Goal: Information Seeking & Learning: Learn about a topic

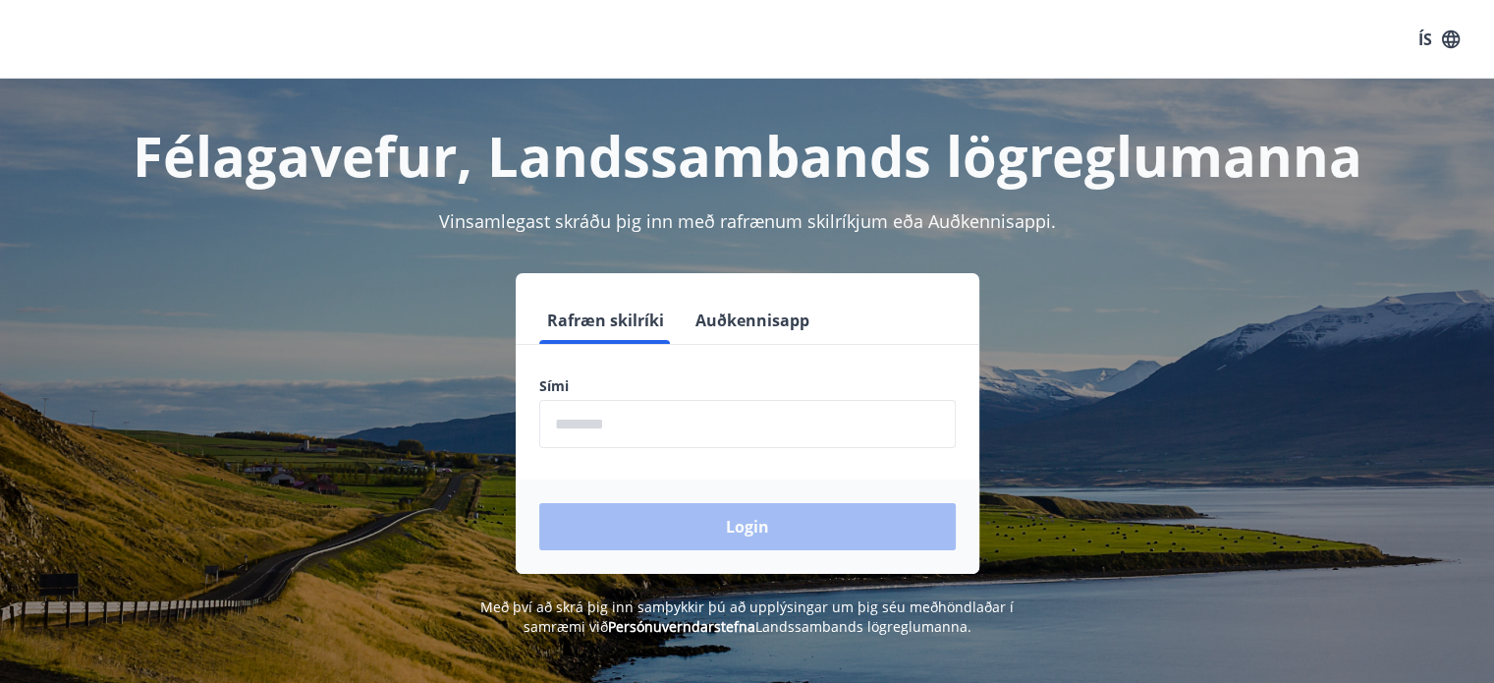
click at [620, 414] on input "phone" at bounding box center [747, 424] width 417 height 48
type input "********"
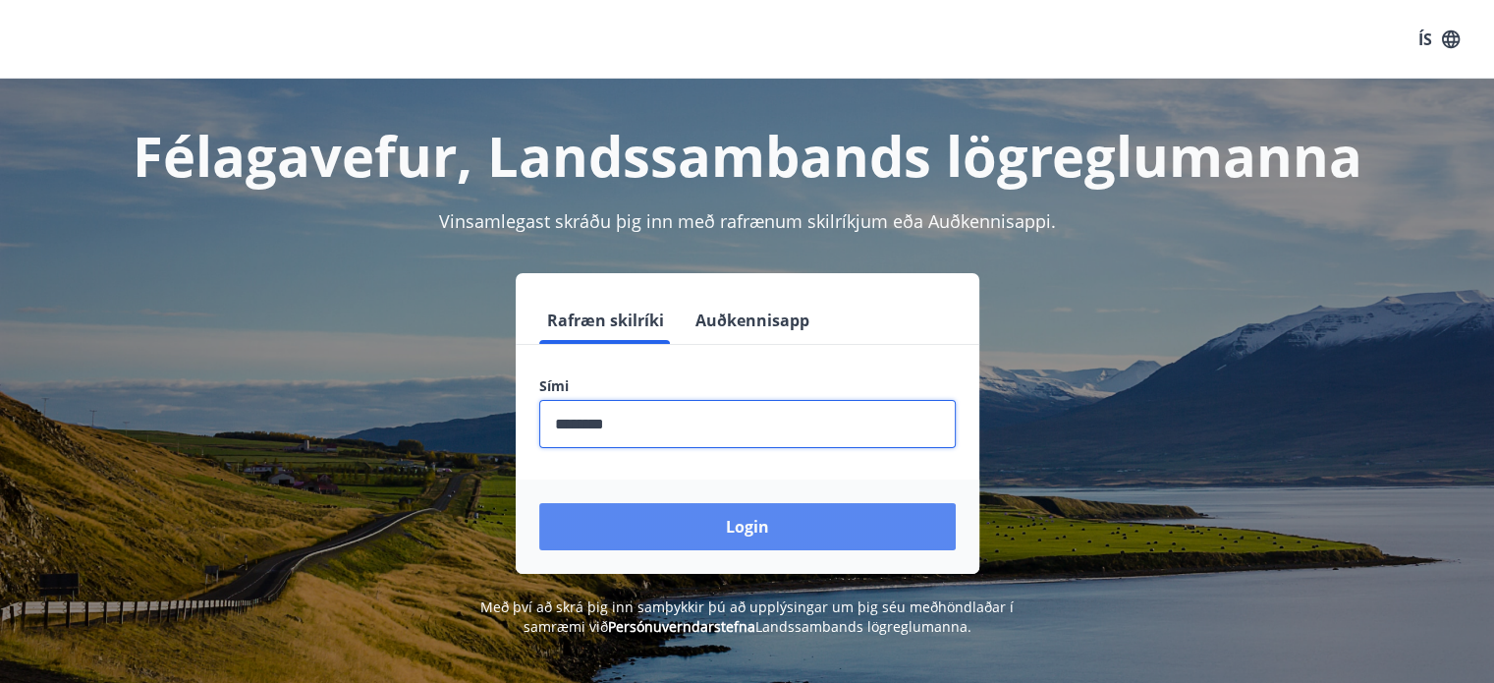
click at [751, 526] on button "Login" at bounding box center [747, 526] width 417 height 47
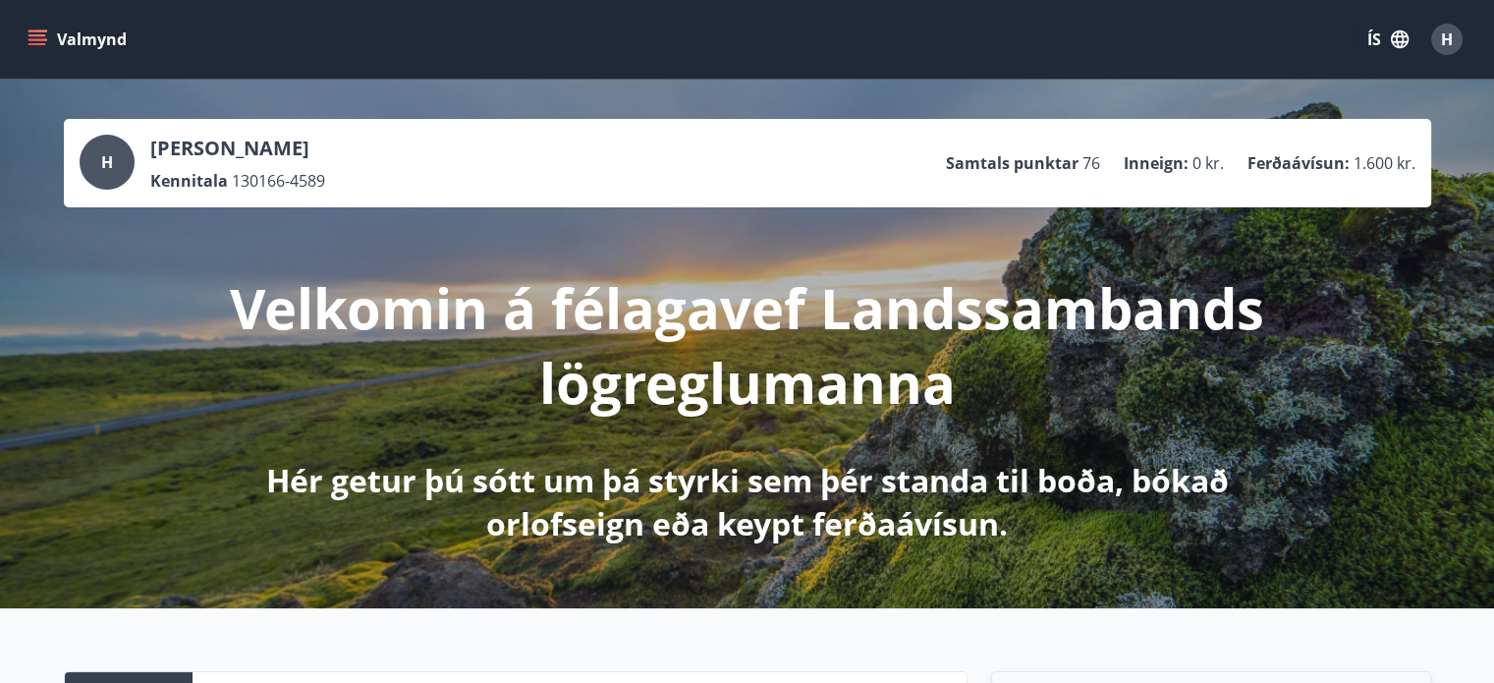
click at [41, 36] on icon "menu" at bounding box center [38, 39] width 20 height 20
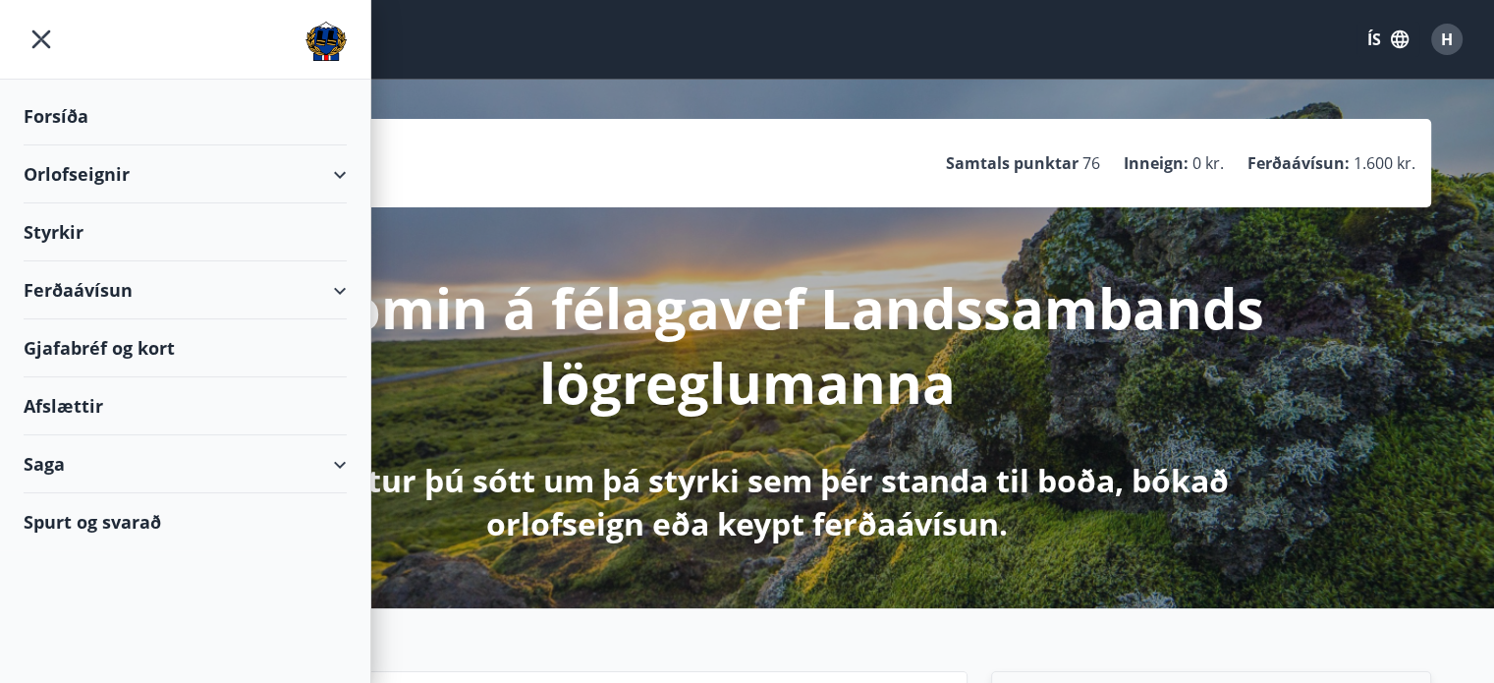
click at [230, 170] on div "Orlofseignir" at bounding box center [185, 174] width 323 height 58
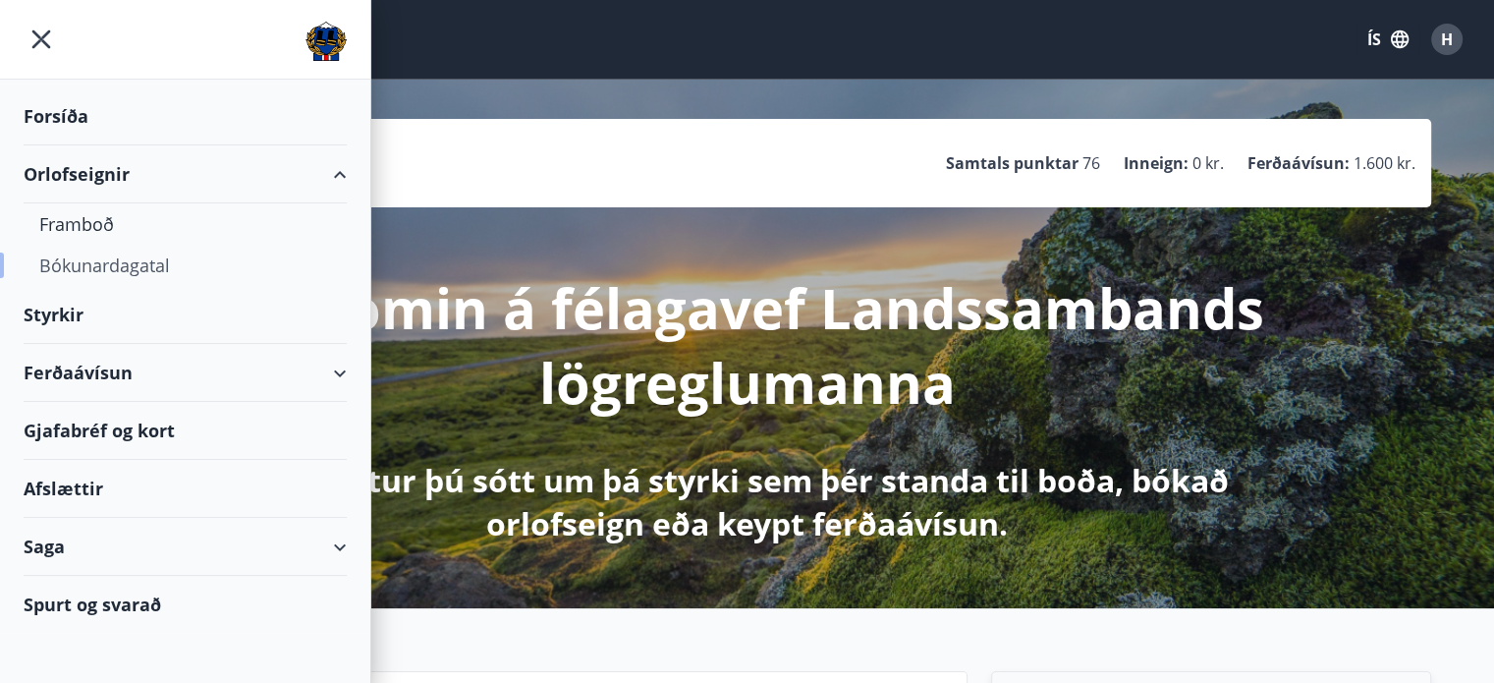
click at [121, 263] on div "Bókunardagatal" at bounding box center [185, 265] width 292 height 41
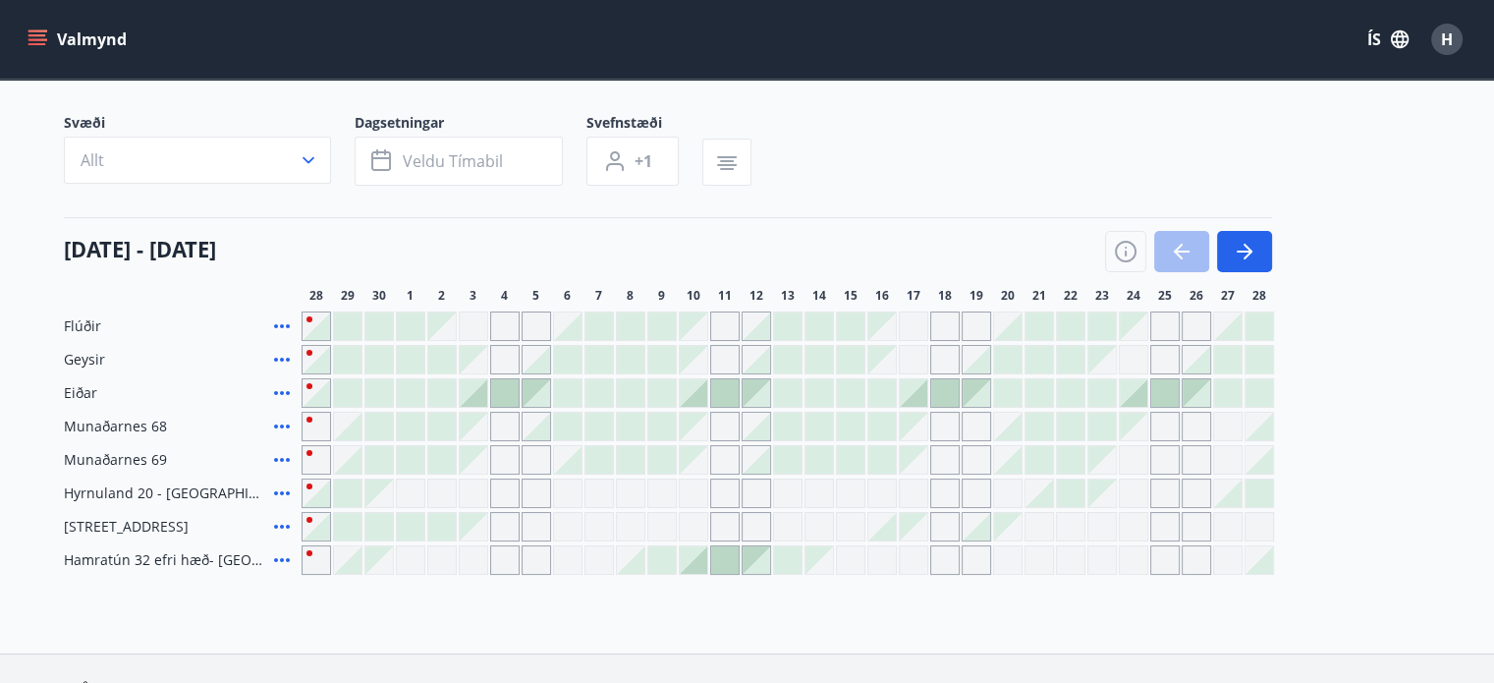
scroll to position [196, 0]
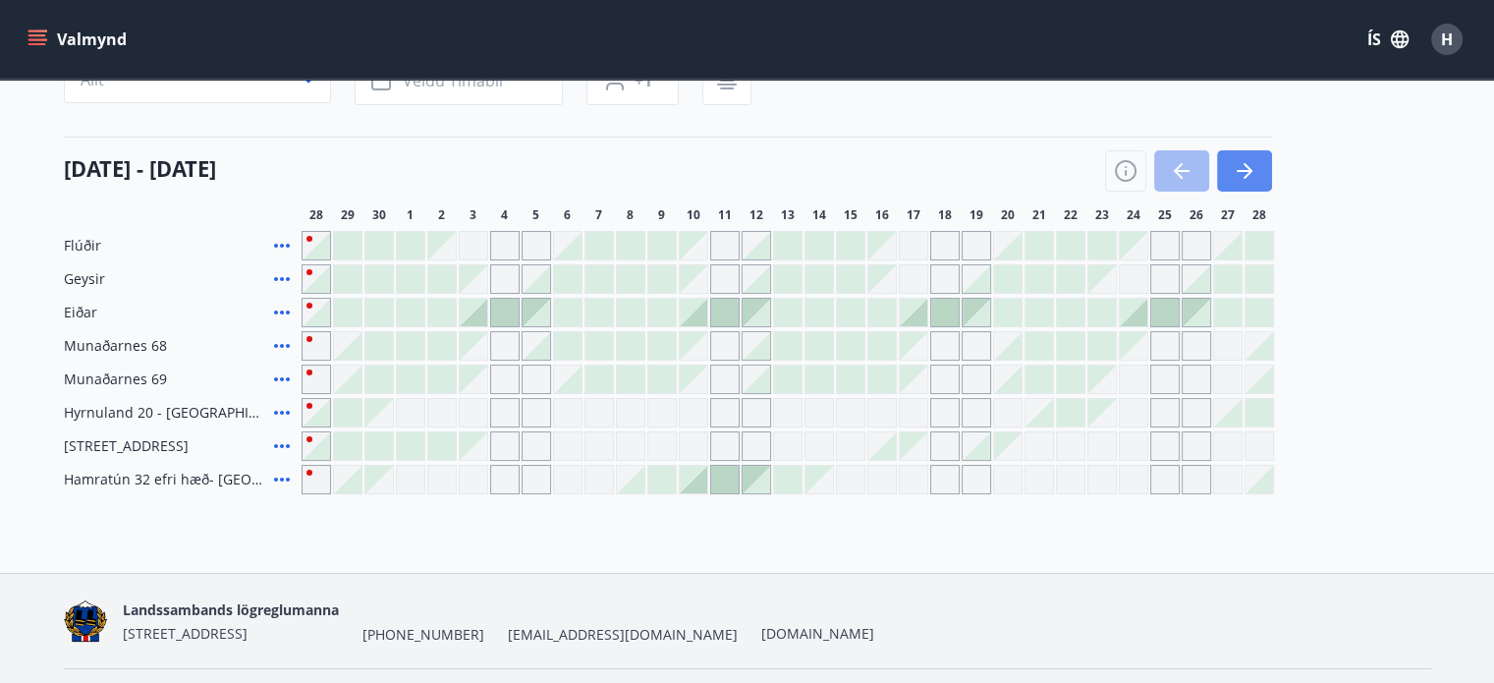
click at [1245, 186] on button "button" at bounding box center [1244, 170] width 55 height 41
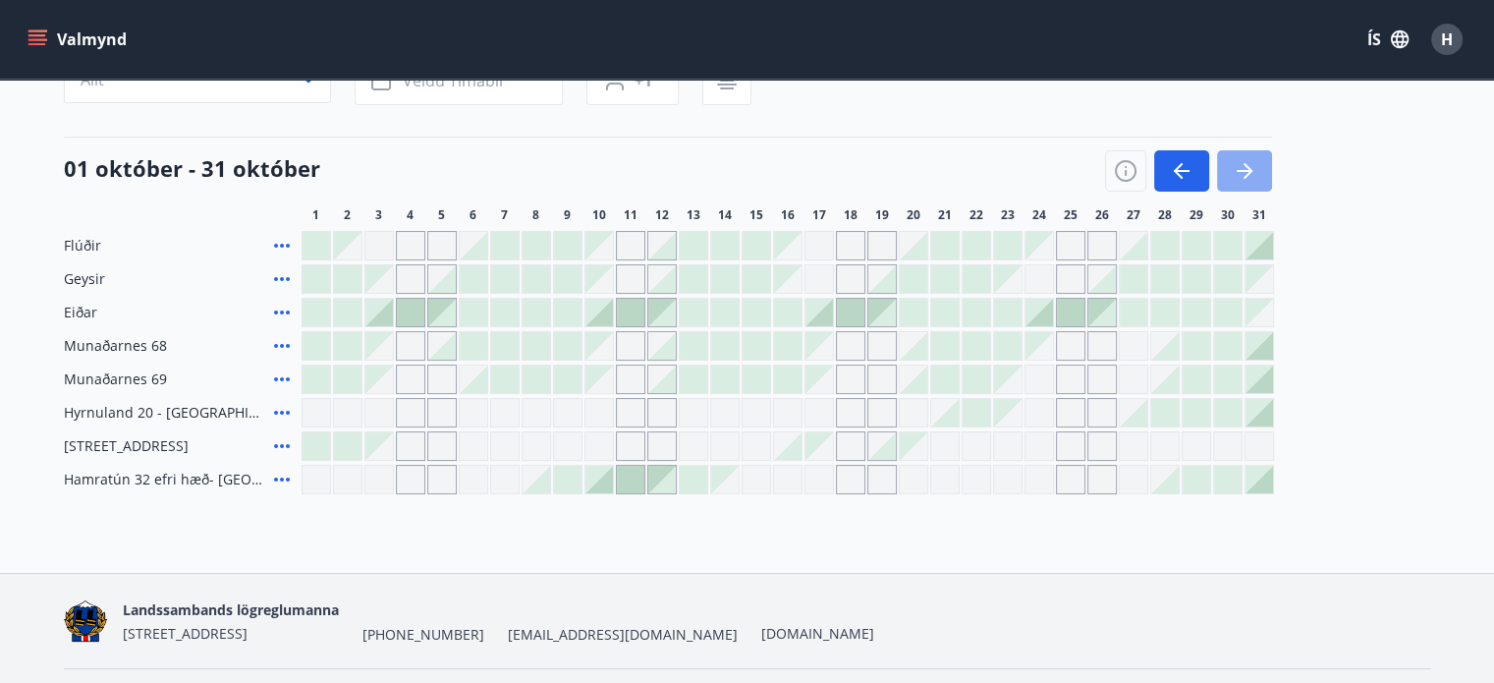
click at [1254, 176] on icon "button" at bounding box center [1245, 171] width 24 height 24
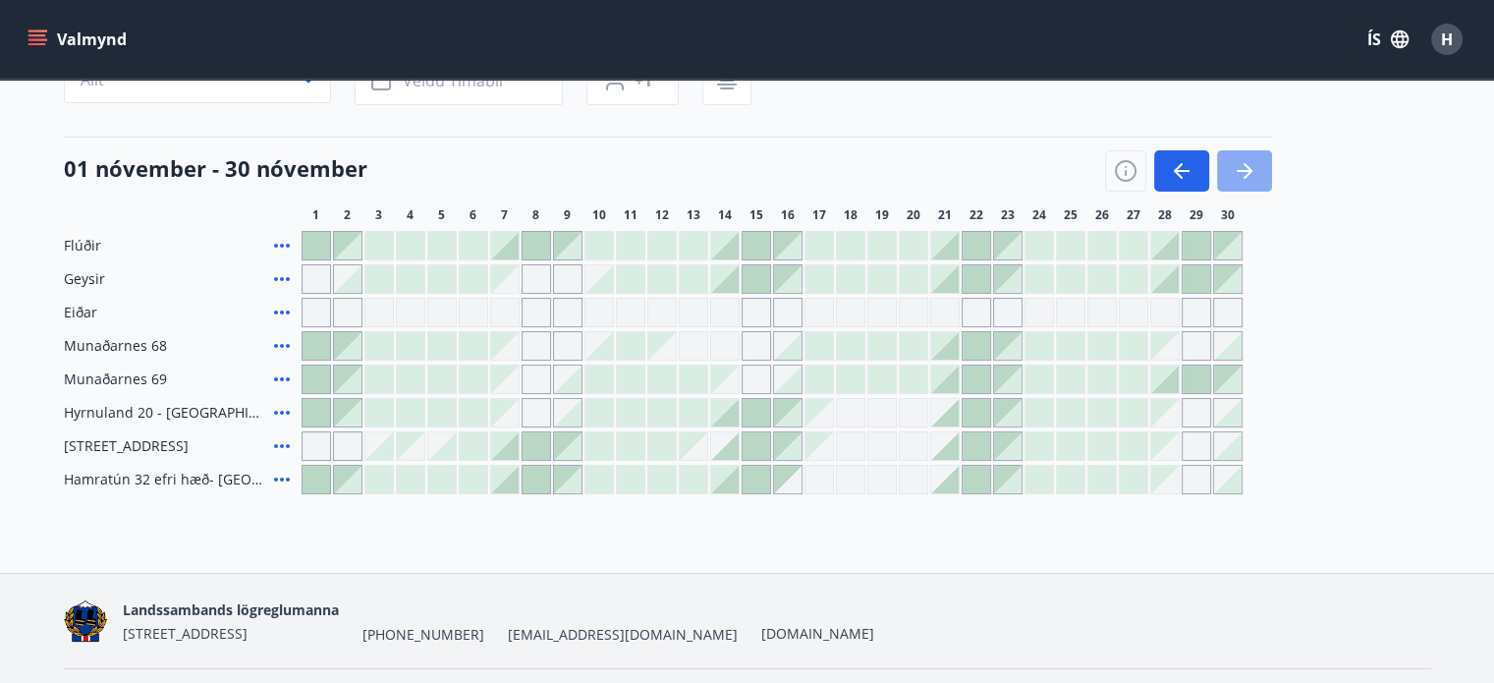
click at [1256, 175] on button "button" at bounding box center [1244, 170] width 55 height 41
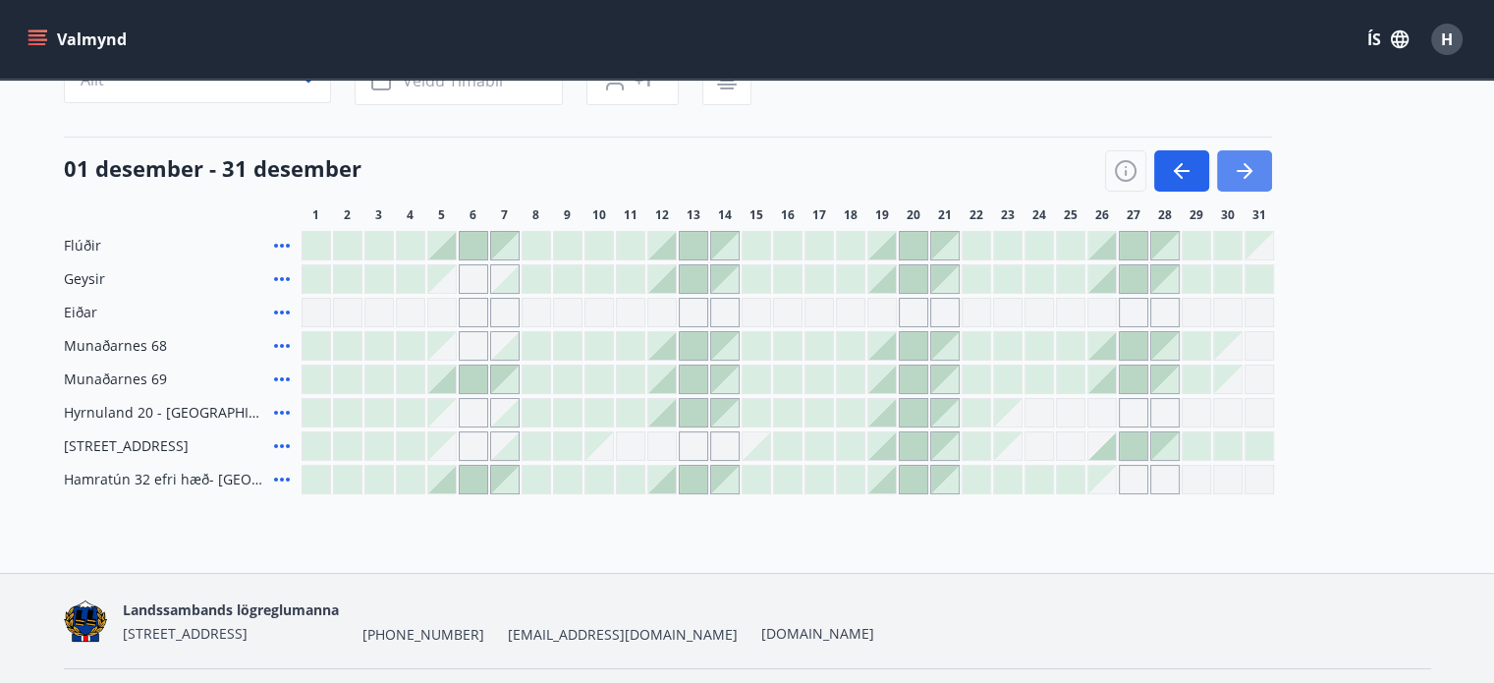
click at [1234, 178] on icon "button" at bounding box center [1245, 171] width 24 height 24
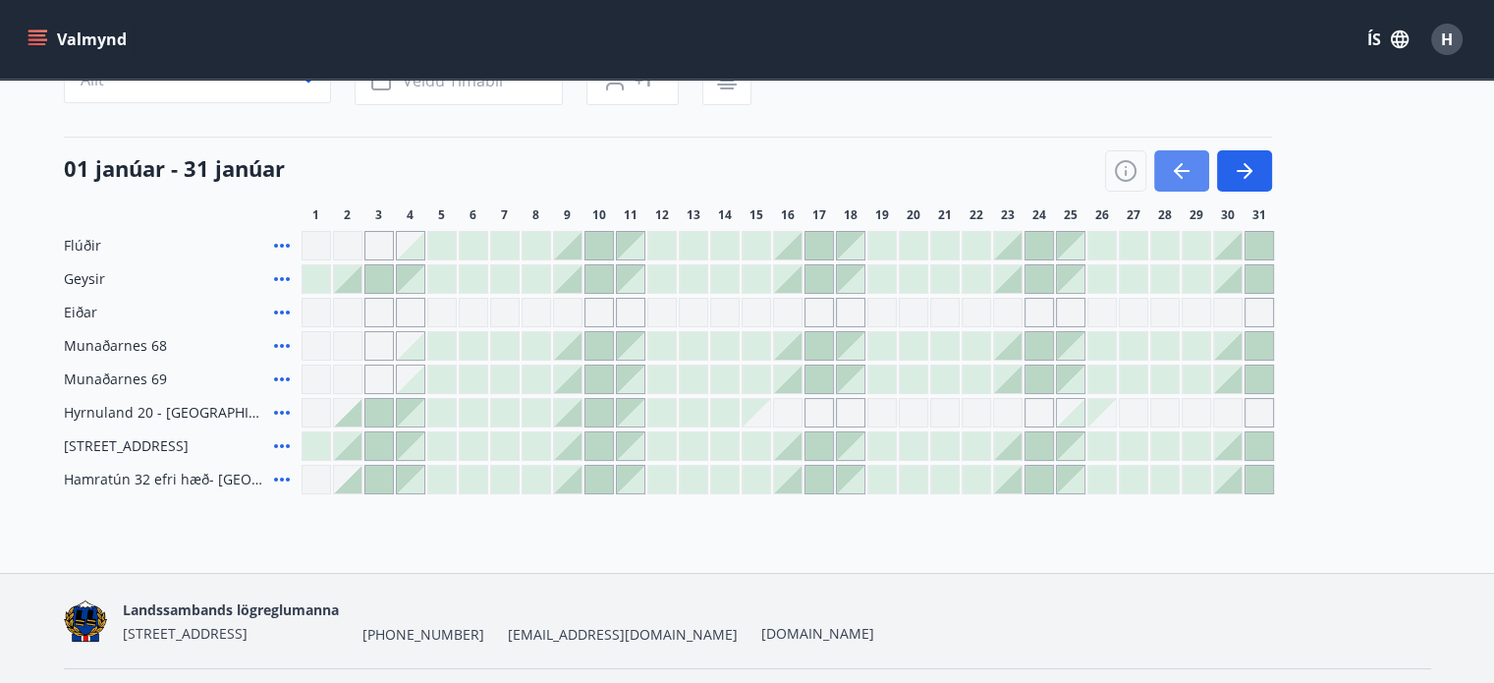
click at [1192, 169] on icon "button" at bounding box center [1182, 171] width 24 height 24
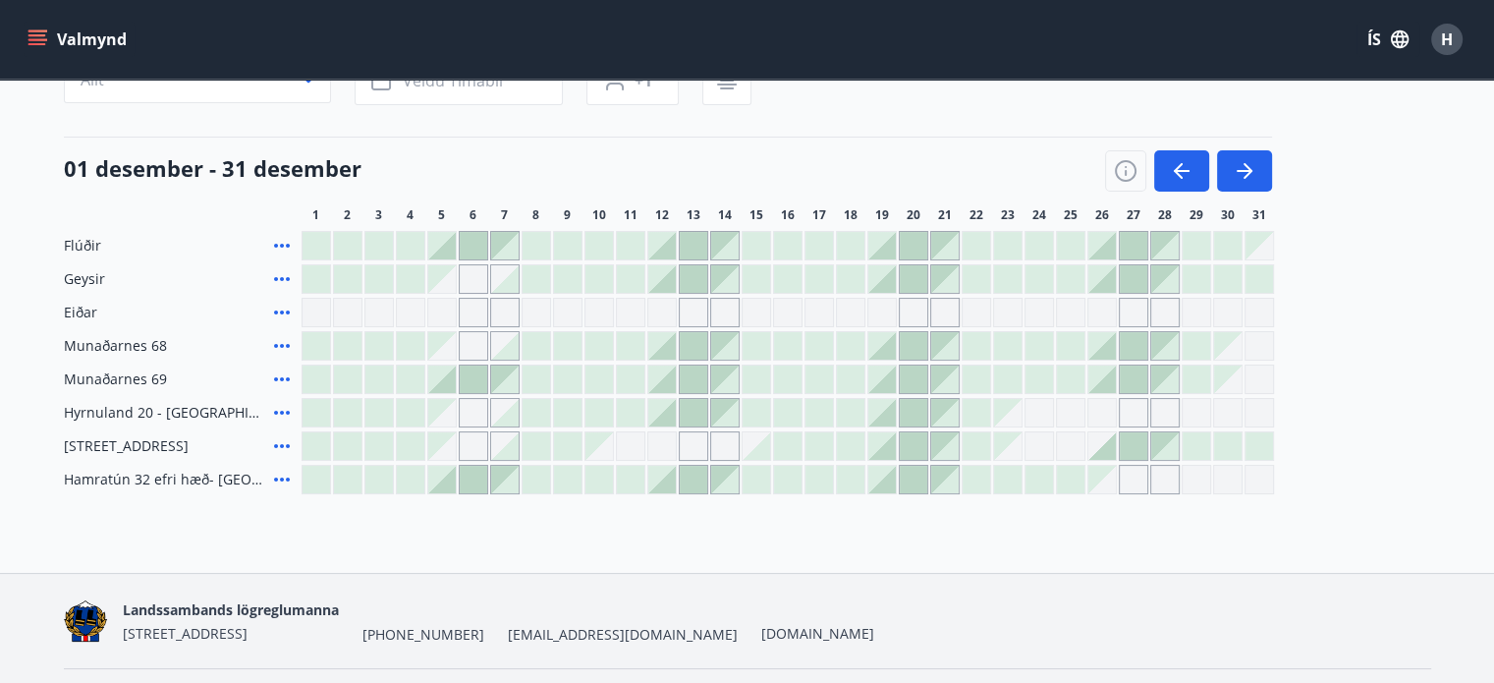
click at [1110, 450] on div at bounding box center [1103, 446] width 28 height 28
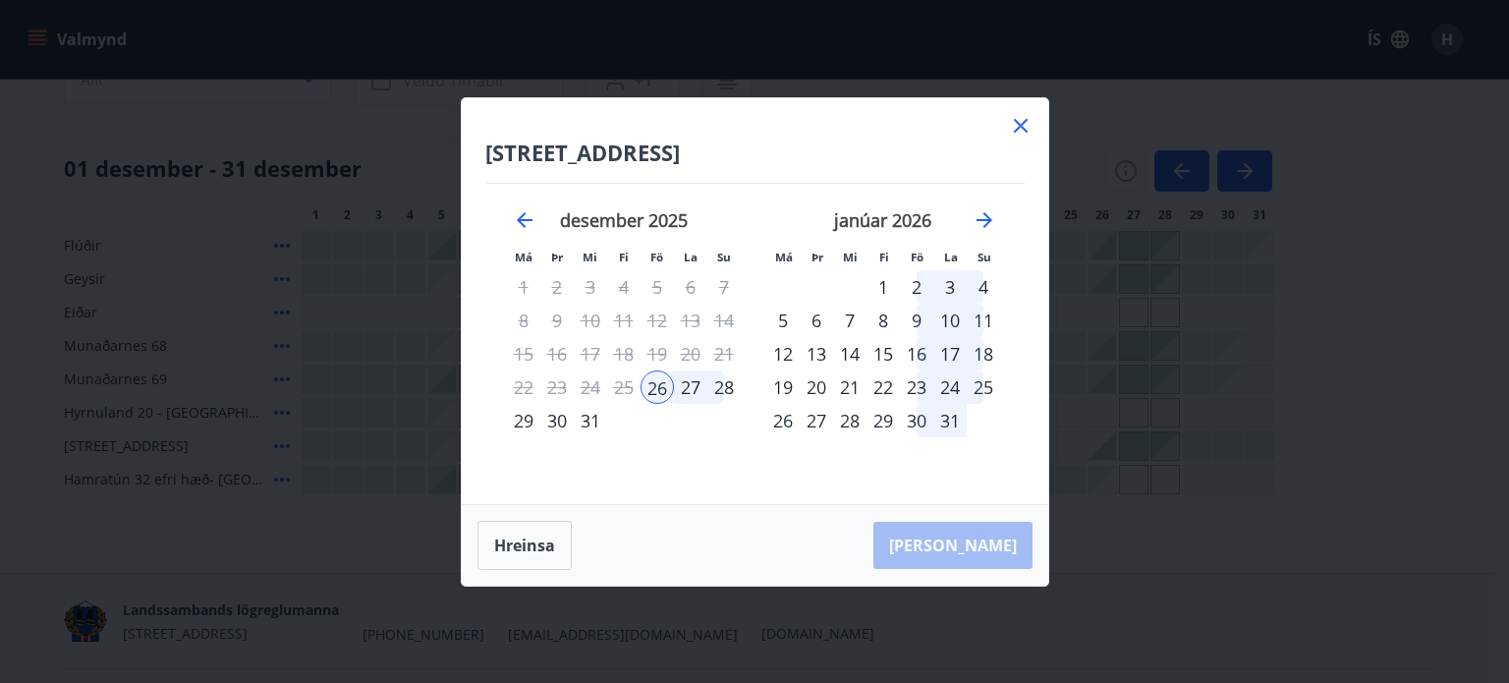
click at [882, 289] on div "1" at bounding box center [883, 286] width 33 height 33
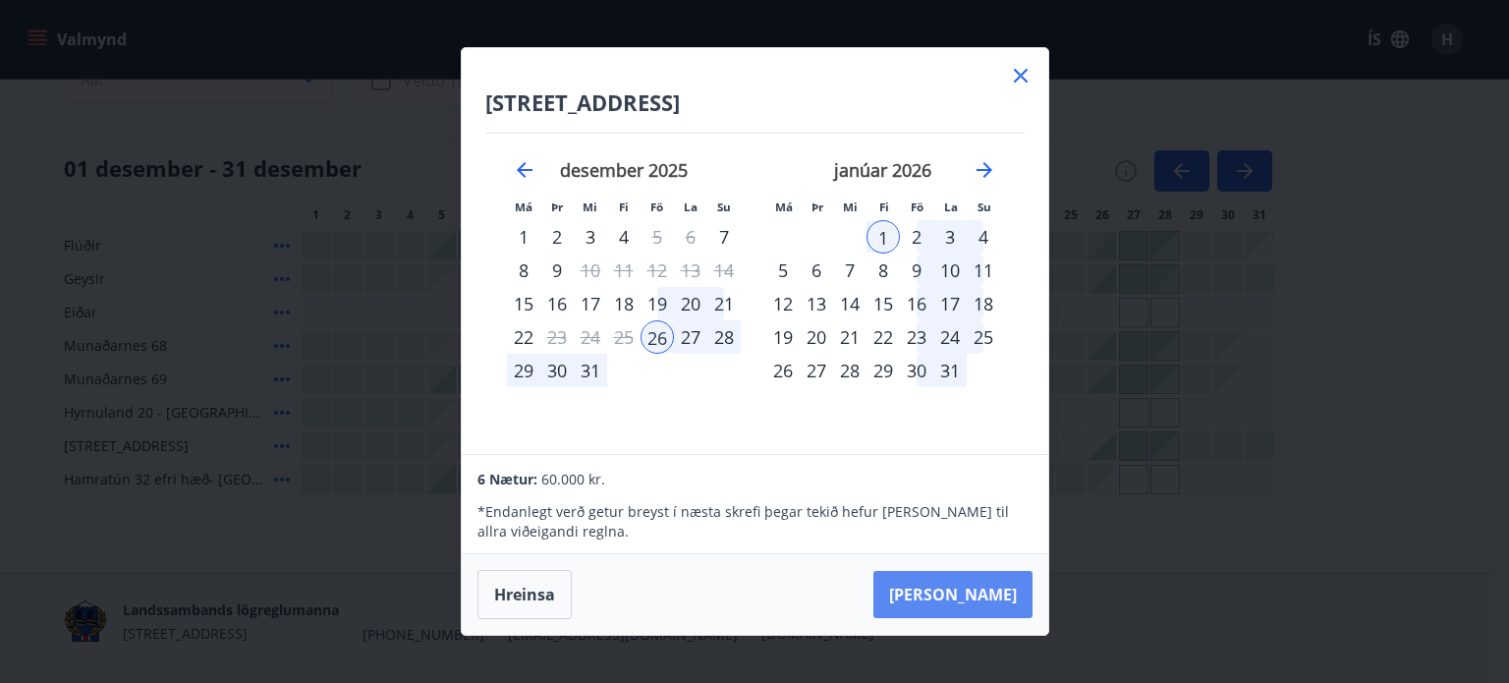
click at [974, 601] on button "Taka Frá" at bounding box center [952, 594] width 159 height 47
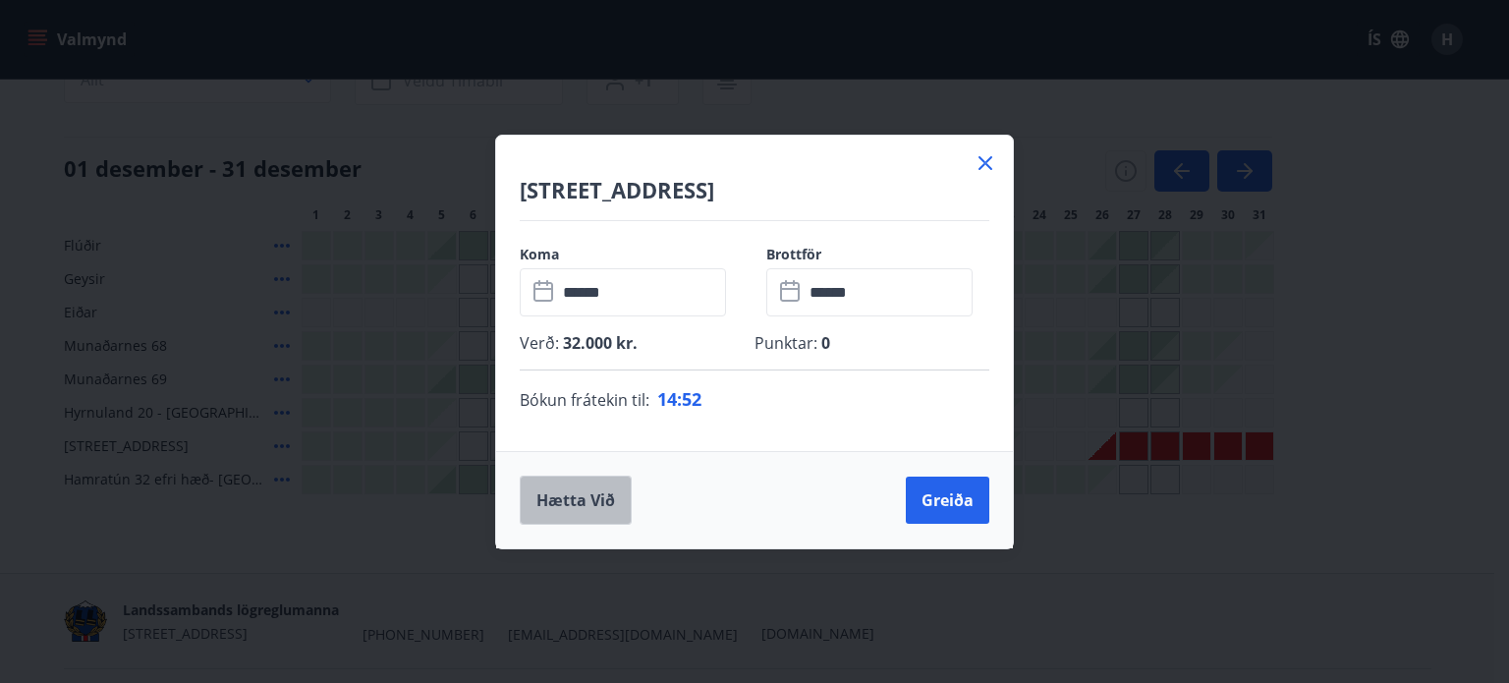
click at [580, 501] on button "Hætta við" at bounding box center [576, 500] width 112 height 49
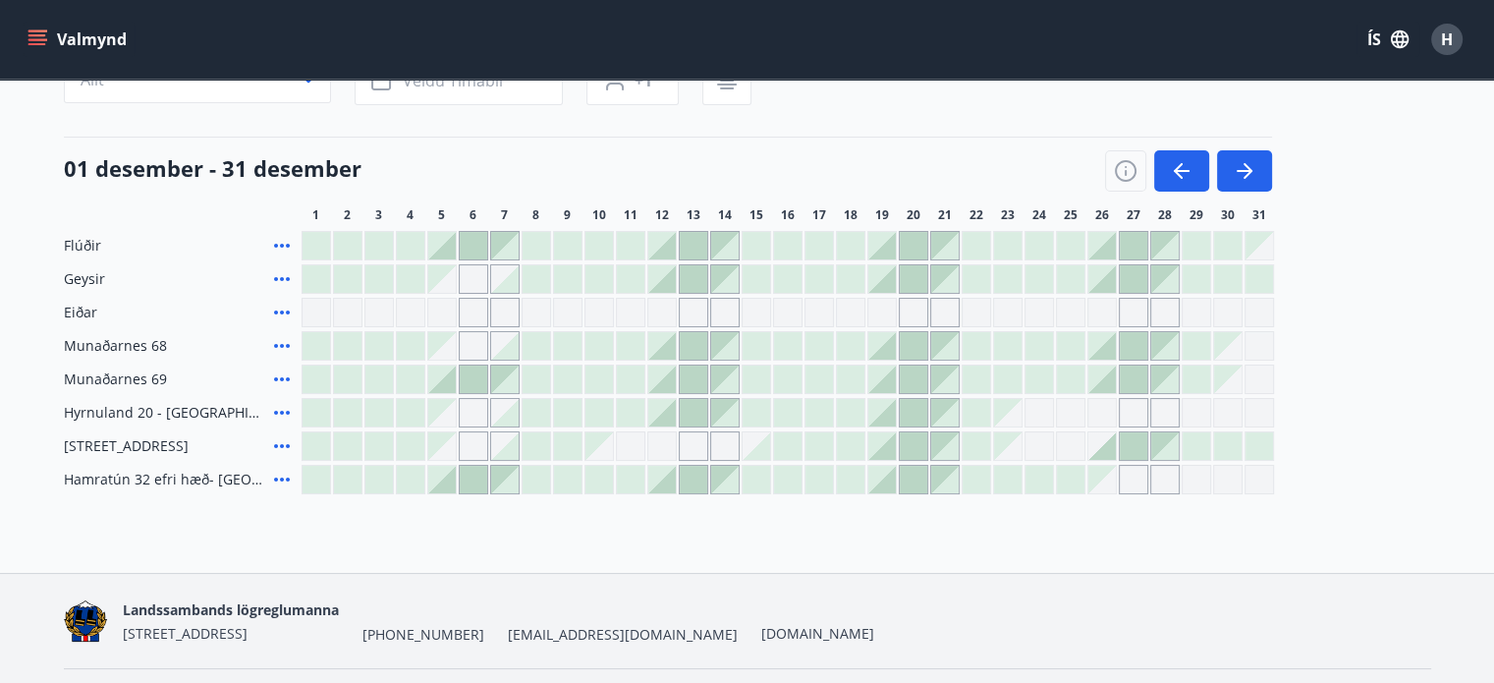
scroll to position [98, 0]
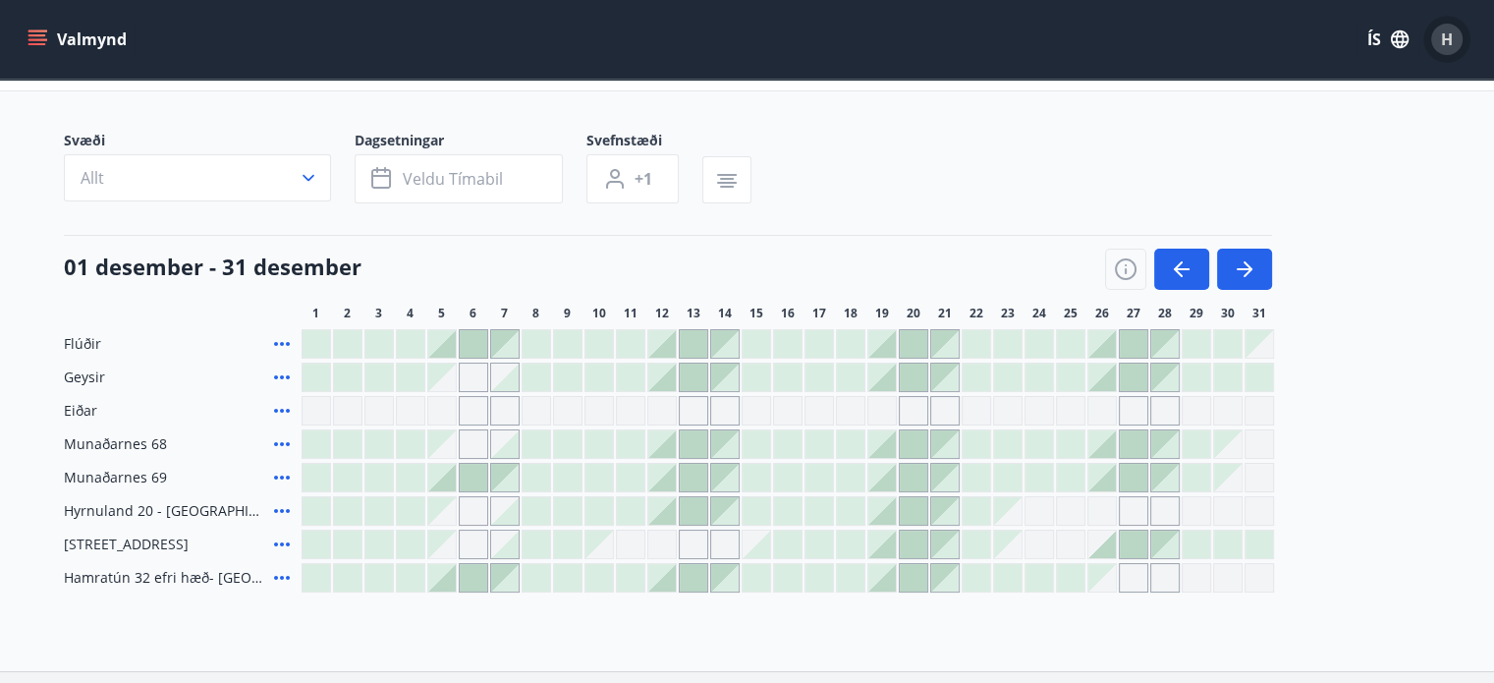
click at [1436, 35] on div "H" at bounding box center [1446, 39] width 31 height 31
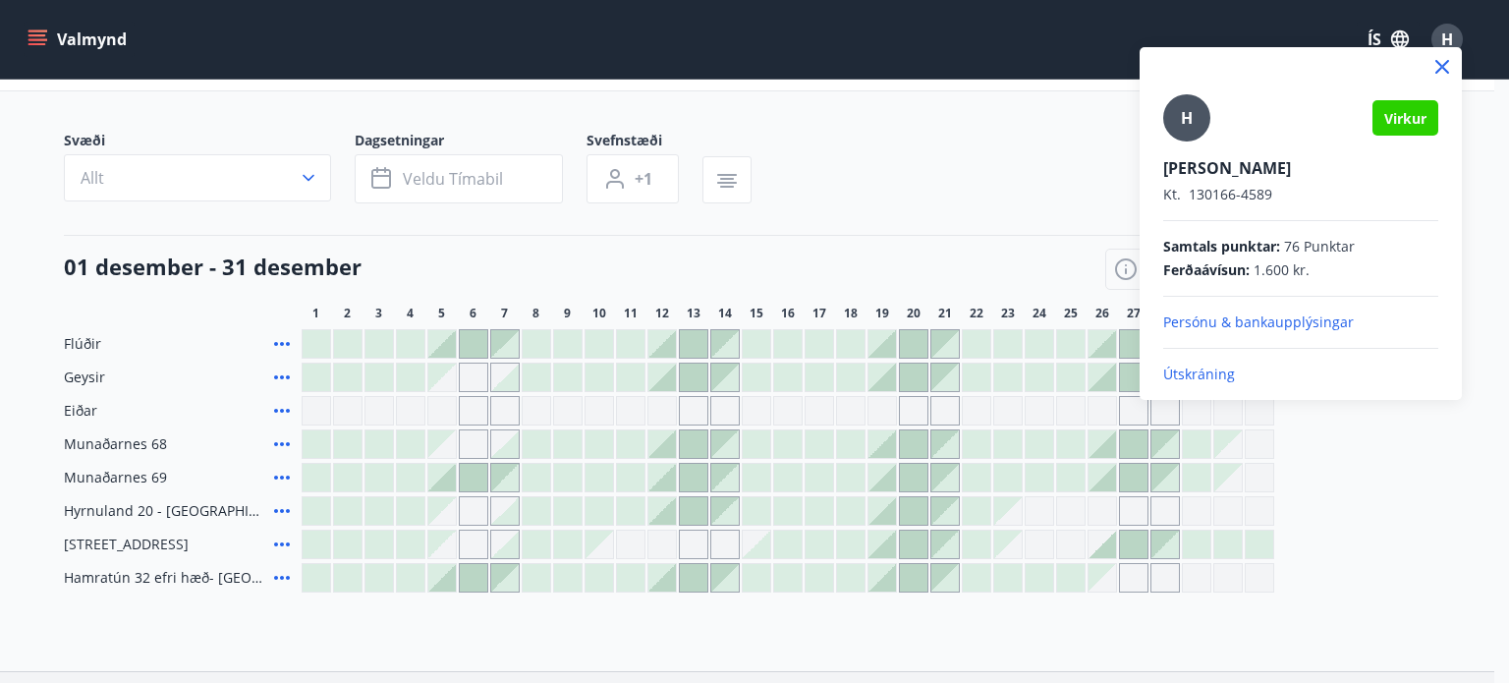
click at [1006, 177] on div at bounding box center [754, 341] width 1509 height 683
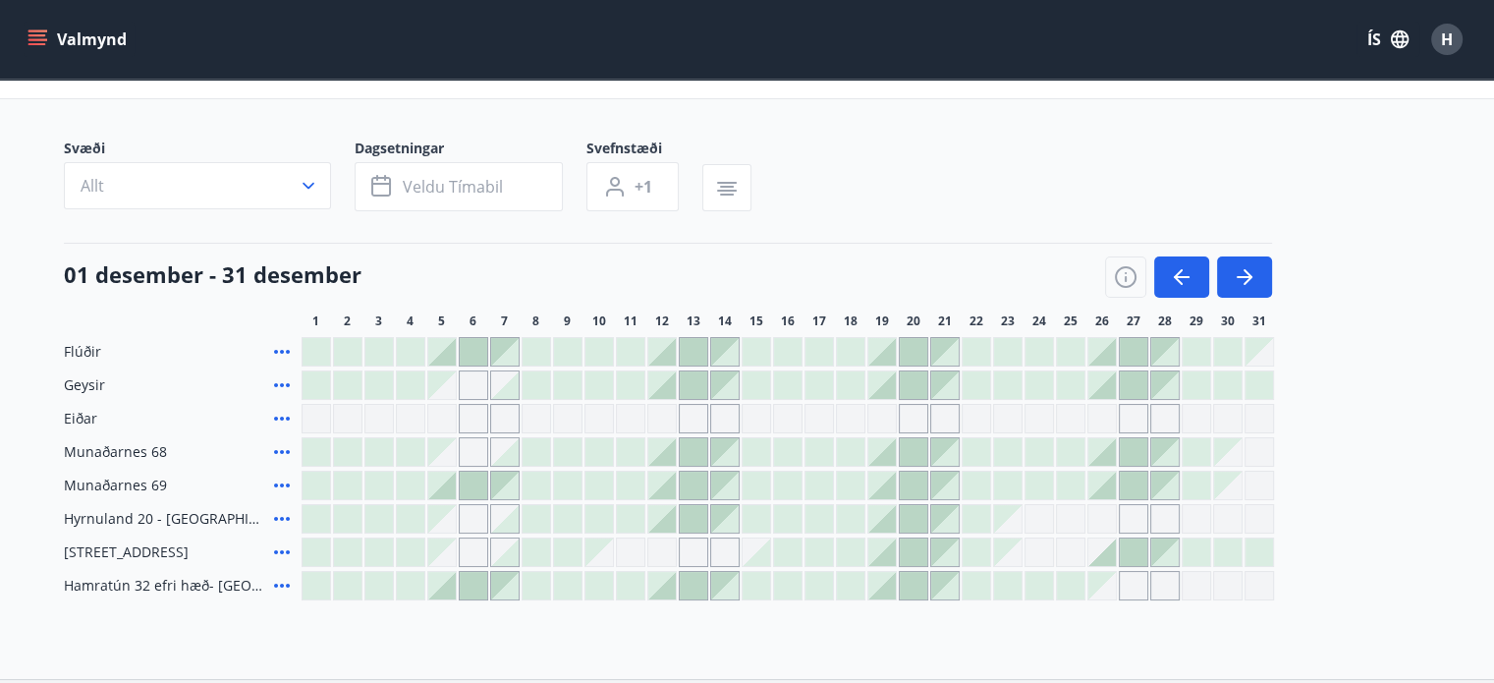
scroll to position [0, 0]
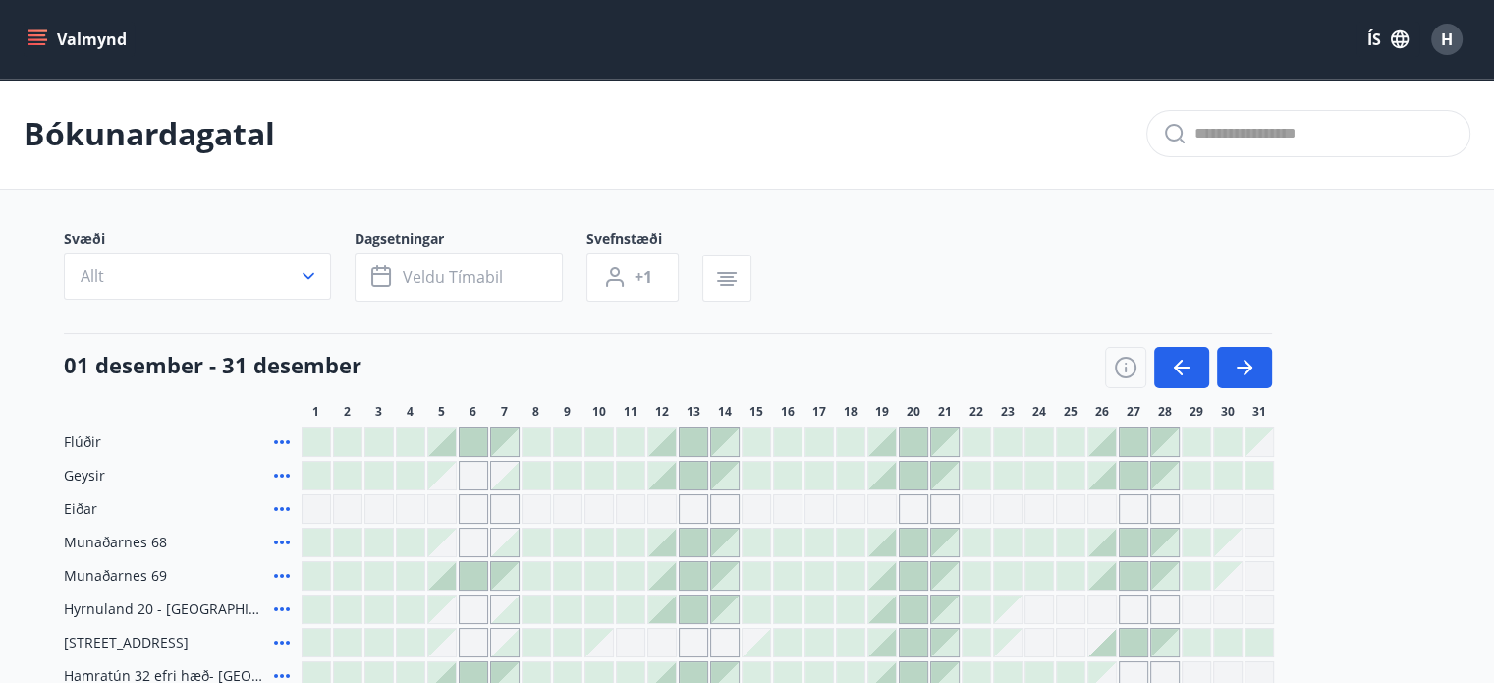
click at [43, 34] on icon "menu" at bounding box center [37, 35] width 18 height 2
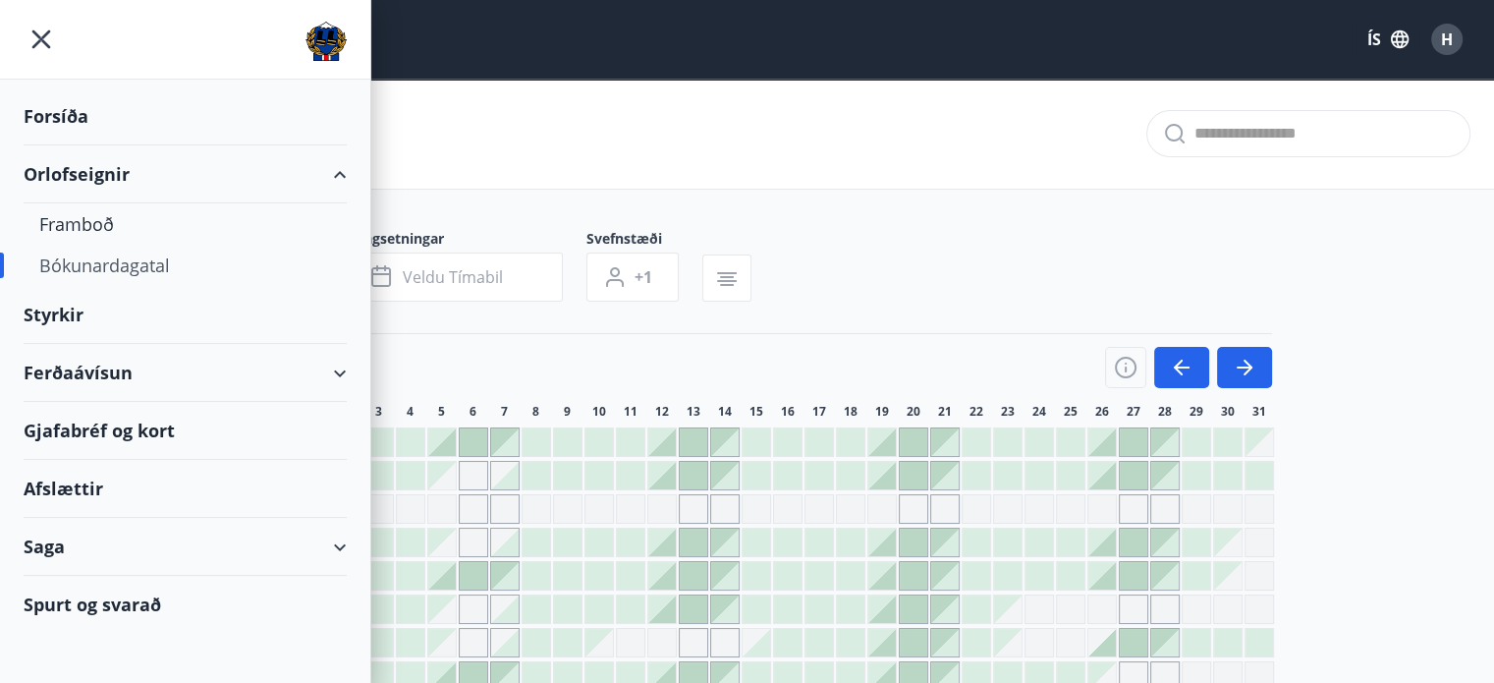
click at [261, 362] on div "Ferðaávísun" at bounding box center [185, 373] width 323 height 58
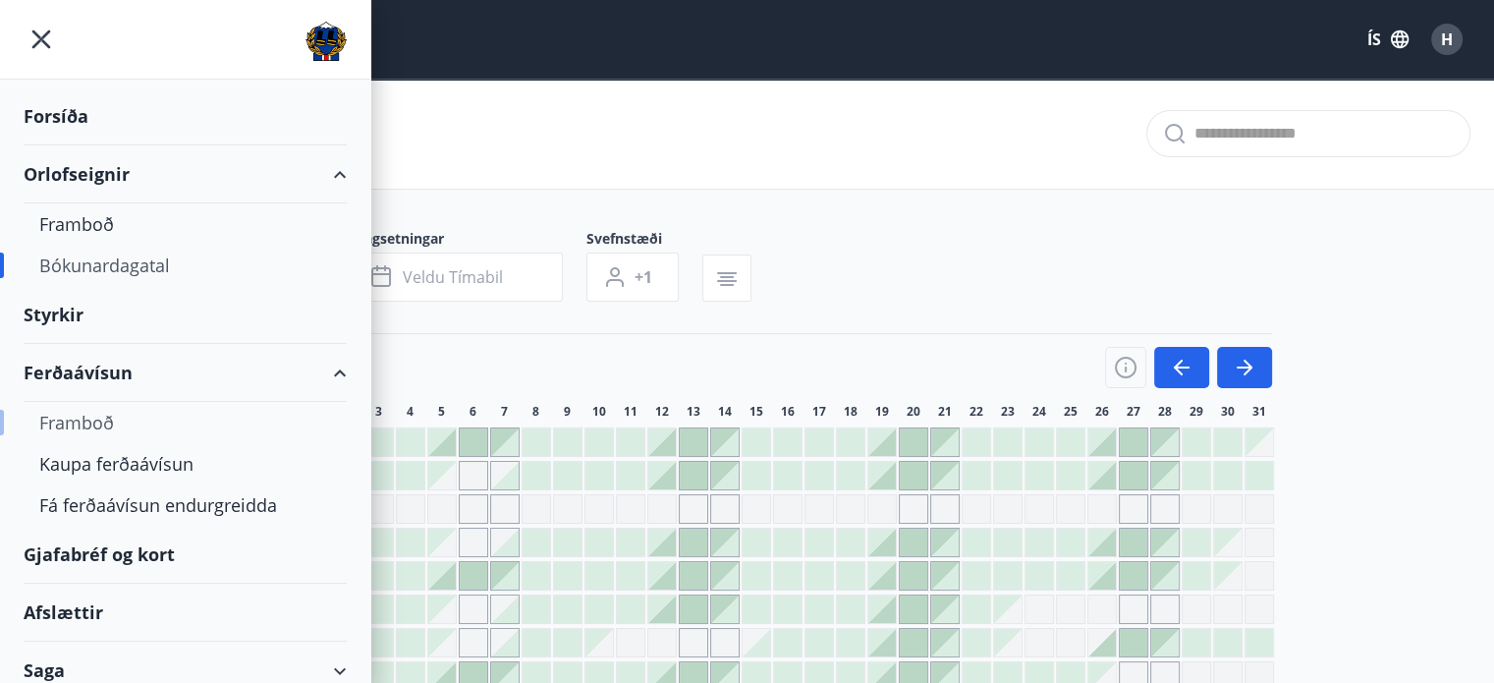
click at [91, 420] on div "Framboð" at bounding box center [185, 422] width 292 height 41
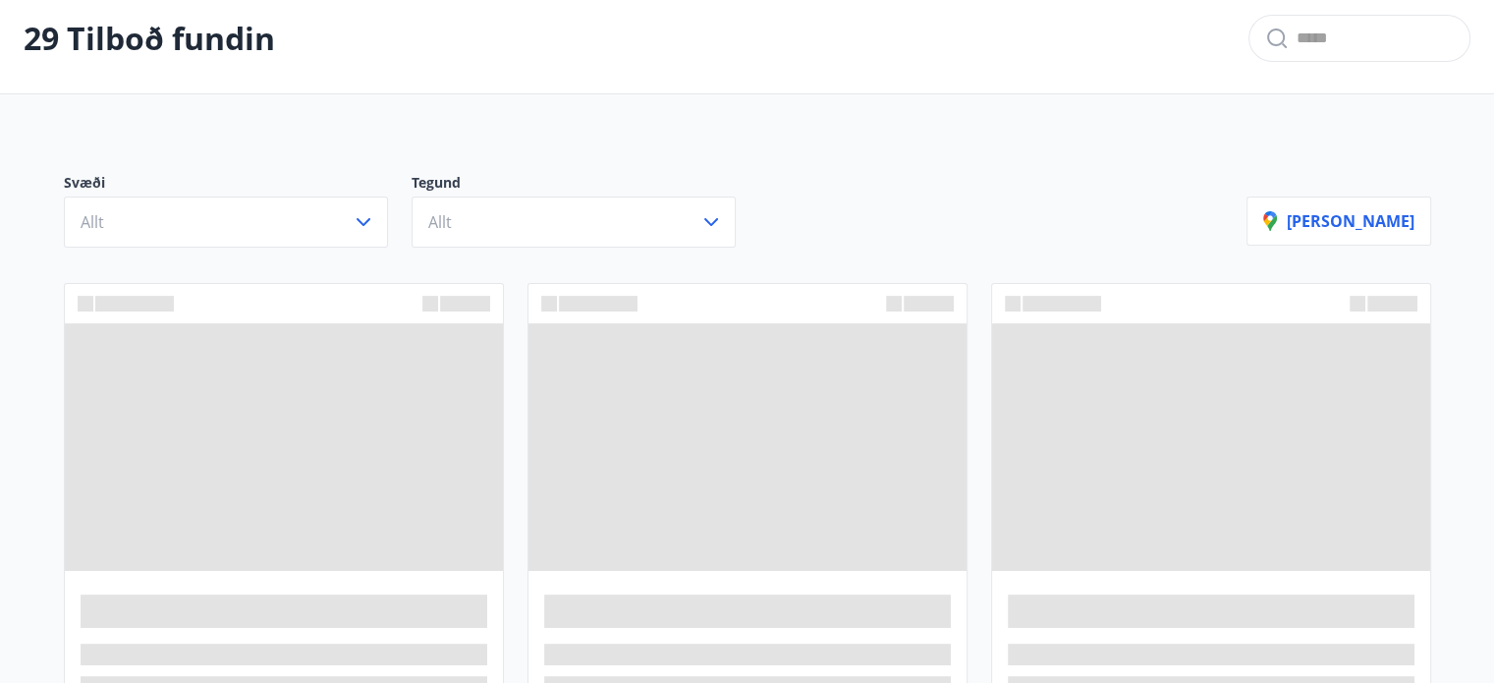
scroll to position [196, 0]
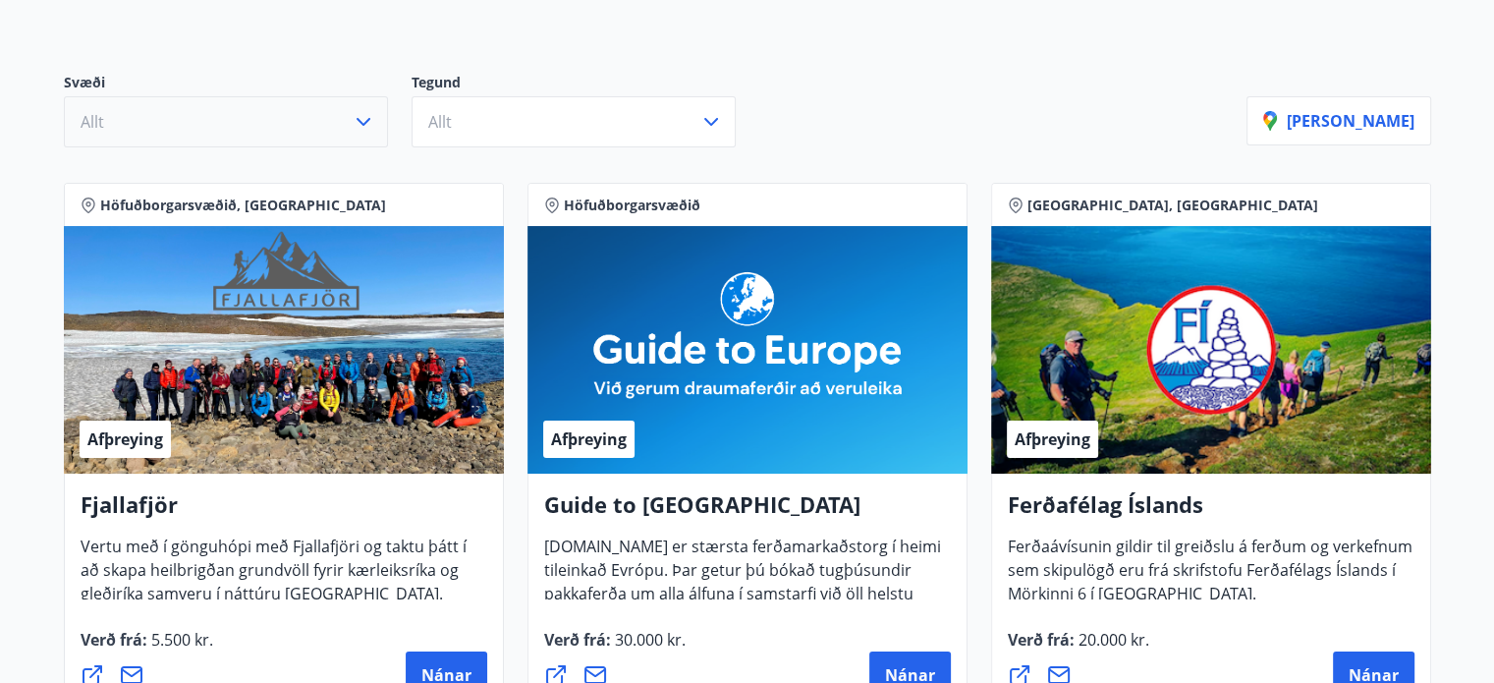
click at [372, 116] on icon "button" at bounding box center [364, 122] width 24 height 24
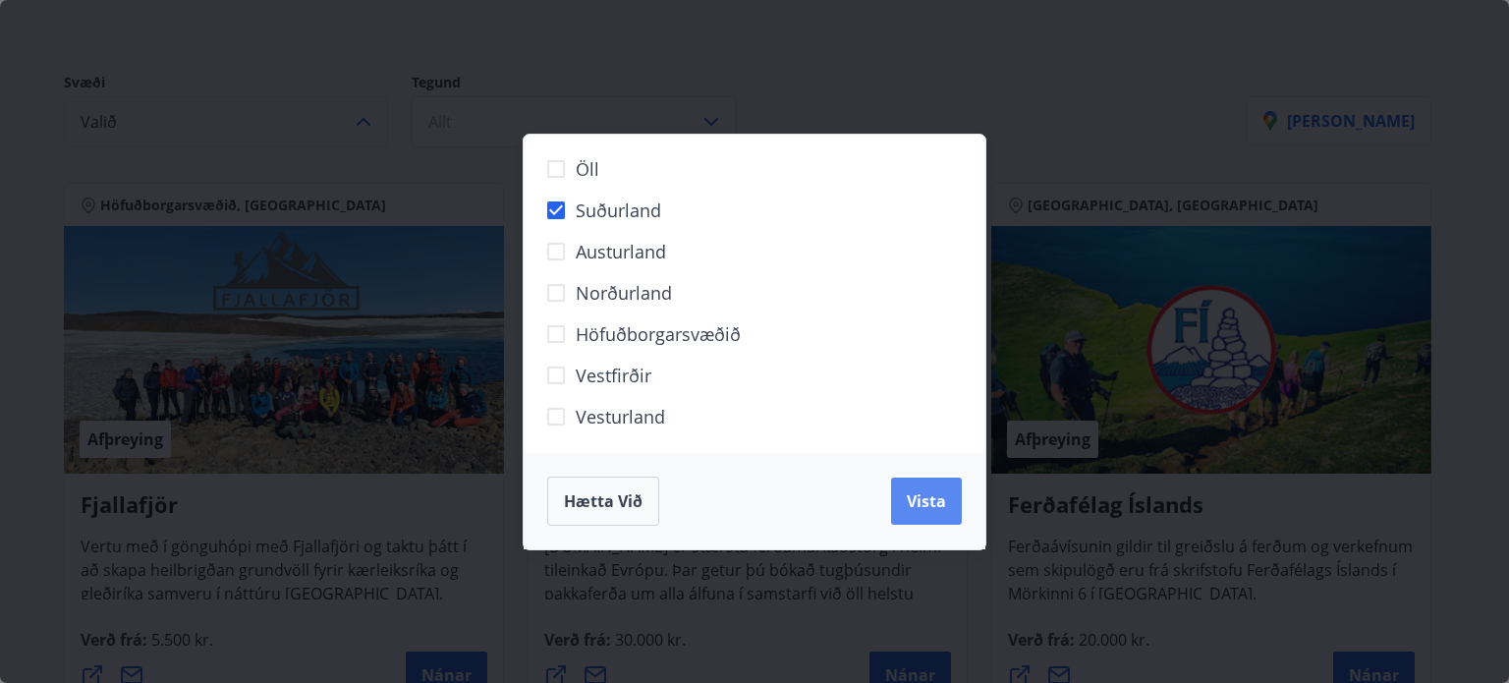
click at [916, 507] on span "Vista" at bounding box center [926, 501] width 39 height 22
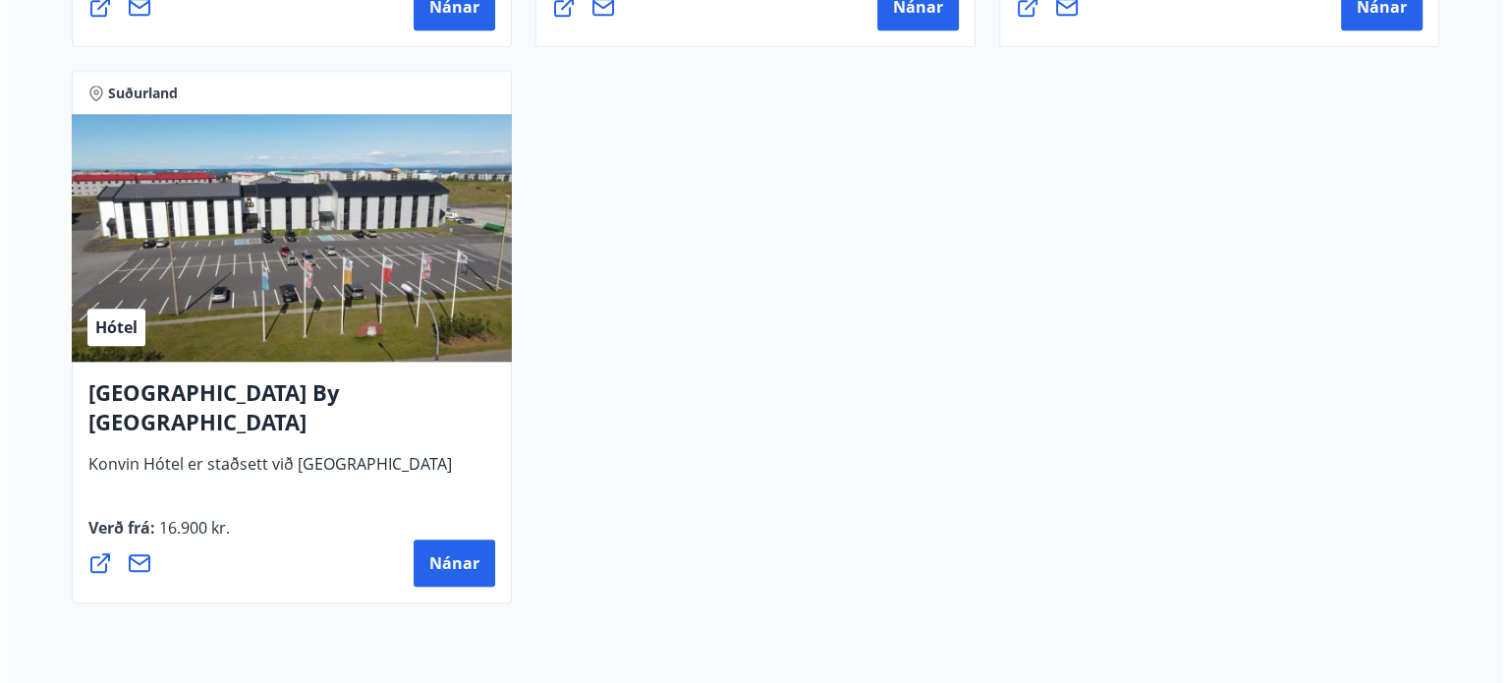
scroll to position [2063, 0]
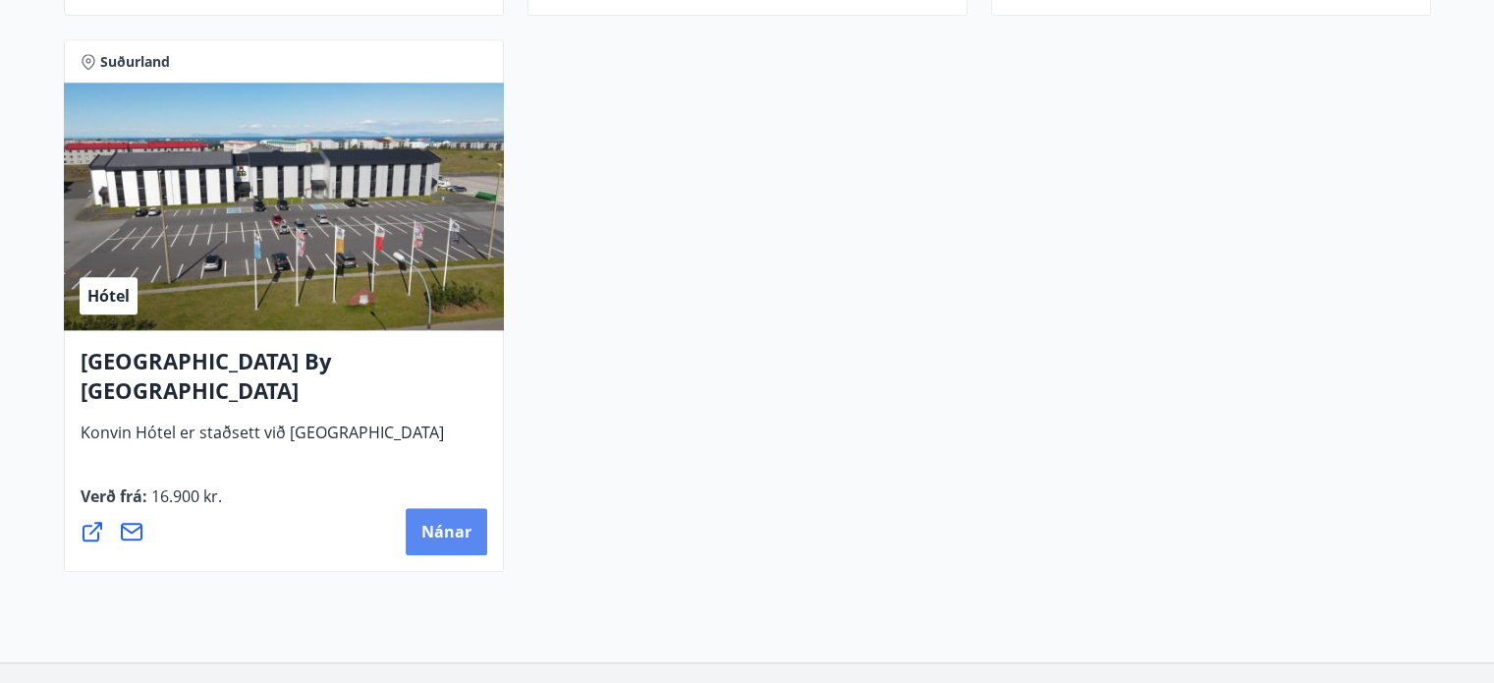
click at [472, 533] on button "Nánar" at bounding box center [447, 531] width 82 height 47
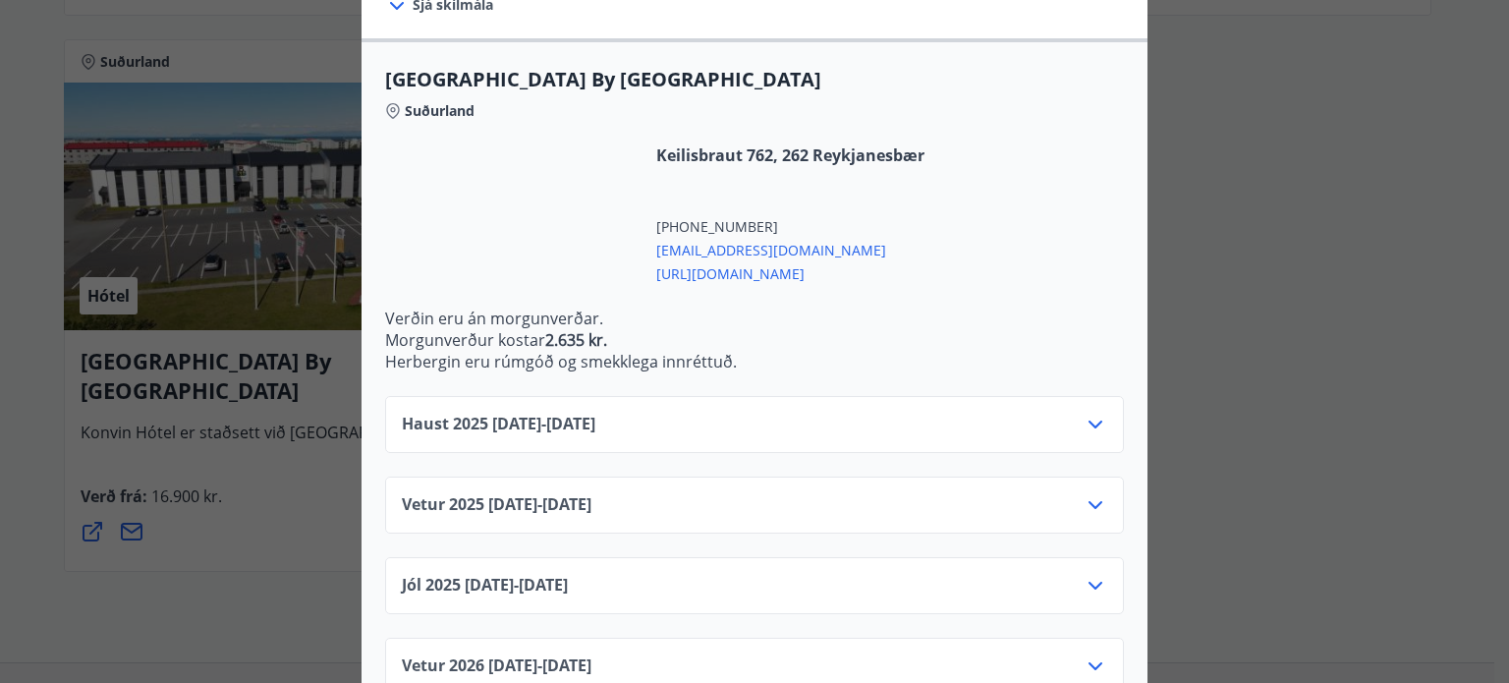
scroll to position [599, 0]
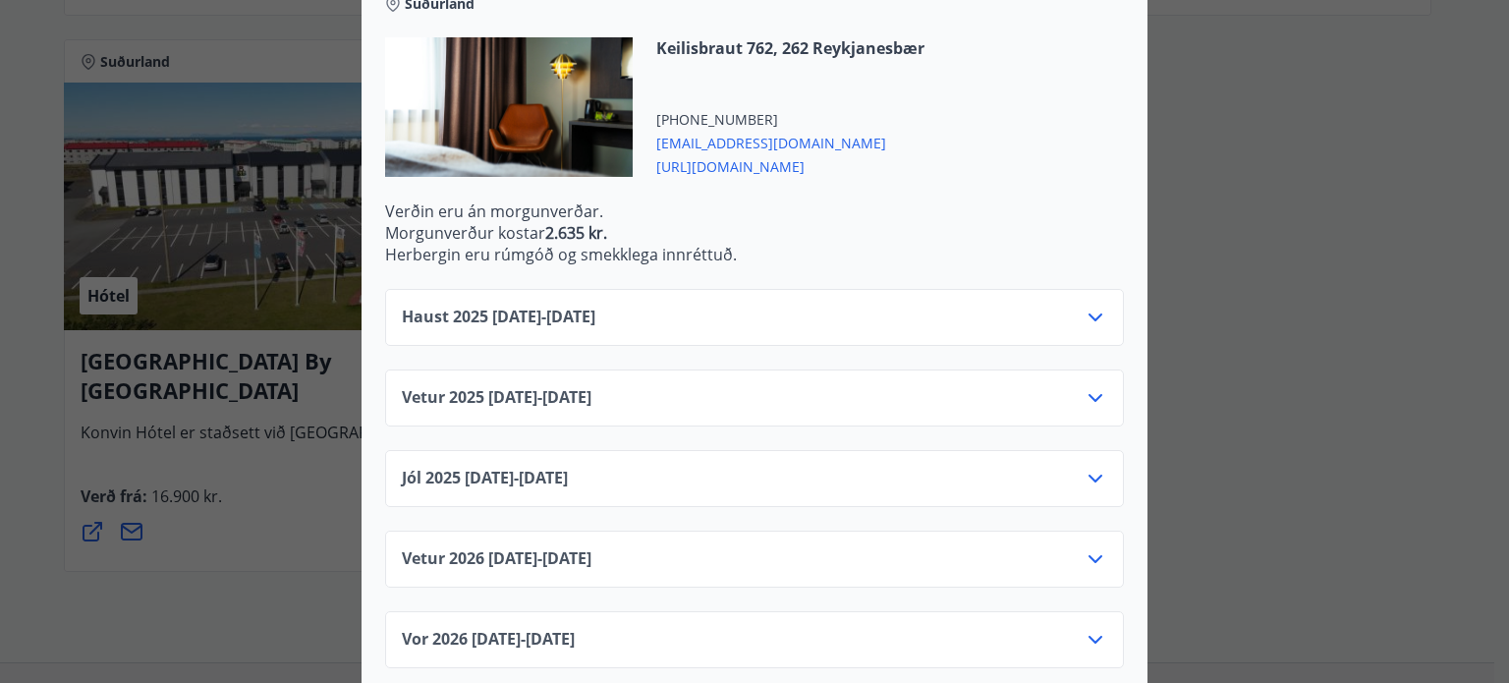
click at [1088, 467] on icon at bounding box center [1096, 479] width 24 height 24
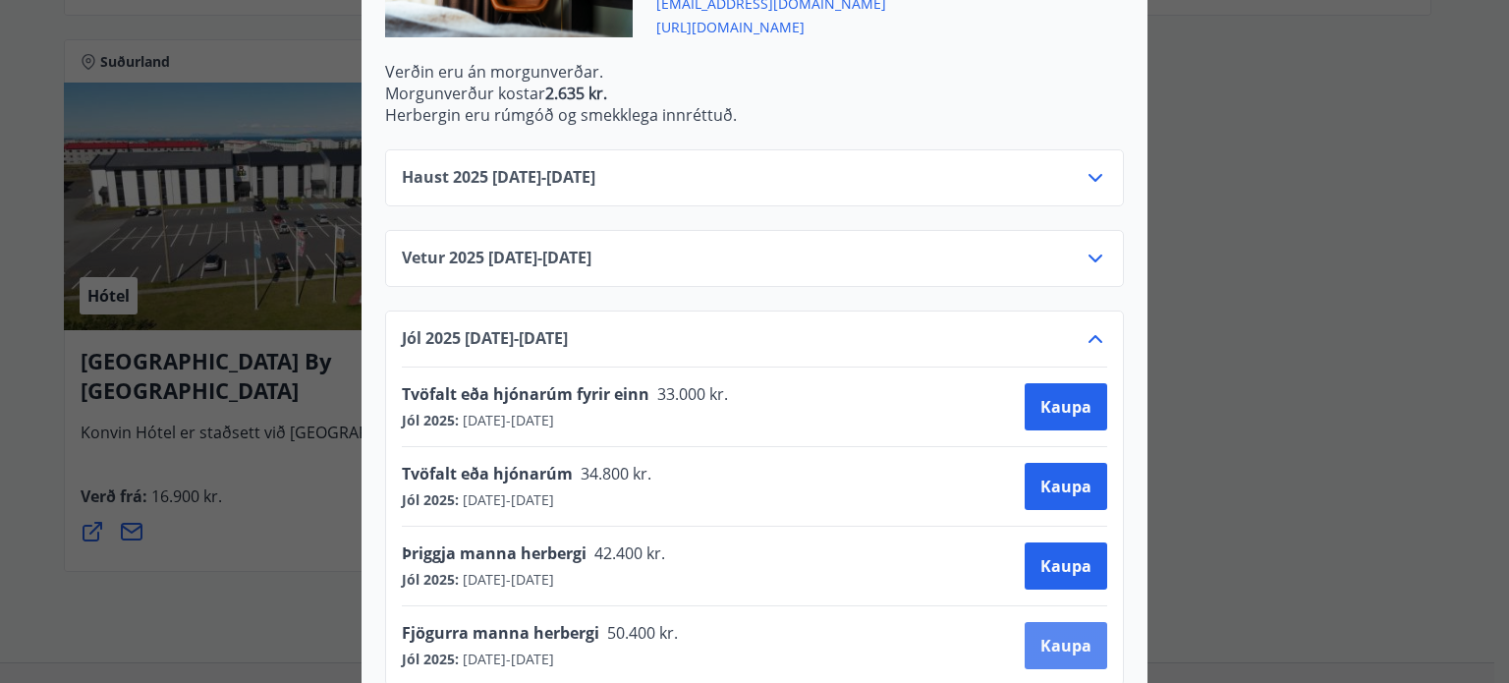
scroll to position [894, 0]
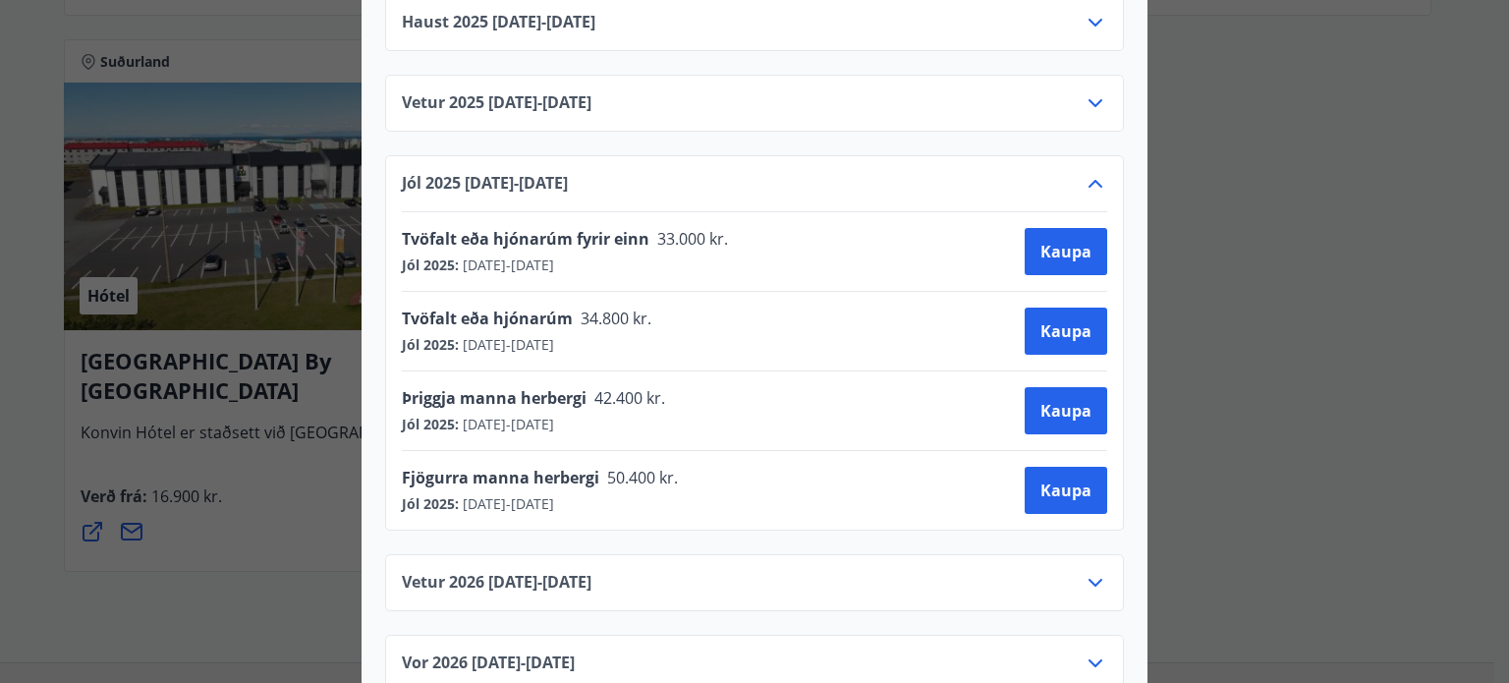
click at [1085, 172] on icon at bounding box center [1096, 184] width 24 height 24
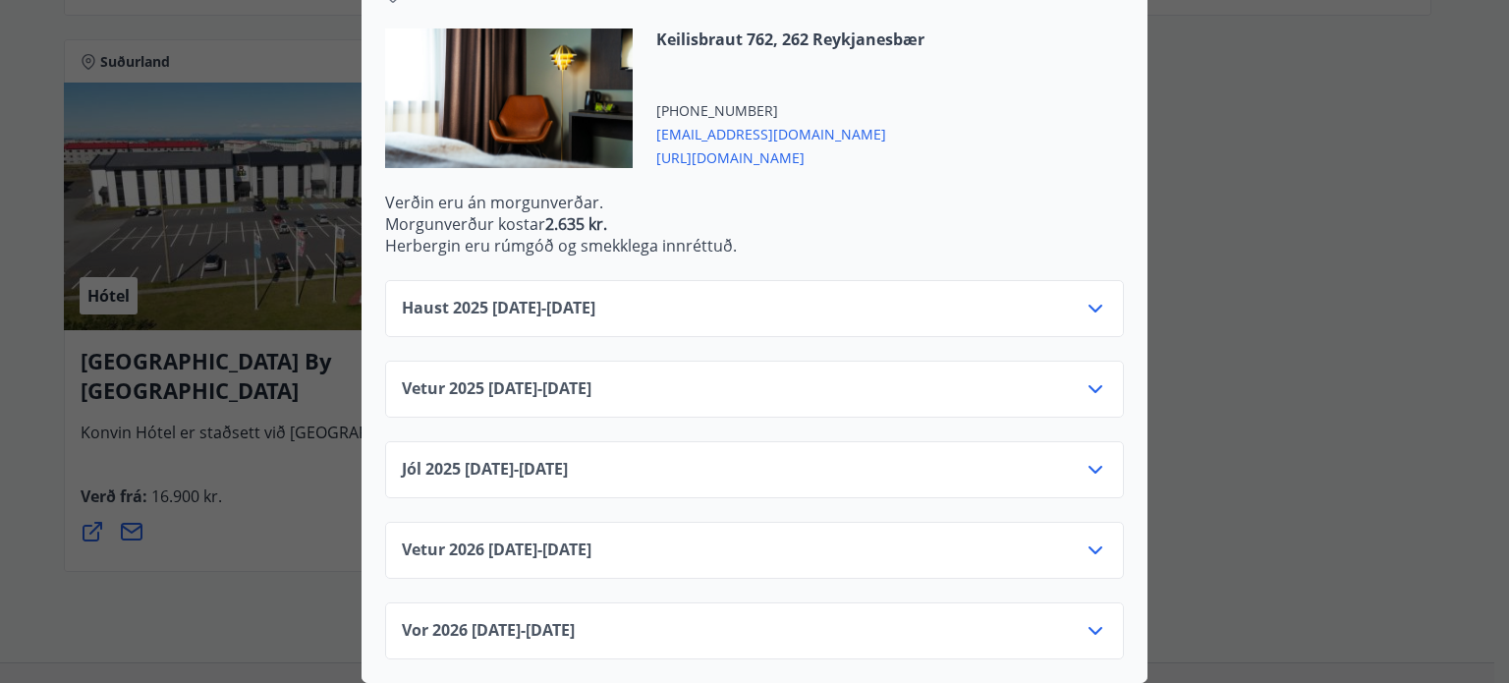
scroll to position [599, 0]
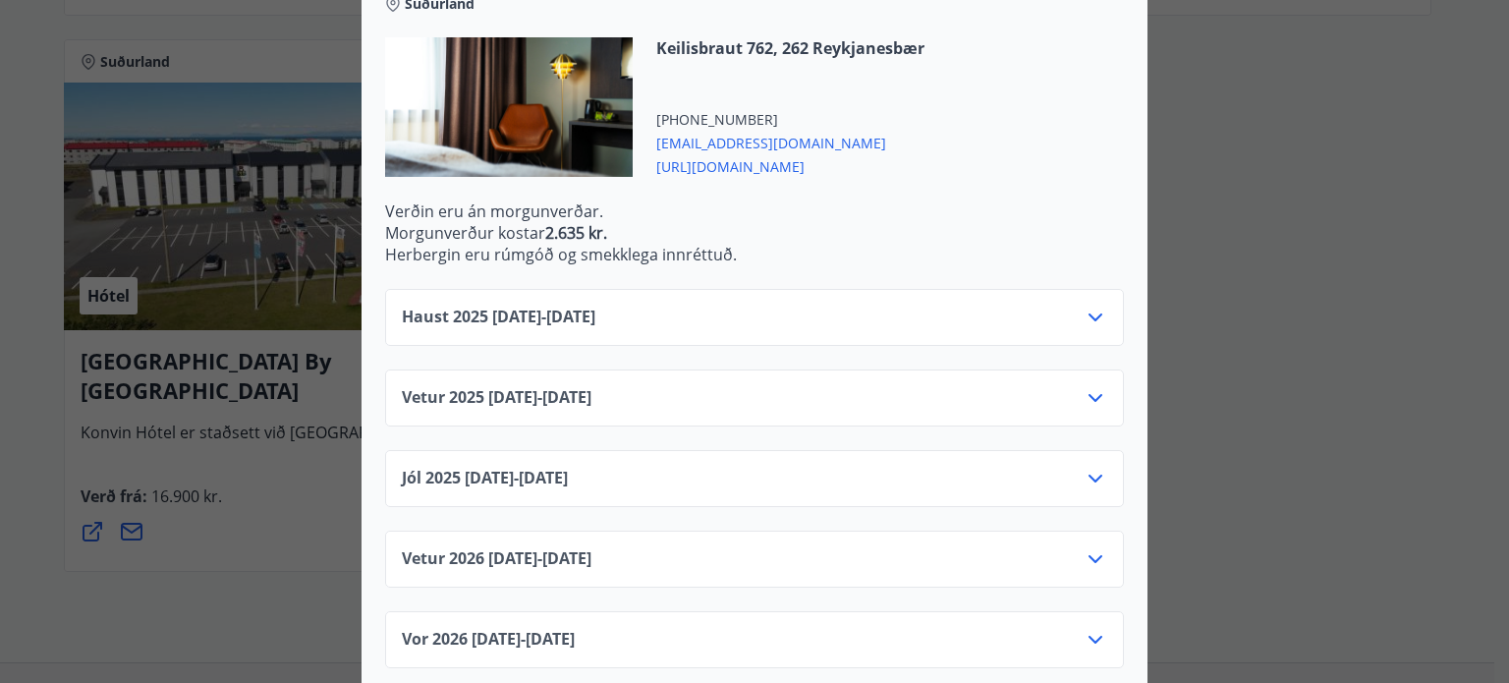
click at [1095, 547] on icon at bounding box center [1096, 559] width 24 height 24
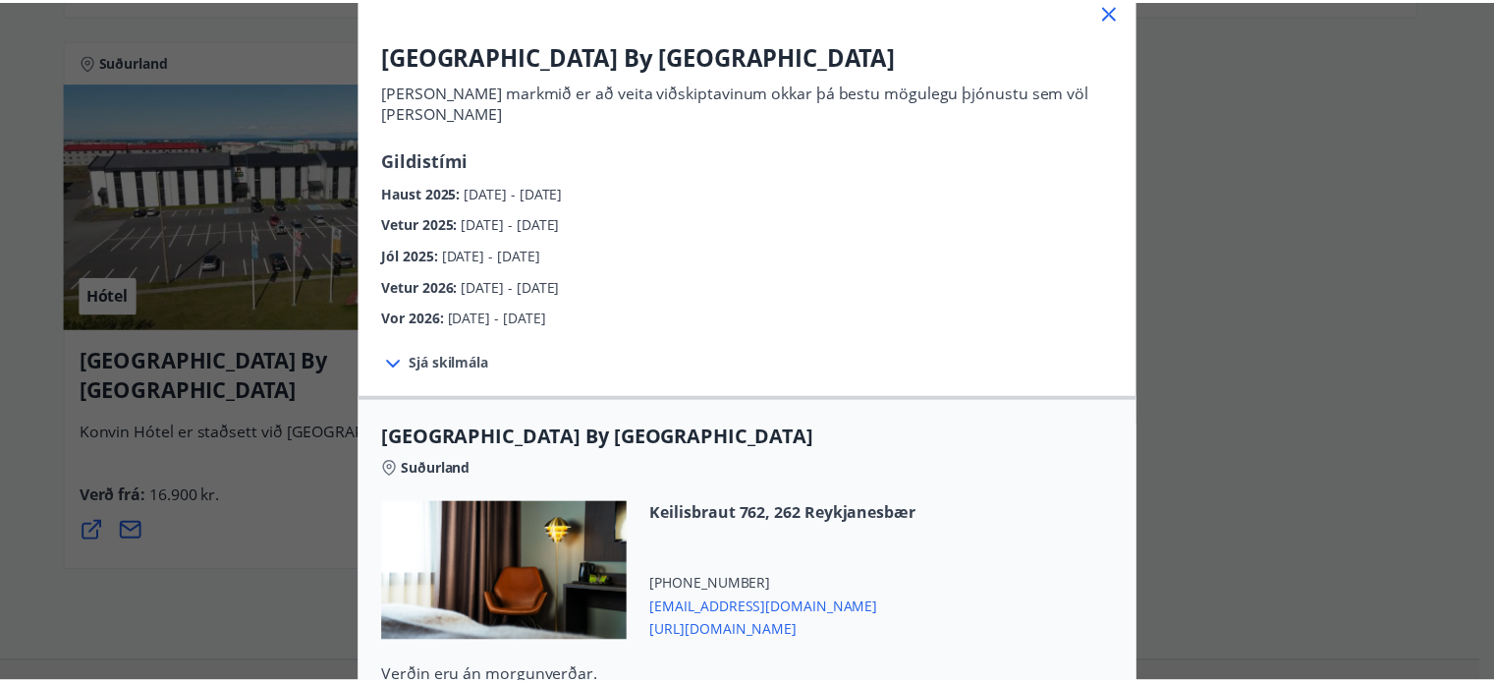
scroll to position [0, 0]
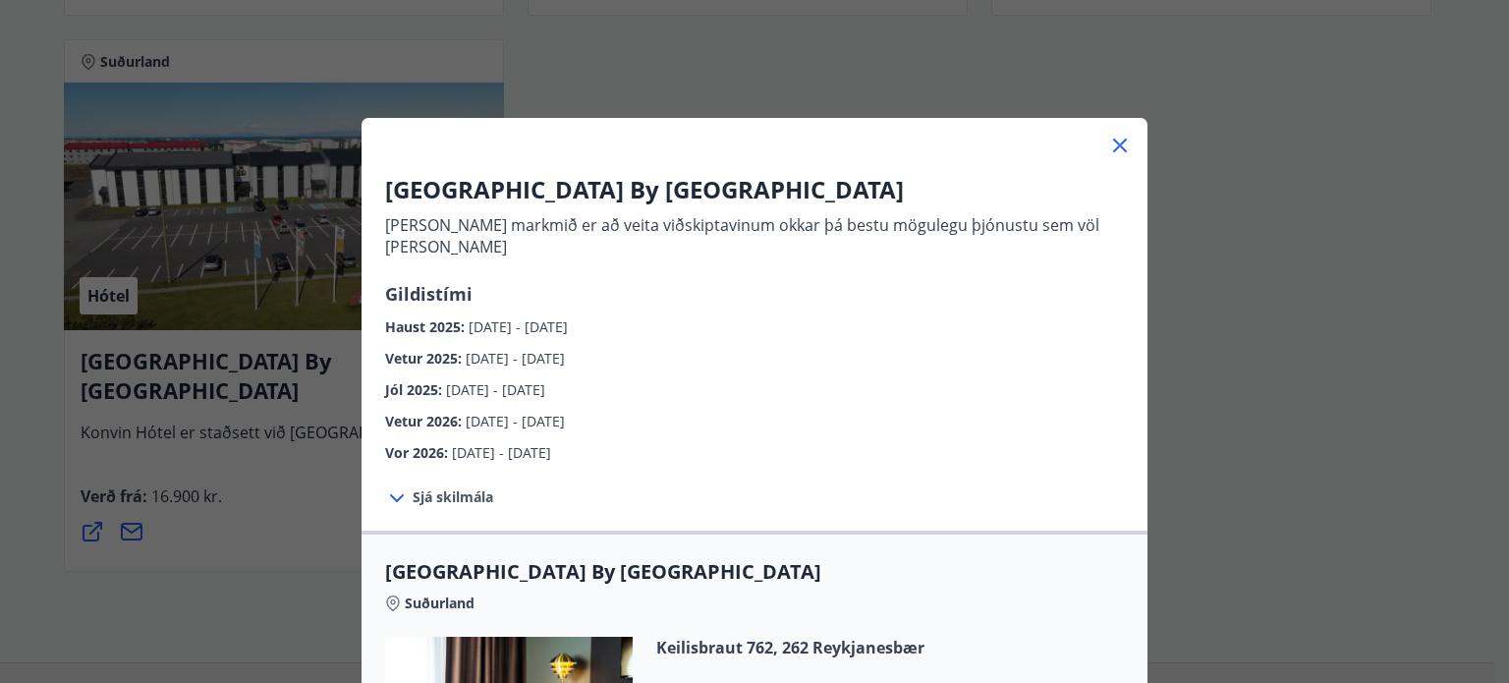
click at [1113, 149] on icon at bounding box center [1120, 146] width 14 height 14
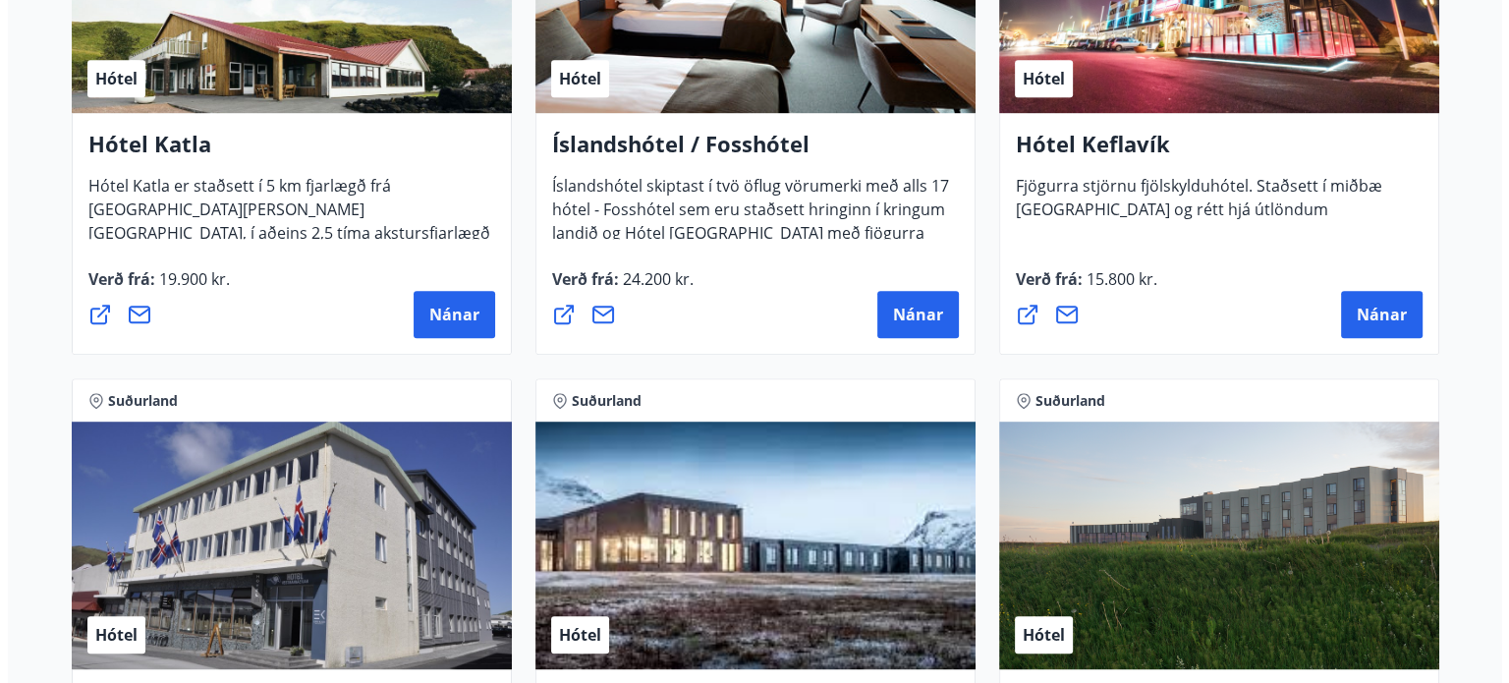
scroll to position [1179, 0]
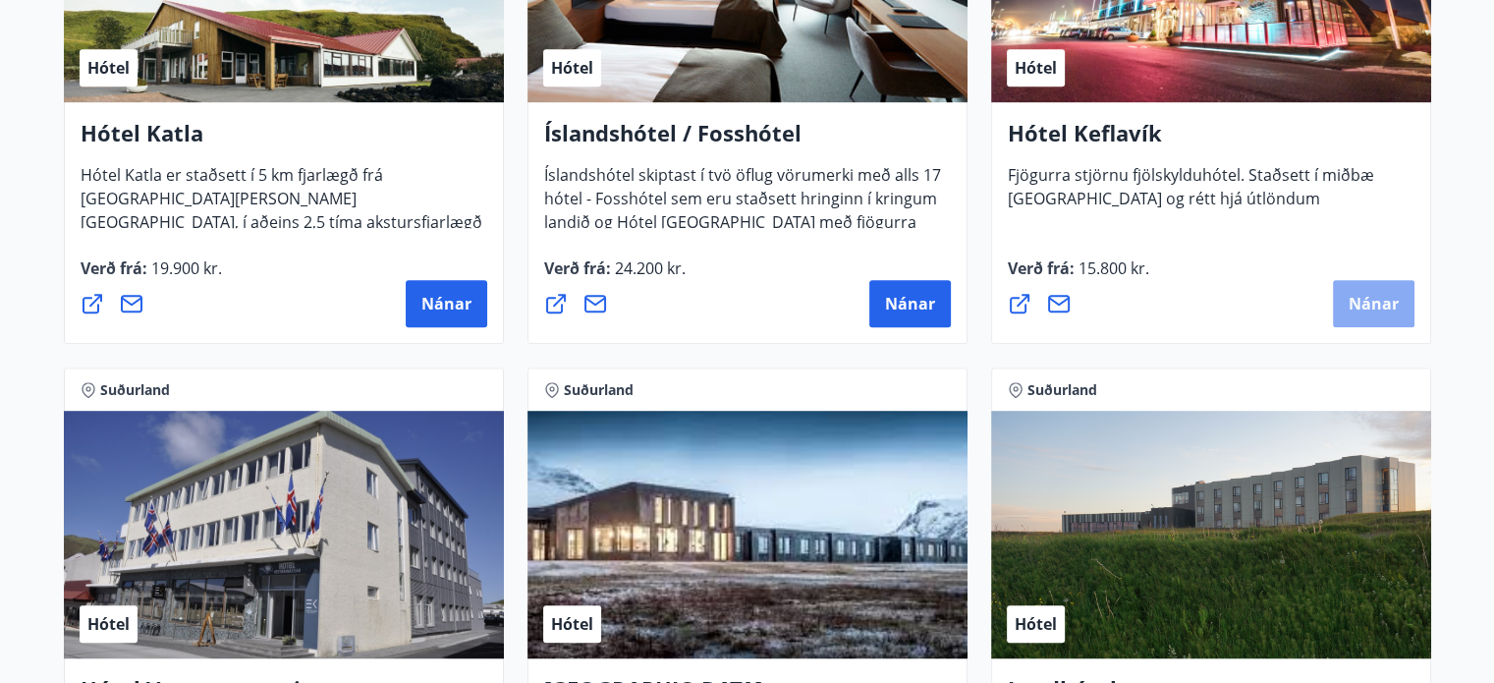
click at [1344, 306] on button "Nánar" at bounding box center [1374, 303] width 82 height 47
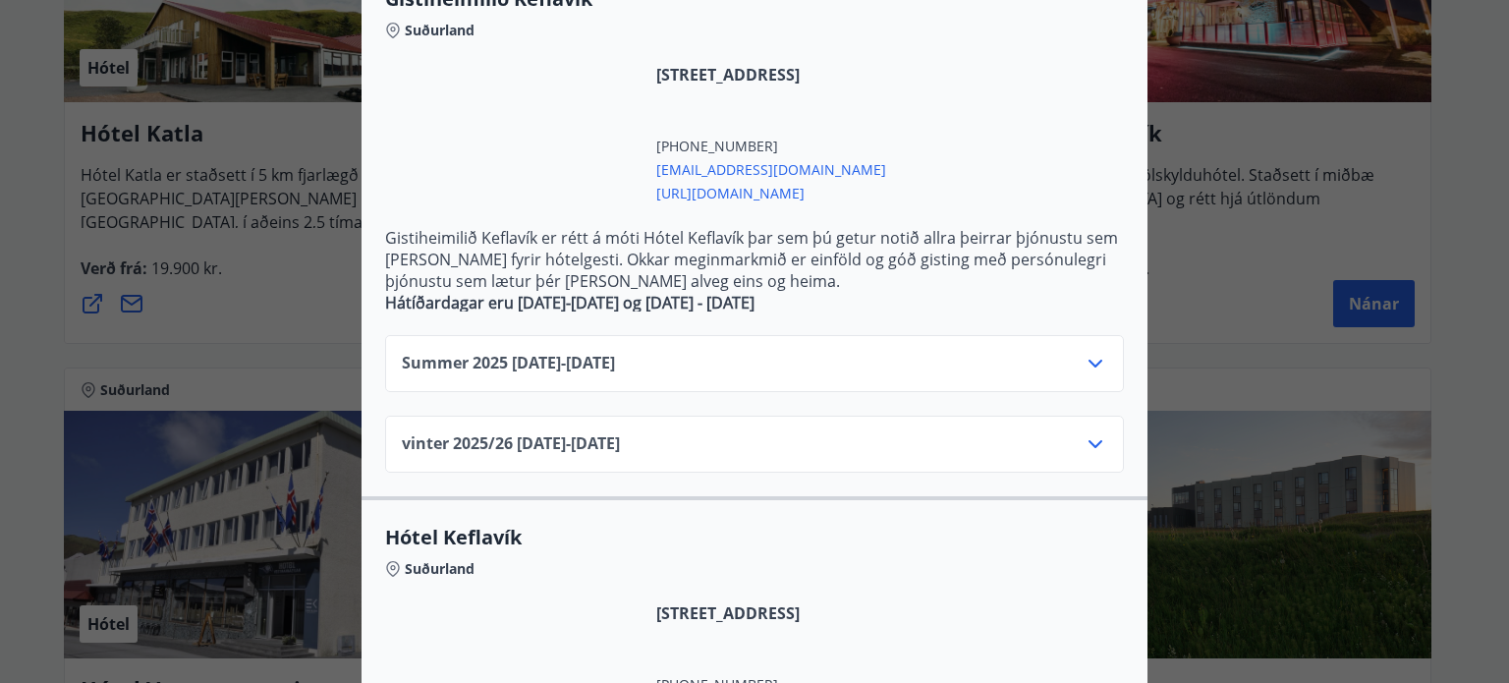
scroll to position [491, 0]
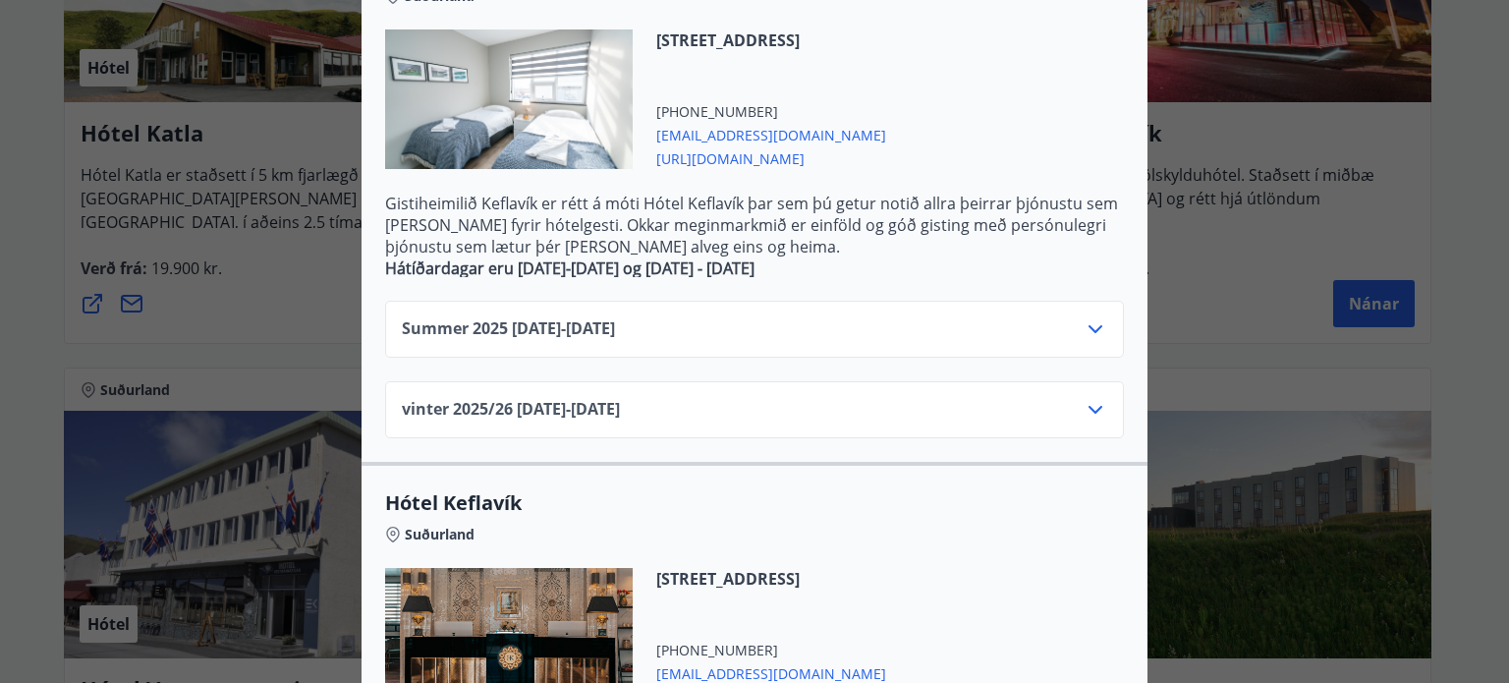
click at [1084, 412] on icon at bounding box center [1096, 410] width 24 height 24
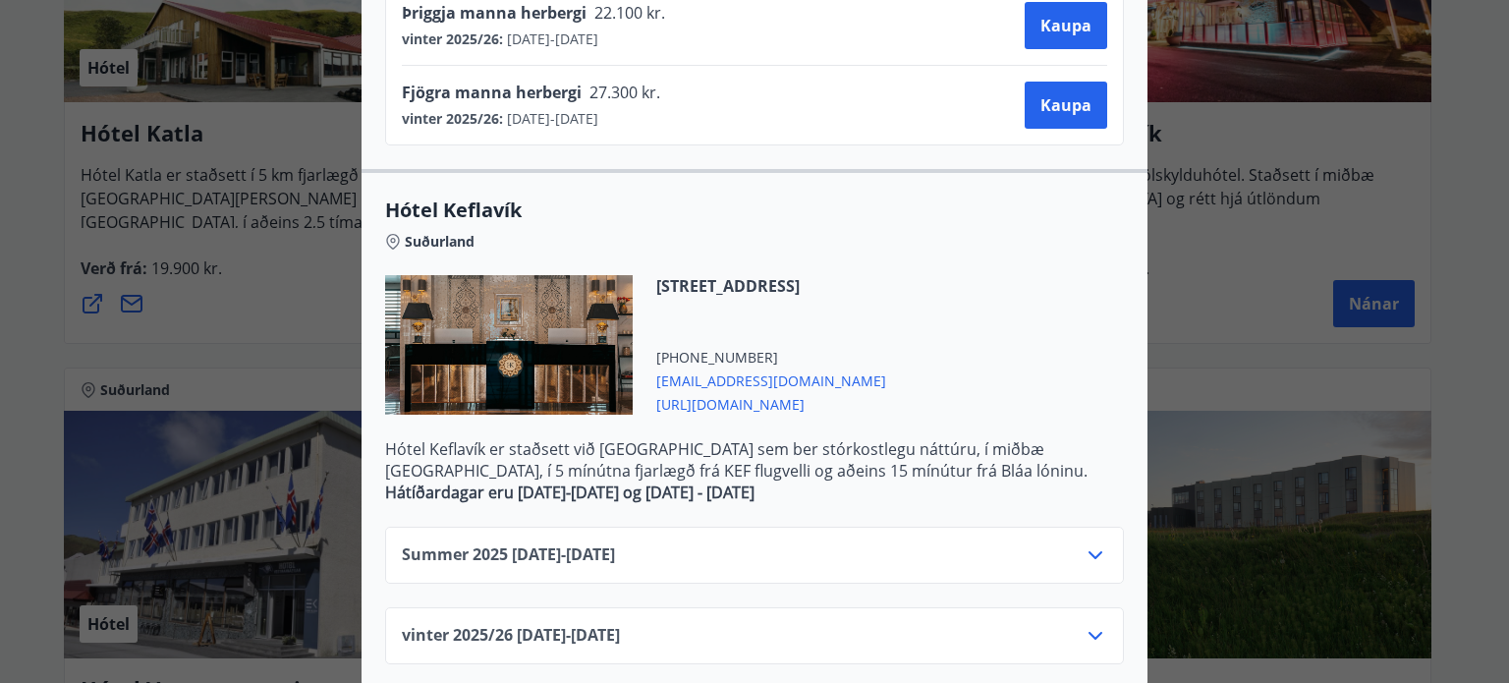
scroll to position [1120, 0]
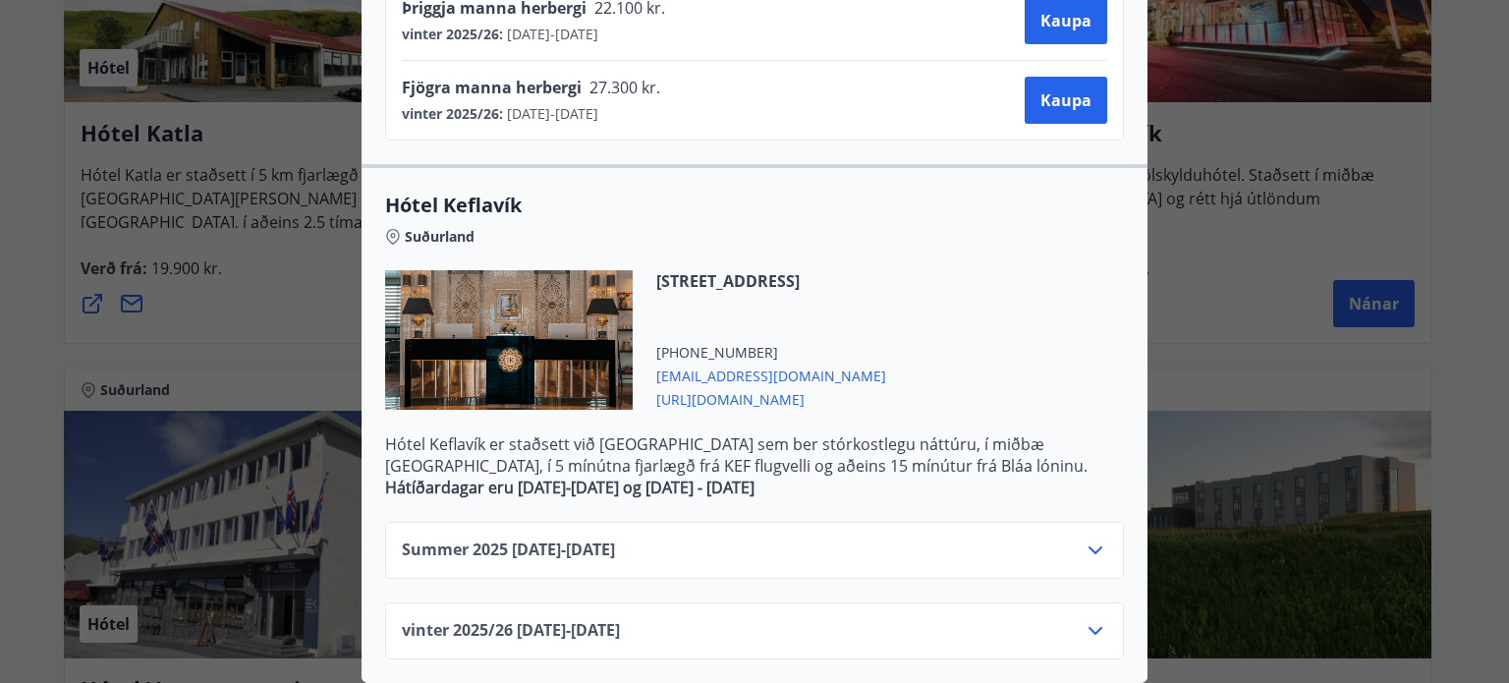
click at [1089, 627] on icon at bounding box center [1096, 631] width 14 height 8
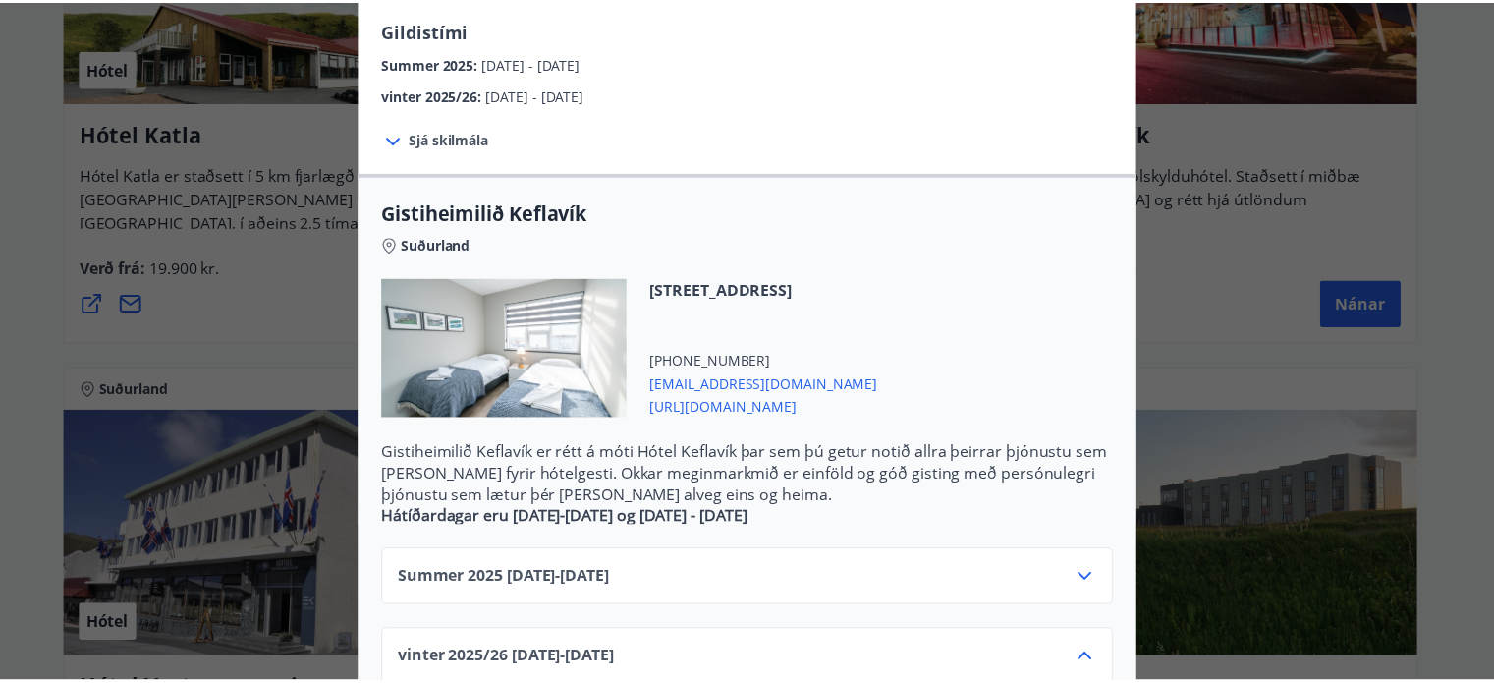
scroll to position [0, 0]
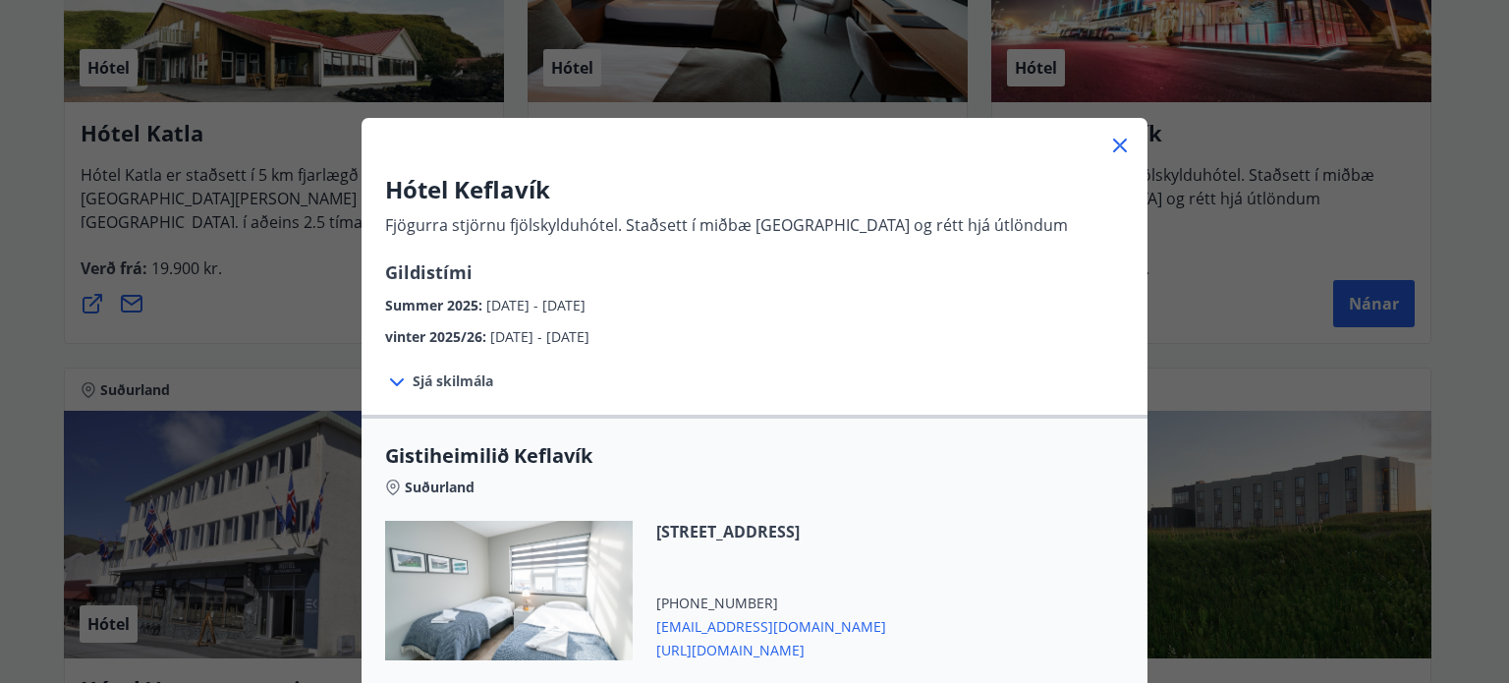
click at [1110, 144] on icon at bounding box center [1120, 146] width 24 height 24
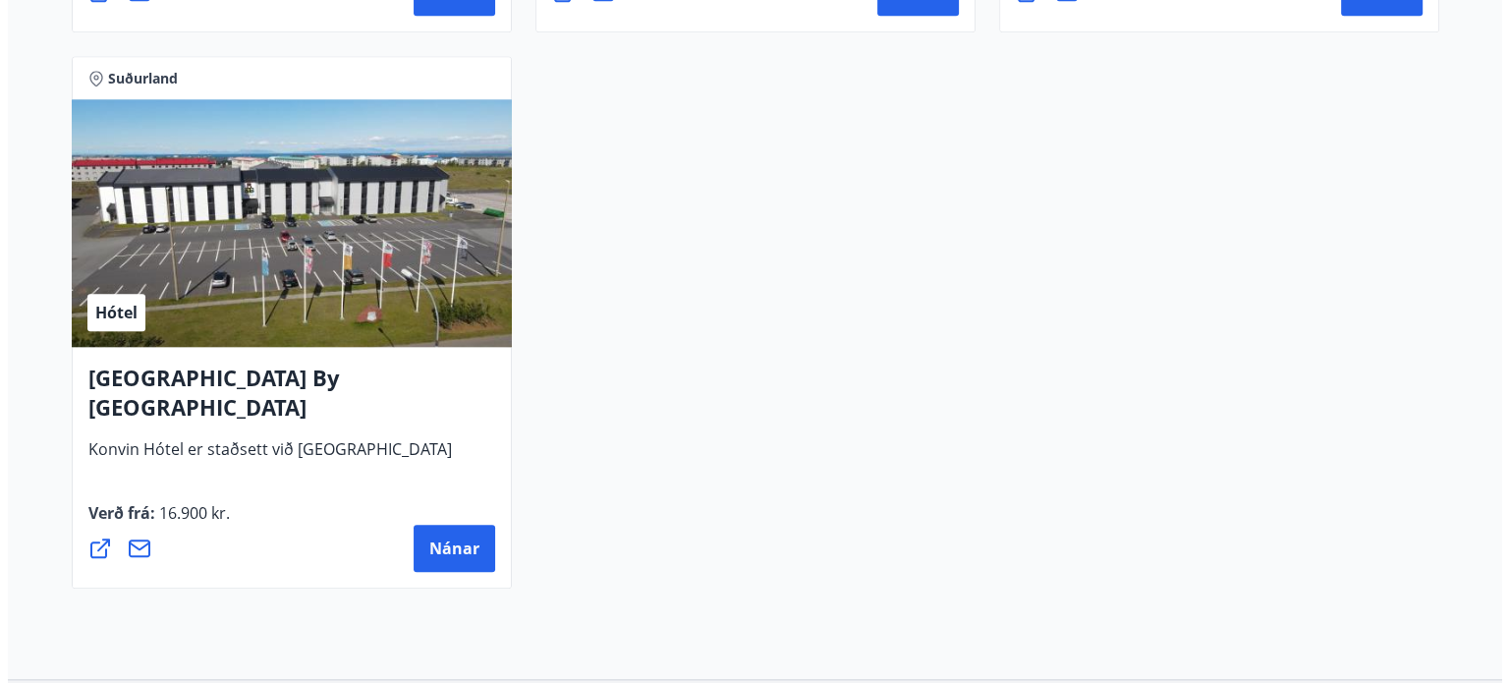
scroll to position [2161, 0]
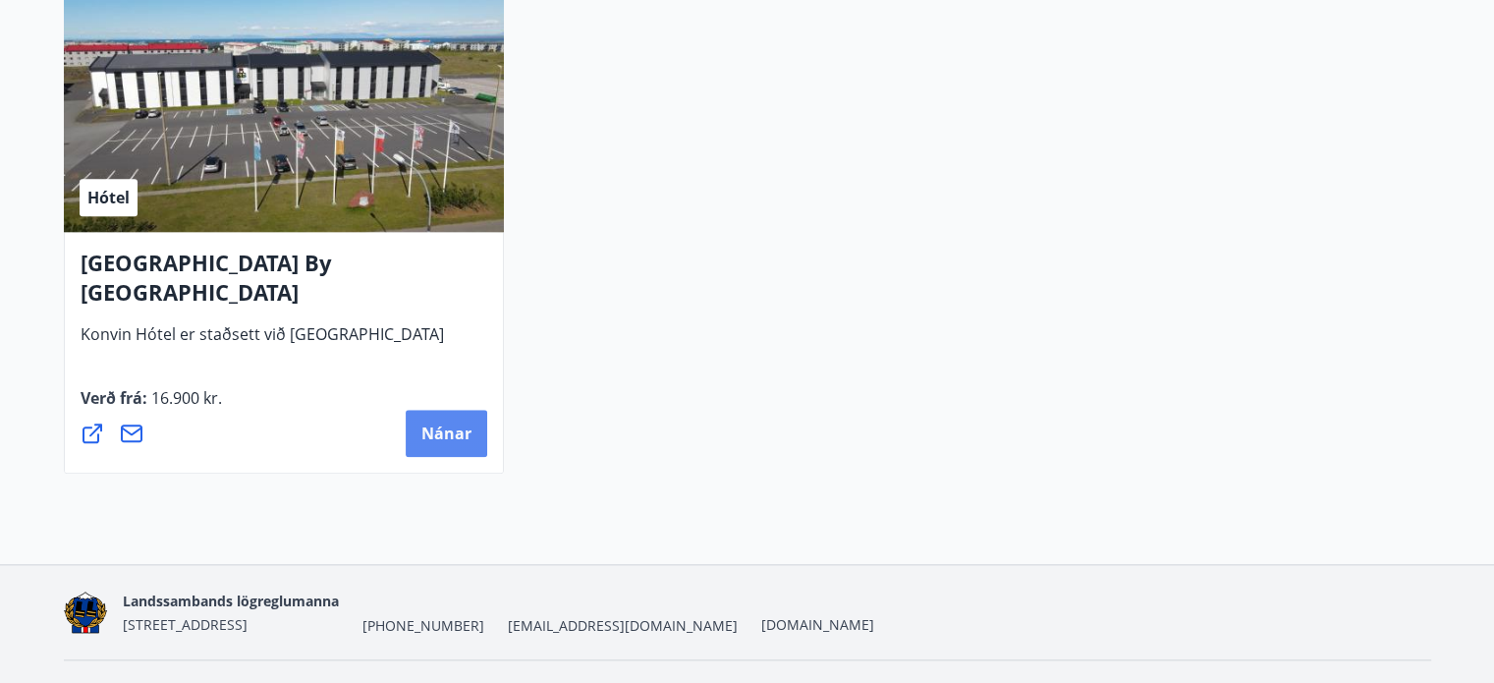
click at [451, 442] on span "Nánar" at bounding box center [446, 433] width 50 height 22
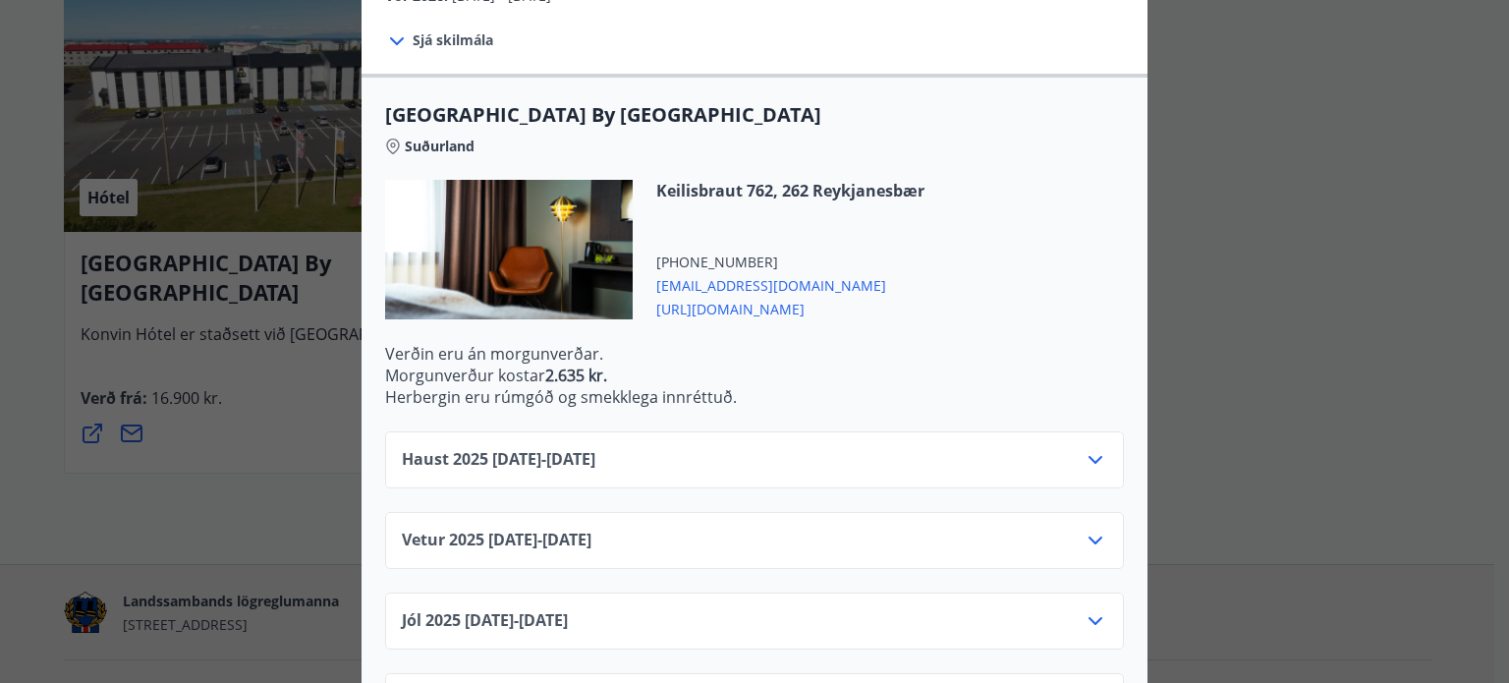
scroll to position [491, 0]
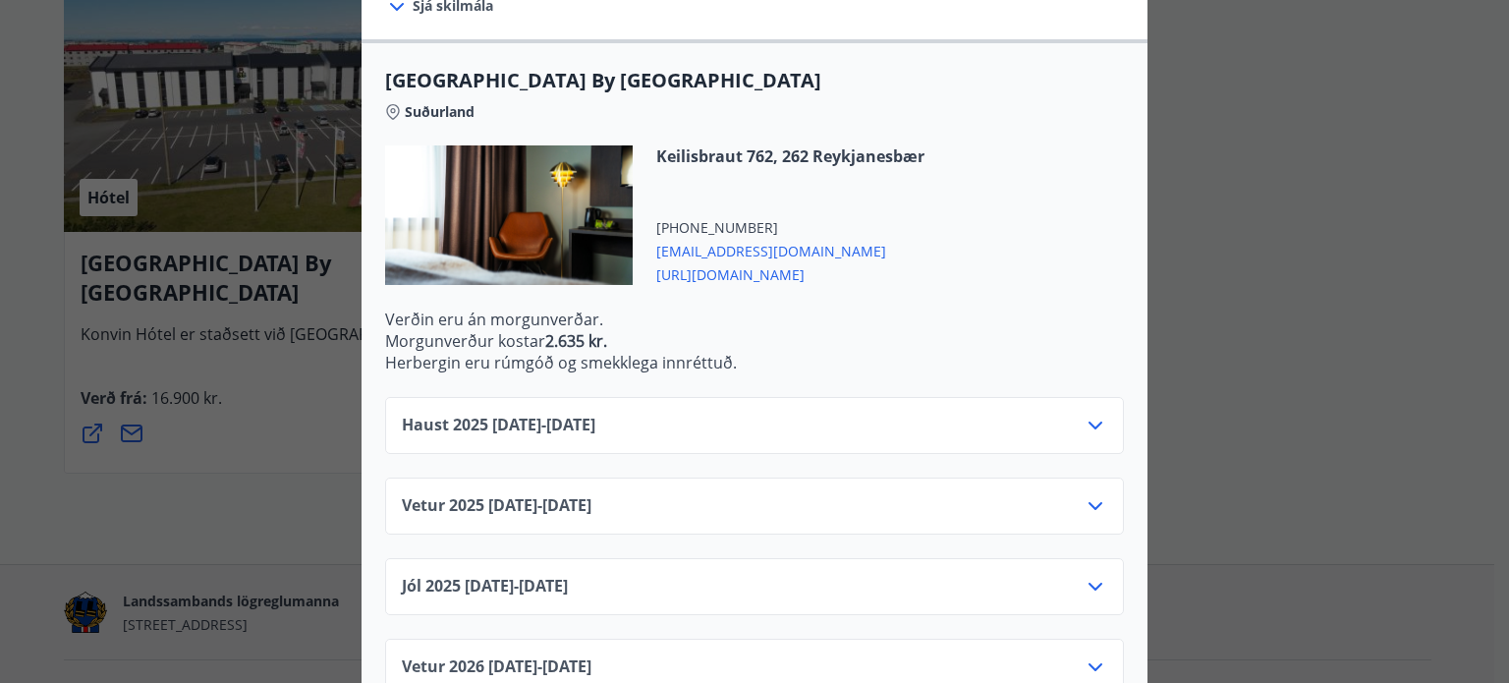
click at [720, 261] on span "https://konvin.is/" at bounding box center [790, 273] width 268 height 24
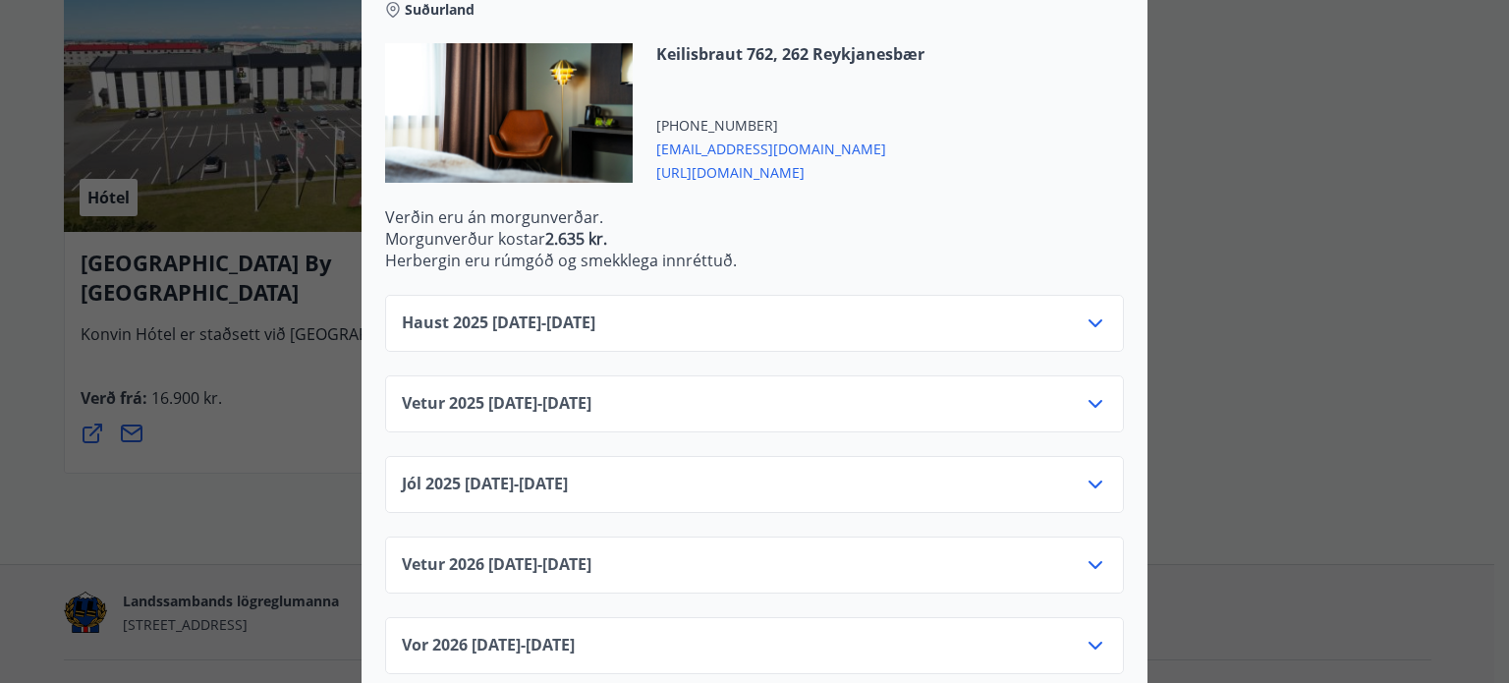
scroll to position [599, 0]
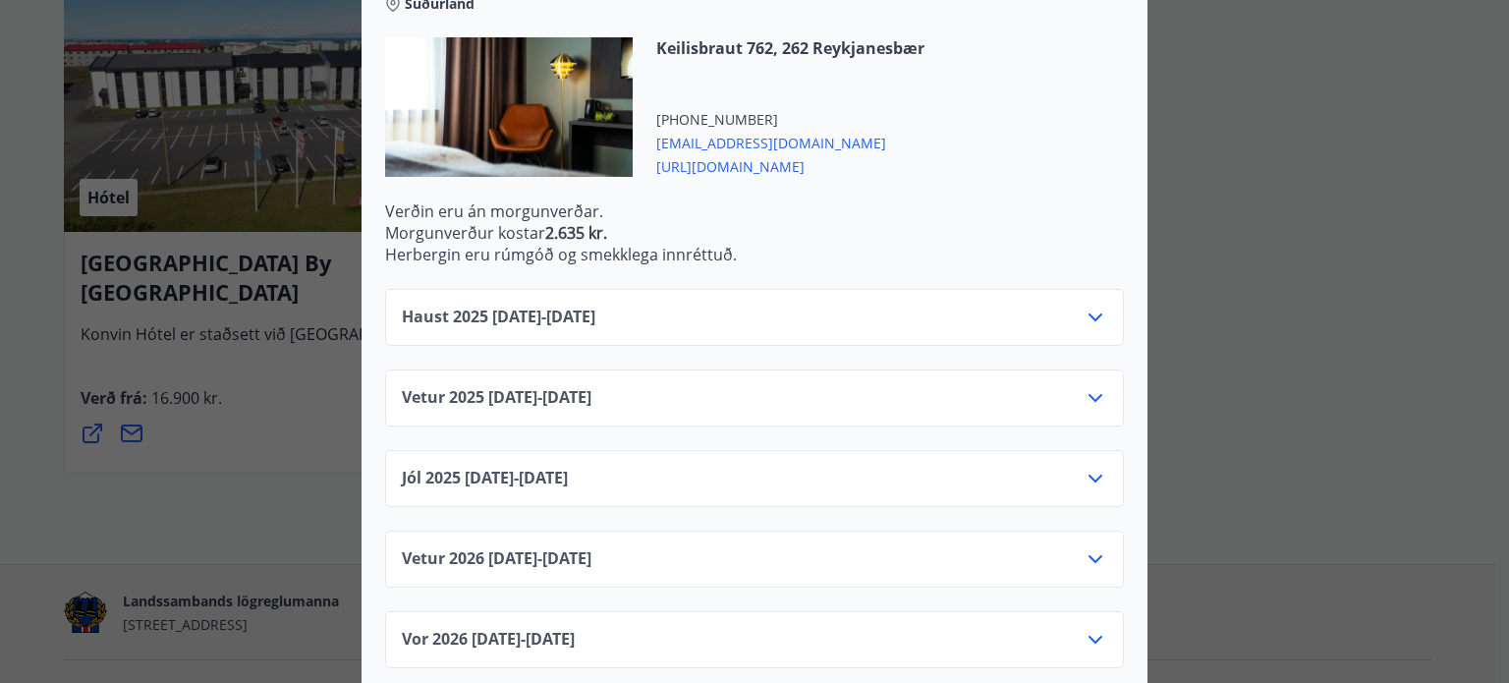
click at [1084, 547] on icon at bounding box center [1096, 559] width 24 height 24
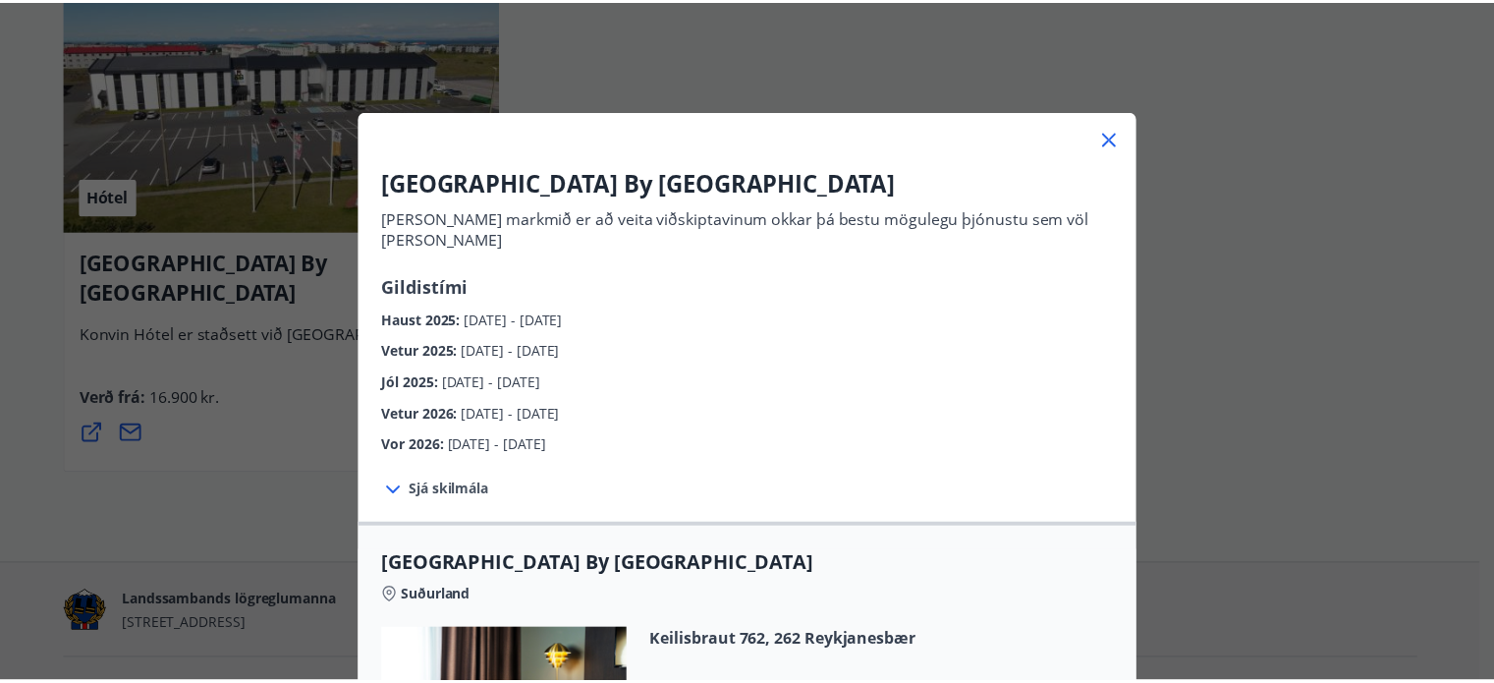
scroll to position [0, 0]
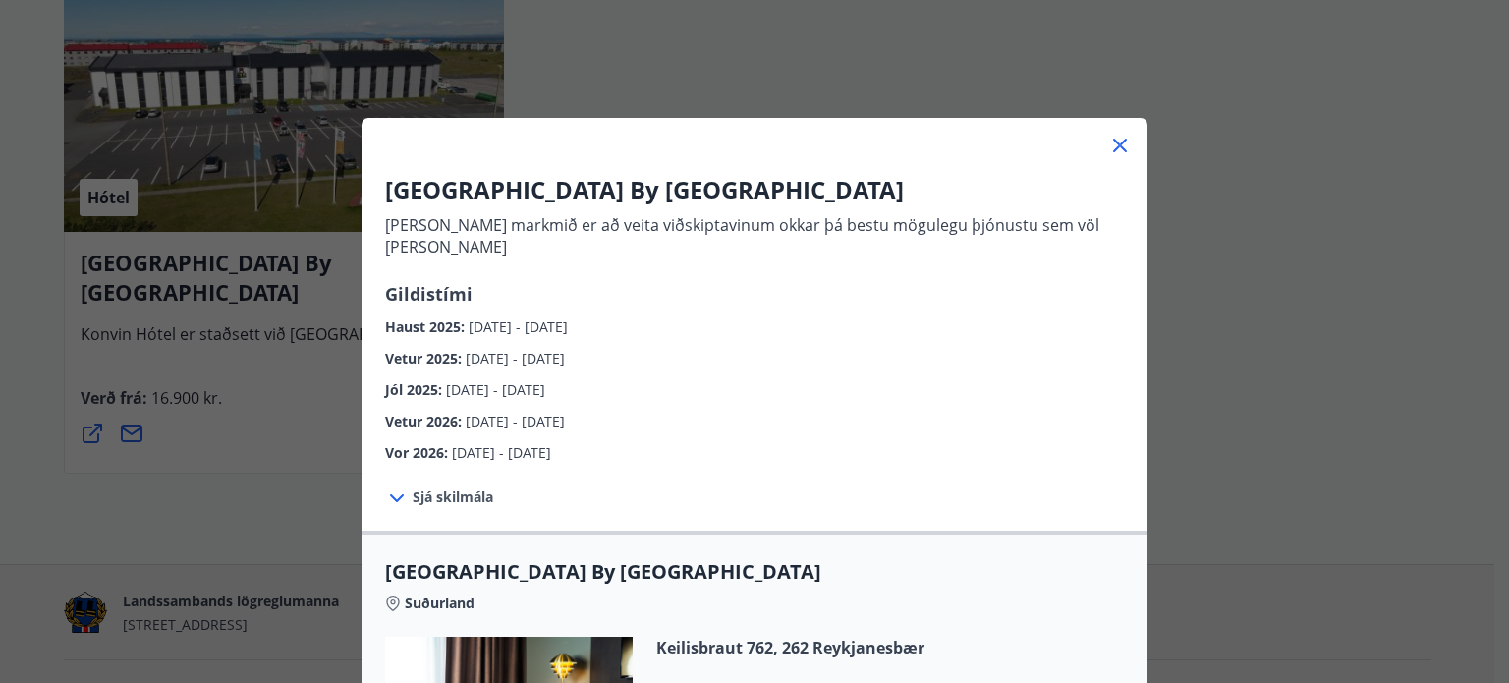
click at [1112, 136] on icon at bounding box center [1120, 146] width 24 height 24
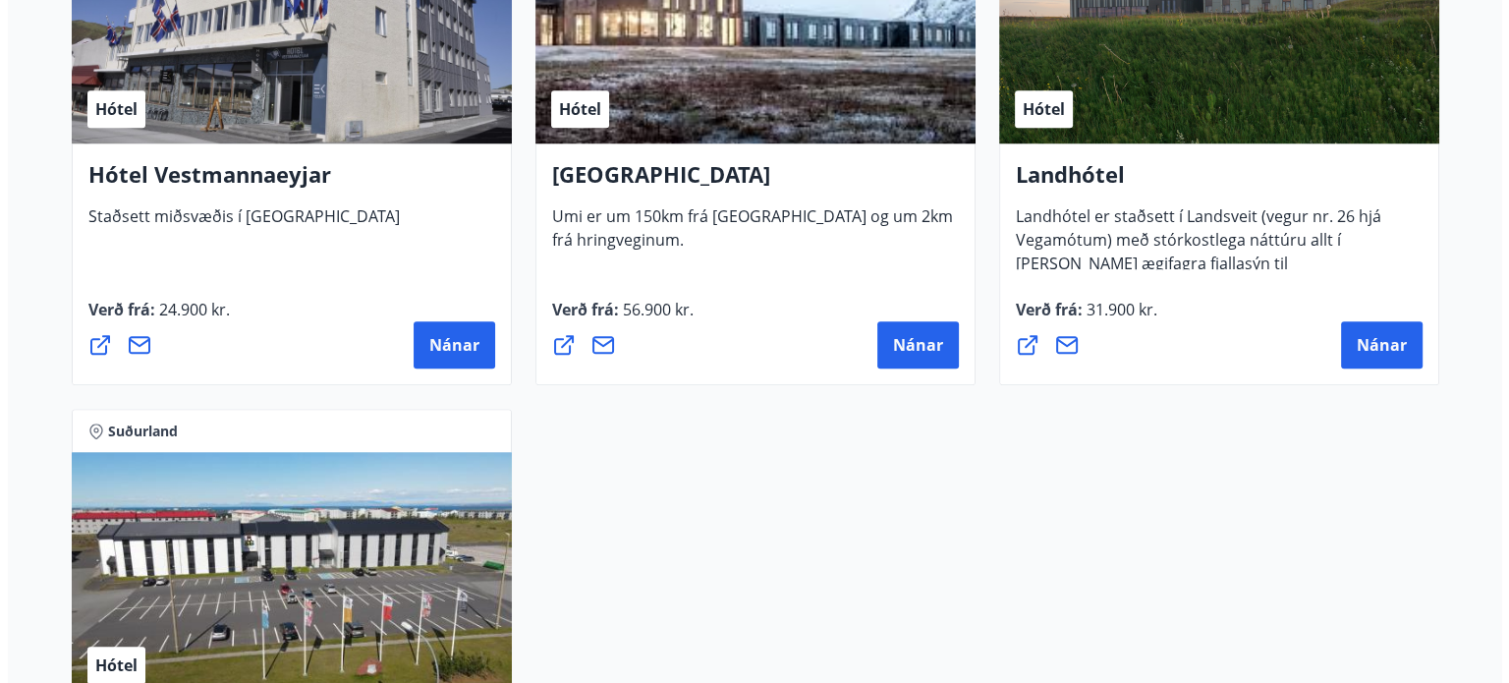
scroll to position [1670, 0]
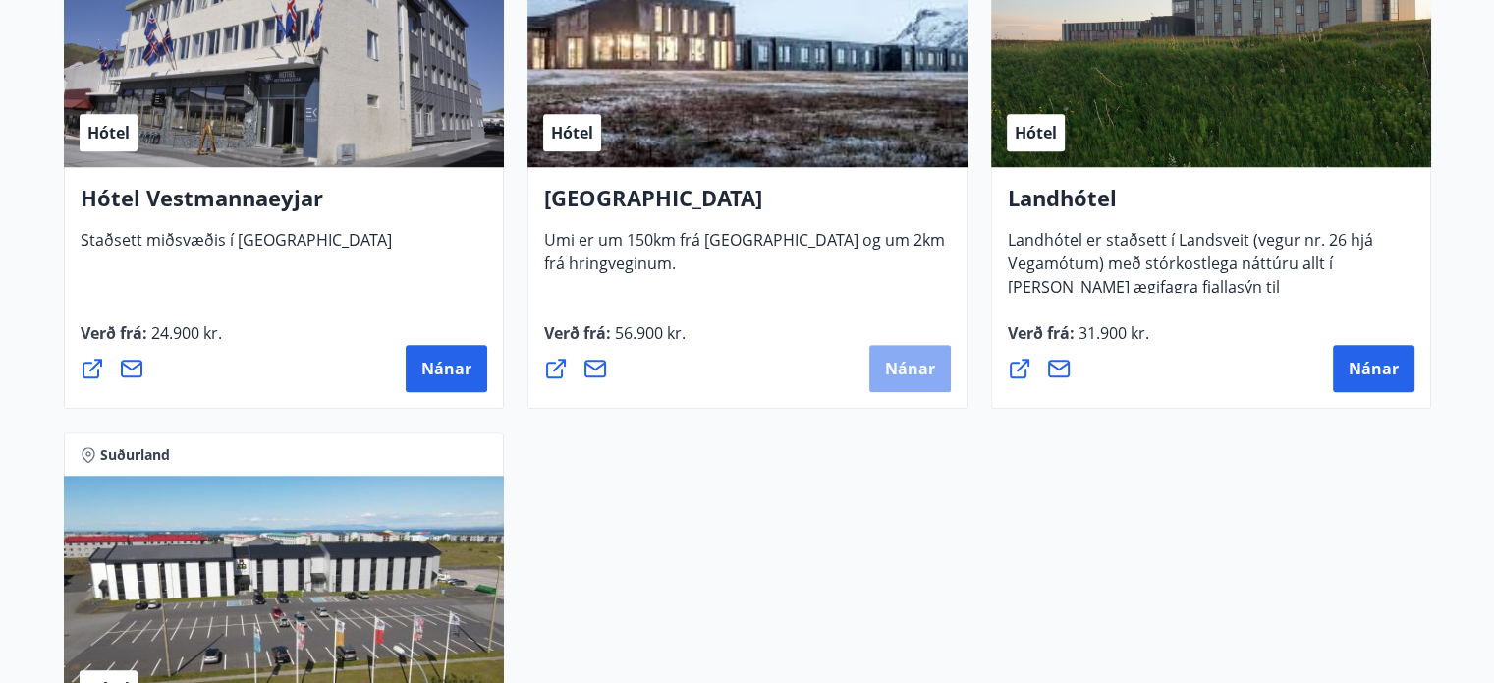
click at [926, 380] on button "Nánar" at bounding box center [910, 368] width 82 height 47
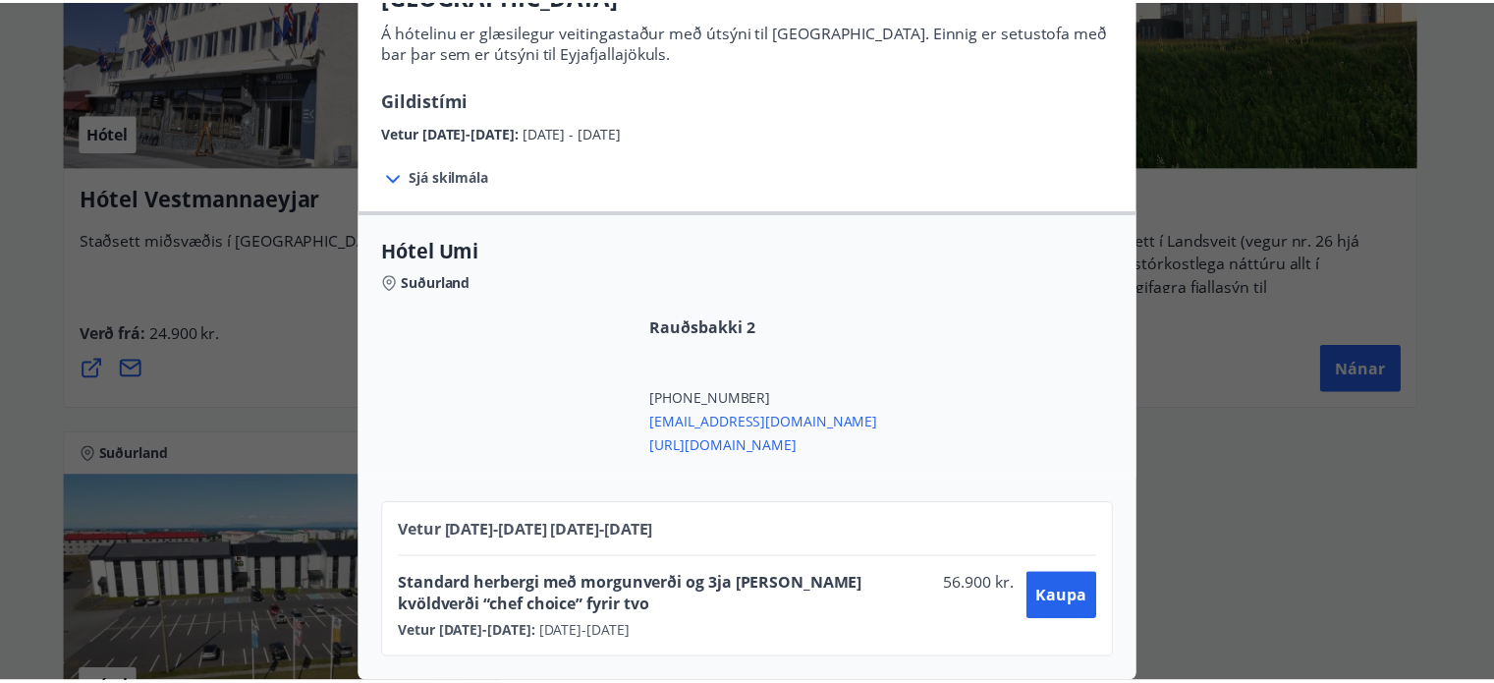
scroll to position [0, 0]
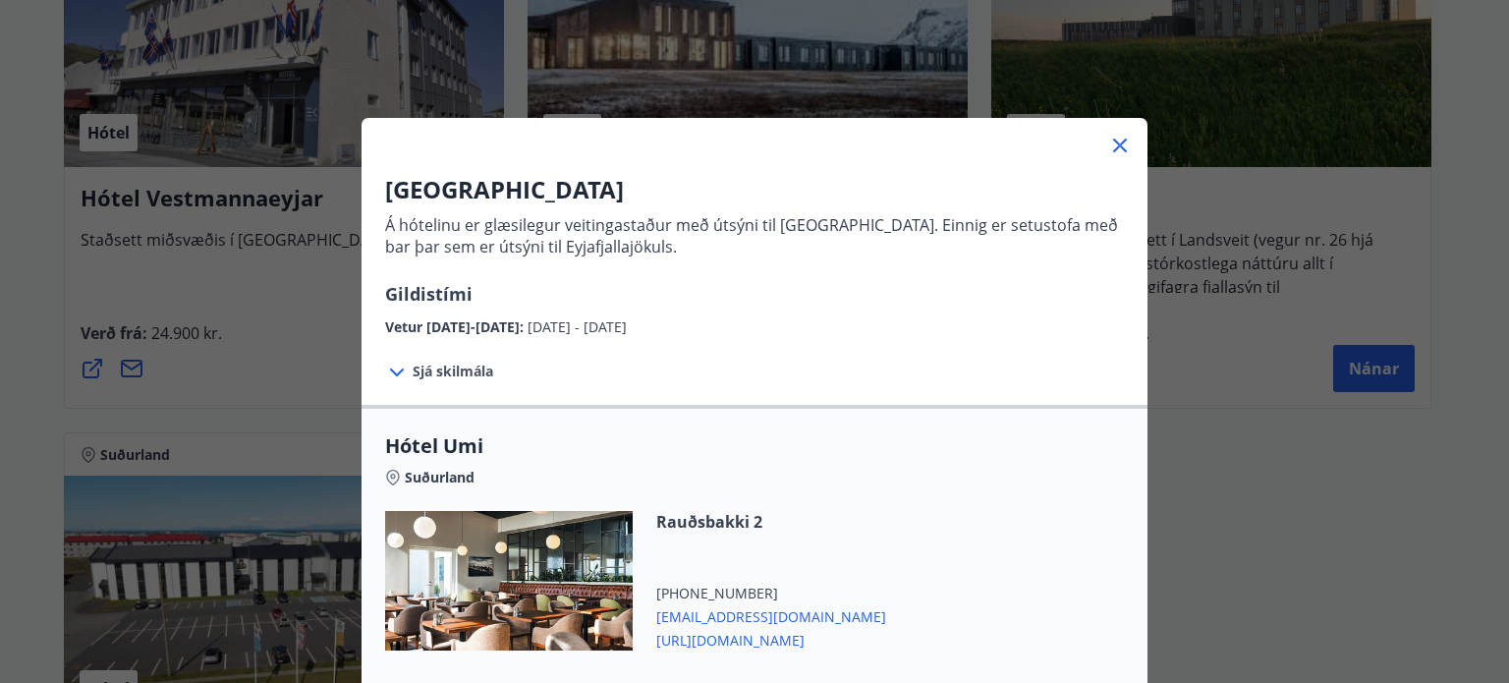
click at [1116, 135] on icon at bounding box center [1120, 146] width 24 height 24
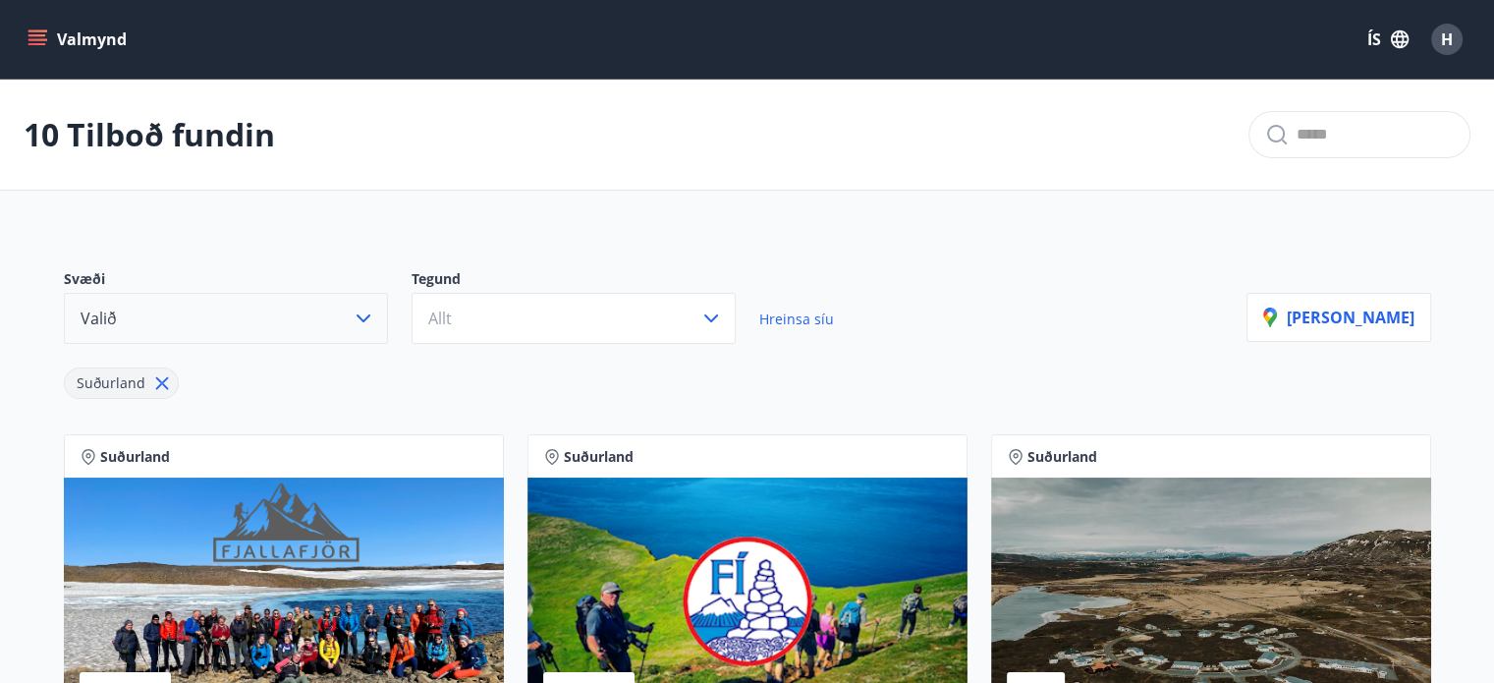
click at [1450, 45] on span "H" at bounding box center [1447, 39] width 12 height 22
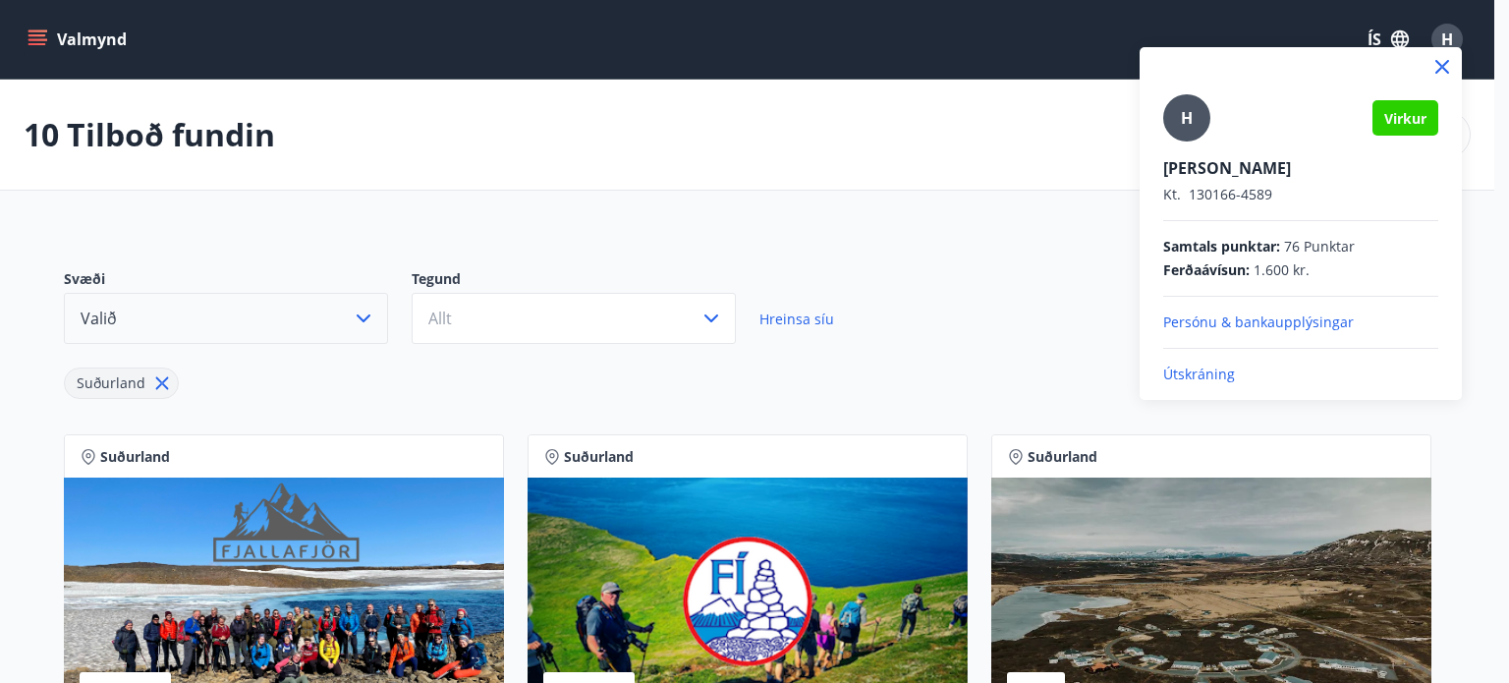
click at [1203, 375] on p "Útskráning" at bounding box center [1300, 374] width 275 height 20
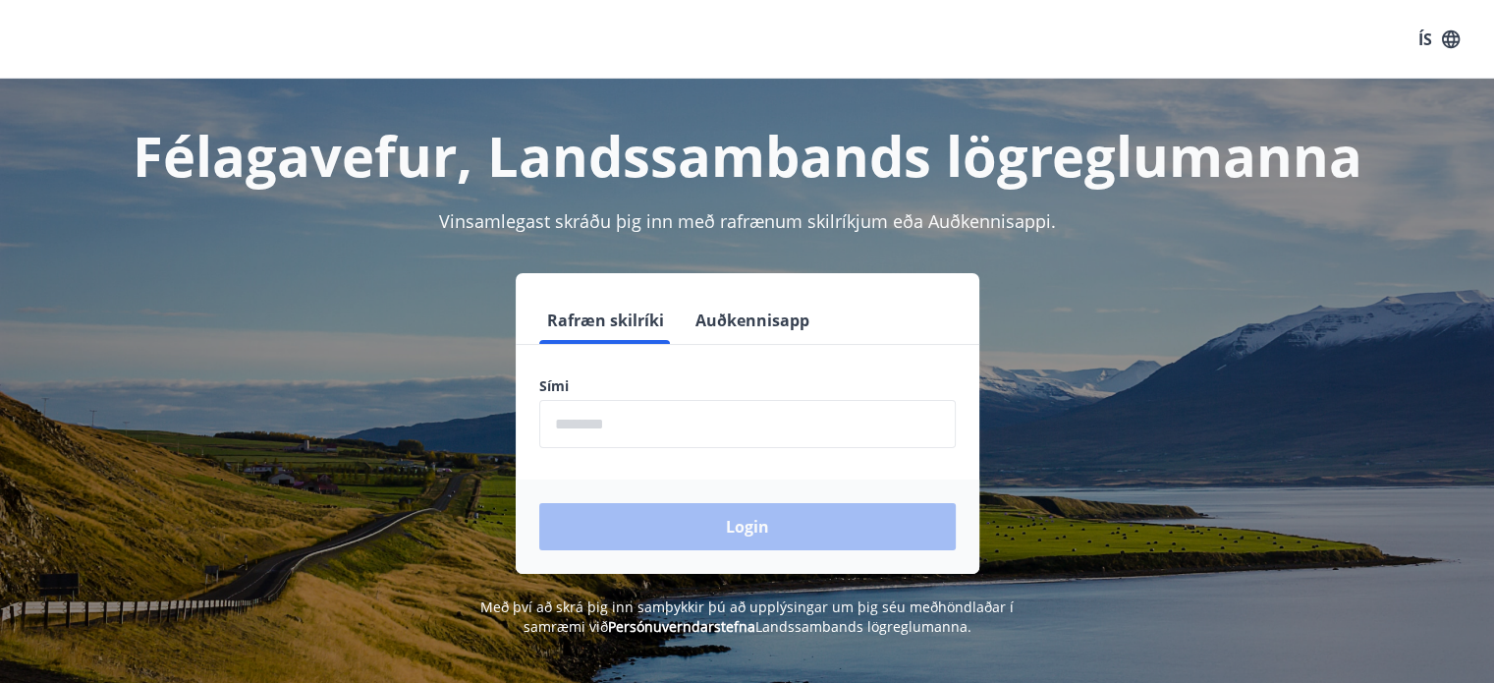
click at [788, 423] on input "phone" at bounding box center [747, 424] width 417 height 48
type input "********"
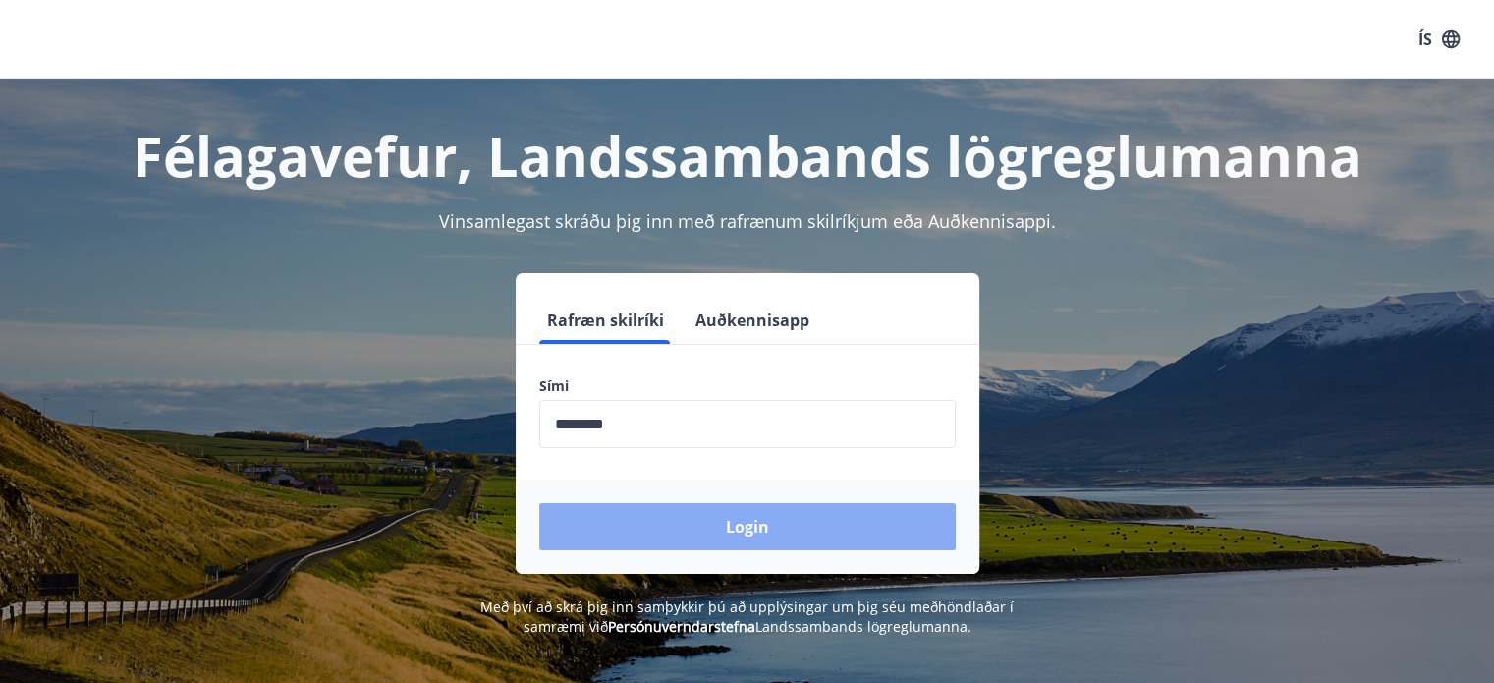
click at [754, 530] on button "Login" at bounding box center [747, 526] width 417 height 47
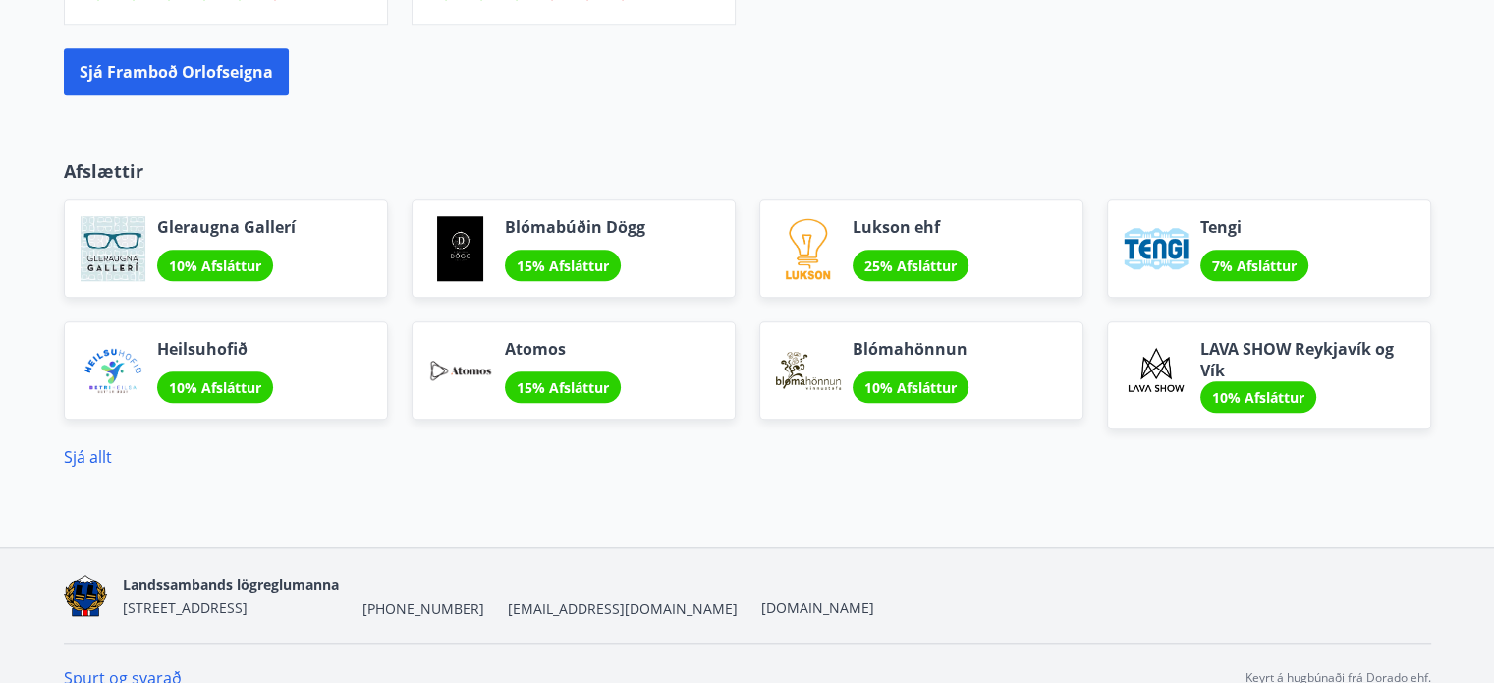
scroll to position [1774, 0]
click at [94, 445] on link "Sjá allt" at bounding box center [88, 456] width 48 height 22
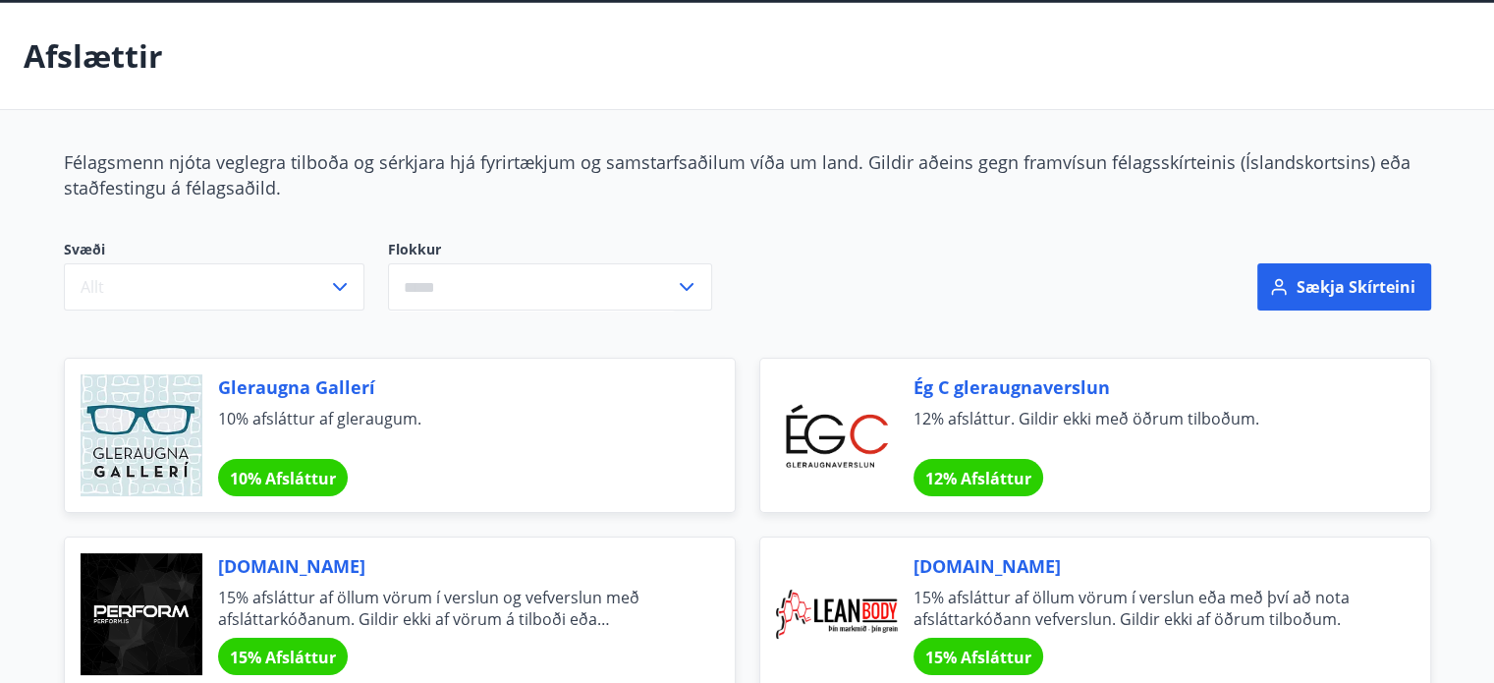
scroll to position [196, 0]
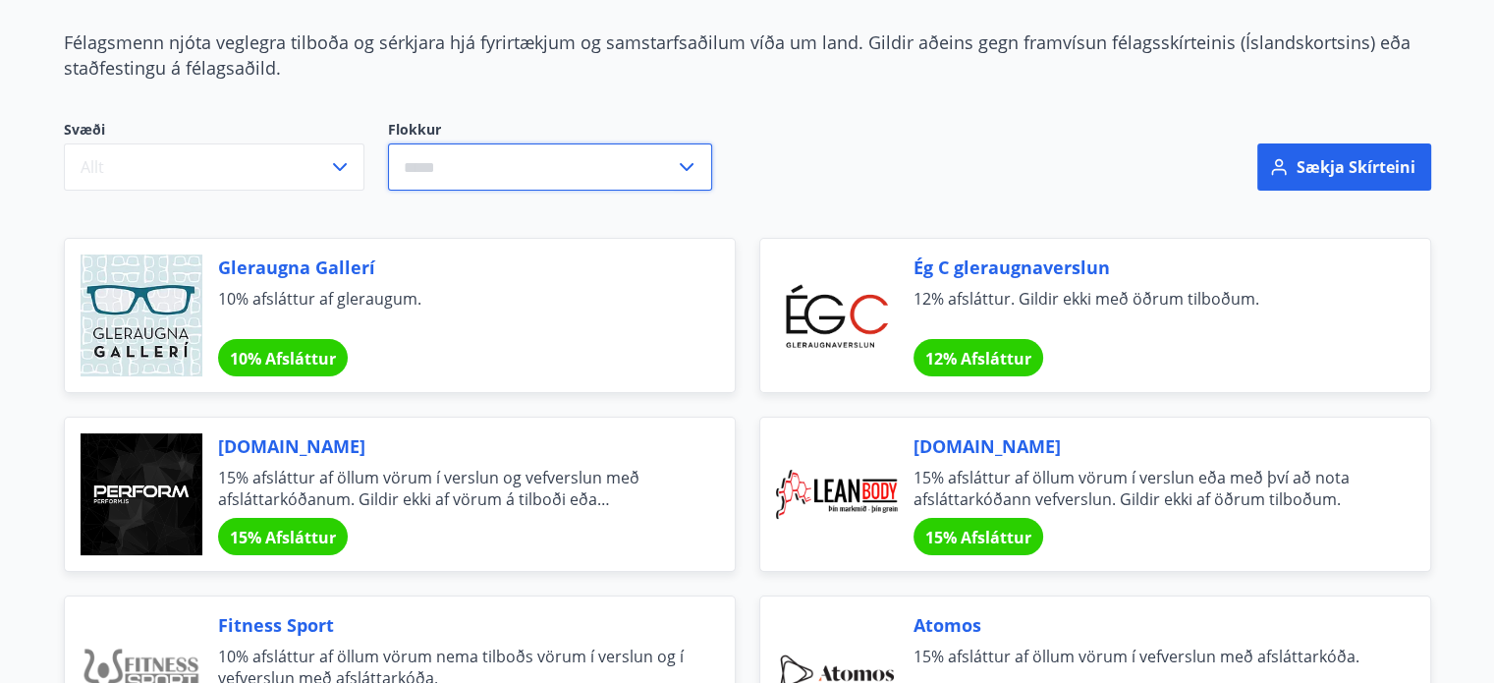
click at [593, 176] on input "text" at bounding box center [531, 167] width 287 height 48
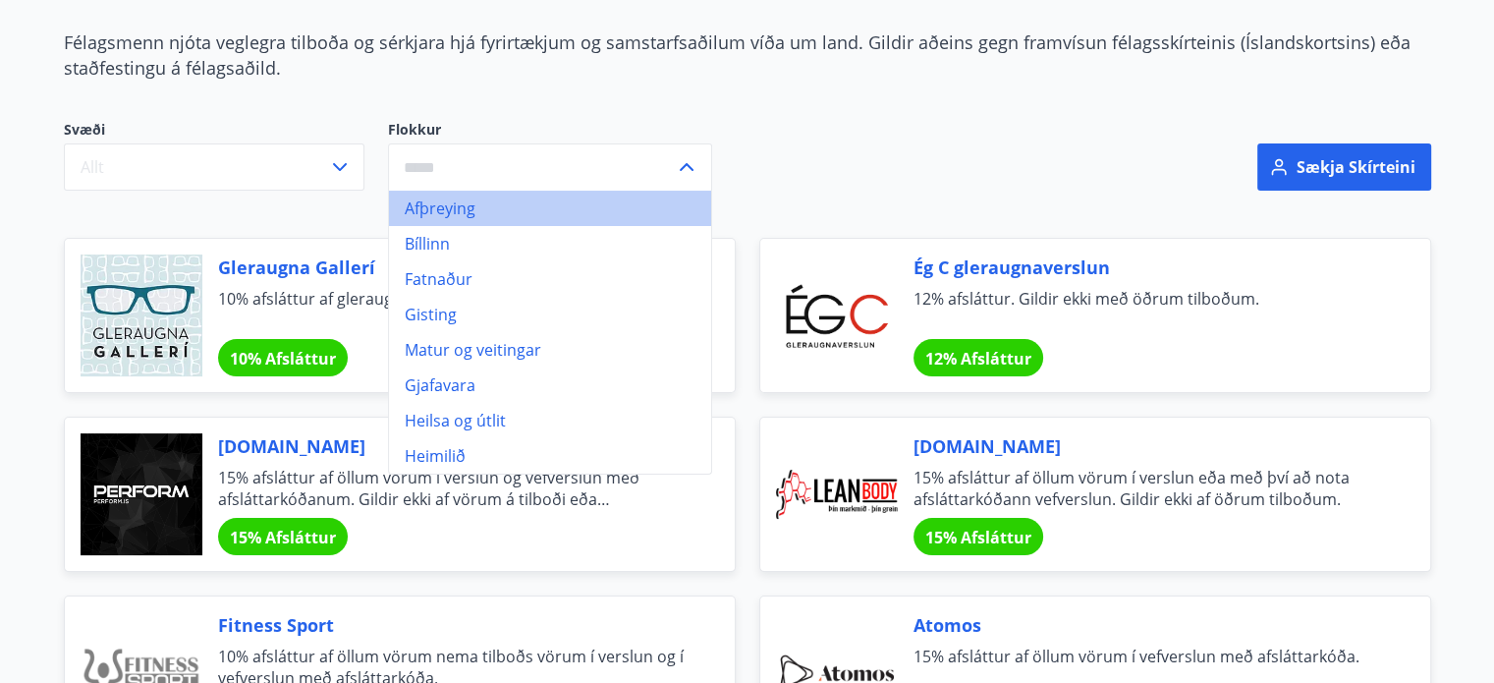
click at [457, 218] on li "Afþreying" at bounding box center [550, 208] width 322 height 35
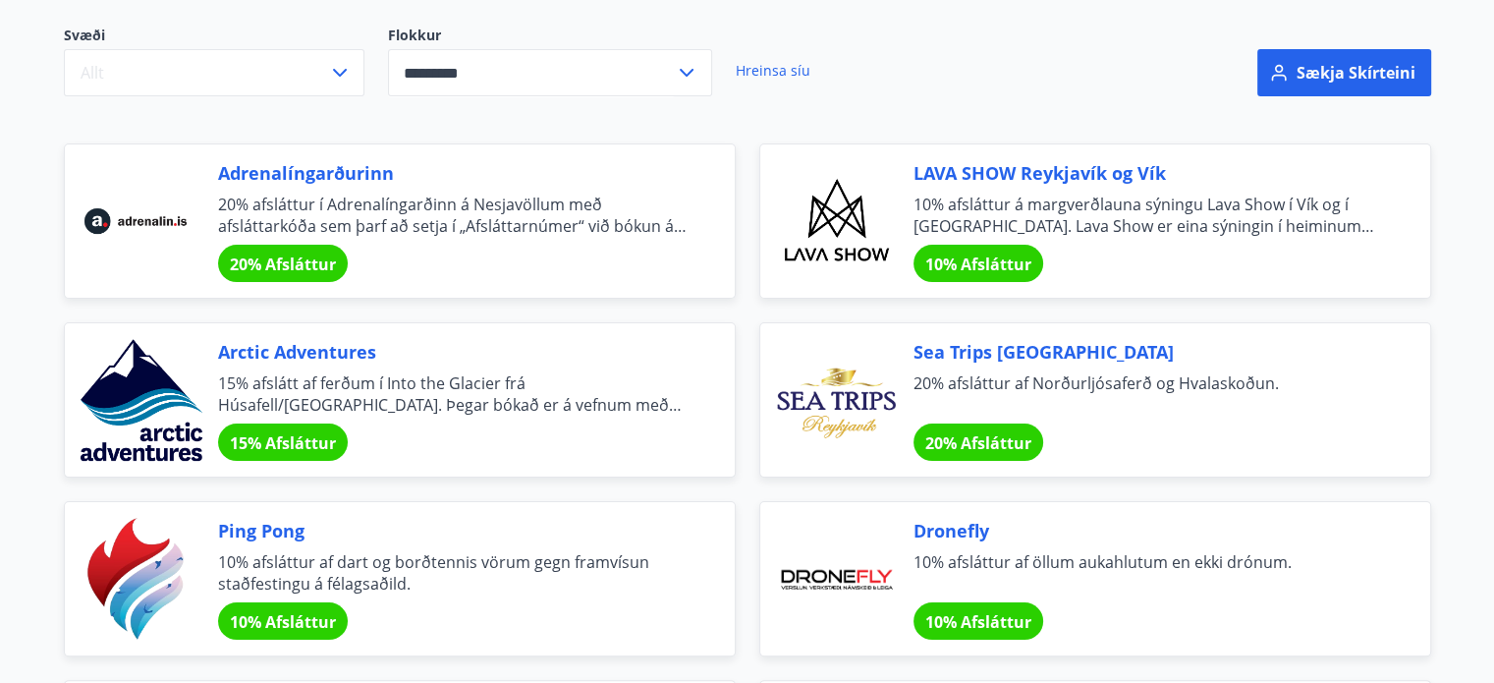
scroll to position [295, 0]
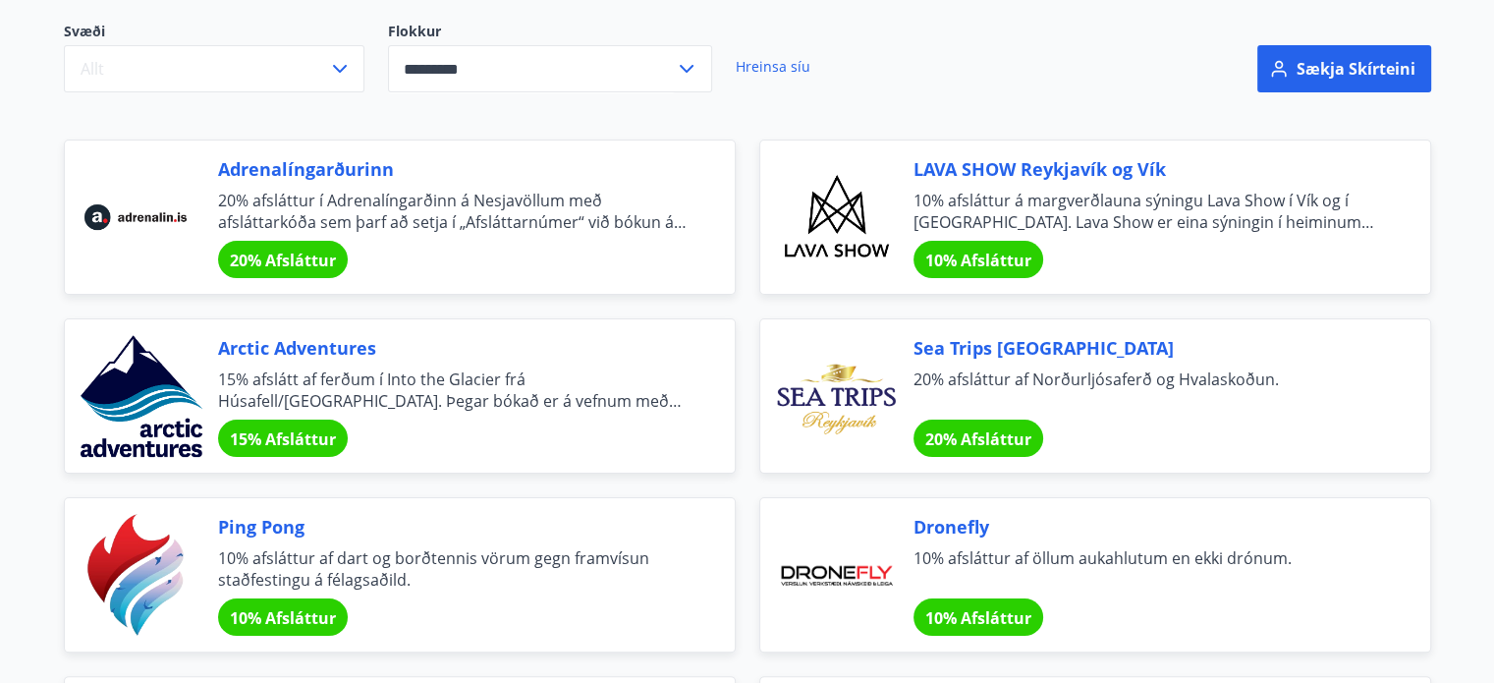
click at [686, 65] on icon at bounding box center [687, 69] width 24 height 24
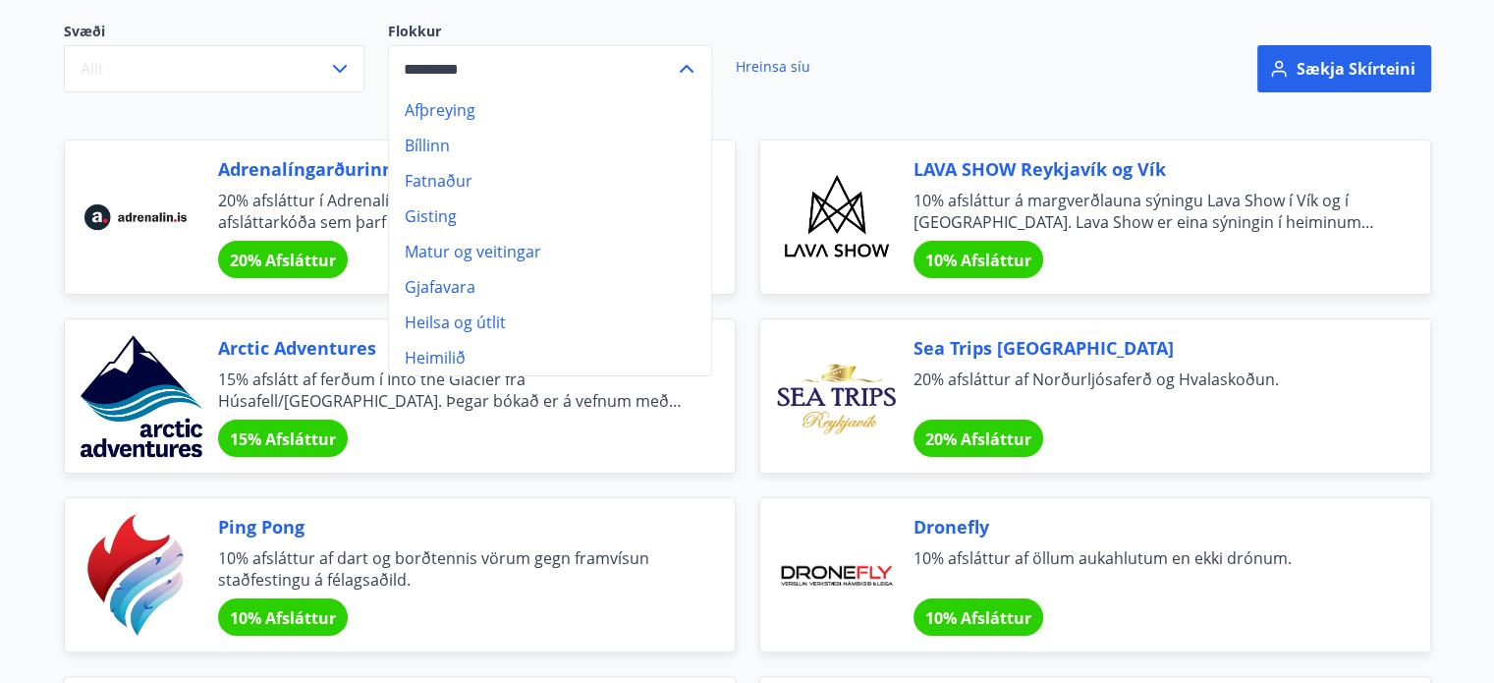
click at [424, 138] on li "Bíllinn" at bounding box center [550, 145] width 322 height 35
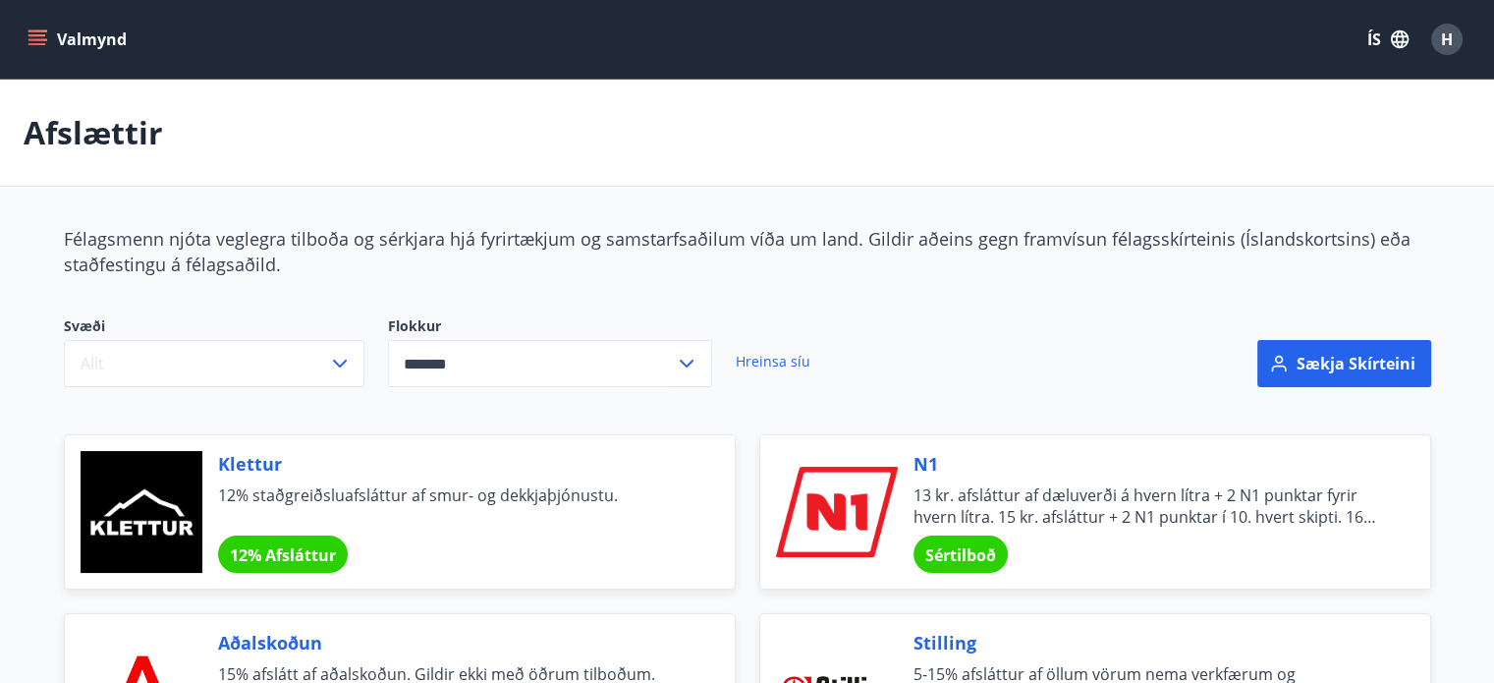
click at [692, 384] on div "******* ​" at bounding box center [550, 363] width 324 height 47
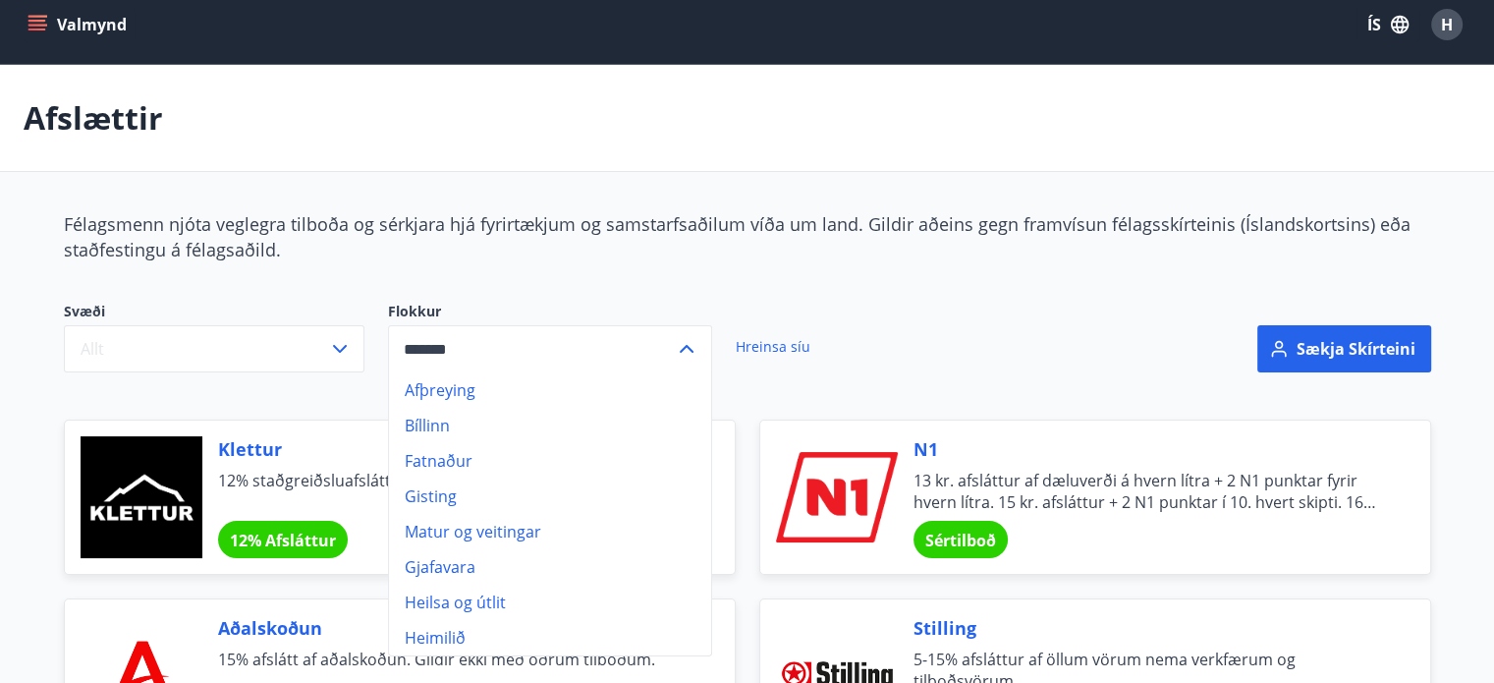
scroll to position [98, 0]
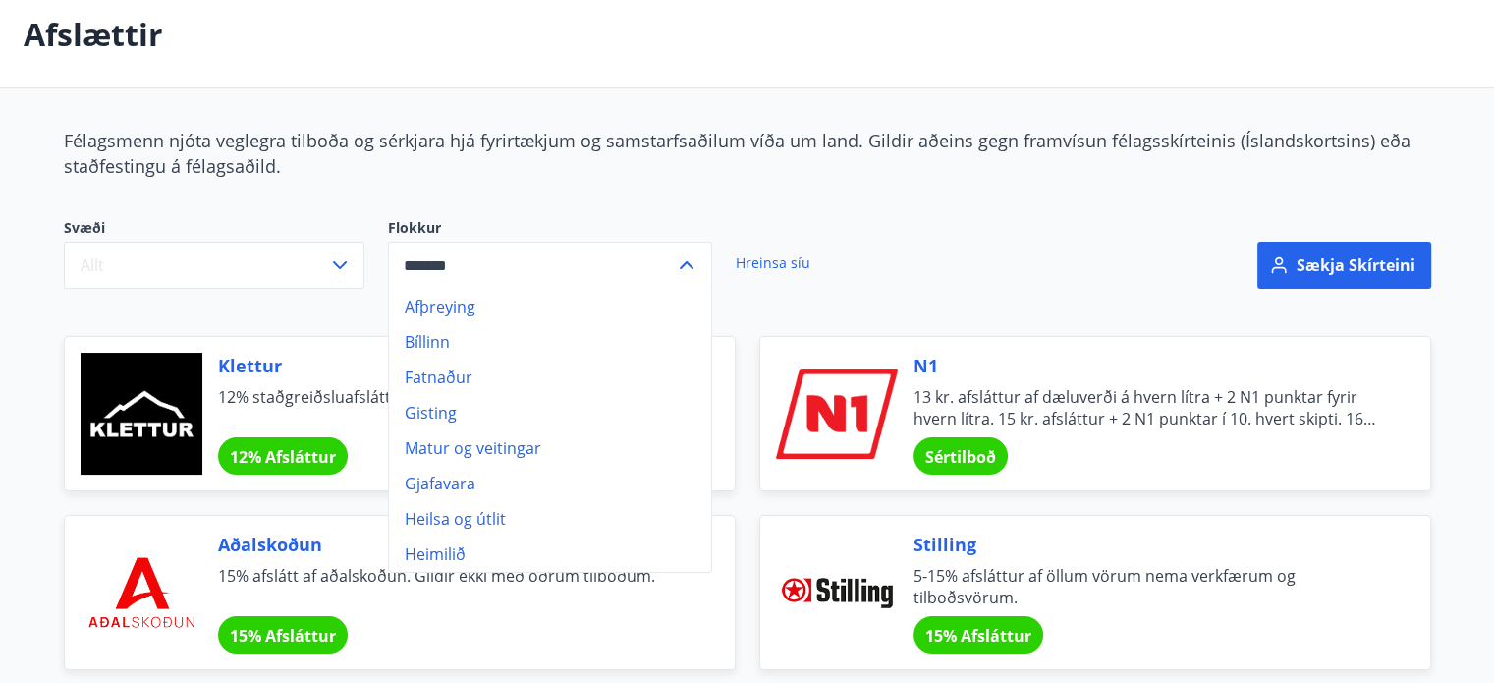
click at [534, 367] on li "Fatnaður" at bounding box center [550, 377] width 322 height 35
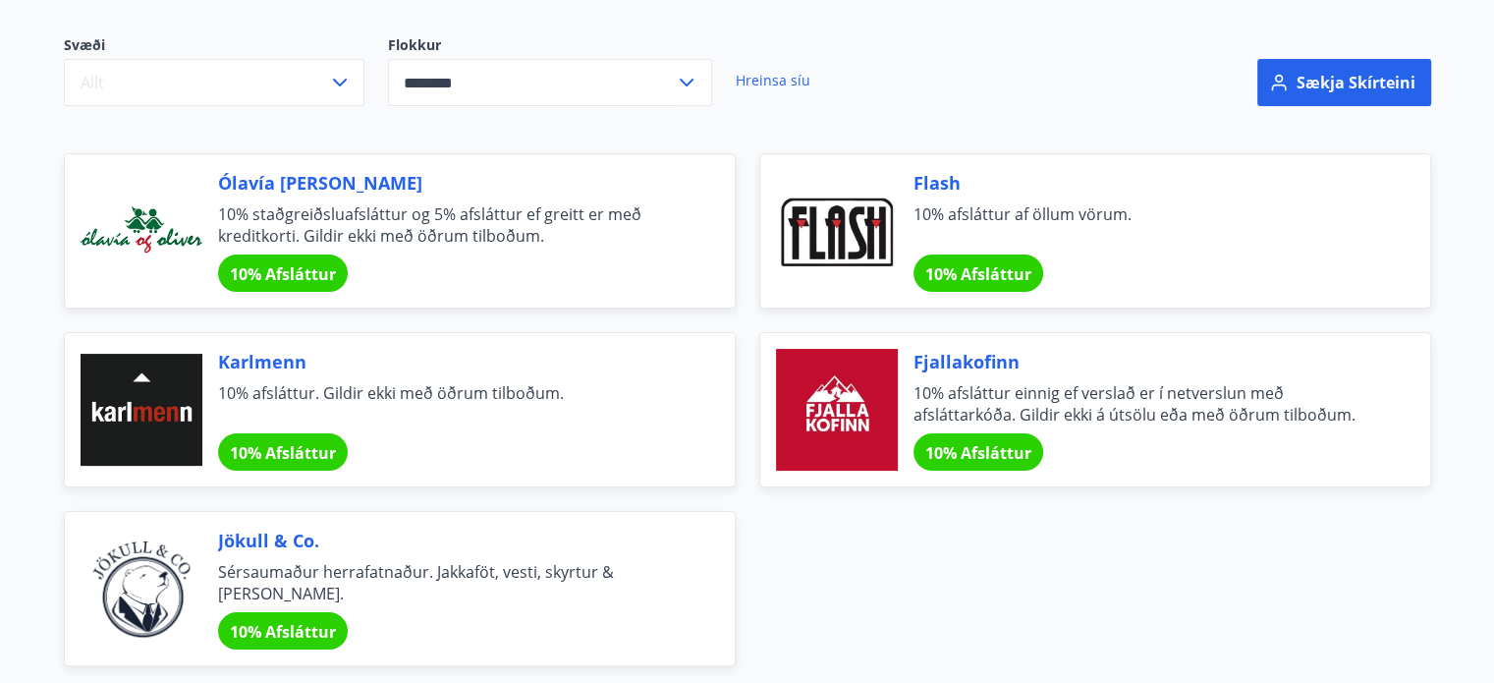
scroll to position [295, 0]
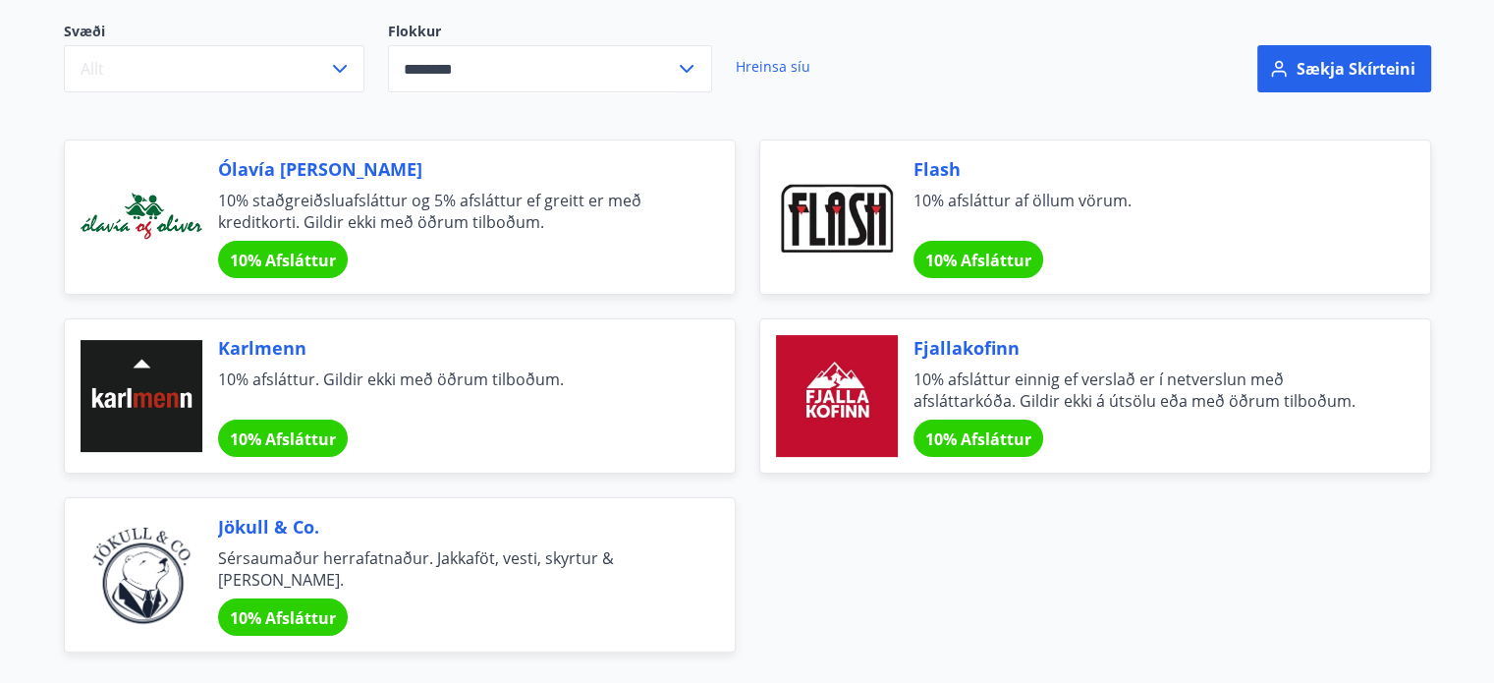
click at [669, 74] on input "********" at bounding box center [531, 69] width 287 height 48
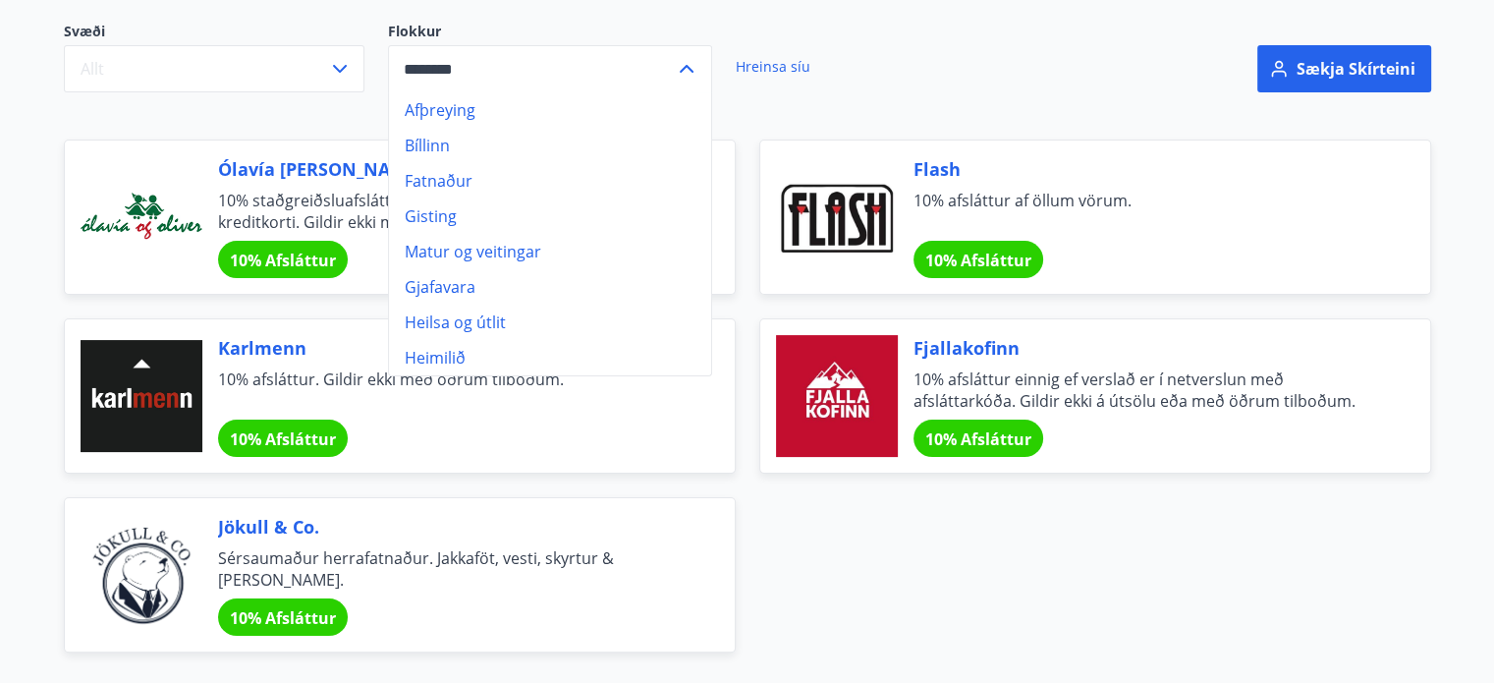
click at [574, 203] on li "Gisting" at bounding box center [550, 215] width 322 height 35
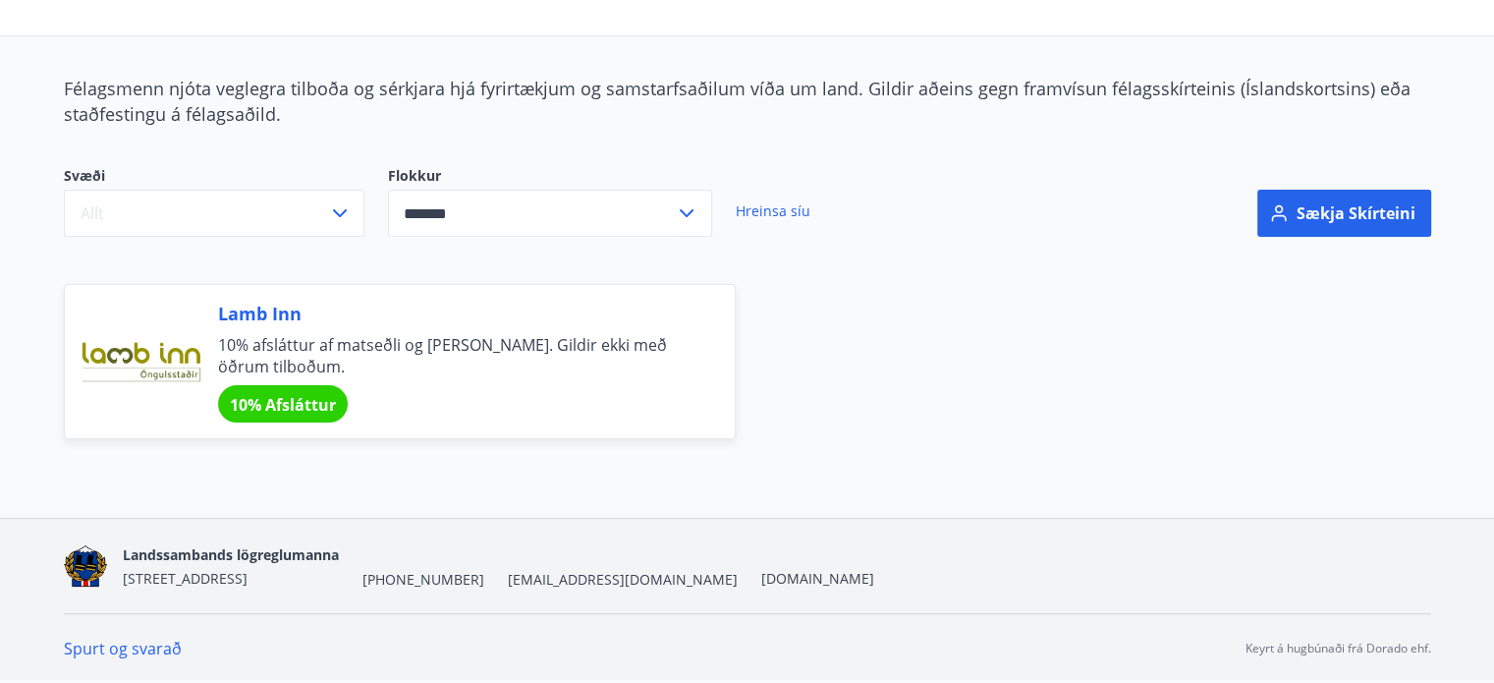
scroll to position [149, 0]
click at [658, 215] on input "*******" at bounding box center [531, 215] width 287 height 48
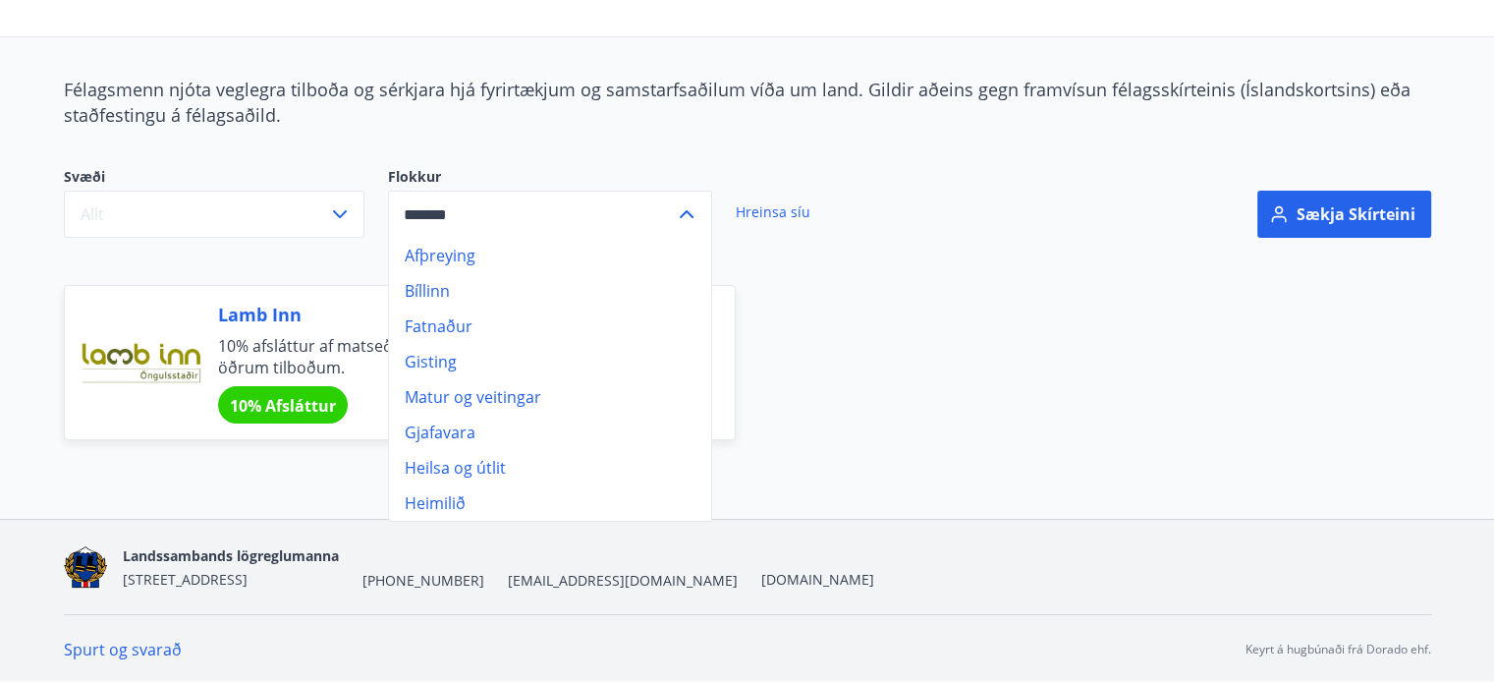
click at [513, 396] on li "Matur og veitingar" at bounding box center [550, 396] width 322 height 35
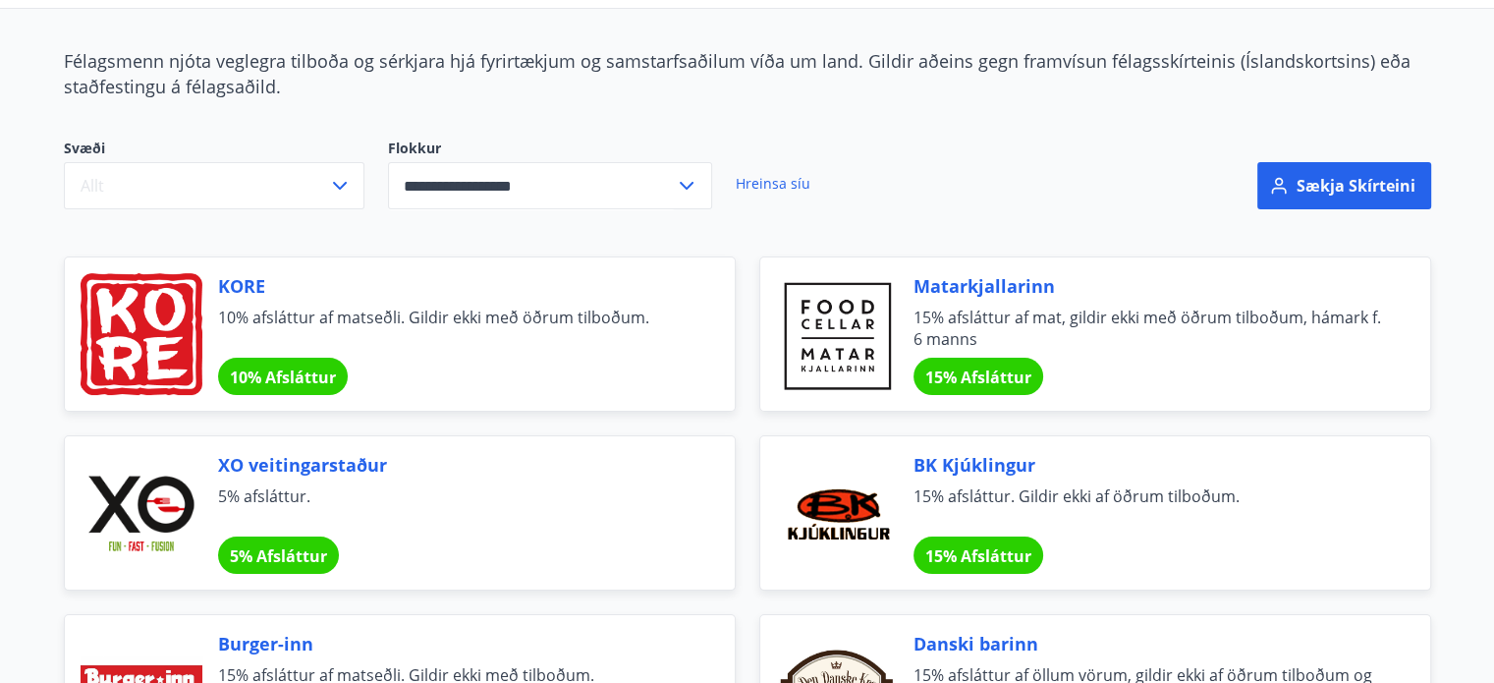
scroll to position [149, 0]
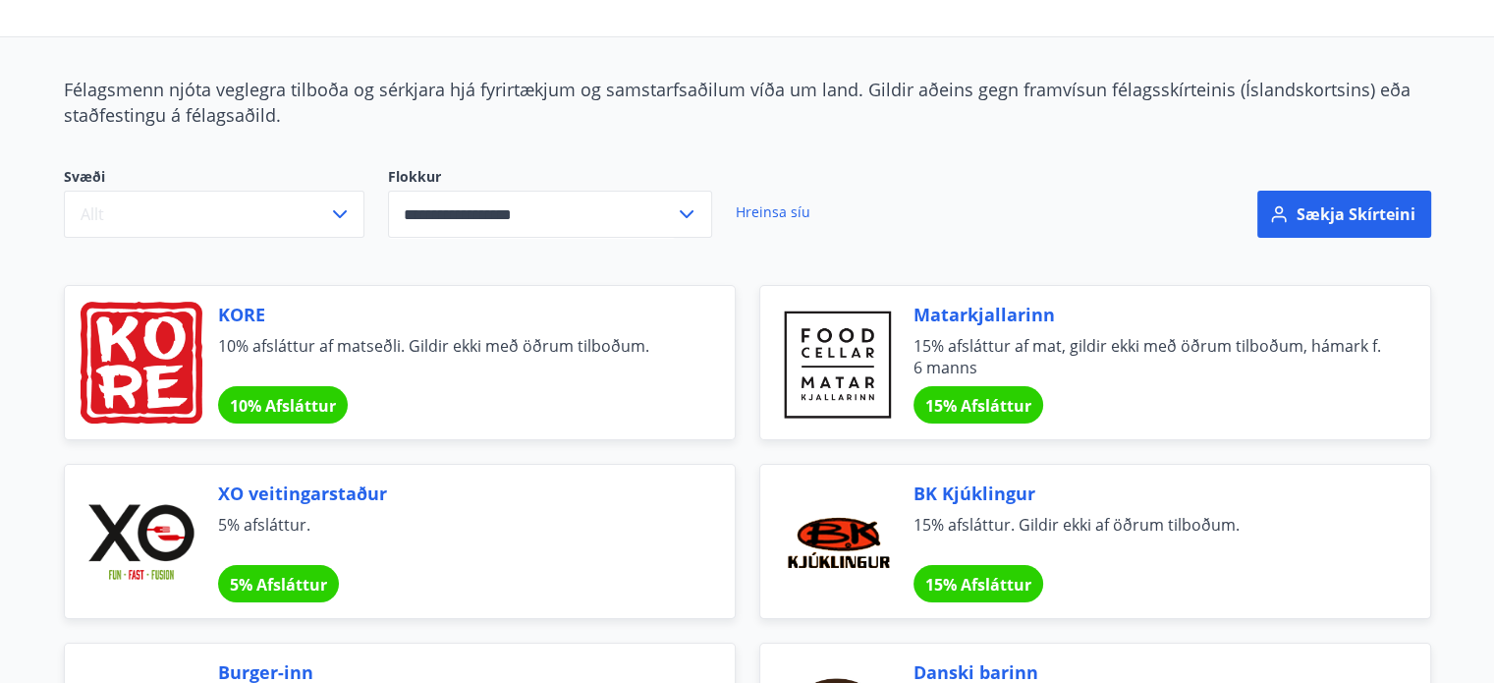
click at [588, 215] on input "**********" at bounding box center [531, 215] width 287 height 48
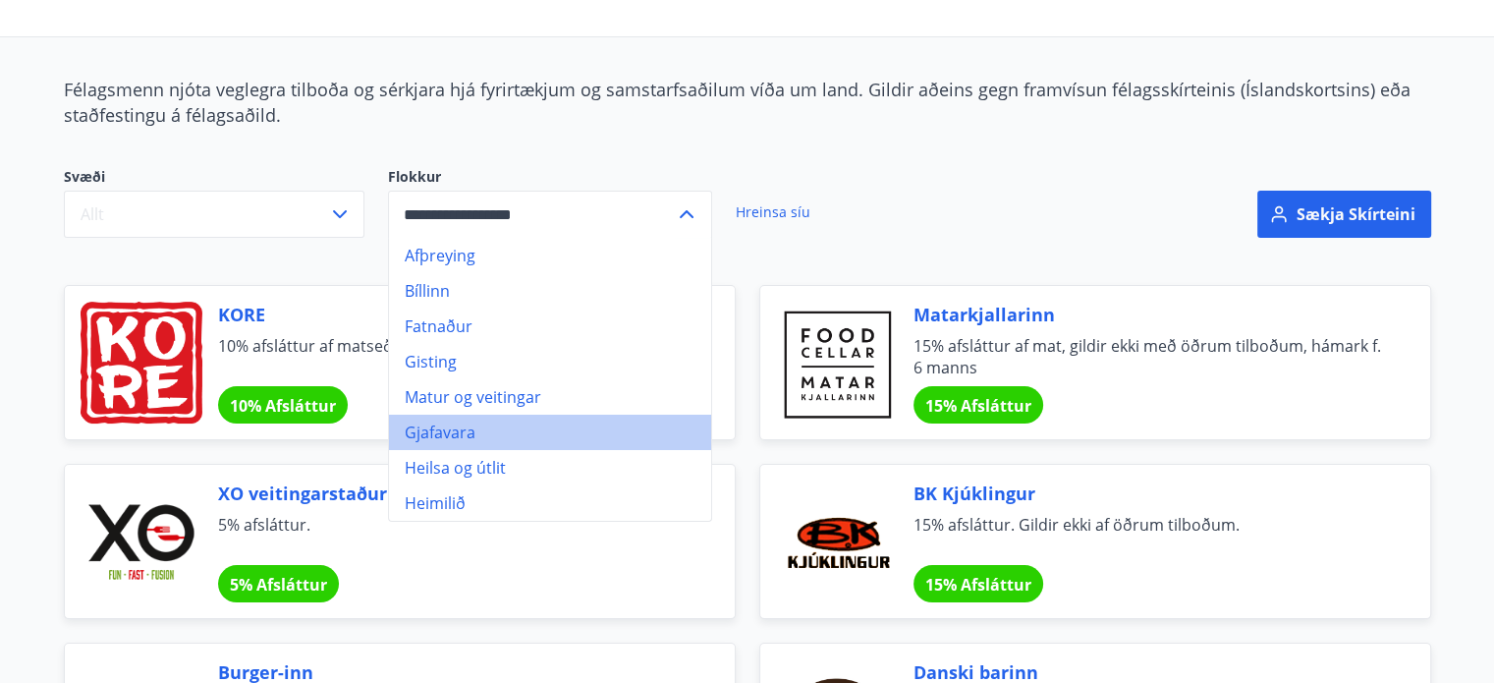
click at [491, 427] on li "Gjafavara" at bounding box center [550, 432] width 322 height 35
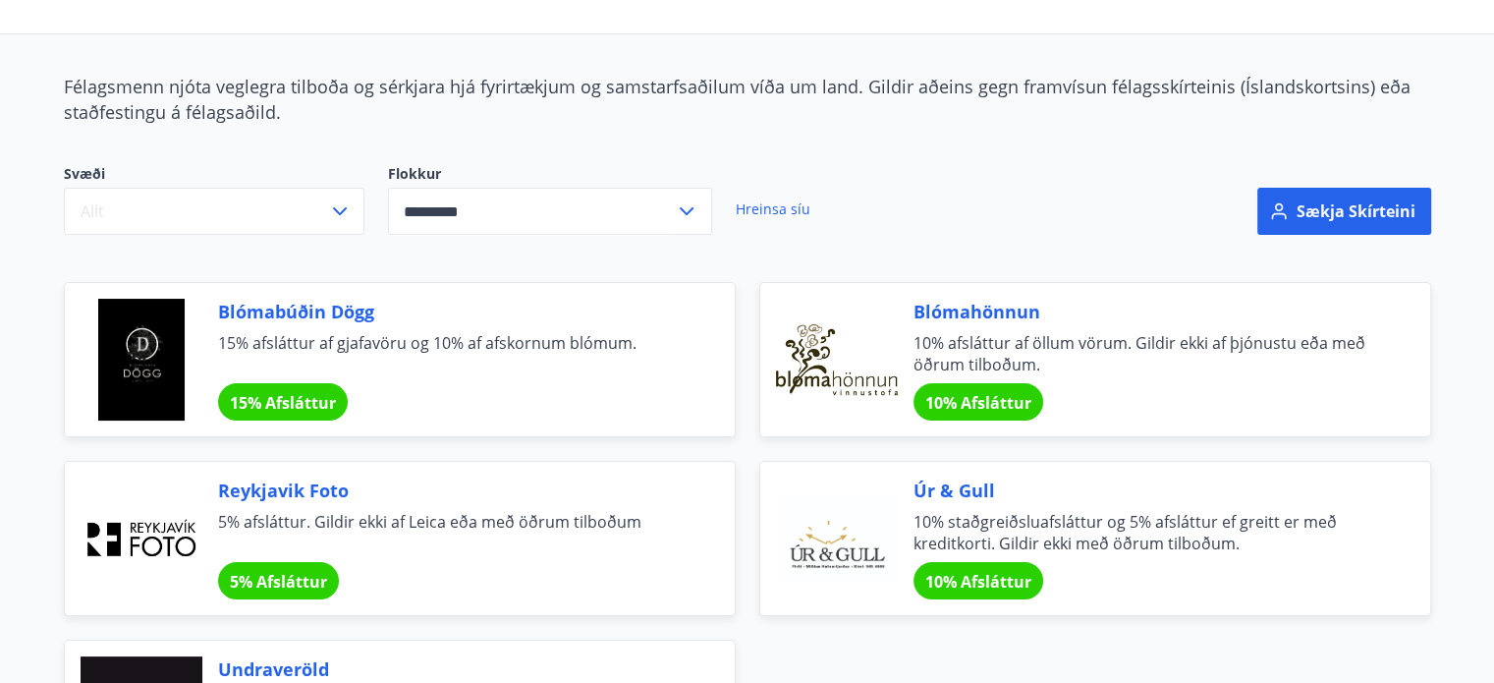
scroll to position [149, 0]
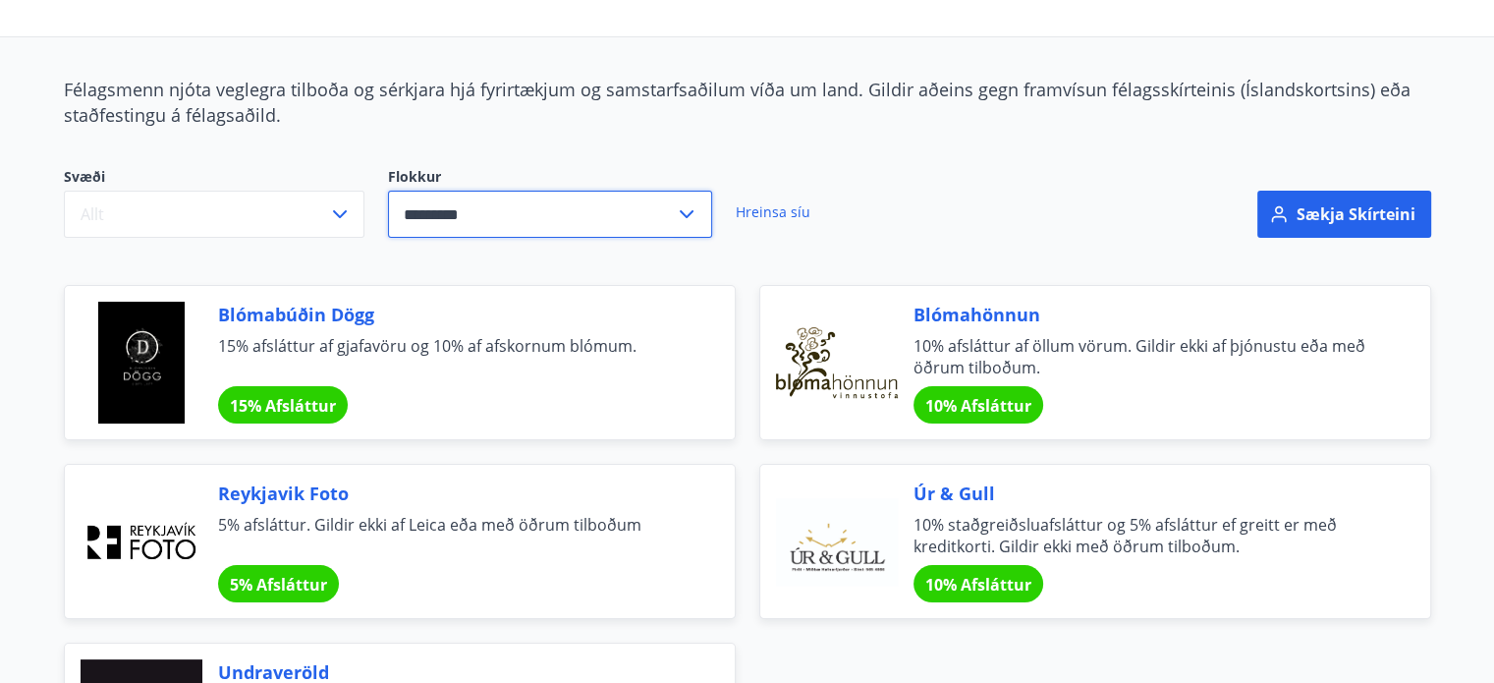
click at [635, 221] on input "*********" at bounding box center [531, 215] width 287 height 48
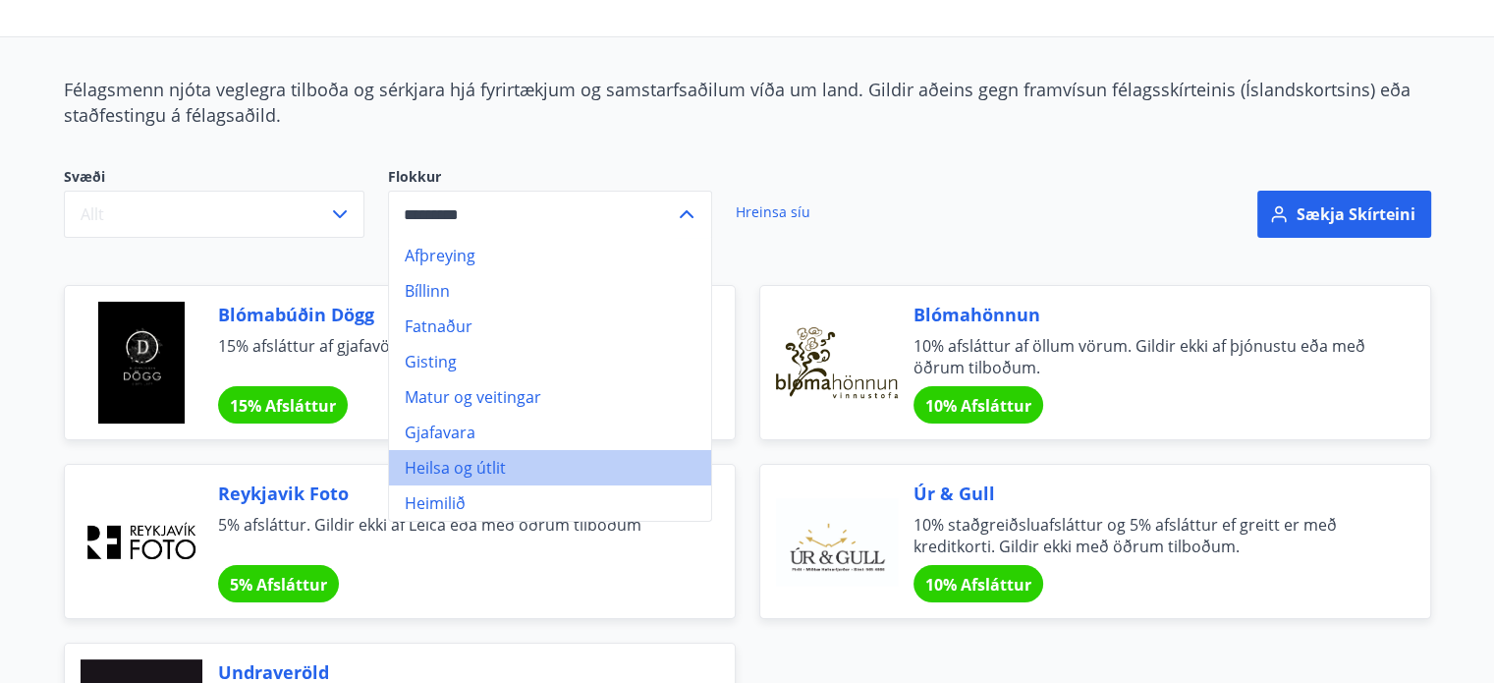
click at [561, 459] on li "Heilsa og útlit" at bounding box center [550, 467] width 322 height 35
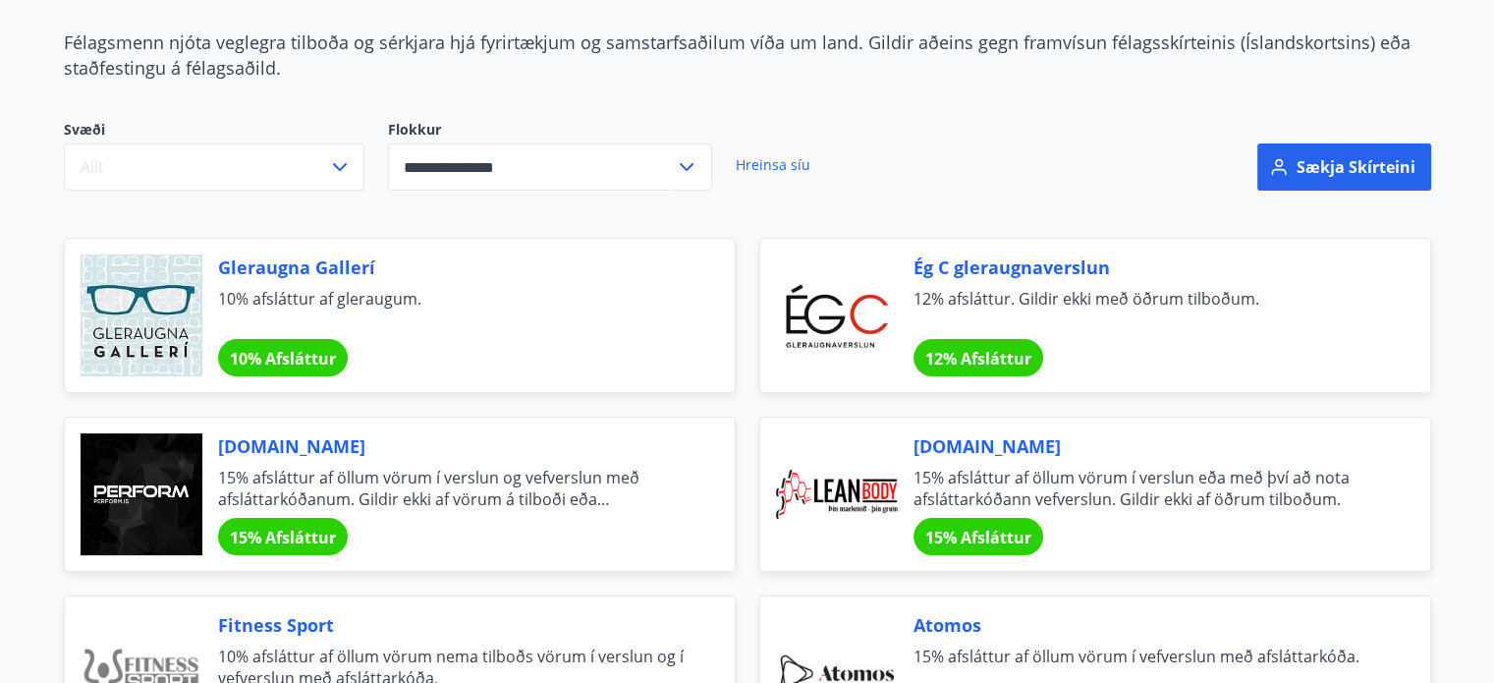
scroll to position [149, 0]
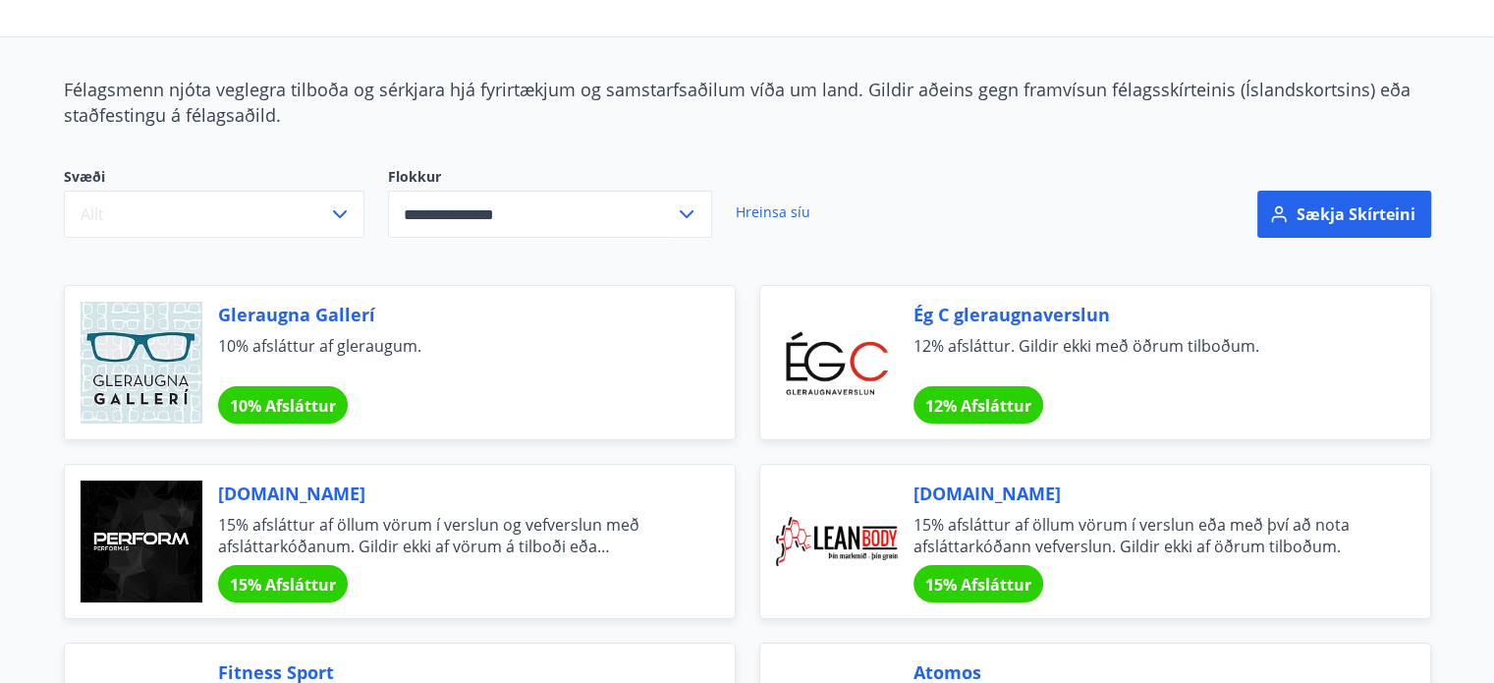
click at [665, 228] on input "**********" at bounding box center [531, 215] width 287 height 48
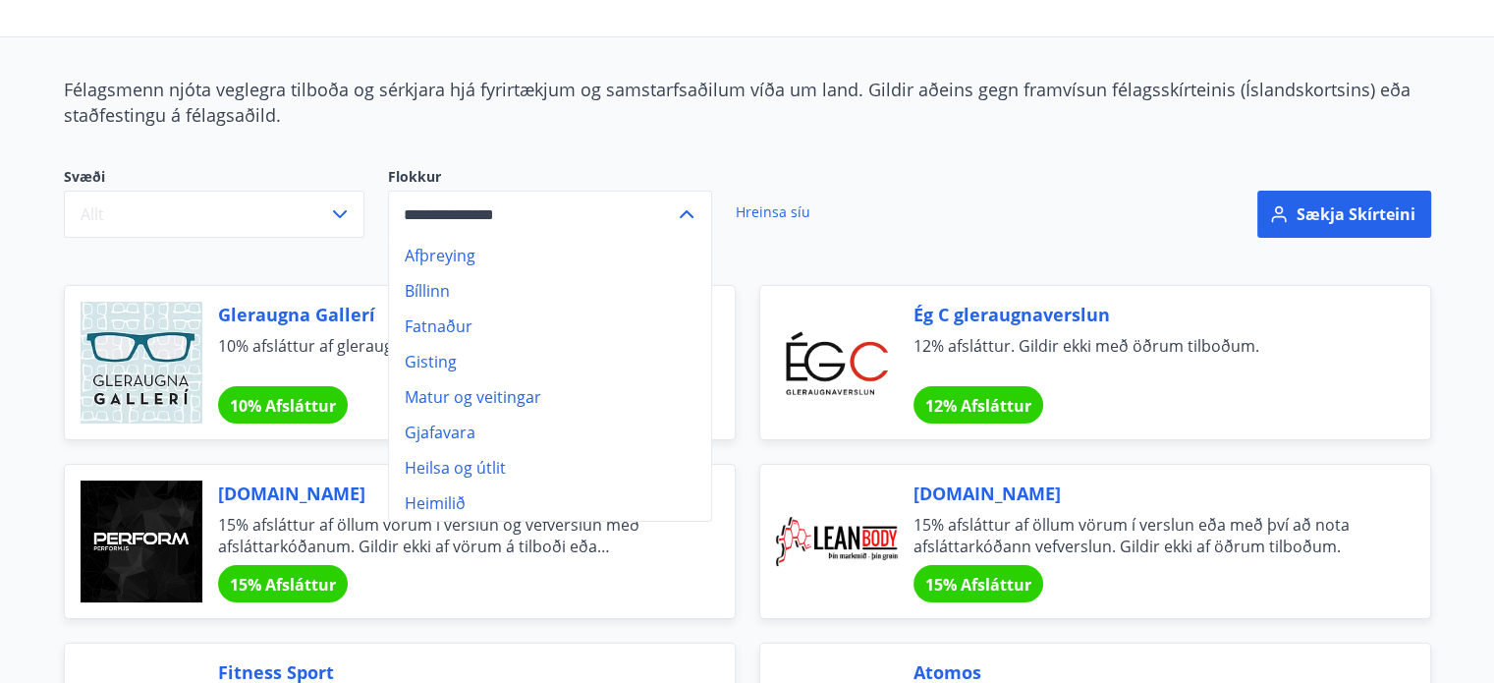
click at [524, 494] on li "Heimilið" at bounding box center [550, 502] width 322 height 35
type input "********"
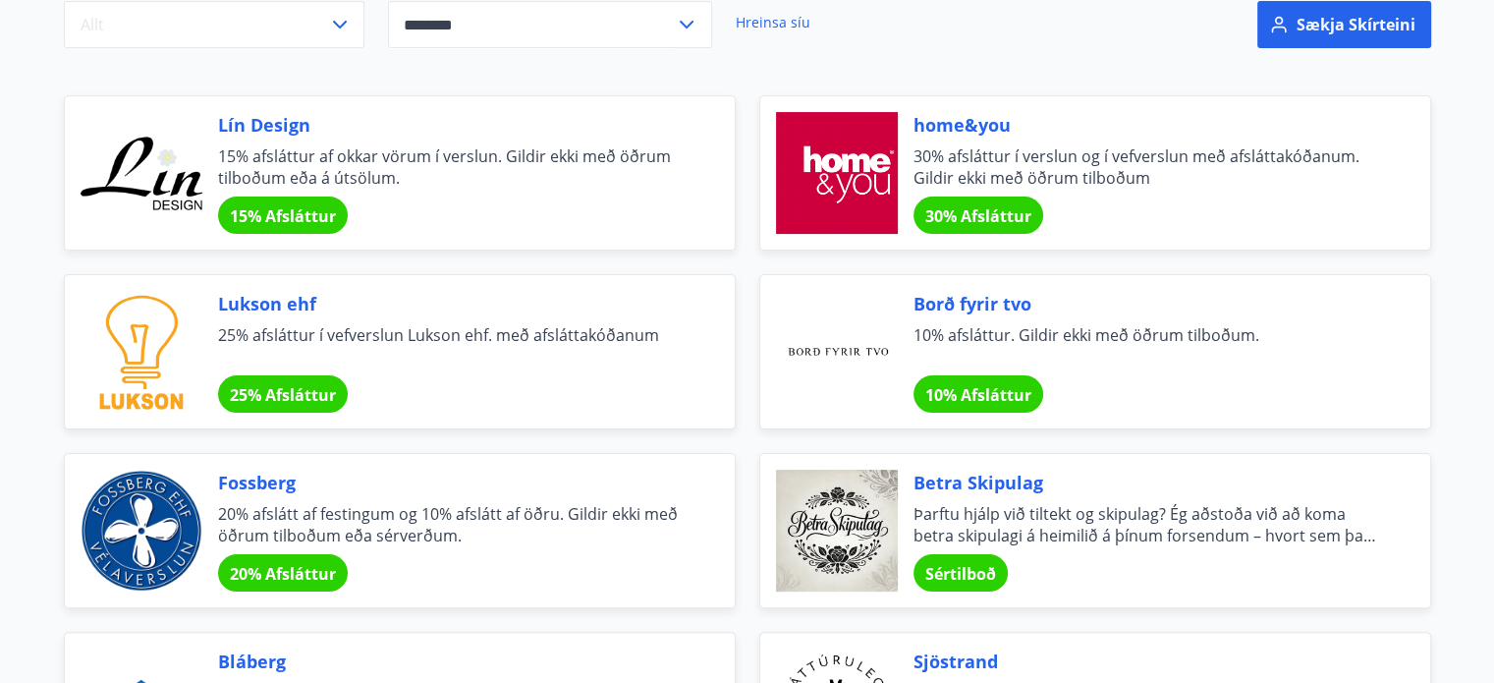
scroll to position [346, 0]
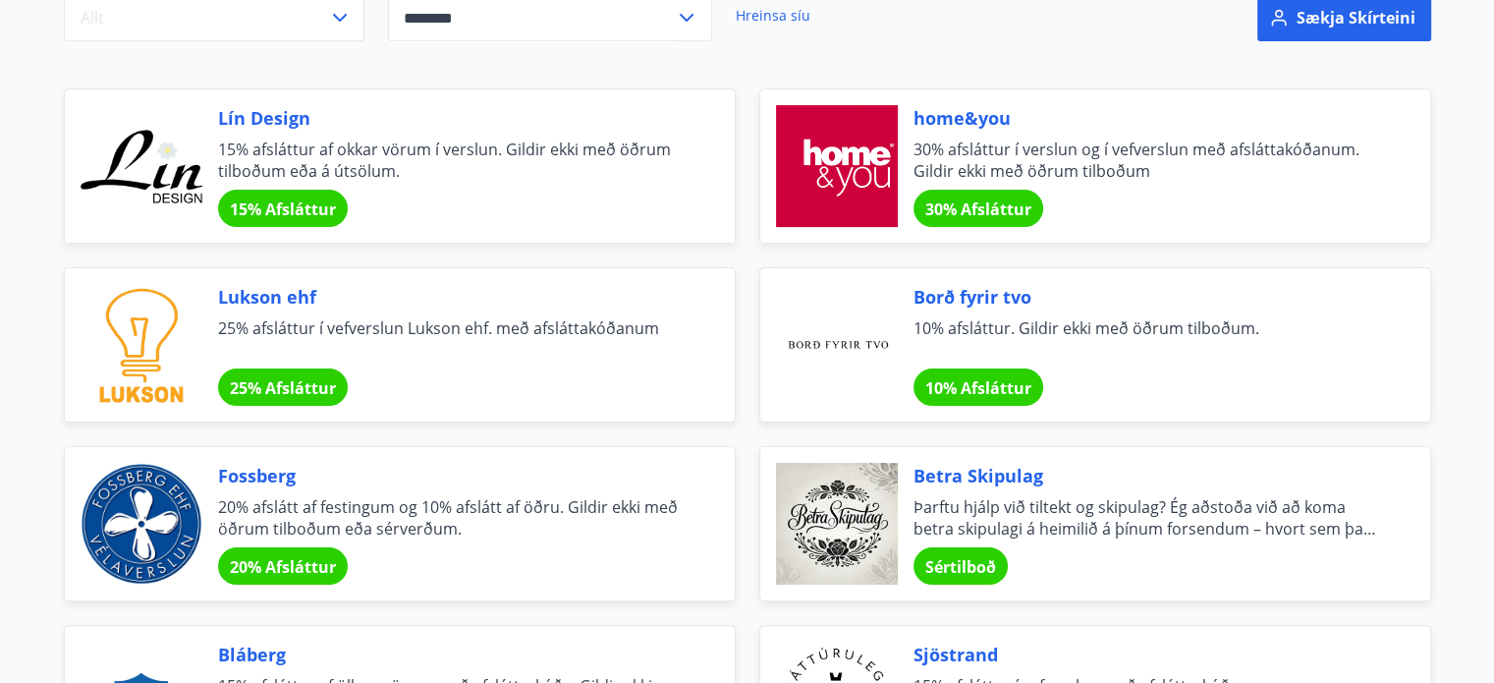
drag, startPoint x: 259, startPoint y: 294, endPoint x: 1473, endPoint y: 458, distance: 1224.4
click at [291, 294] on span "Lukson ehf" at bounding box center [453, 297] width 470 height 26
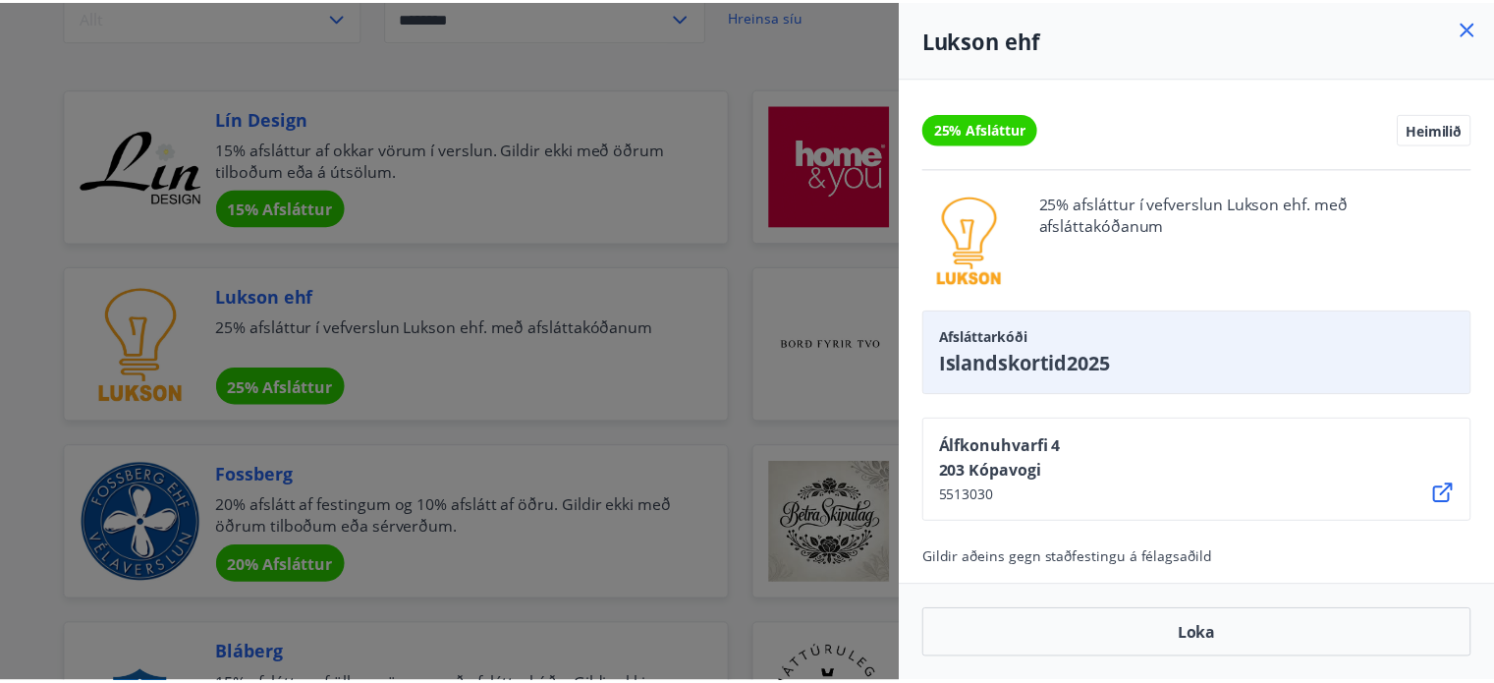
scroll to position [5, 0]
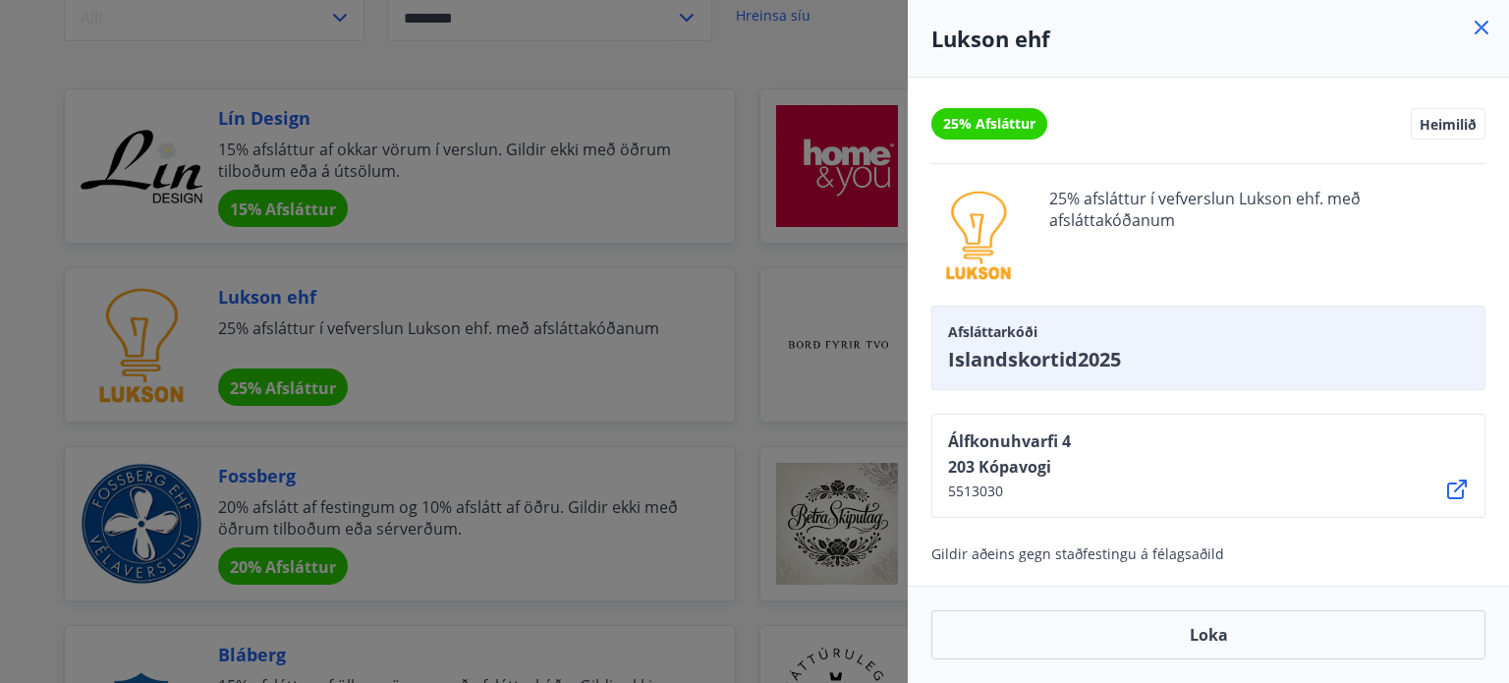
click at [1458, 483] on icon at bounding box center [1457, 489] width 24 height 24
click at [1452, 480] on icon at bounding box center [1457, 489] width 24 height 24
click at [1474, 28] on icon at bounding box center [1482, 28] width 24 height 24
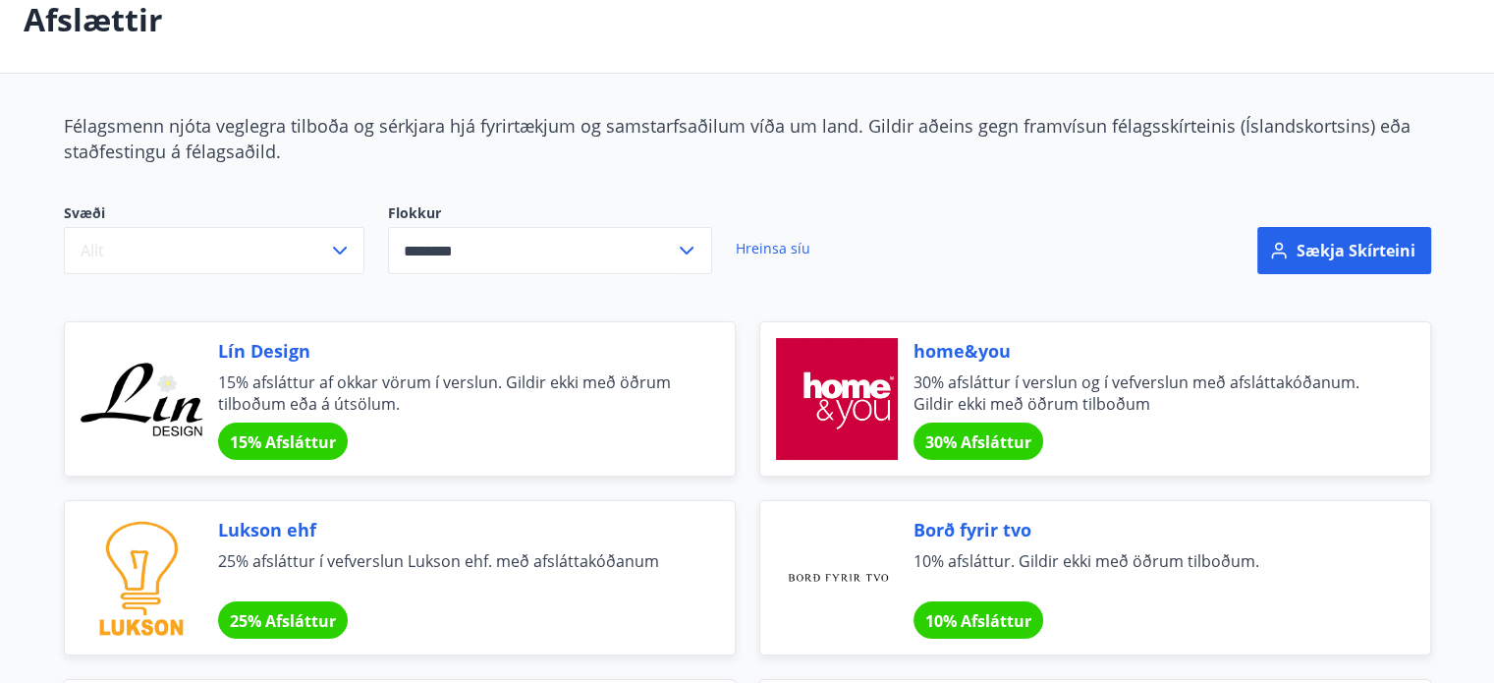
scroll to position [295, 0]
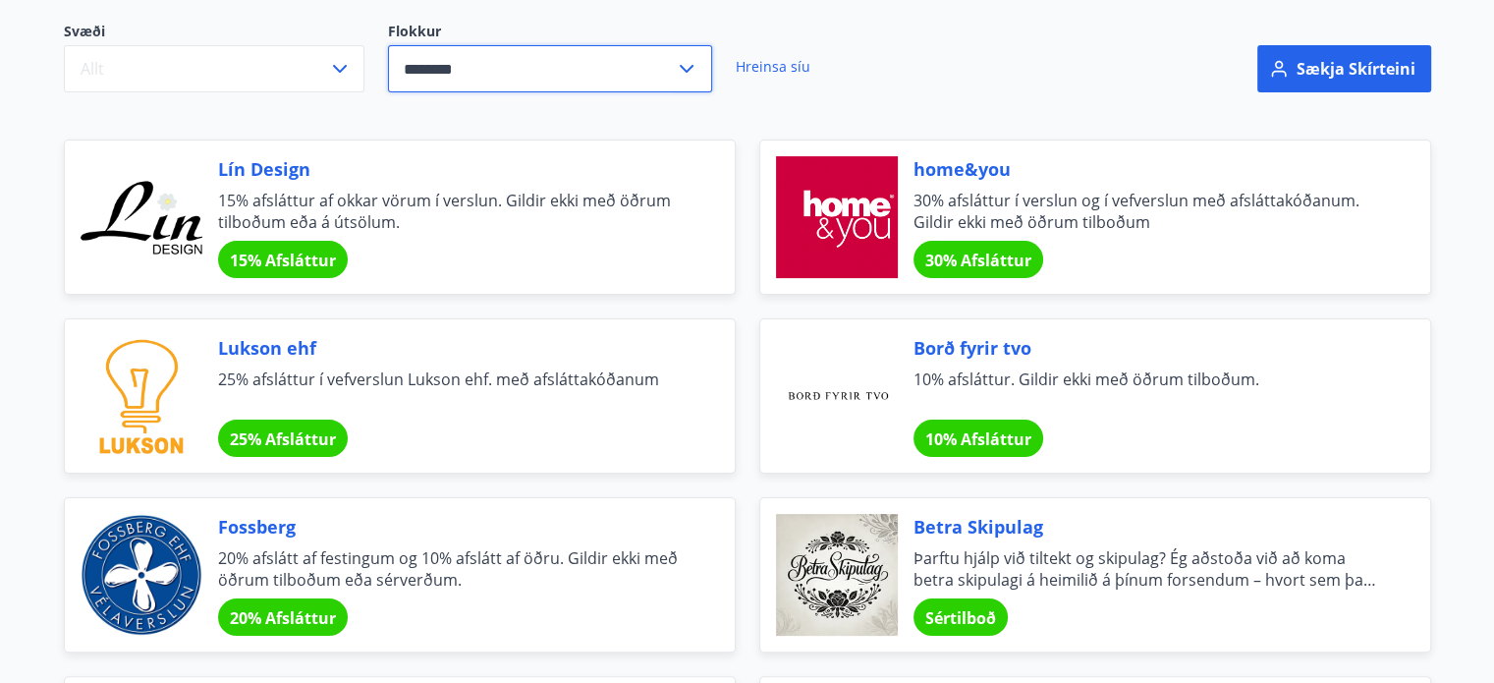
click at [629, 67] on input "********" at bounding box center [531, 69] width 287 height 48
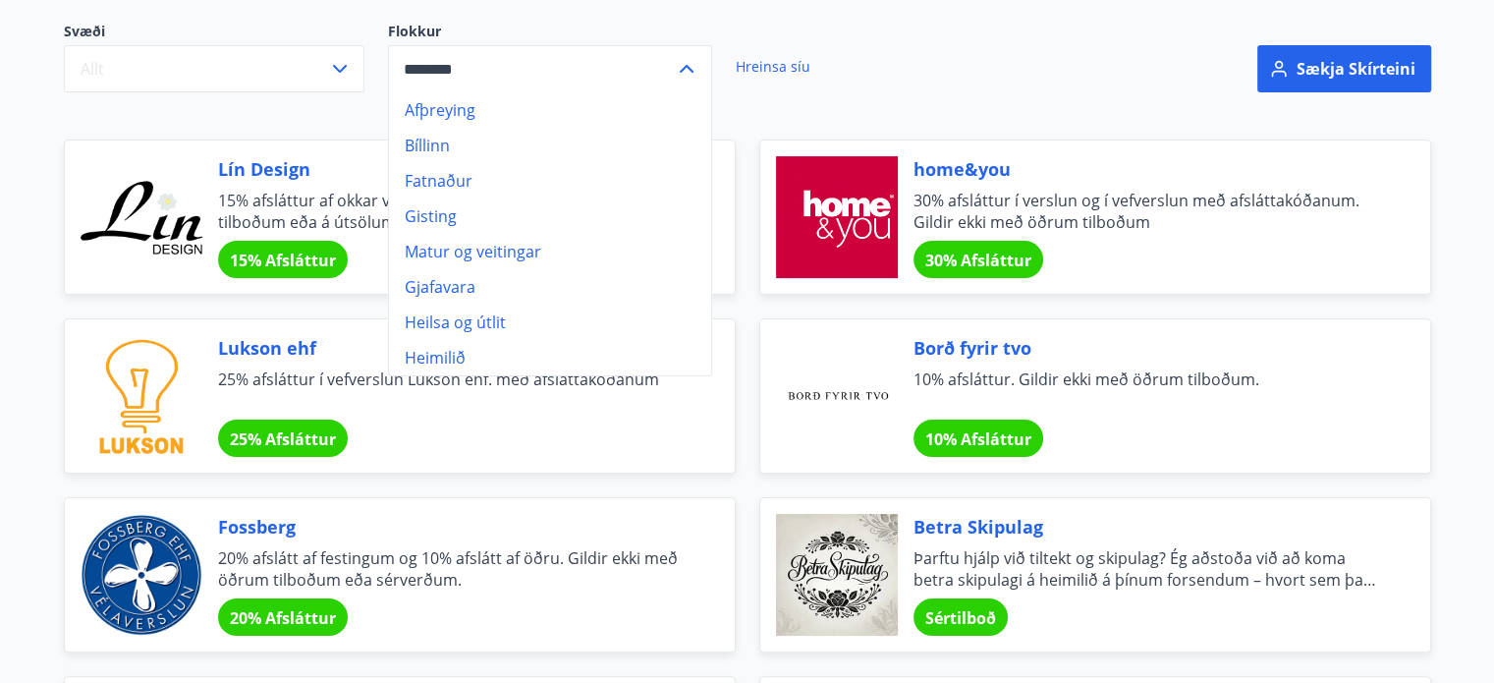
click at [906, 31] on div "Svæði Allt Flokkur Afþreying Bíllinn Fatnaður Gisting Matur og veitingar Gjafav…" at bounding box center [516, 57] width 904 height 71
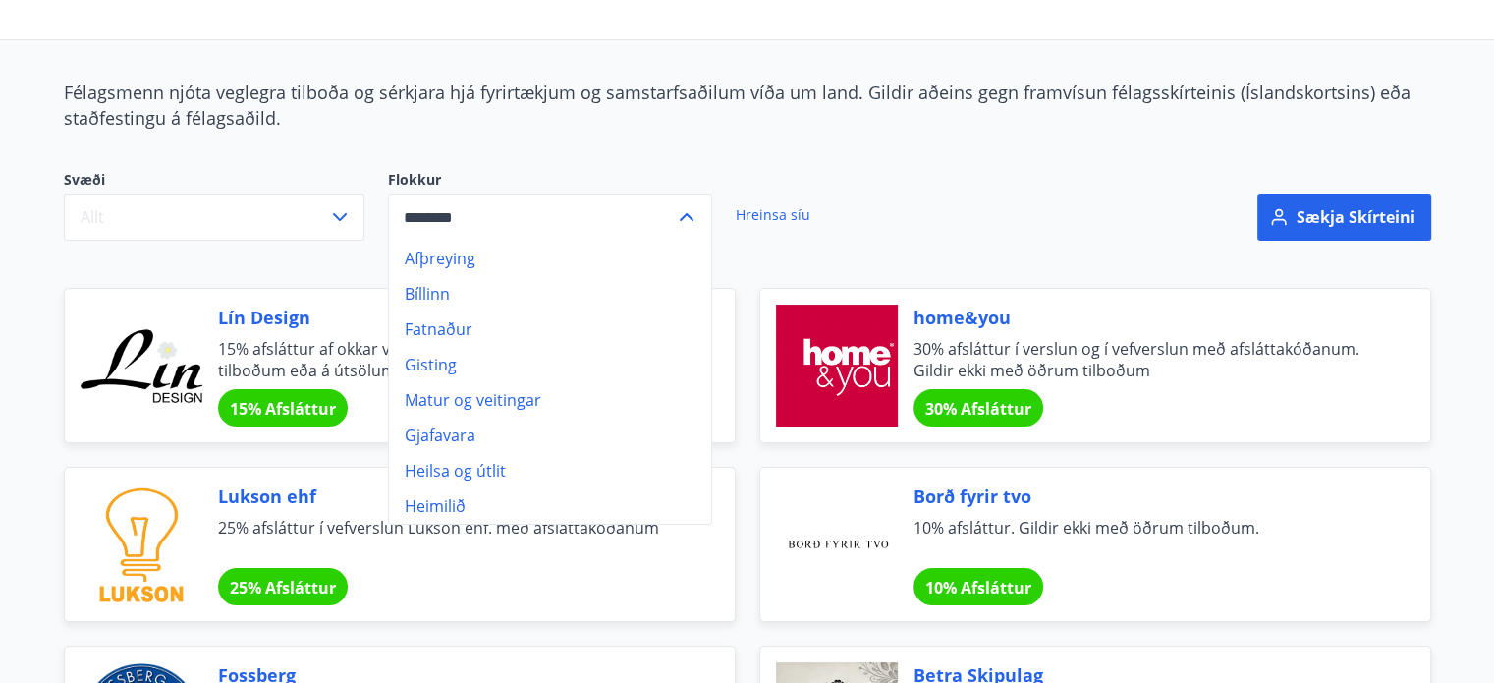
scroll to position [0, 0]
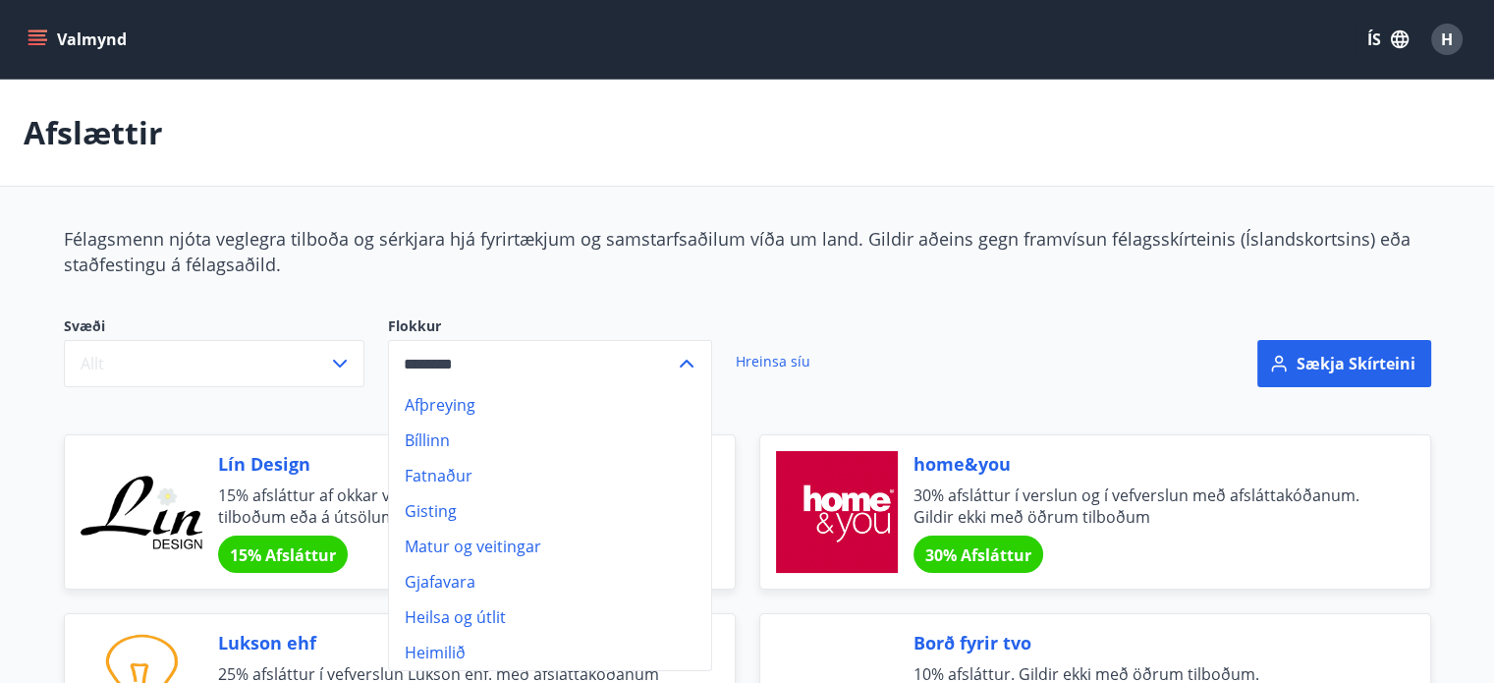
click at [41, 38] on icon "menu" at bounding box center [39, 39] width 22 height 2
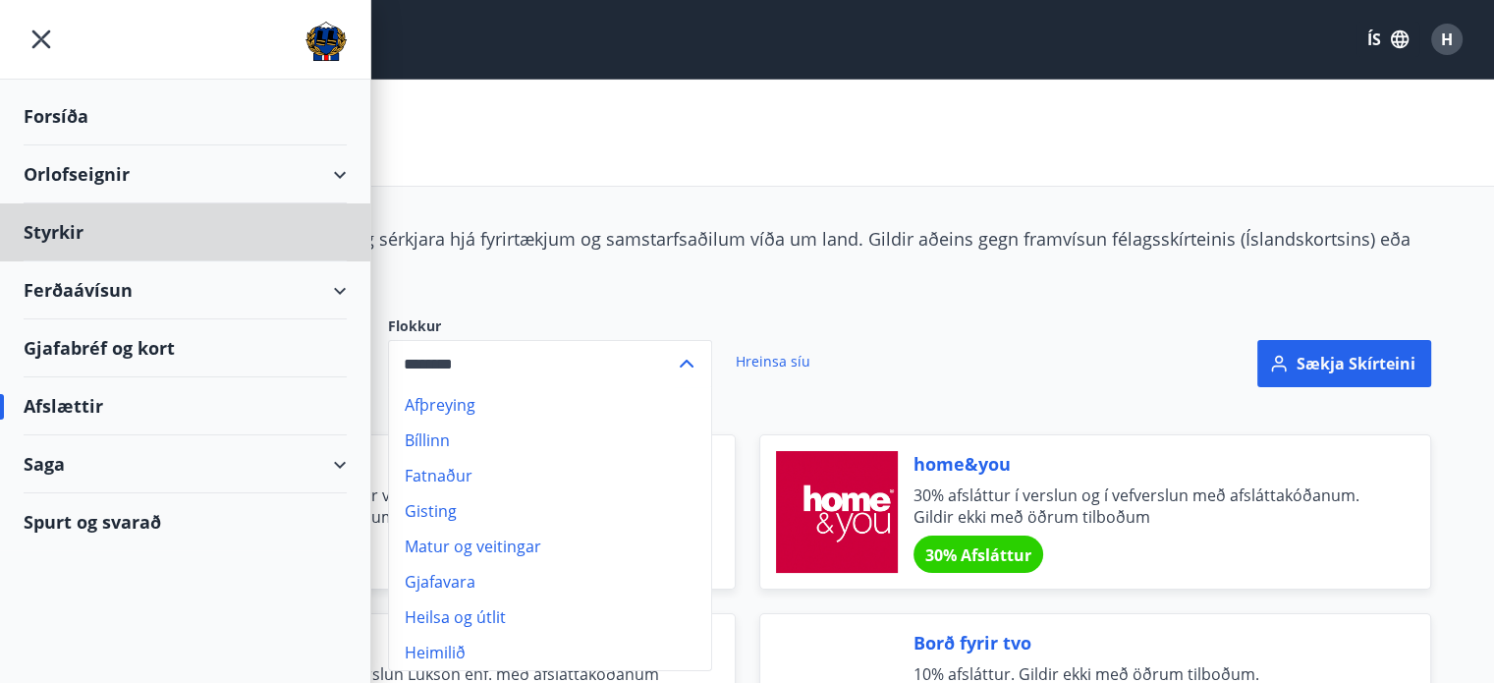
click at [72, 113] on div "Forsíða" at bounding box center [185, 116] width 323 height 58
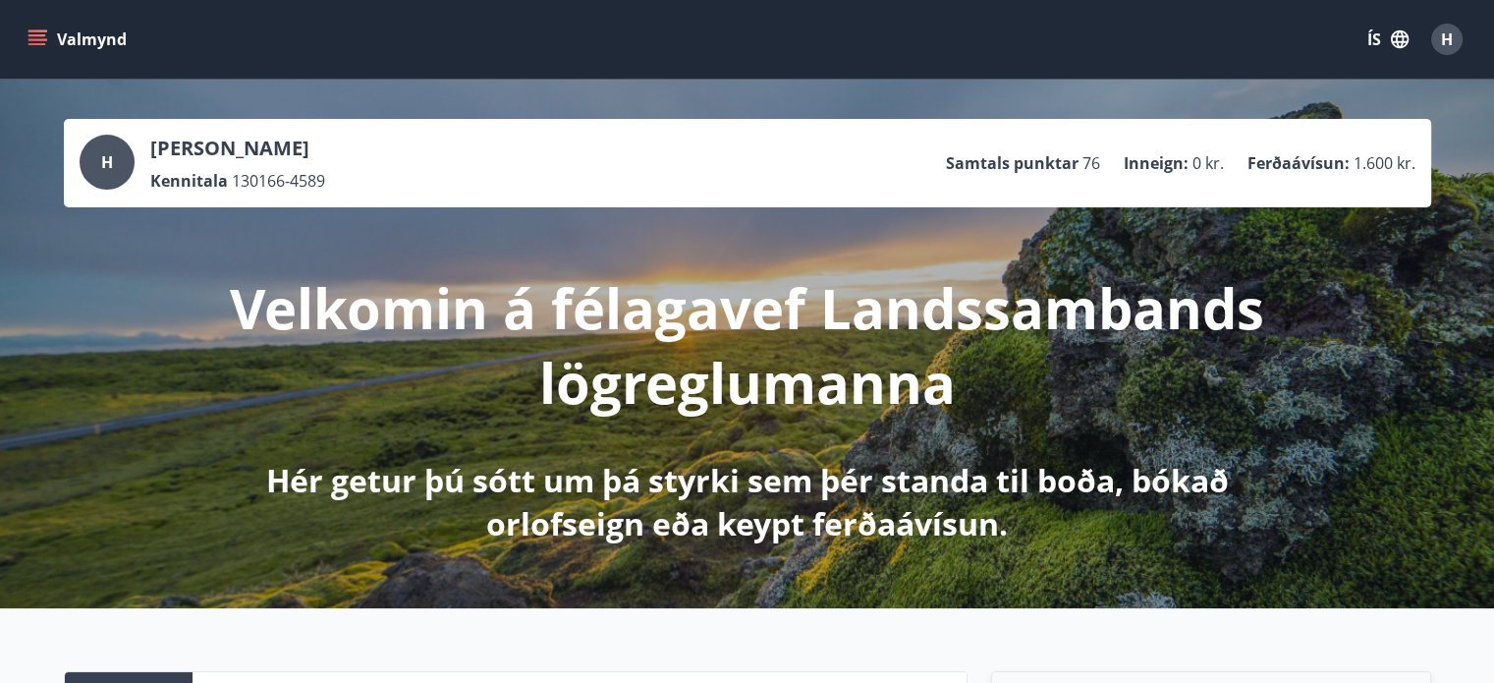
click at [40, 43] on icon "menu" at bounding box center [37, 44] width 18 height 2
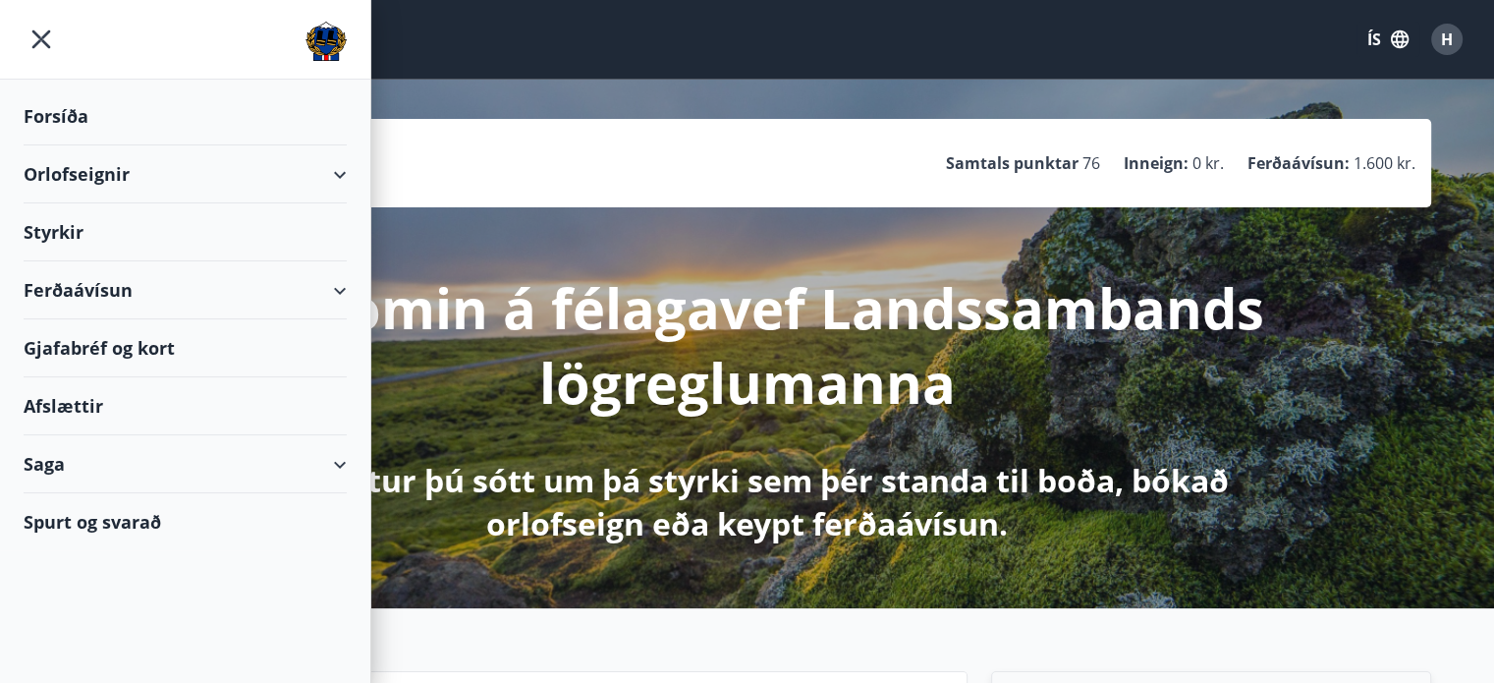
click at [82, 404] on div "Afslættir" at bounding box center [185, 406] width 323 height 58
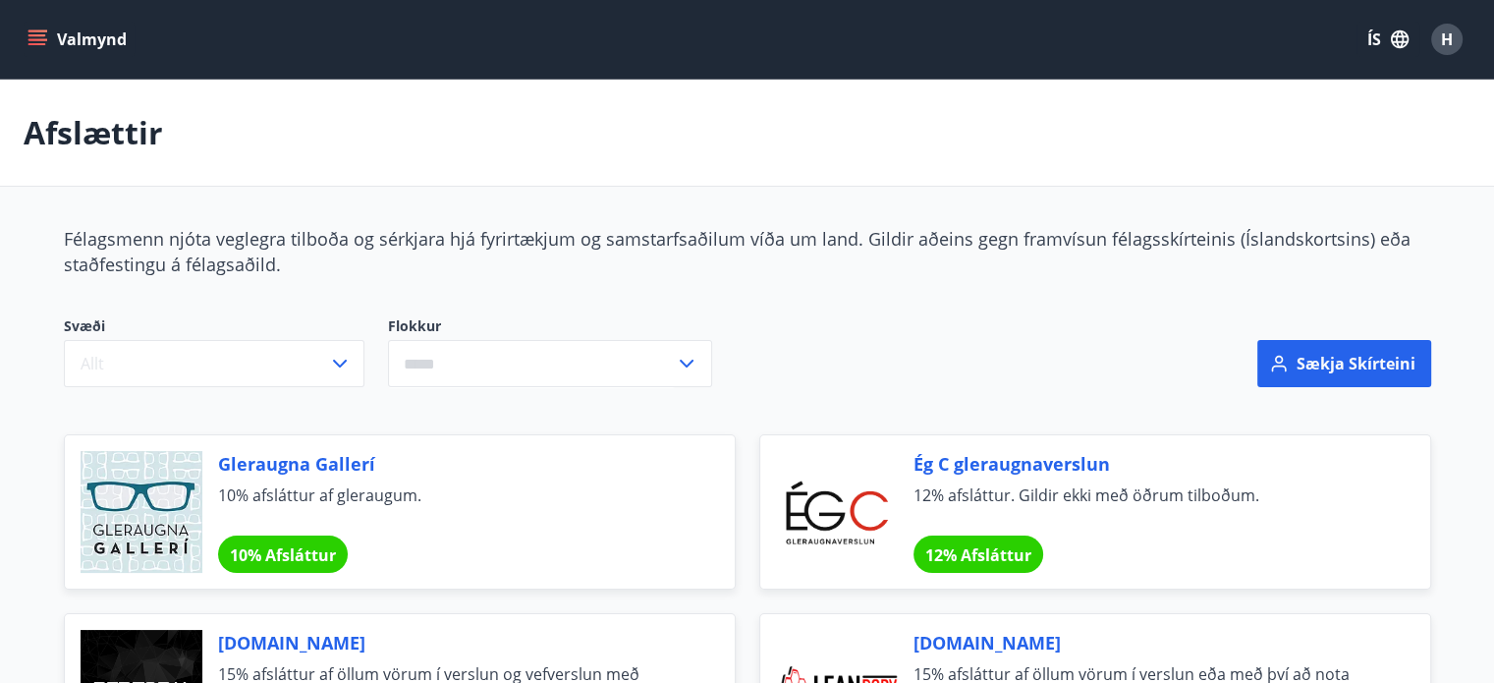
click at [39, 45] on icon "menu" at bounding box center [38, 39] width 20 height 20
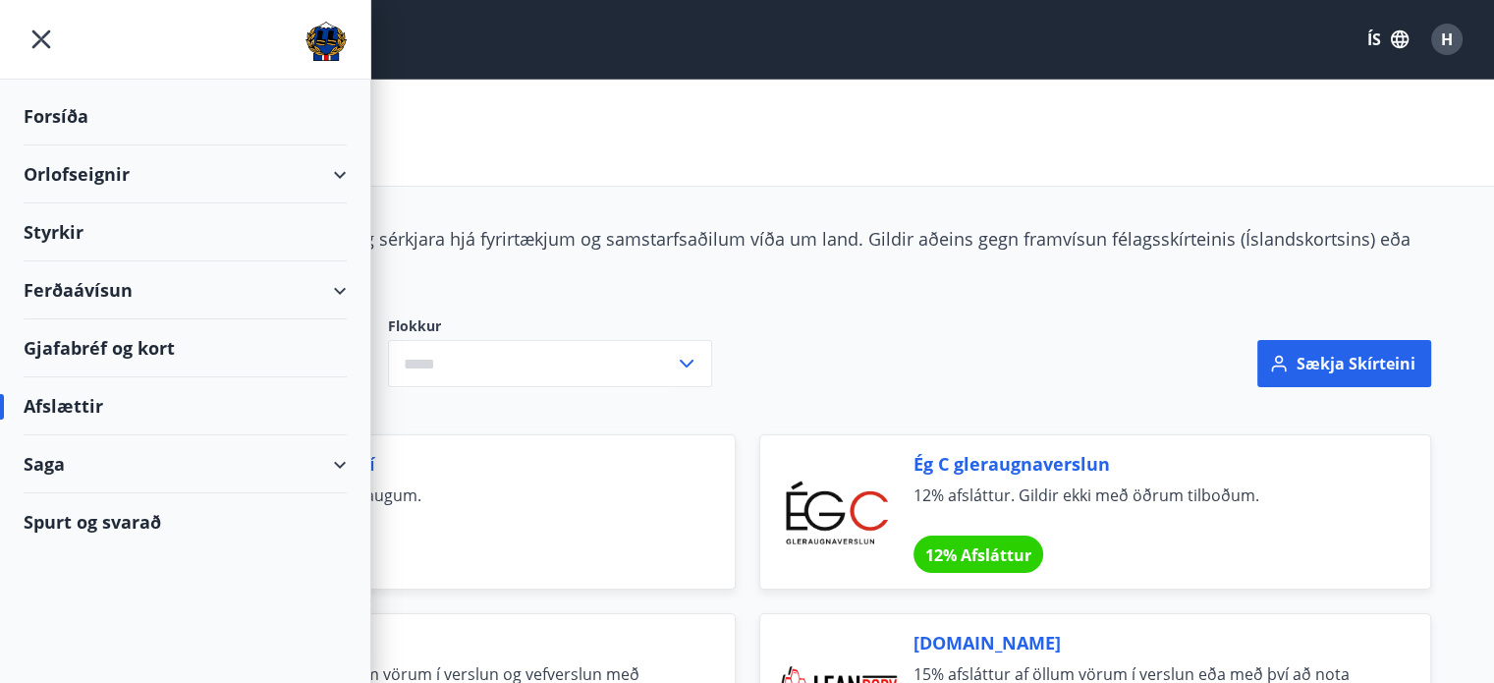
click at [586, 264] on div "Félagsmenn njóta veglegra tilboða og sérkjara hjá fyrirtækjum og samstarfsaðilu…" at bounding box center [748, 251] width 1368 height 51
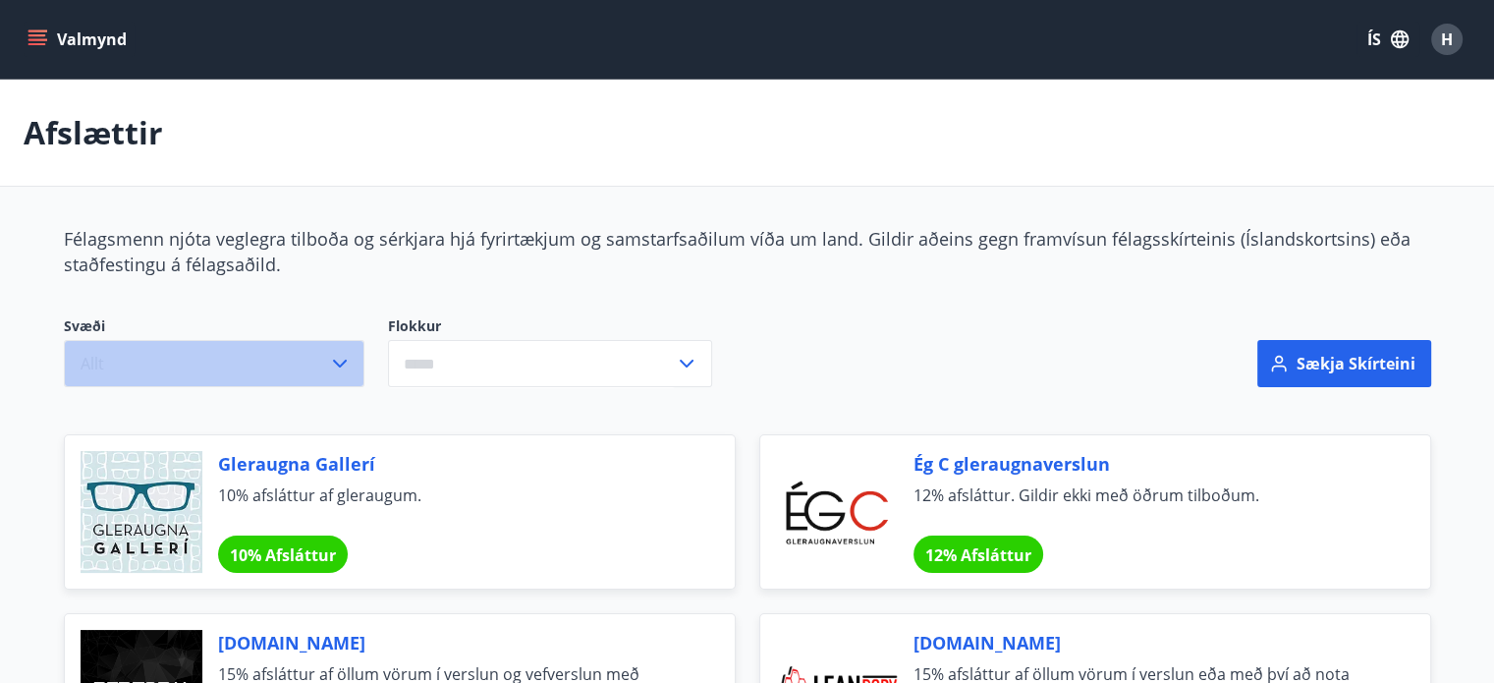
click at [336, 363] on icon "button" at bounding box center [340, 364] width 14 height 8
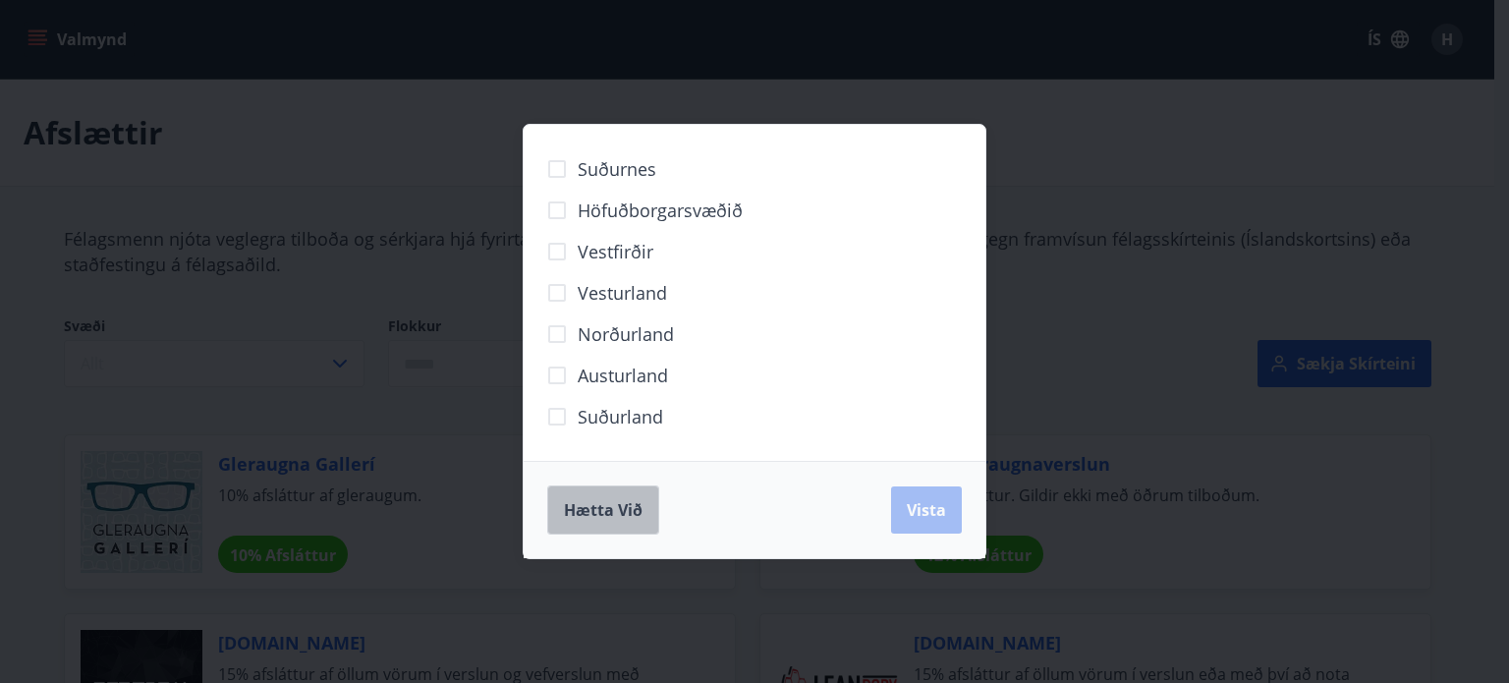
click at [629, 514] on span "Hætta við" at bounding box center [603, 510] width 79 height 22
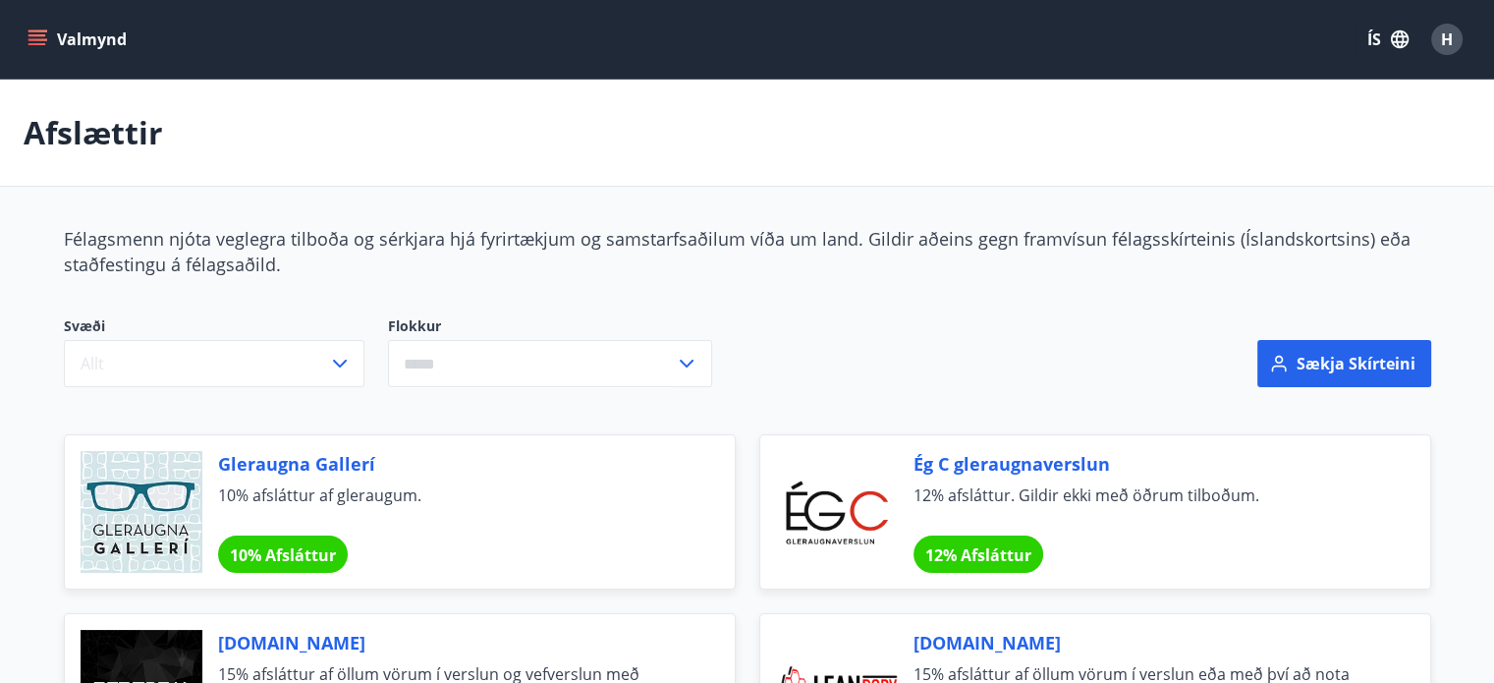
click at [37, 32] on icon "menu" at bounding box center [38, 39] width 20 height 20
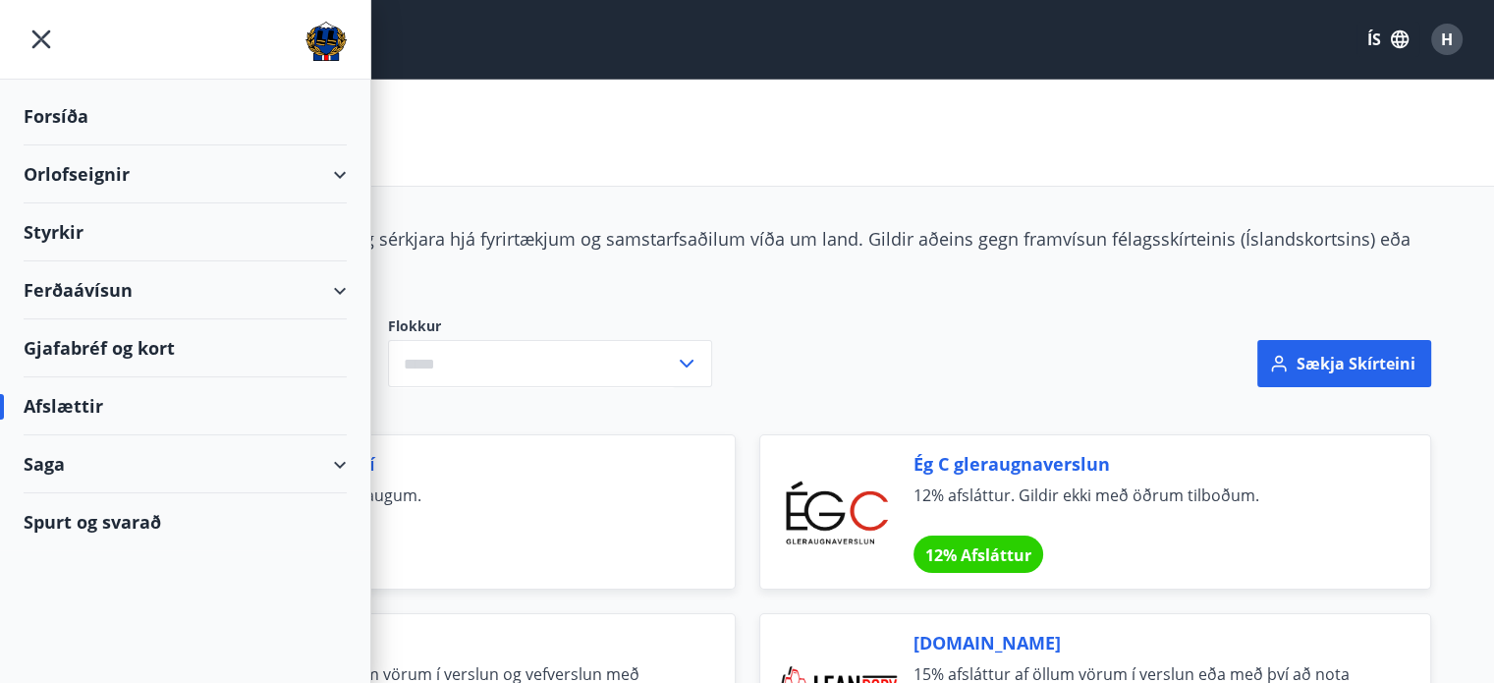
click at [169, 354] on div "Gjafabréf og kort" at bounding box center [185, 348] width 323 height 58
click at [64, 231] on div "Styrkir" at bounding box center [185, 232] width 323 height 58
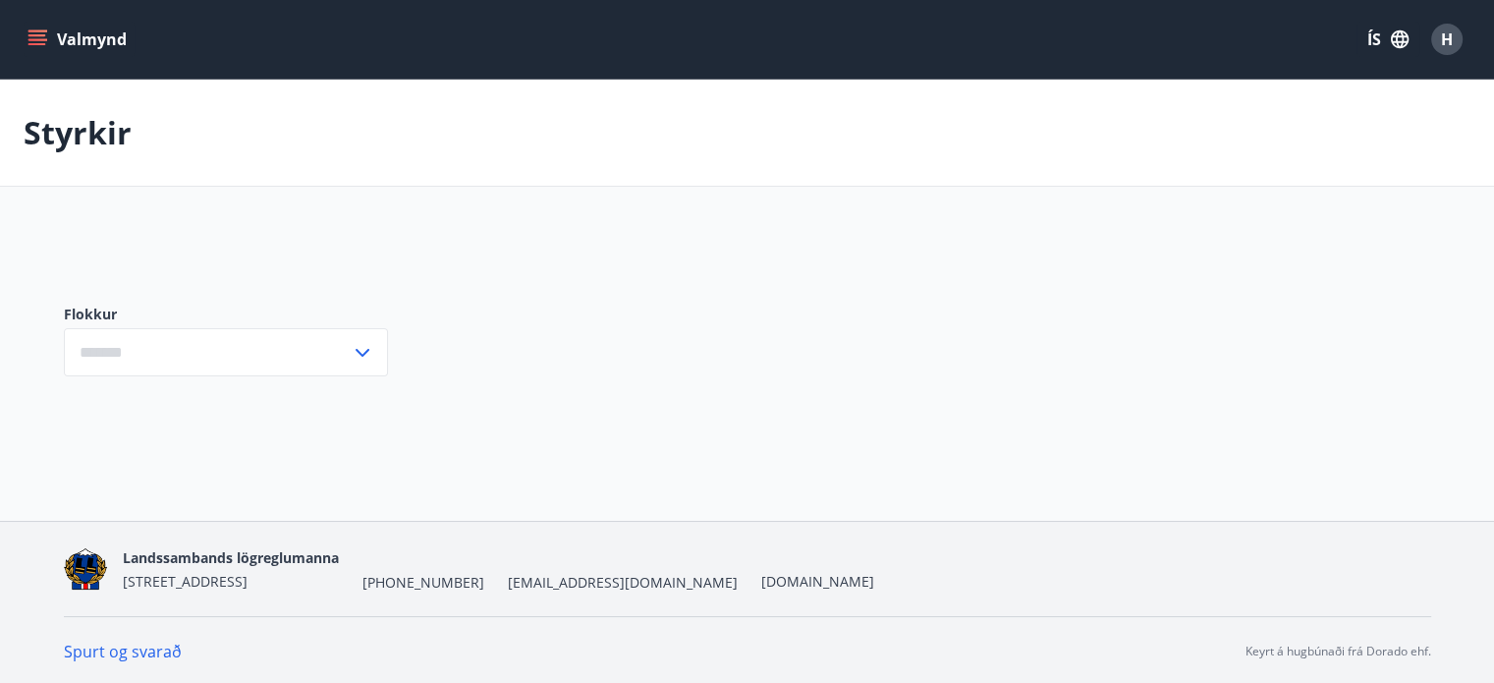
type input "***"
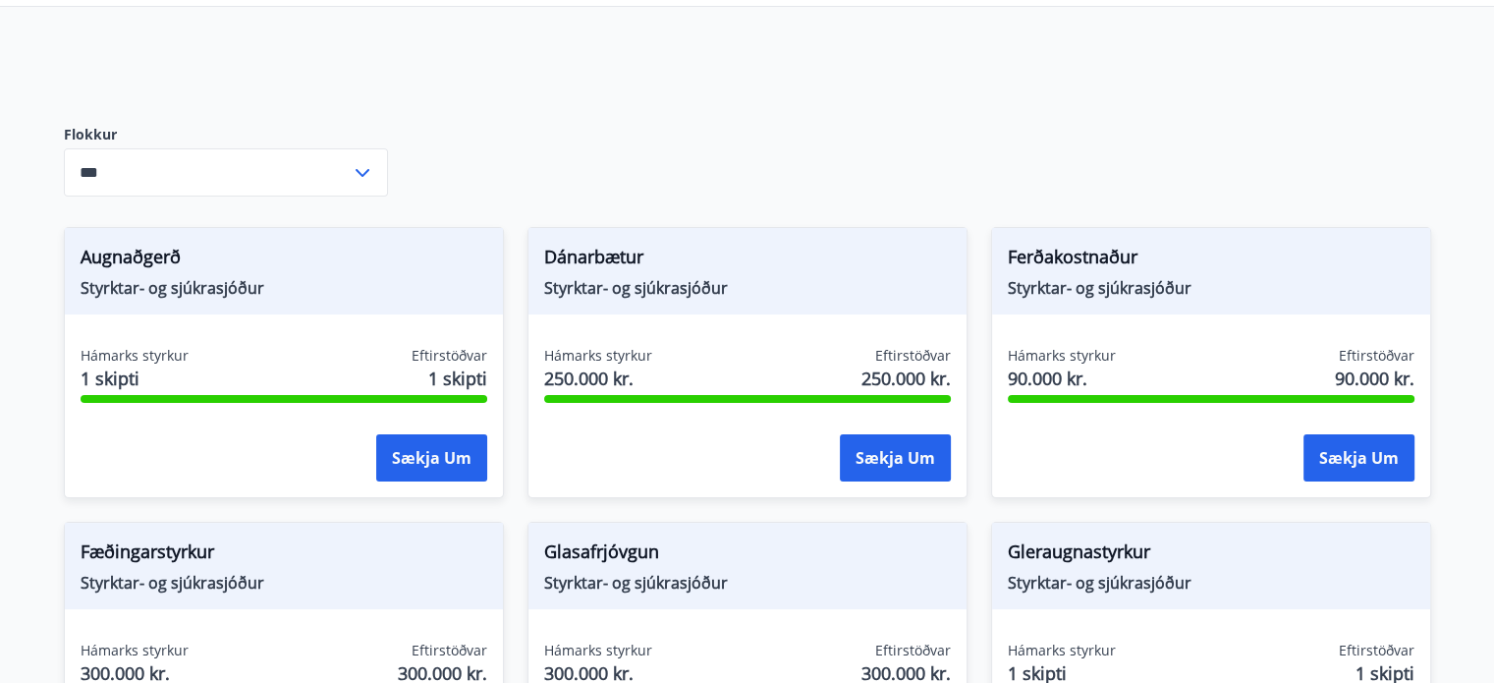
scroll to position [196, 0]
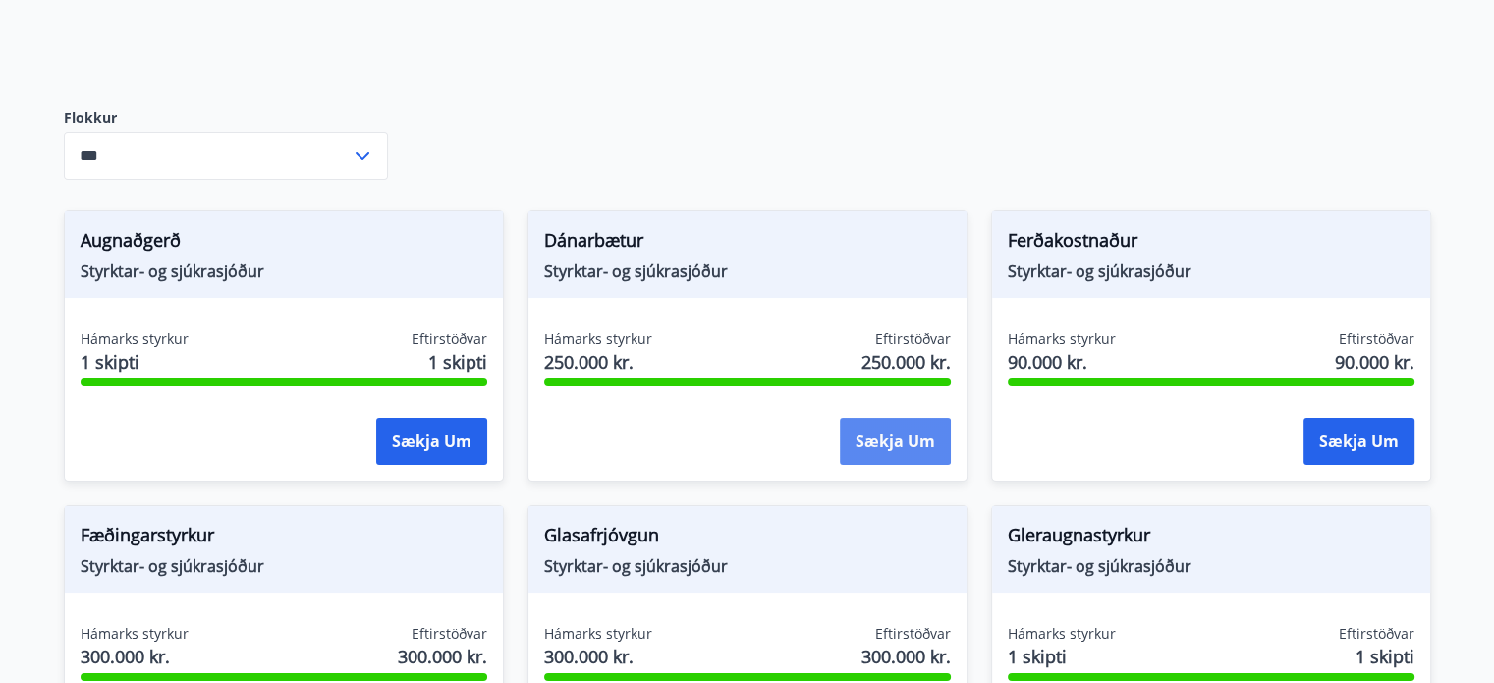
click at [909, 441] on button "Sækja um" at bounding box center [895, 441] width 111 height 47
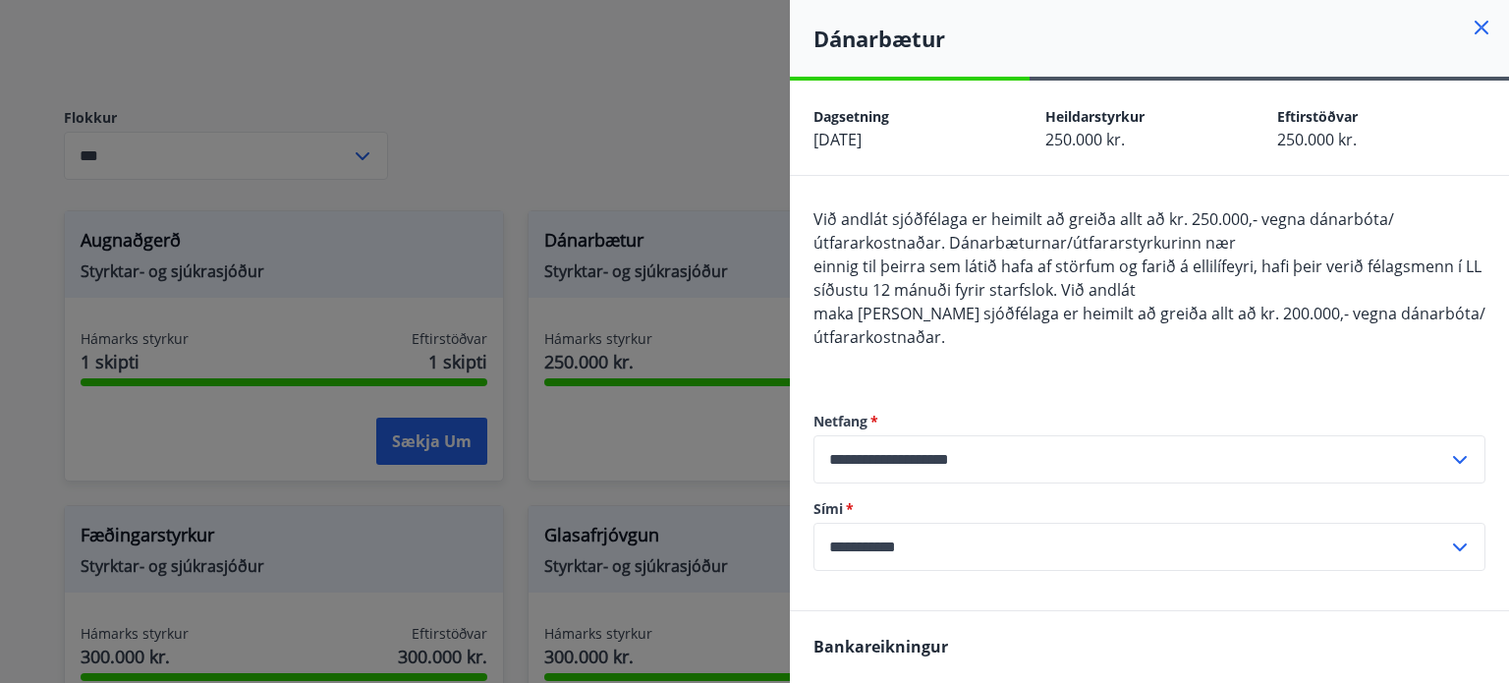
click at [1475, 31] on icon at bounding box center [1482, 28] width 24 height 24
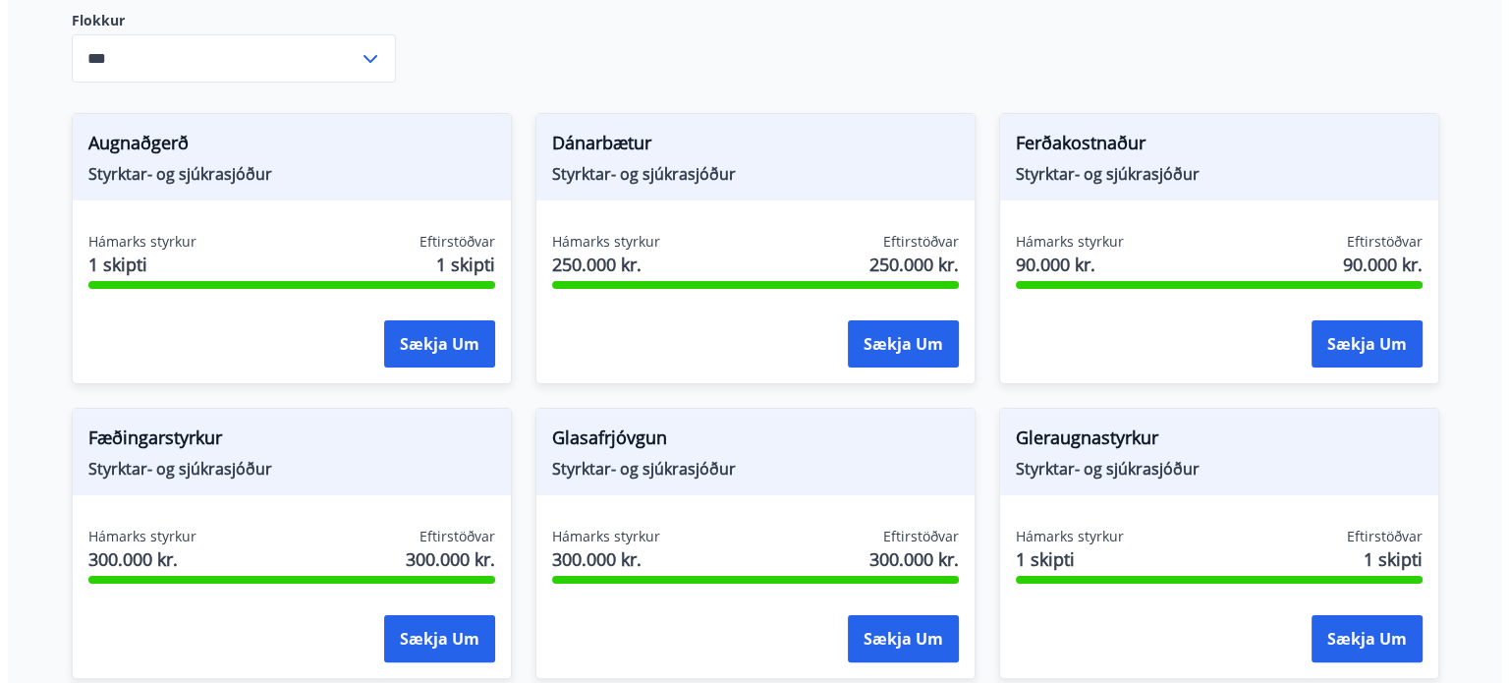
scroll to position [295, 0]
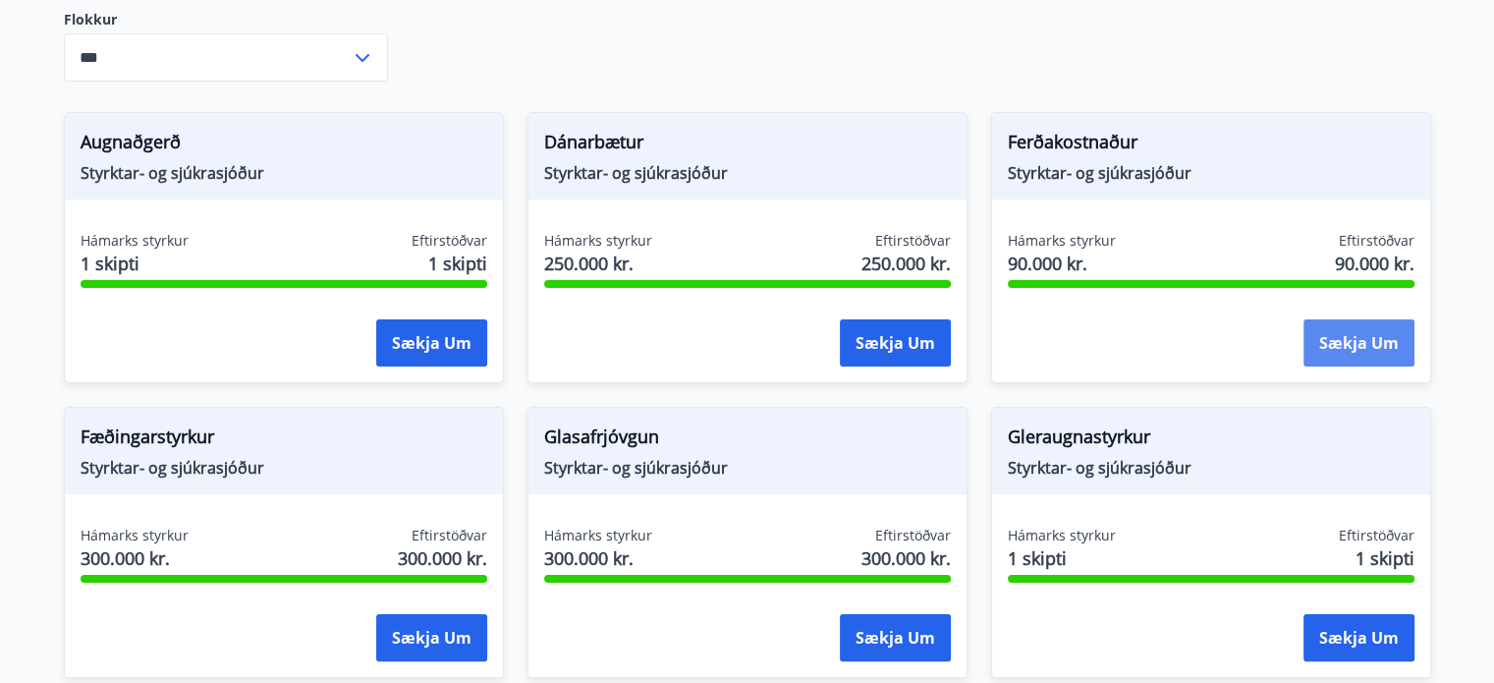
click at [1325, 352] on button "Sækja um" at bounding box center [1359, 342] width 111 height 47
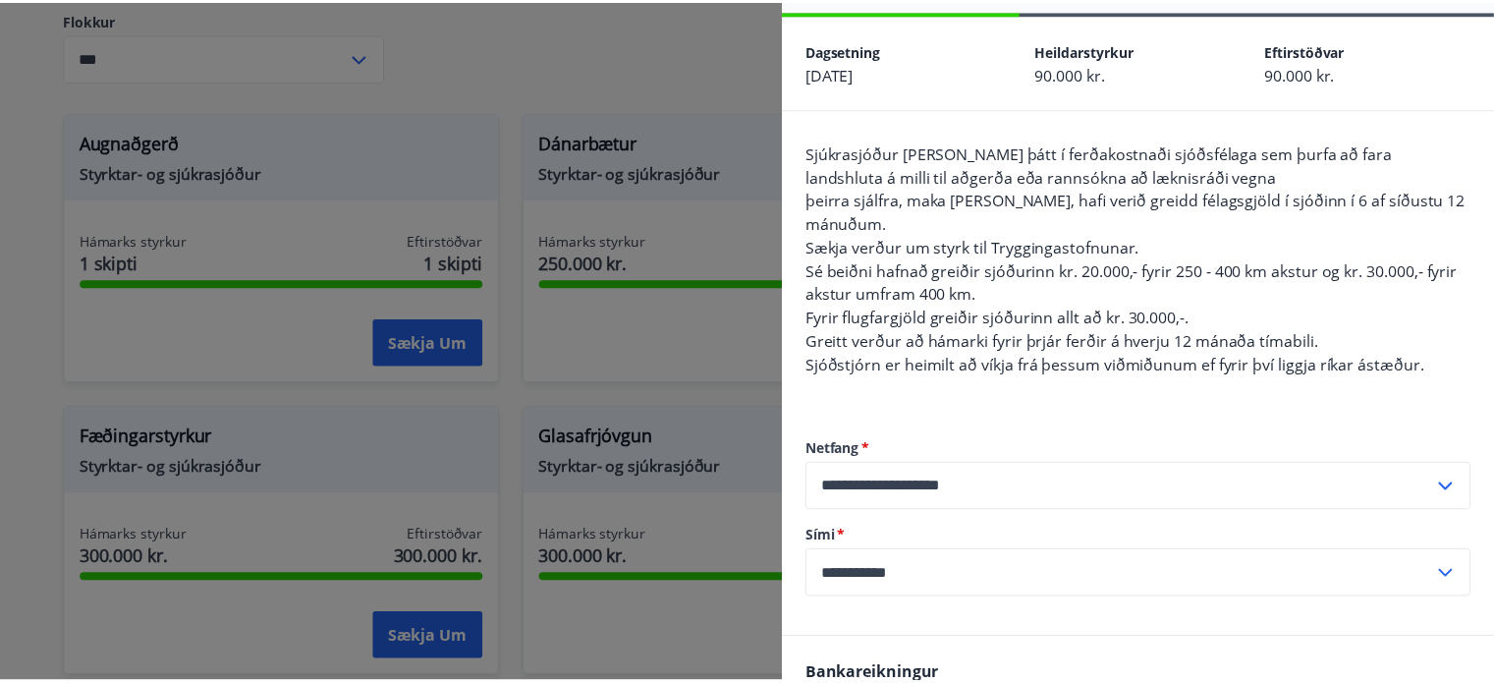
scroll to position [0, 0]
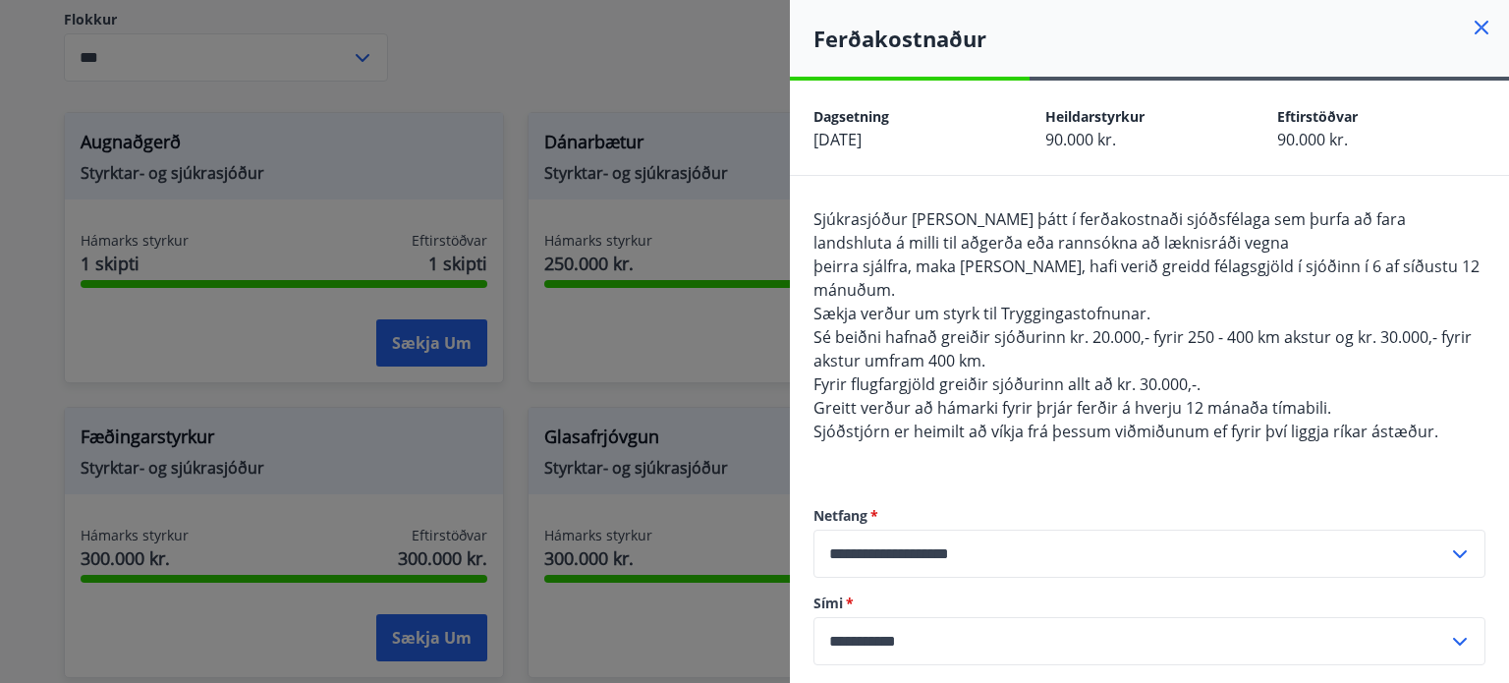
click at [1470, 25] on icon at bounding box center [1482, 28] width 24 height 24
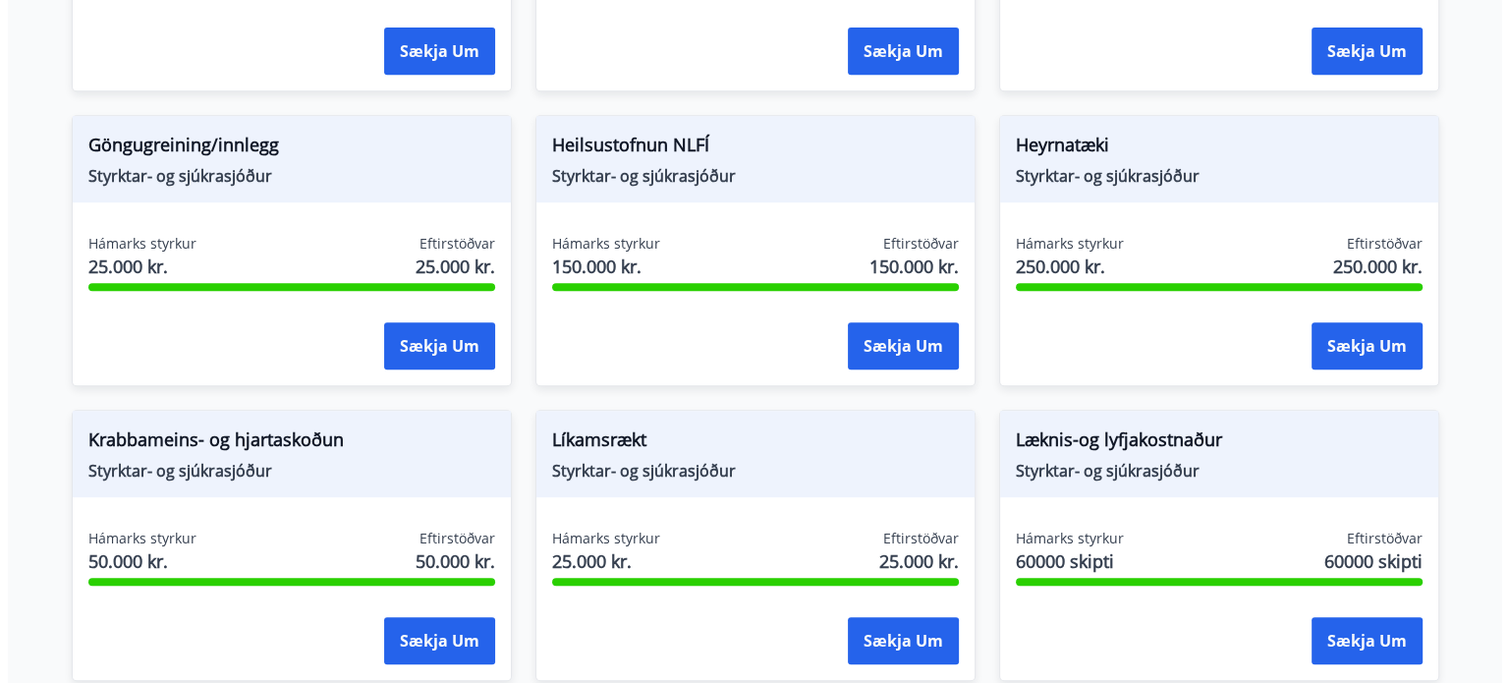
scroll to position [982, 0]
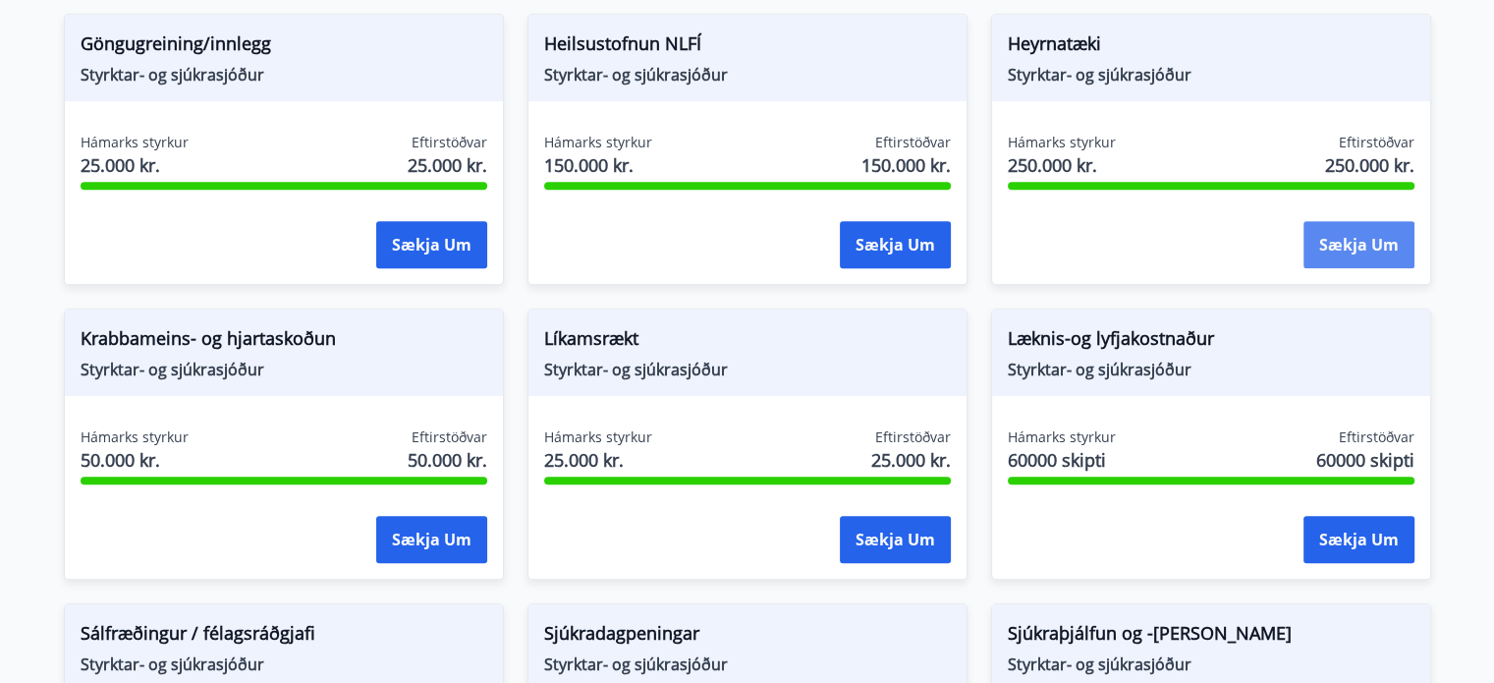
click at [1336, 241] on button "Sækja um" at bounding box center [1359, 244] width 111 height 47
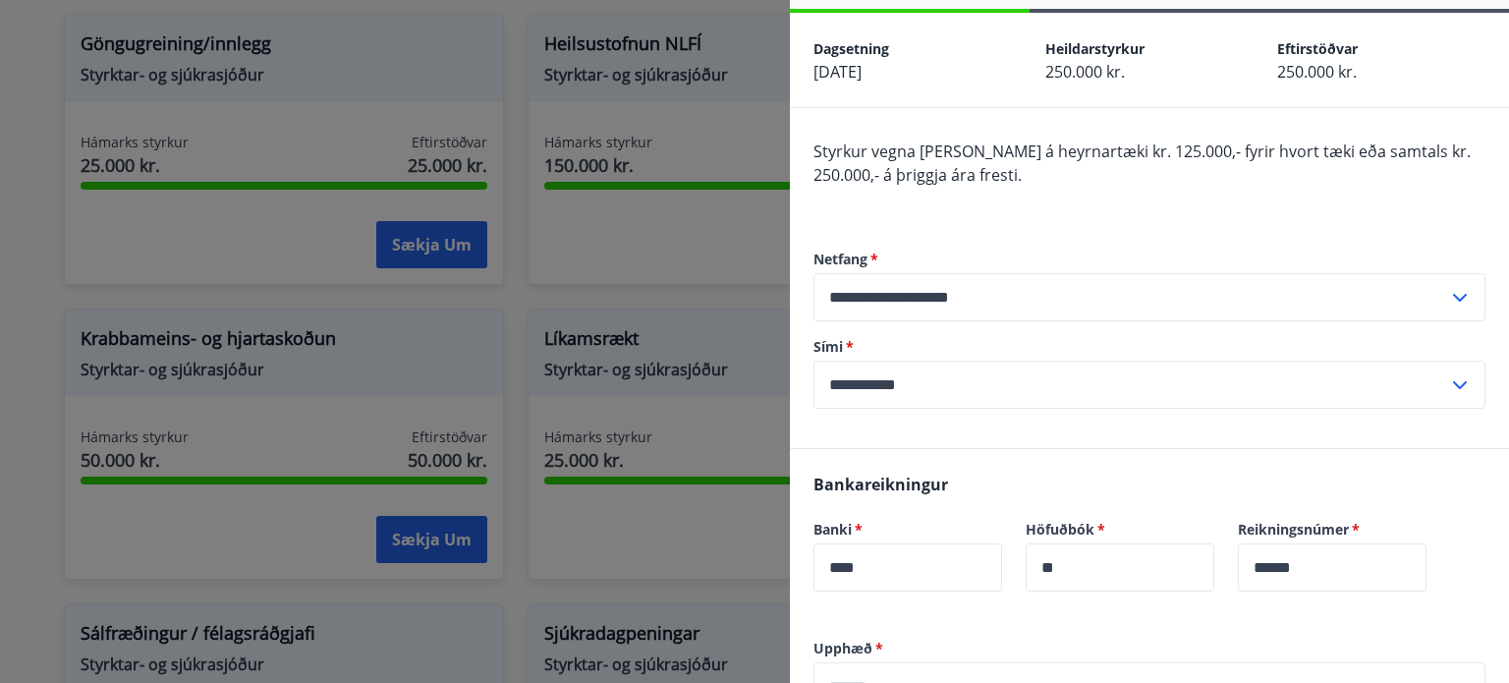
scroll to position [0, 0]
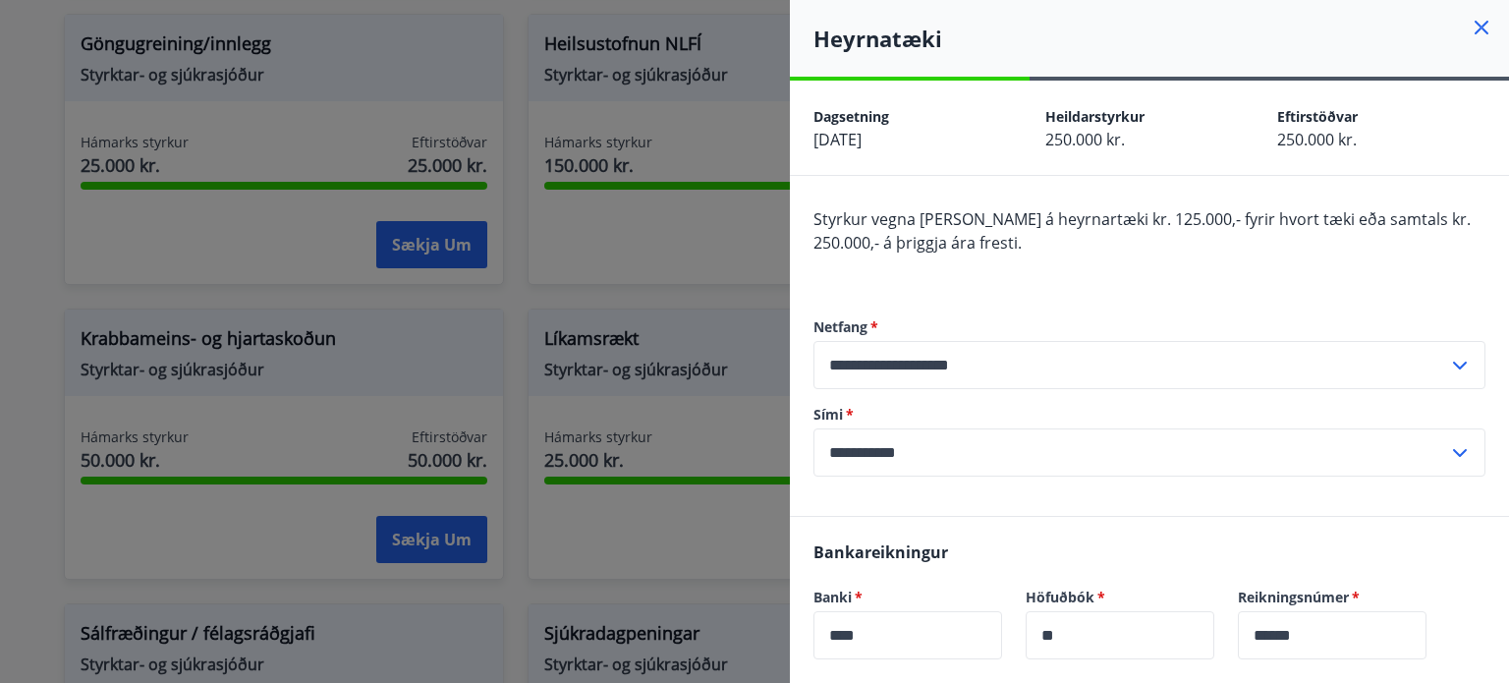
click at [1470, 33] on icon at bounding box center [1482, 28] width 24 height 24
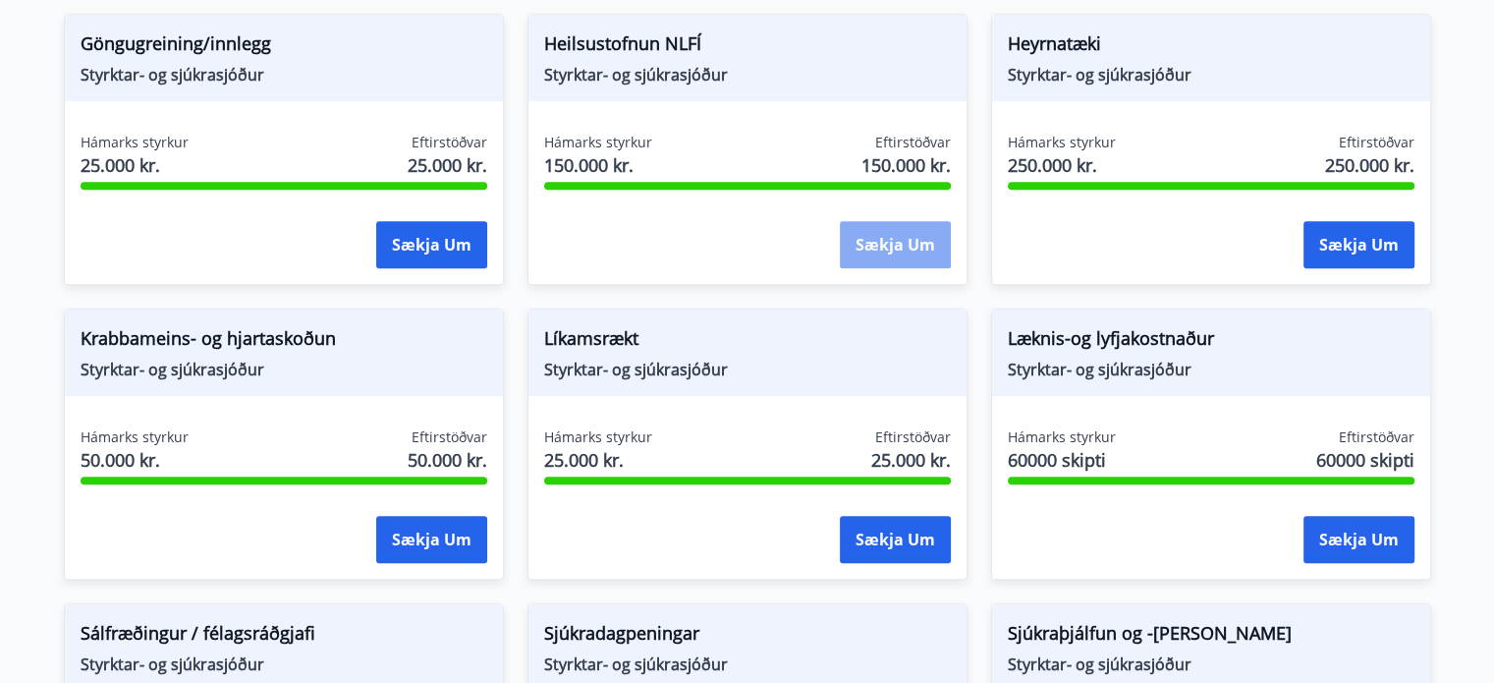
click at [902, 252] on button "Sækja um" at bounding box center [895, 244] width 111 height 47
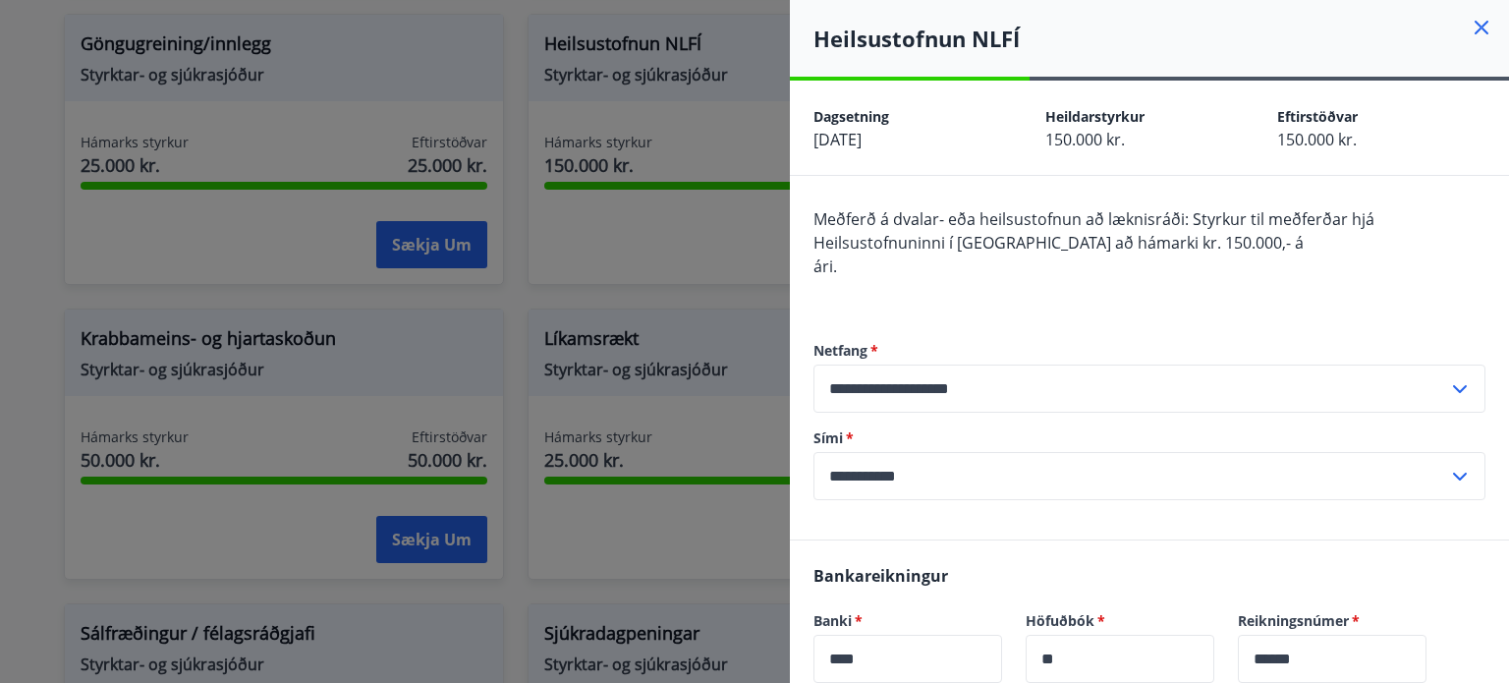
click at [1472, 29] on icon at bounding box center [1482, 28] width 24 height 24
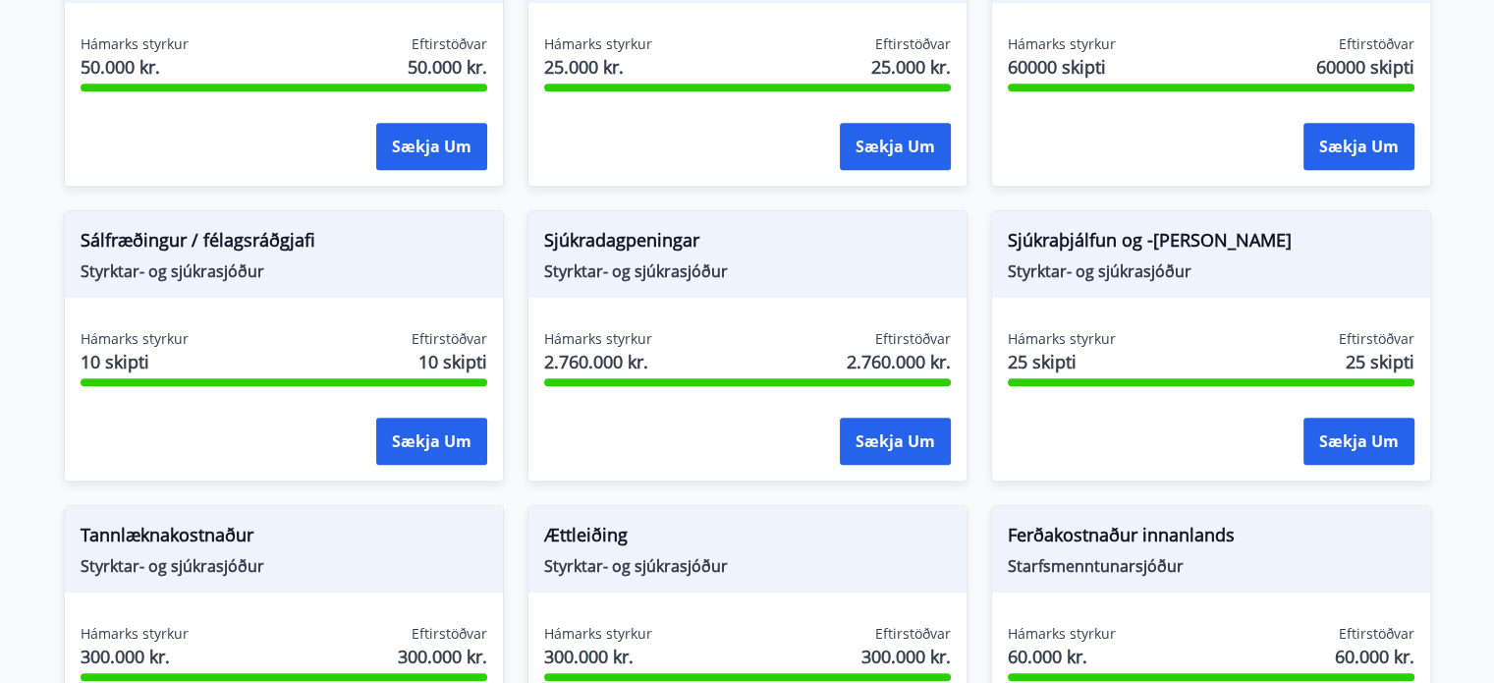
scroll to position [1474, 0]
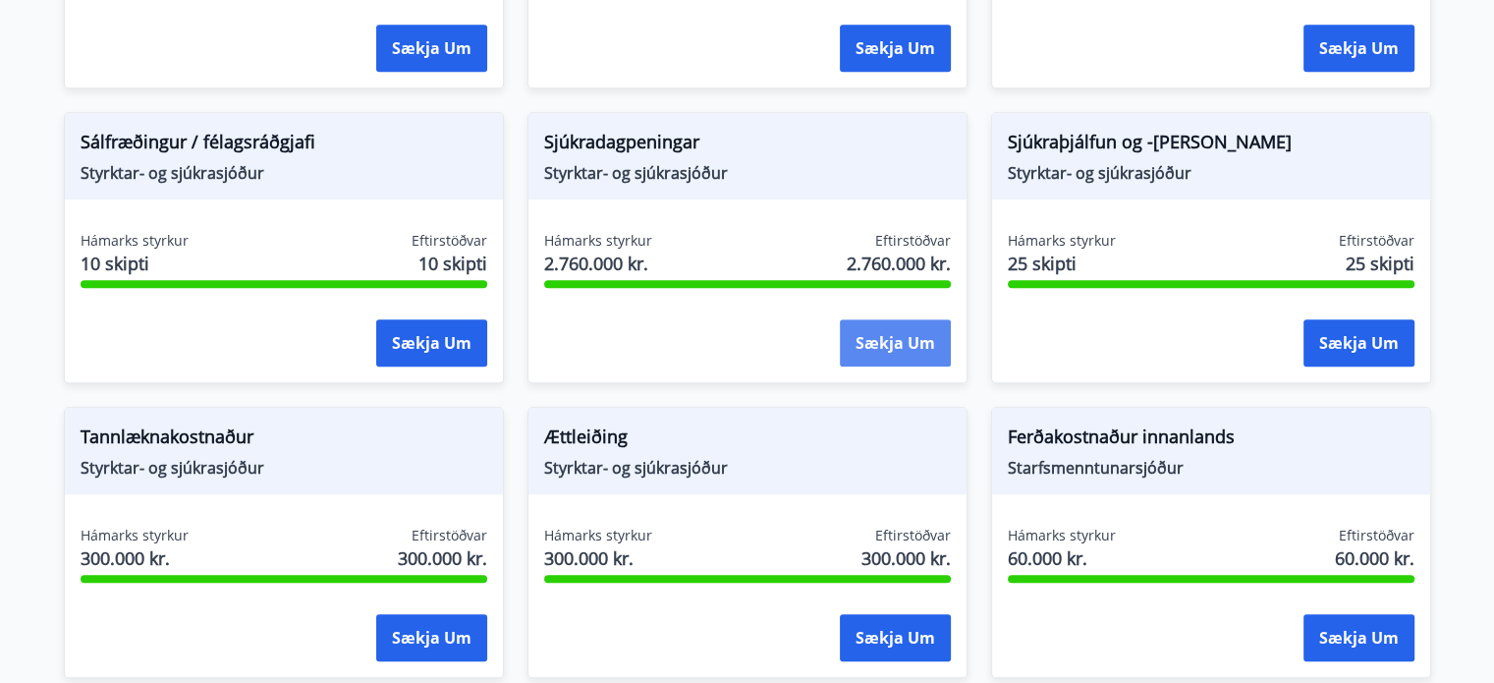
click at [878, 345] on button "Sækja um" at bounding box center [895, 342] width 111 height 47
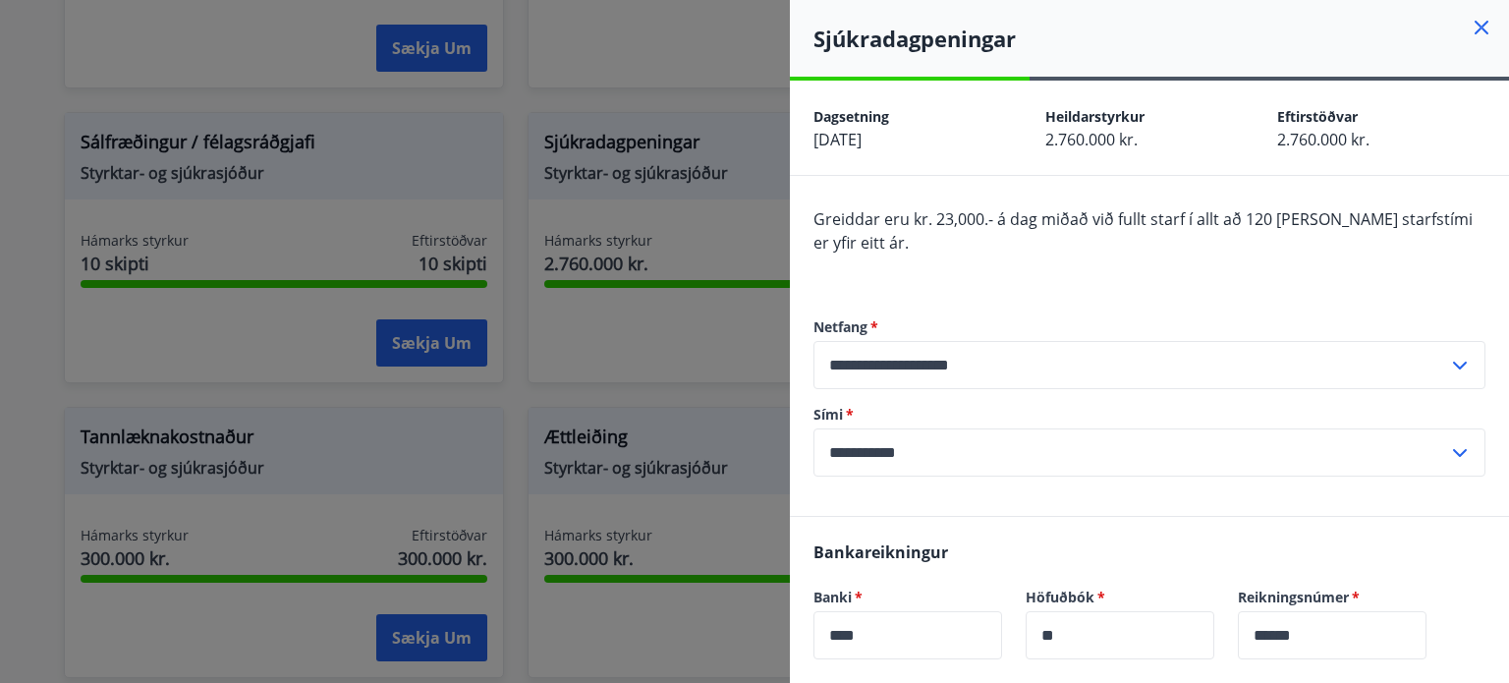
click at [1470, 35] on icon at bounding box center [1482, 28] width 24 height 24
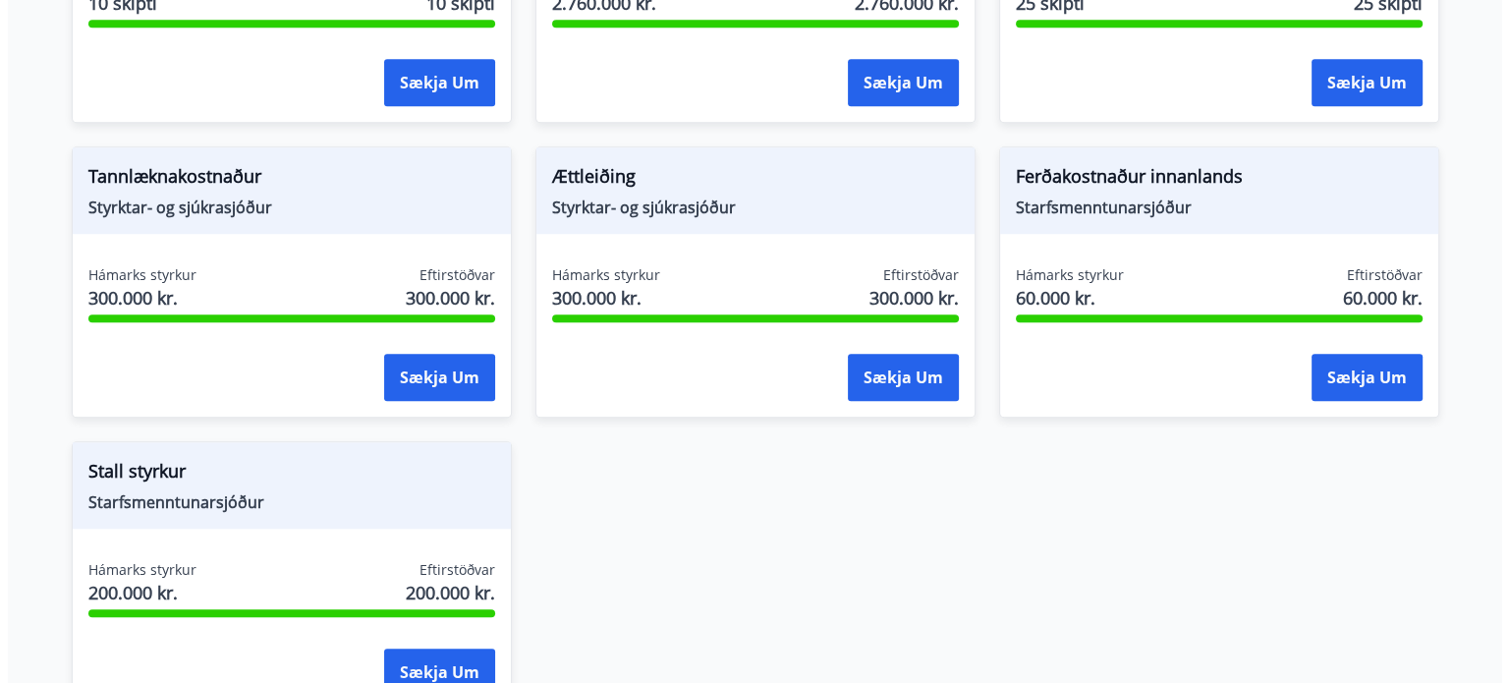
scroll to position [1768, 0]
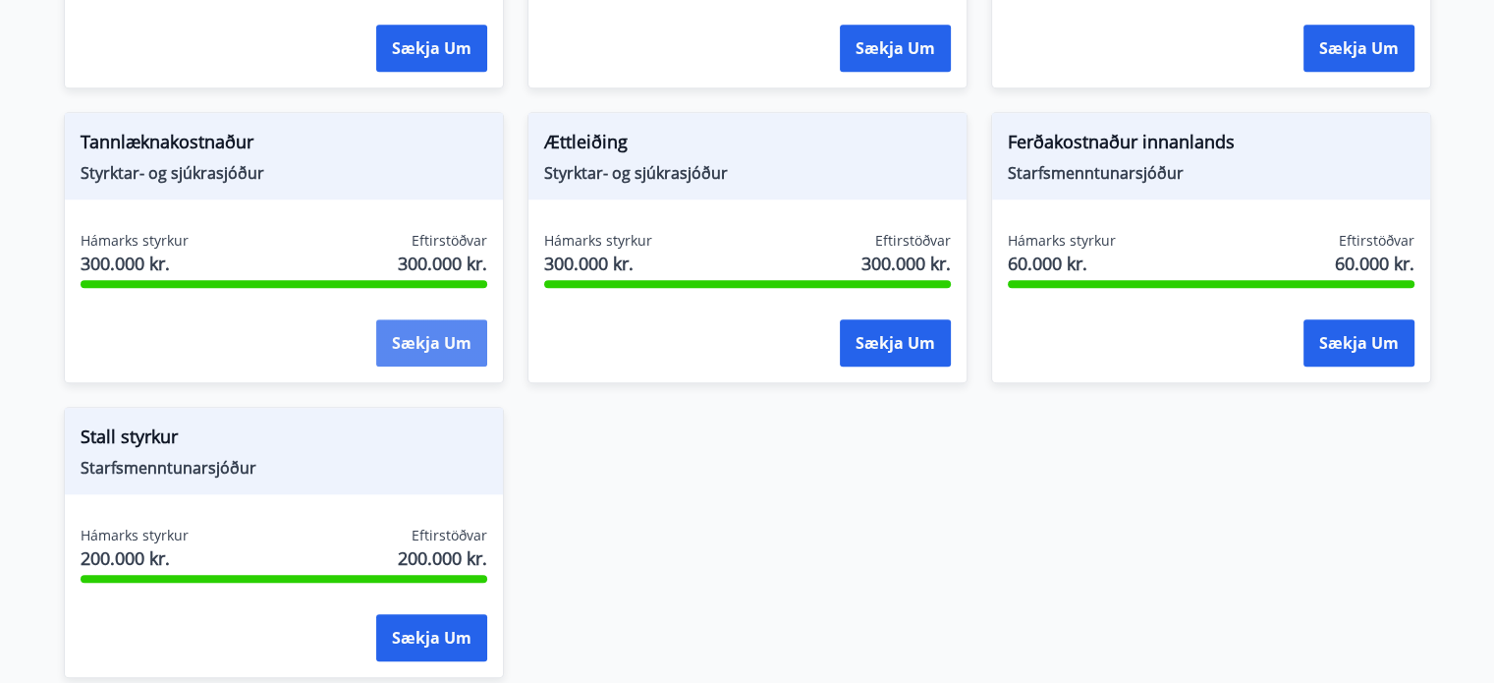
click at [409, 340] on button "Sækja um" at bounding box center [431, 342] width 111 height 47
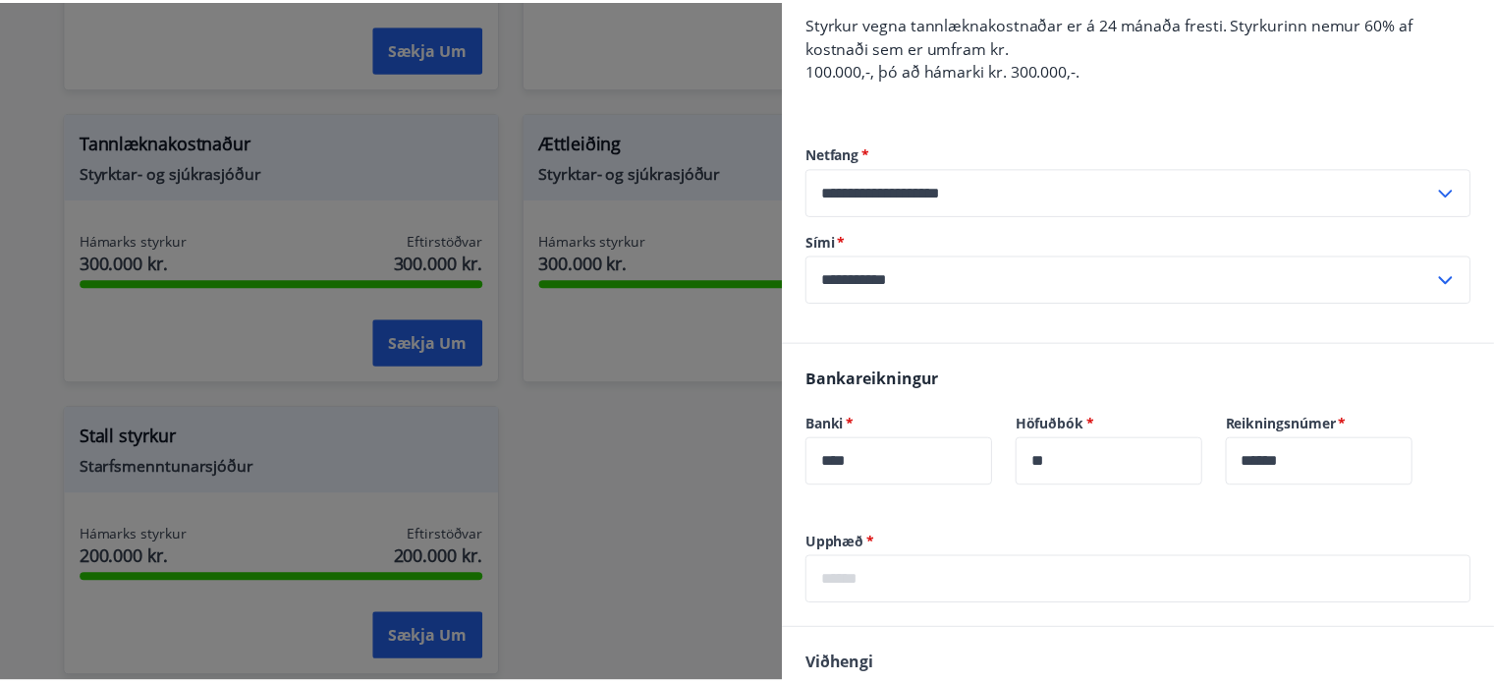
scroll to position [0, 0]
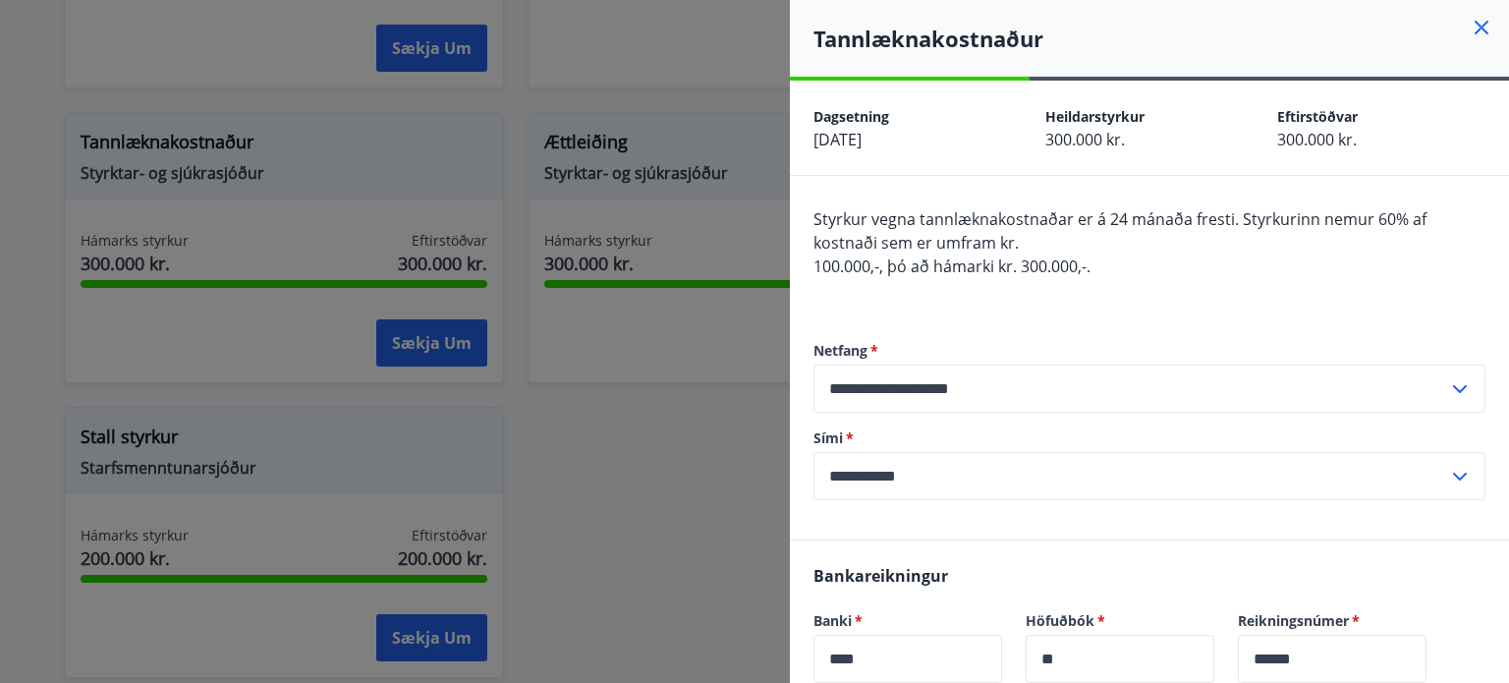
click at [1470, 33] on icon at bounding box center [1482, 28] width 24 height 24
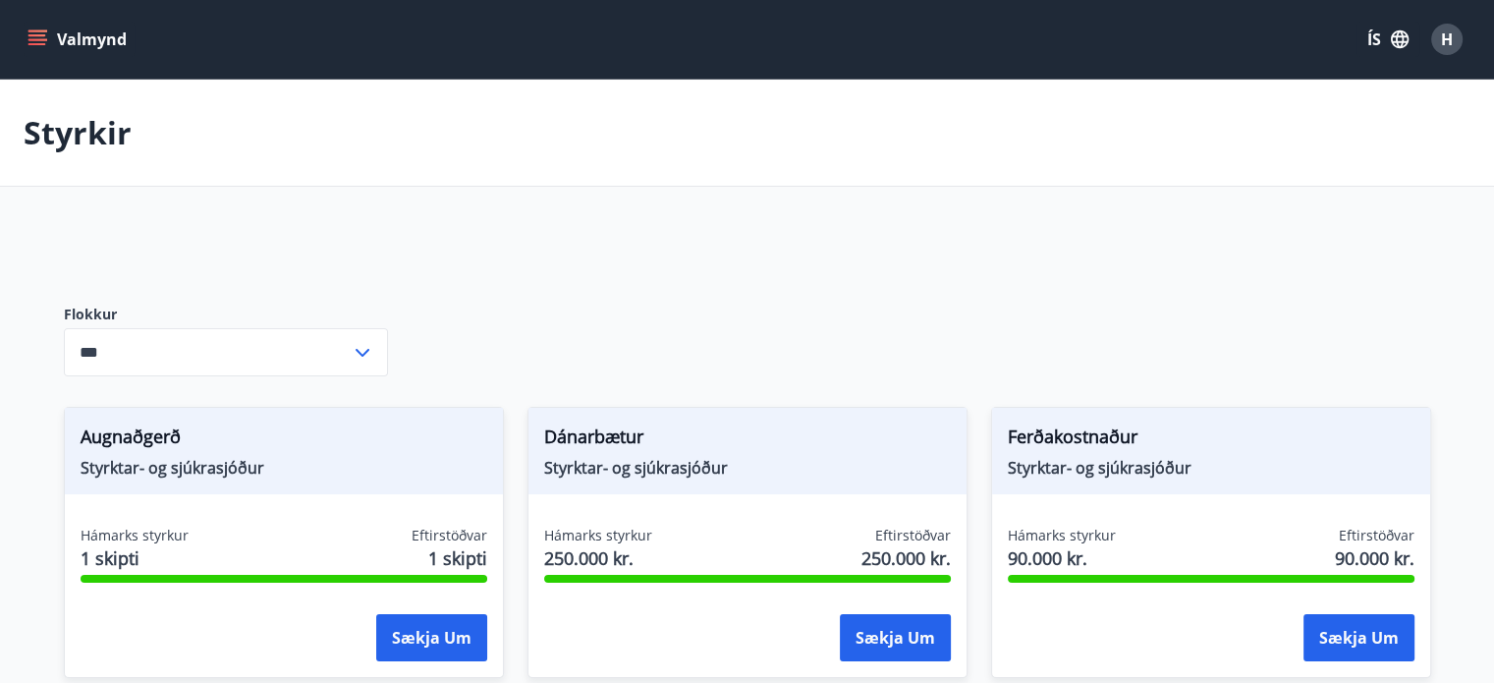
click at [32, 43] on icon "menu" at bounding box center [37, 44] width 18 height 2
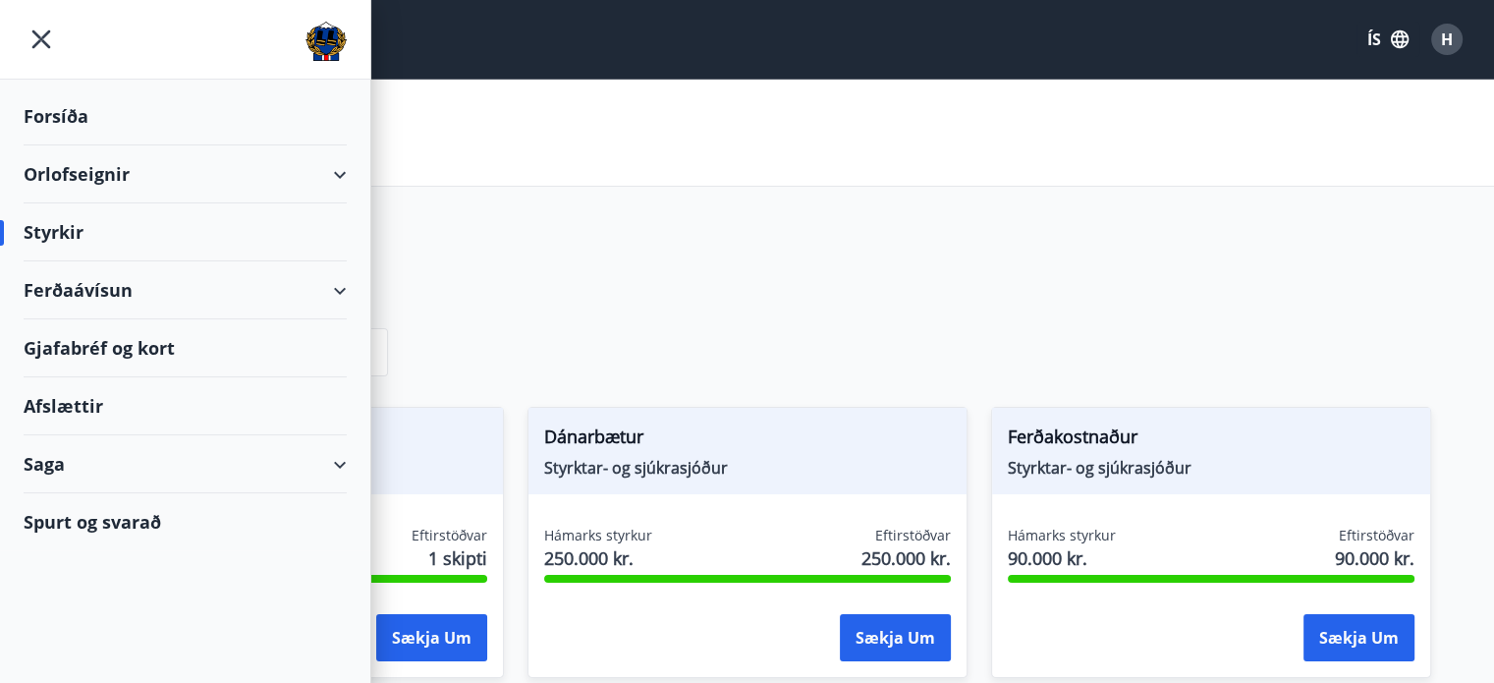
click at [98, 458] on div "Saga" at bounding box center [185, 464] width 323 height 58
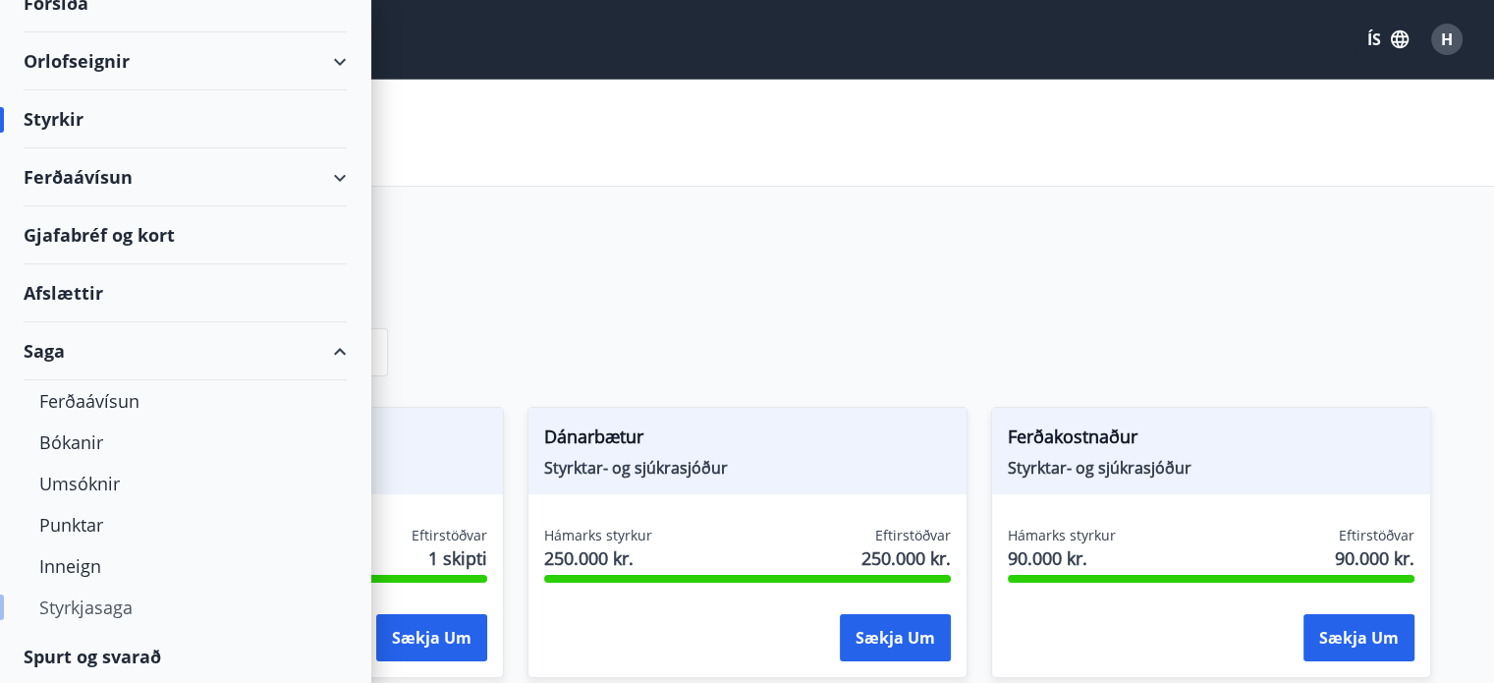
click at [122, 613] on div "Styrkjasaga" at bounding box center [185, 607] width 292 height 41
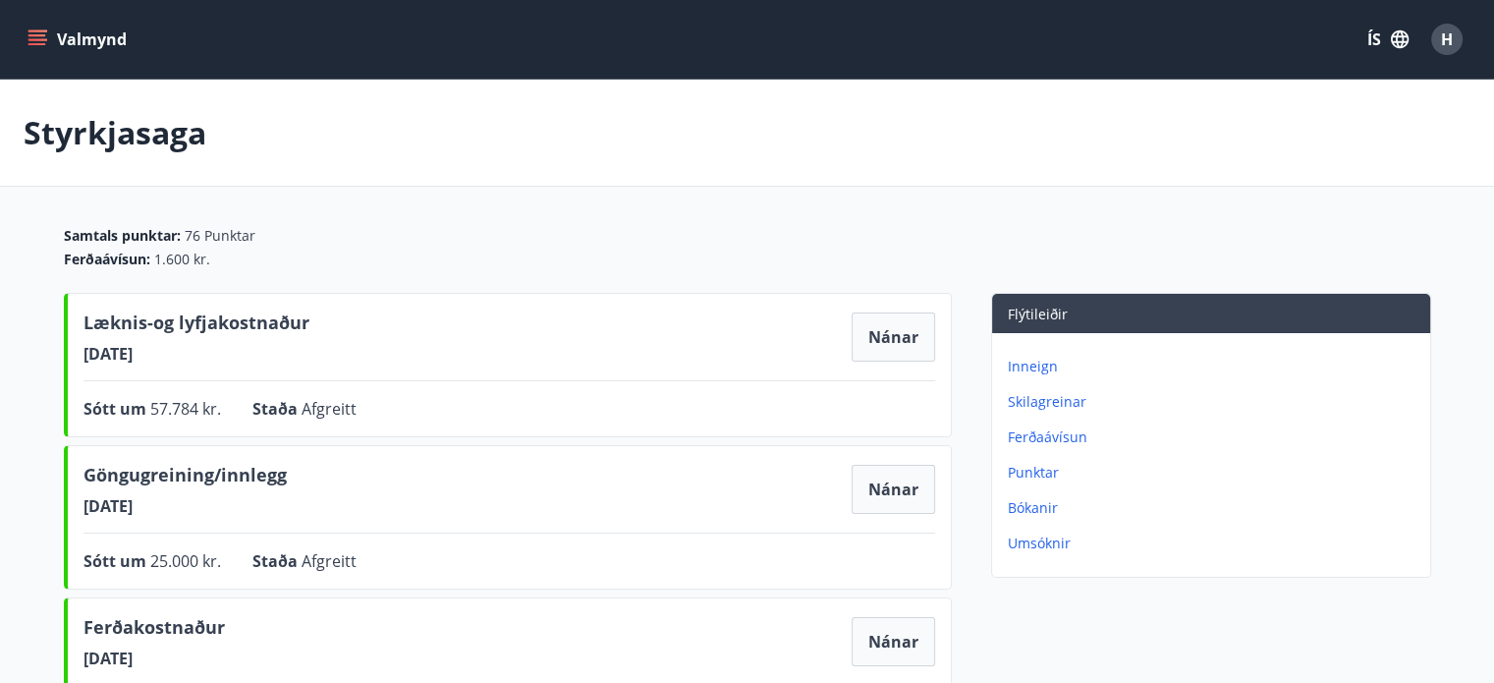
click at [36, 45] on icon "menu" at bounding box center [38, 39] width 20 height 20
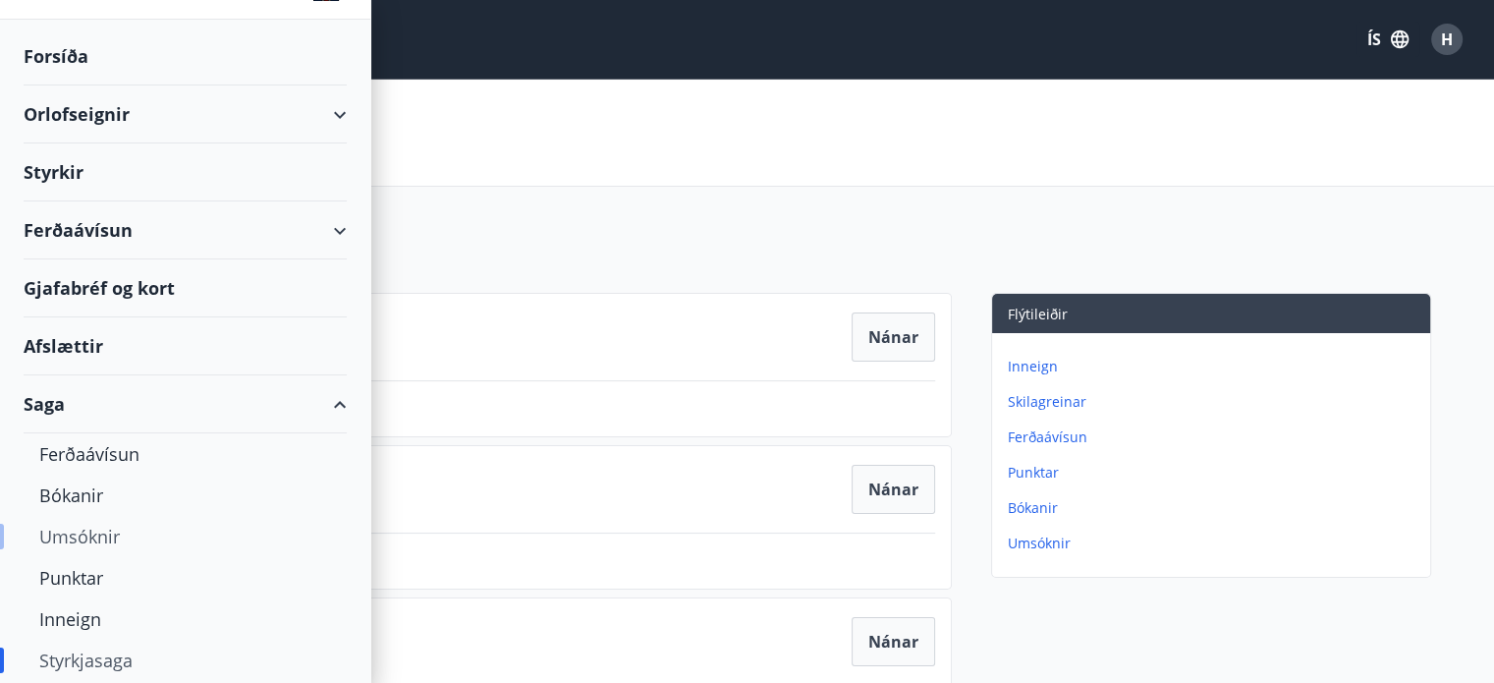
scroll to position [113, 0]
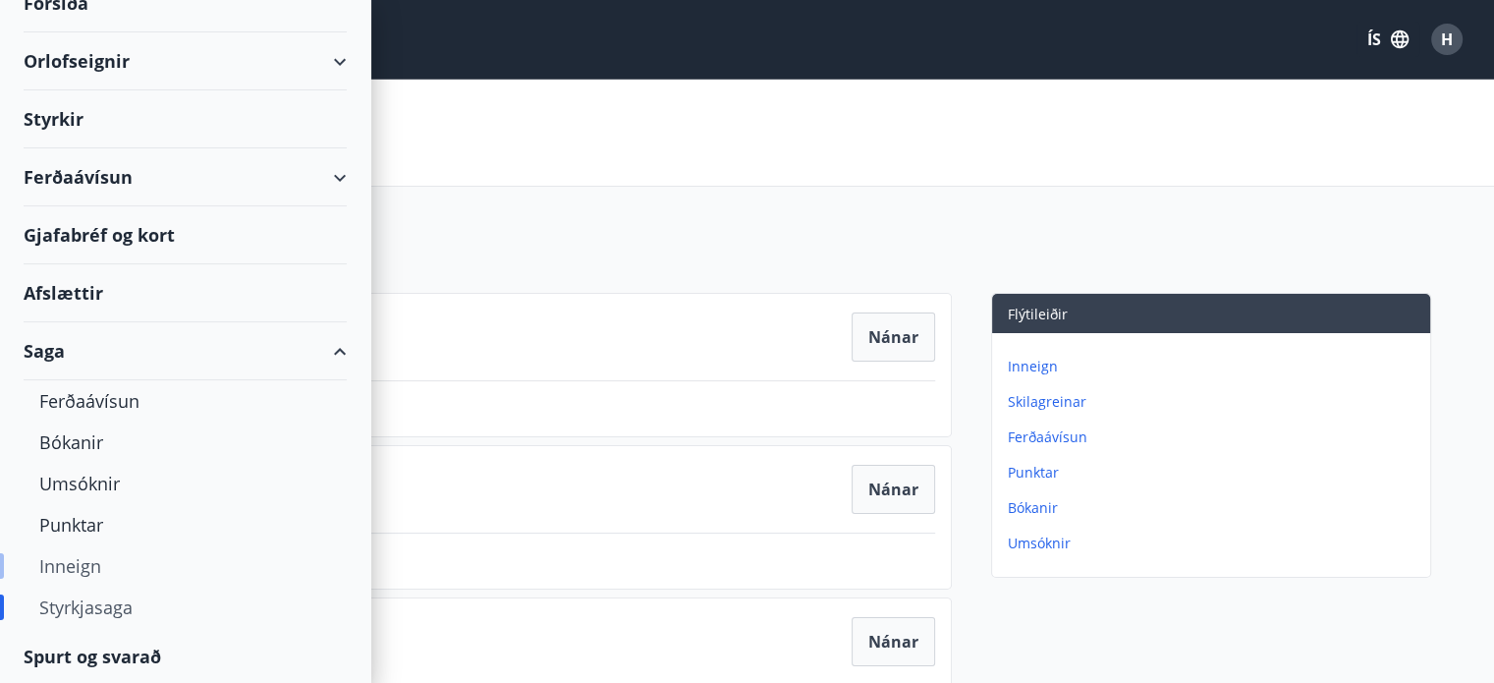
click at [87, 573] on div "Inneign" at bounding box center [185, 565] width 292 height 41
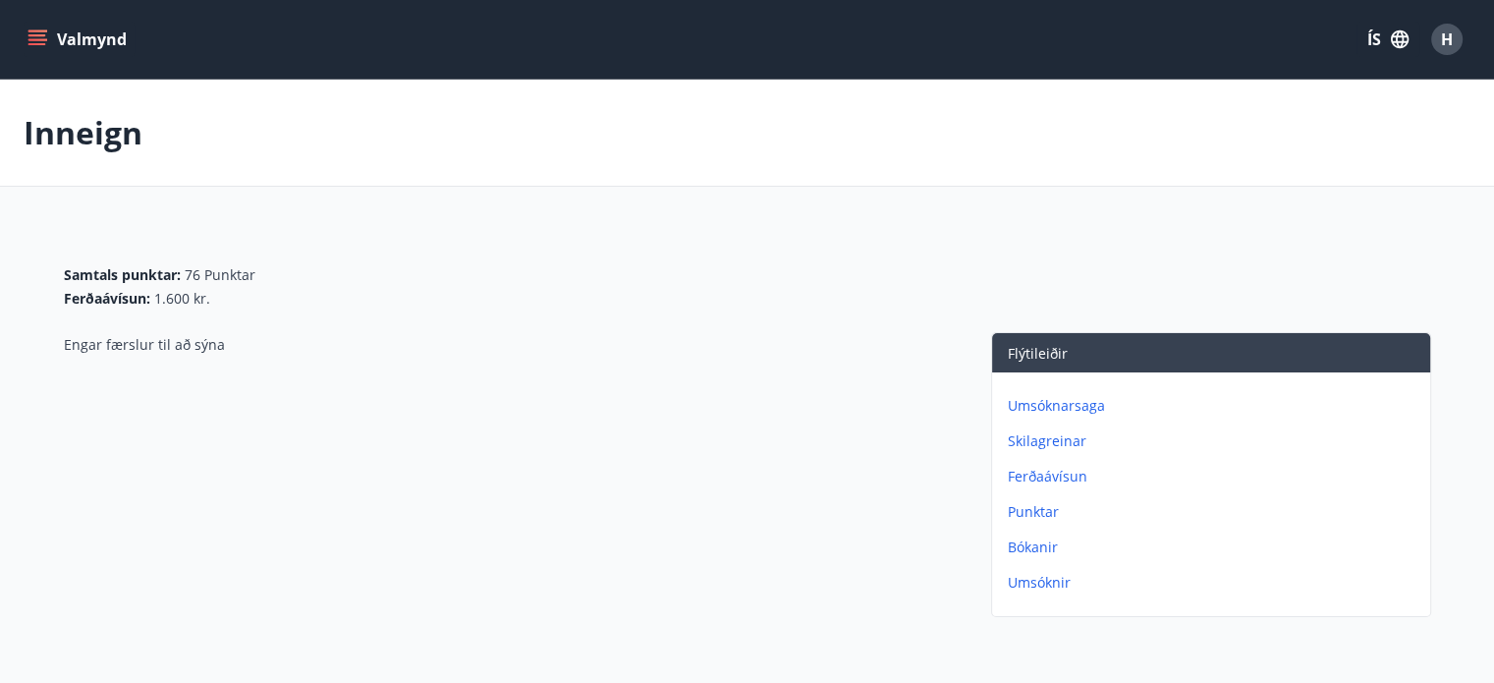
click at [31, 44] on icon "menu" at bounding box center [38, 39] width 20 height 20
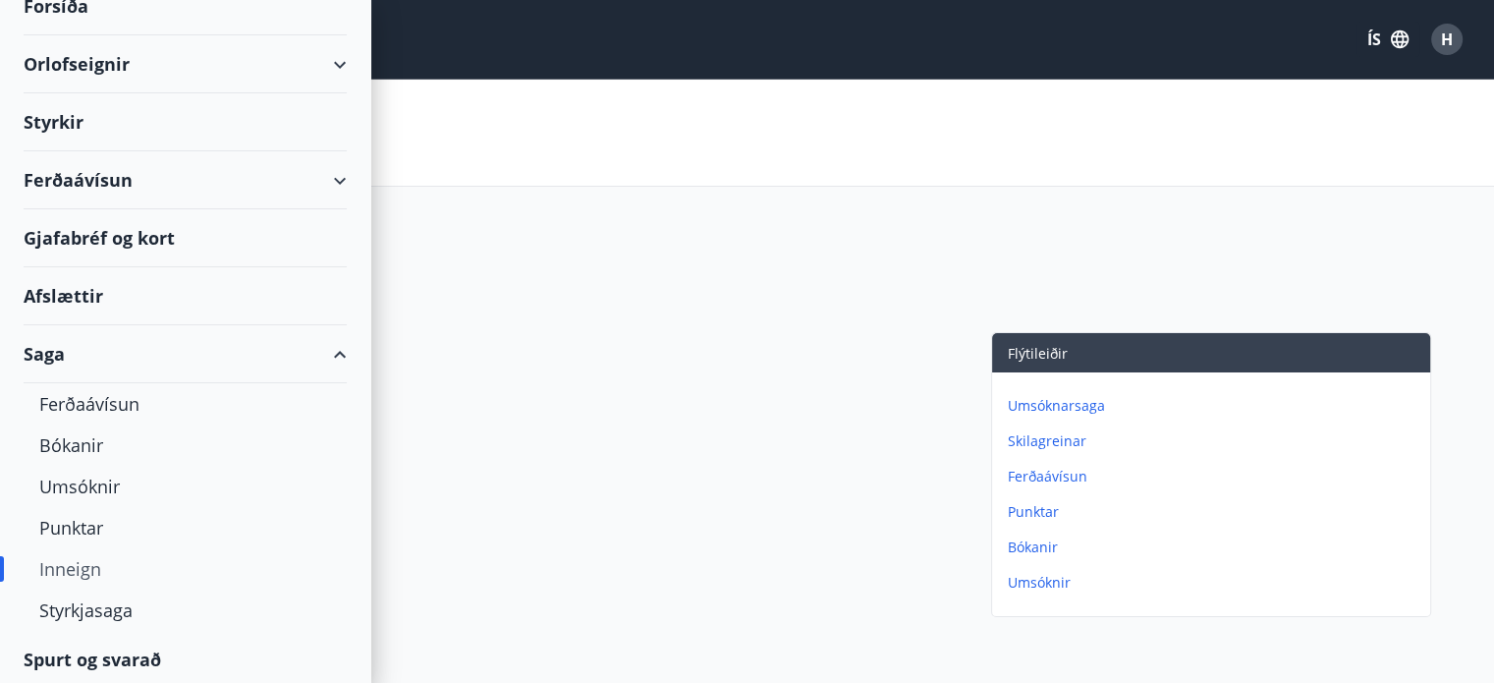
scroll to position [113, 0]
click at [88, 444] on div "Bókanir" at bounding box center [185, 441] width 292 height 41
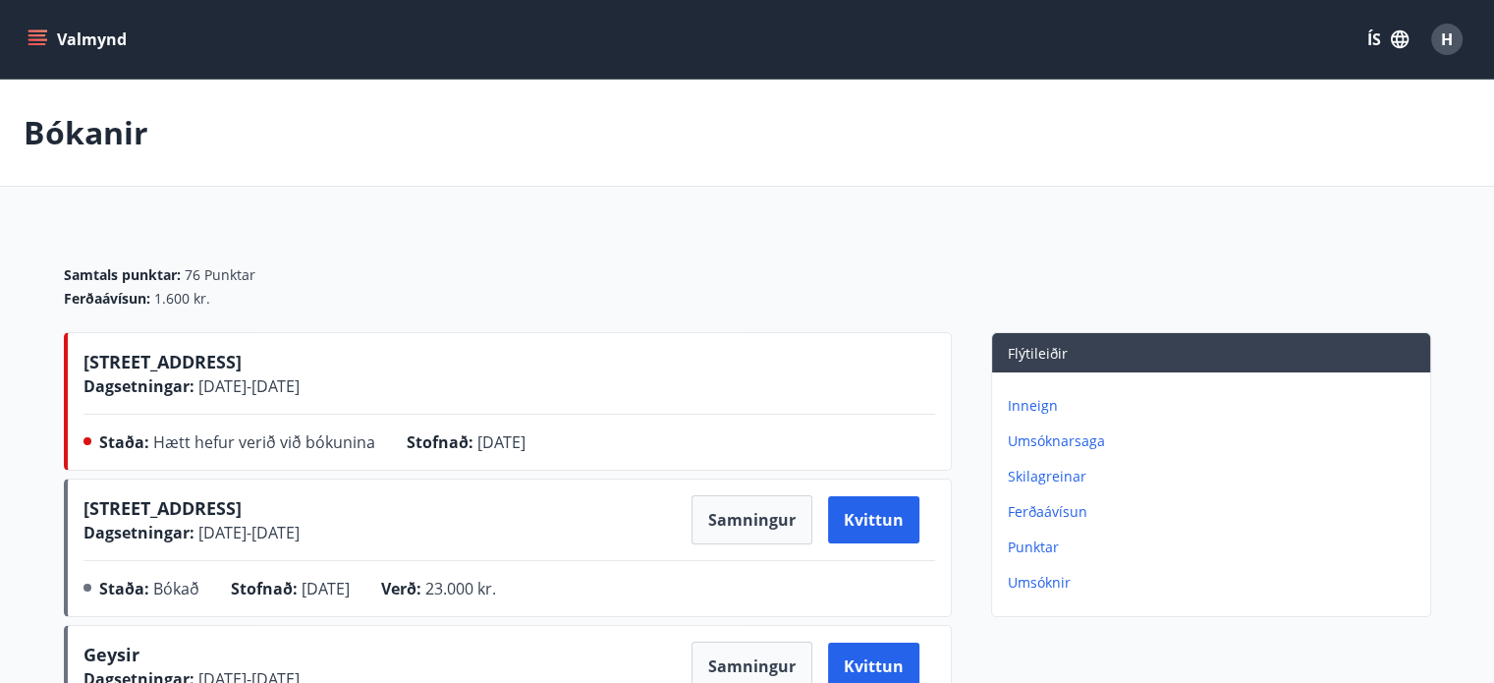
click at [36, 40] on icon "menu" at bounding box center [39, 39] width 22 height 2
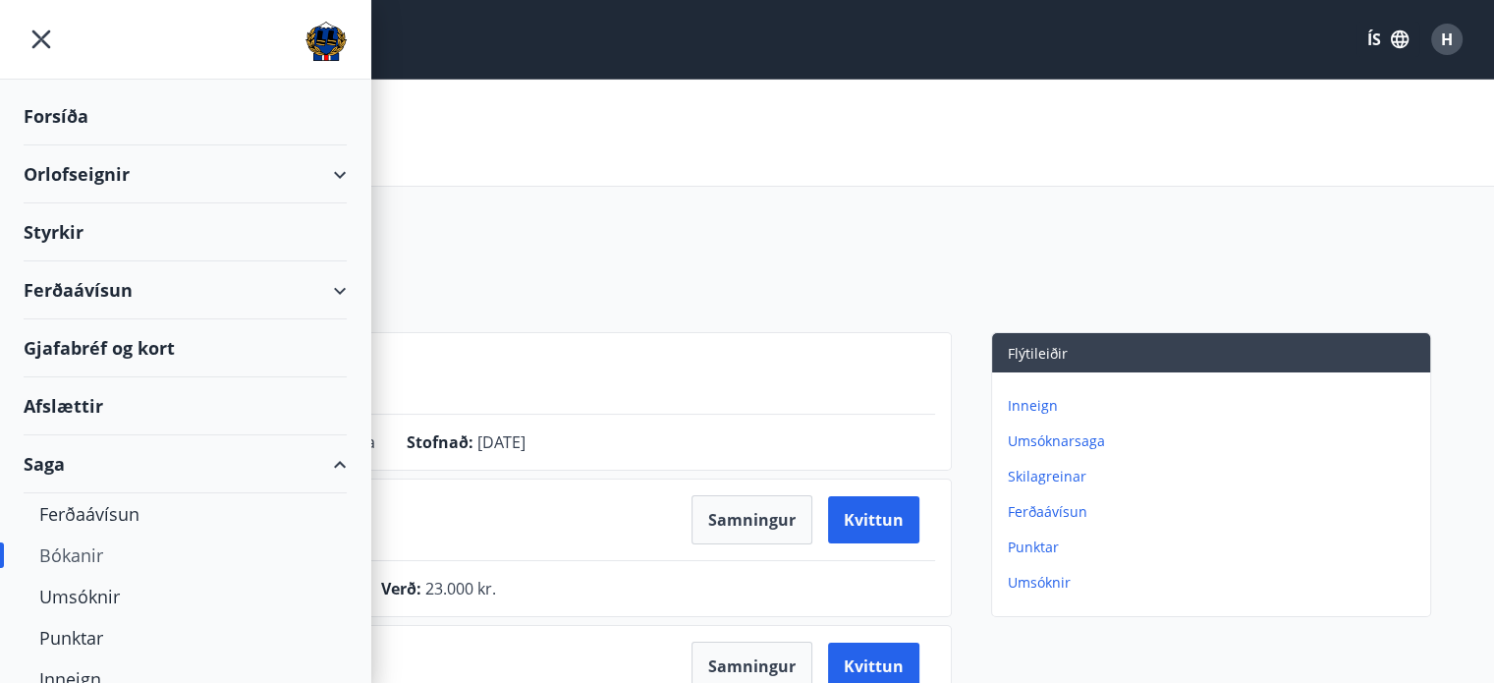
click at [56, 226] on div "Styrkir" at bounding box center [185, 232] width 323 height 58
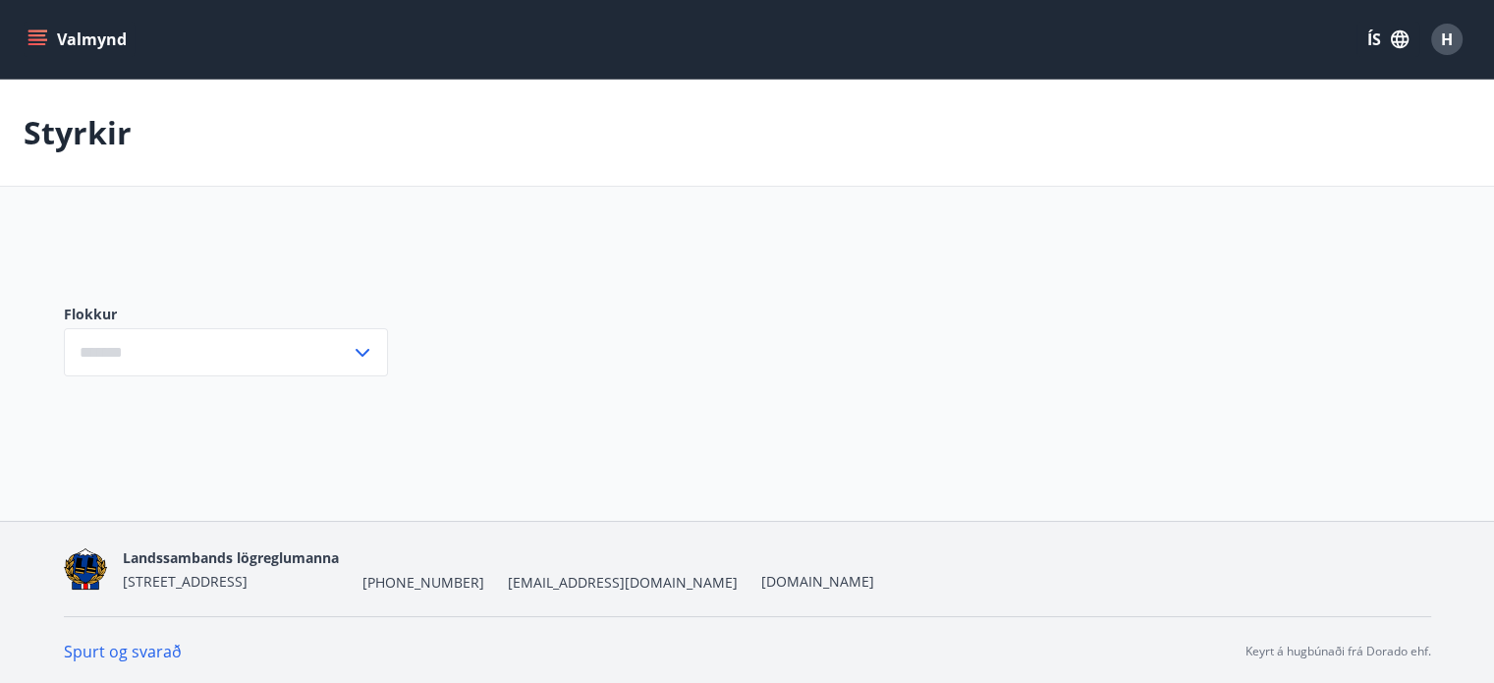
type input "***"
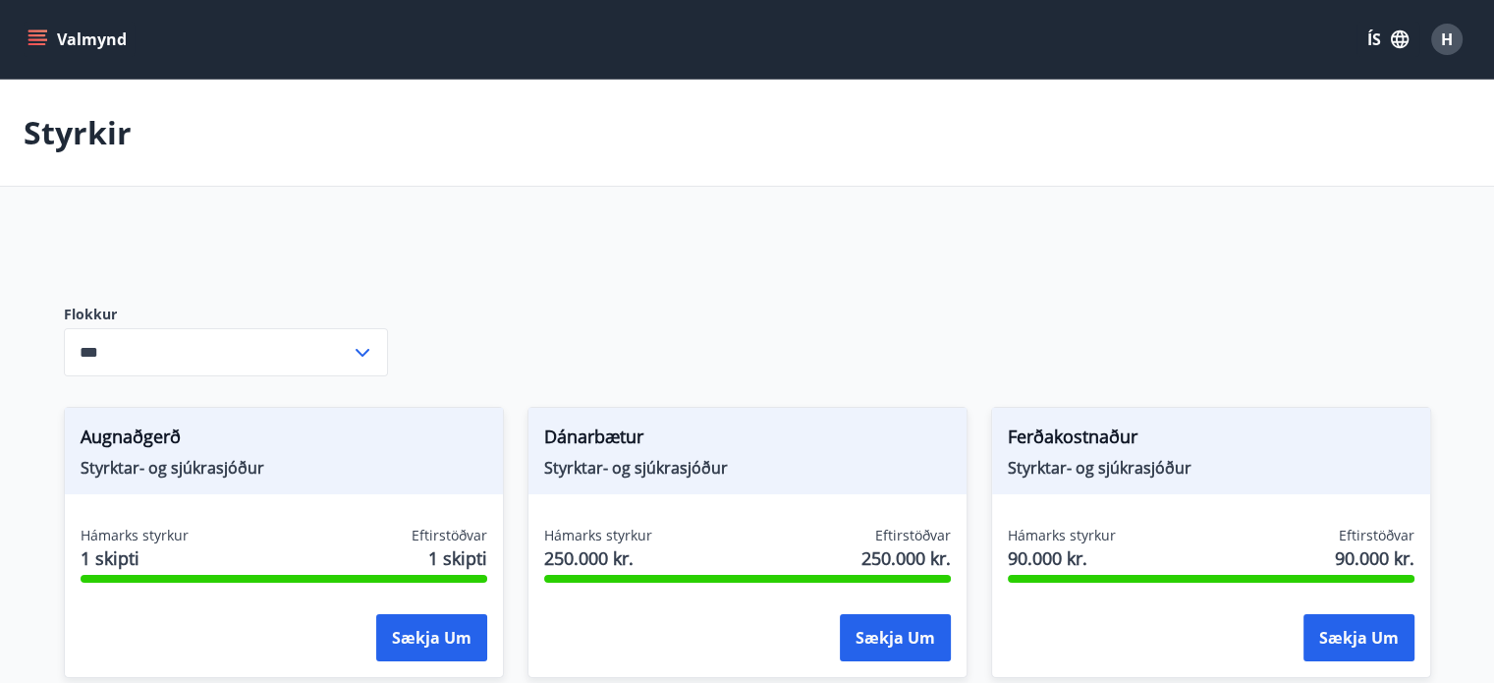
click at [39, 42] on icon "menu" at bounding box center [38, 39] width 20 height 20
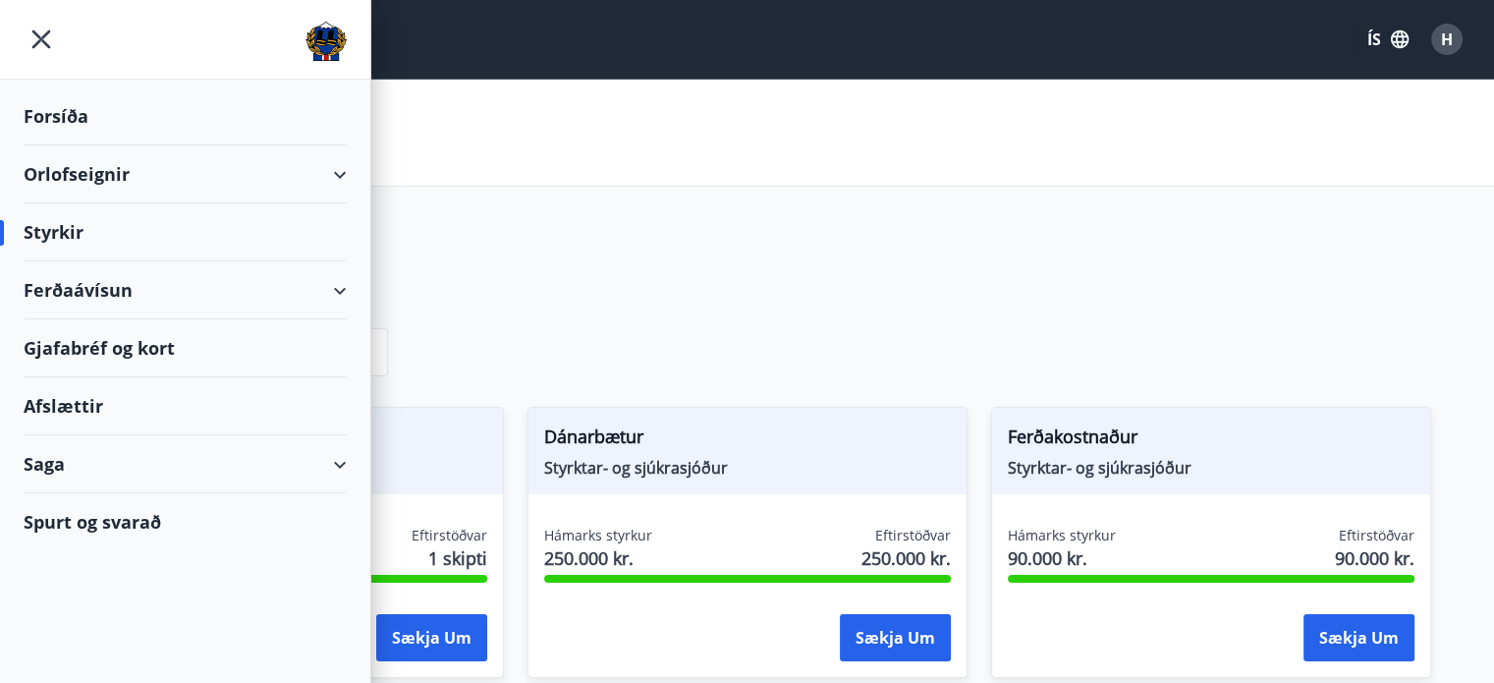
click at [336, 287] on div "Ferðaávísun" at bounding box center [185, 290] width 323 height 58
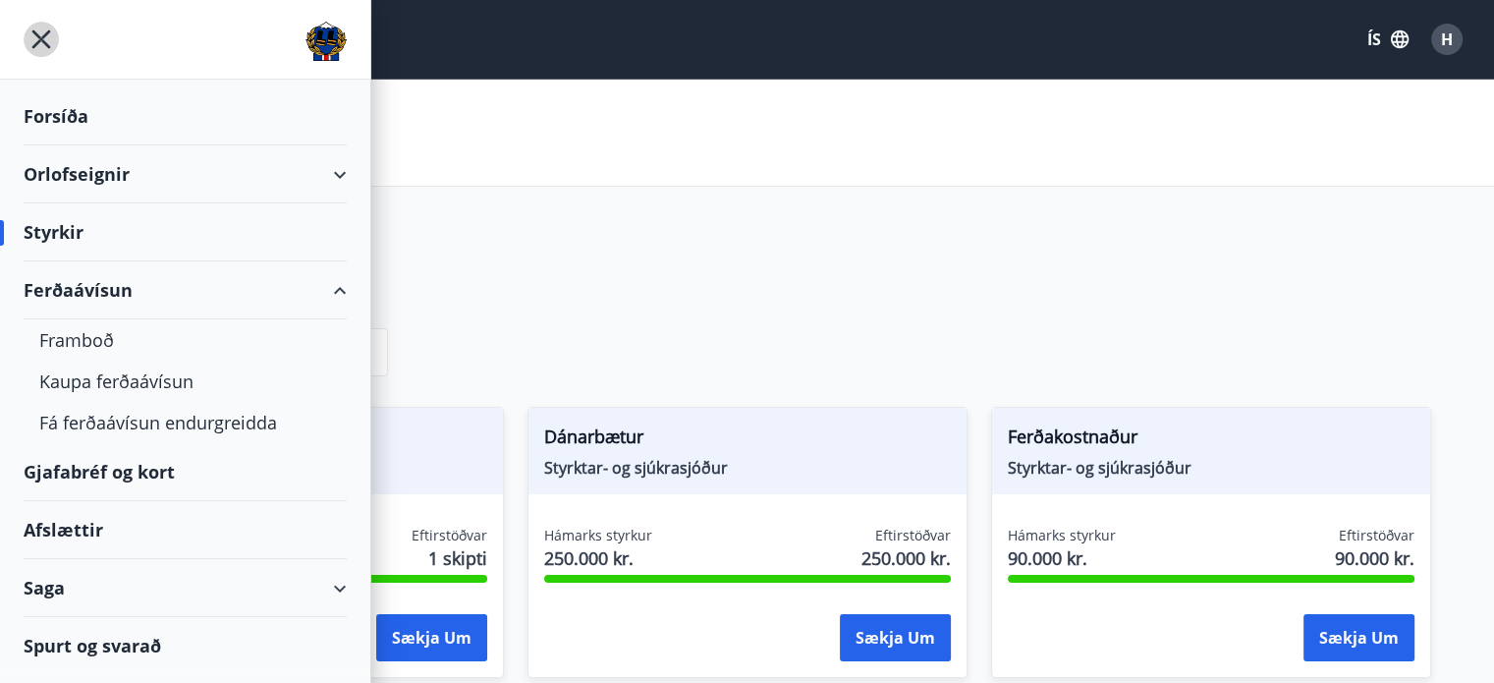
drag, startPoint x: 34, startPoint y: 36, endPoint x: 51, endPoint y: 42, distance: 17.7
click at [34, 35] on icon "menu" at bounding box center [41, 39] width 35 height 35
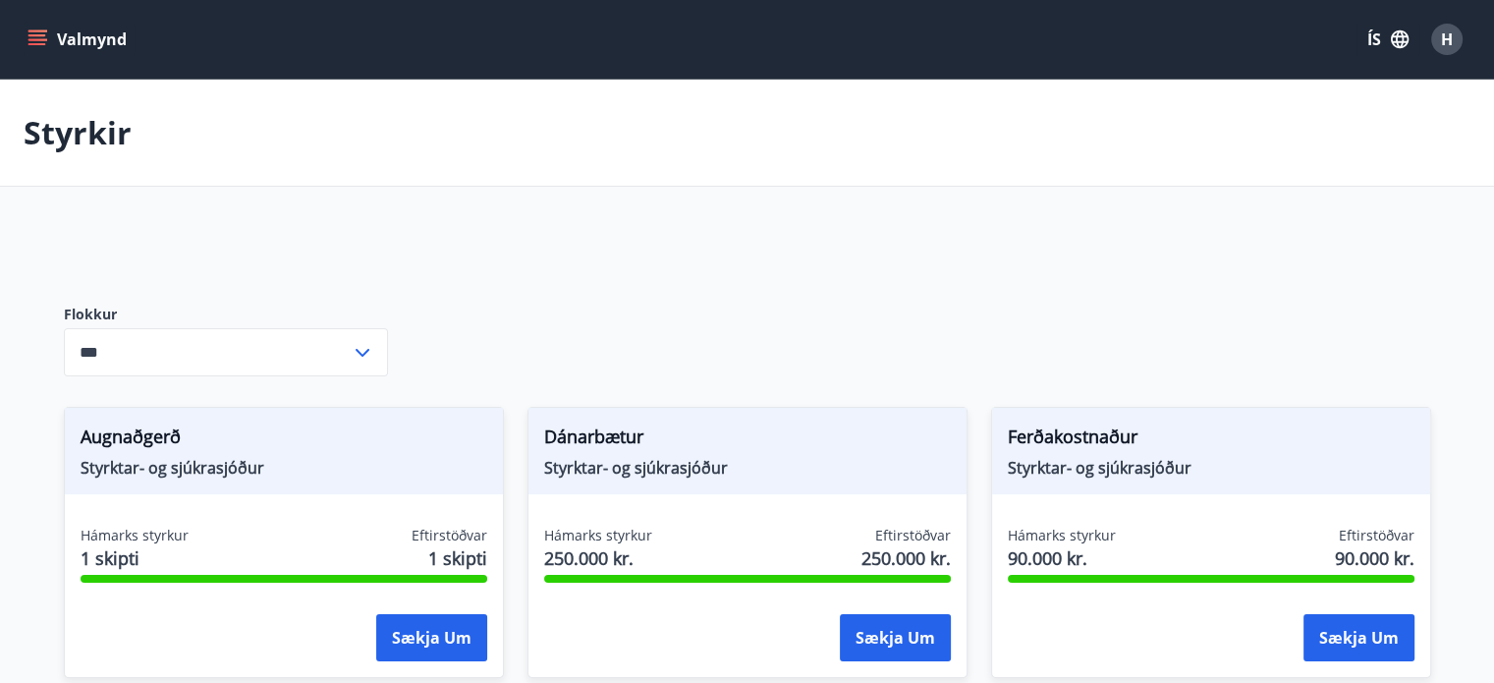
click at [1451, 42] on span "H" at bounding box center [1447, 39] width 12 height 22
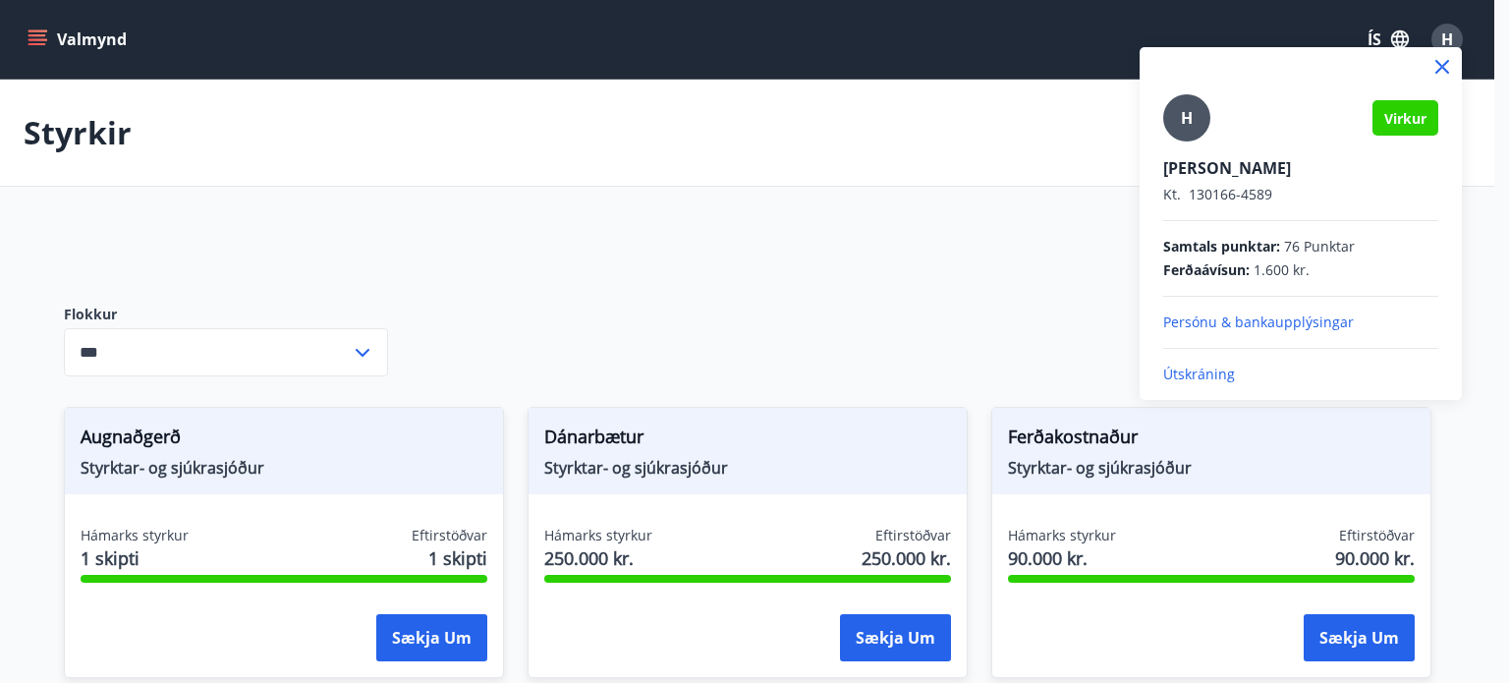
click at [1200, 368] on p "Útskráning" at bounding box center [1300, 374] width 275 height 20
